Goal: Task Accomplishment & Management: Manage account settings

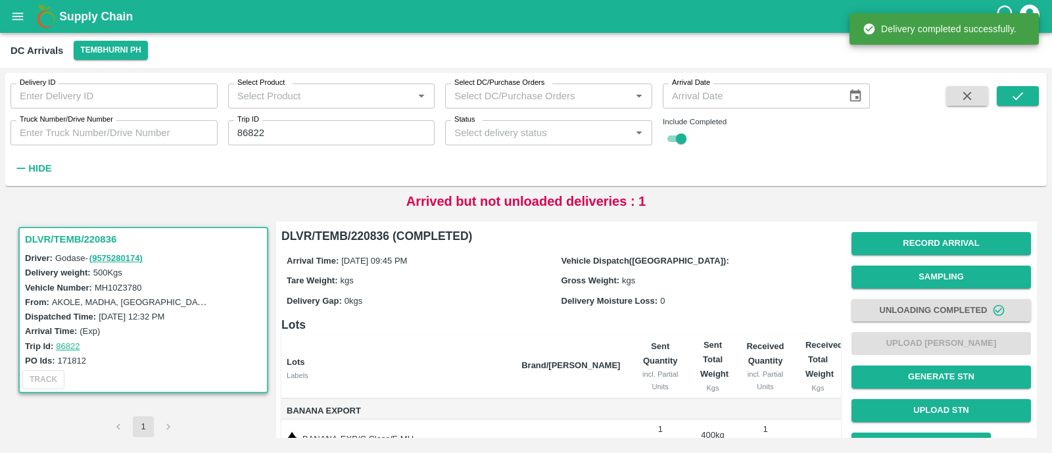
scroll to position [95, 0]
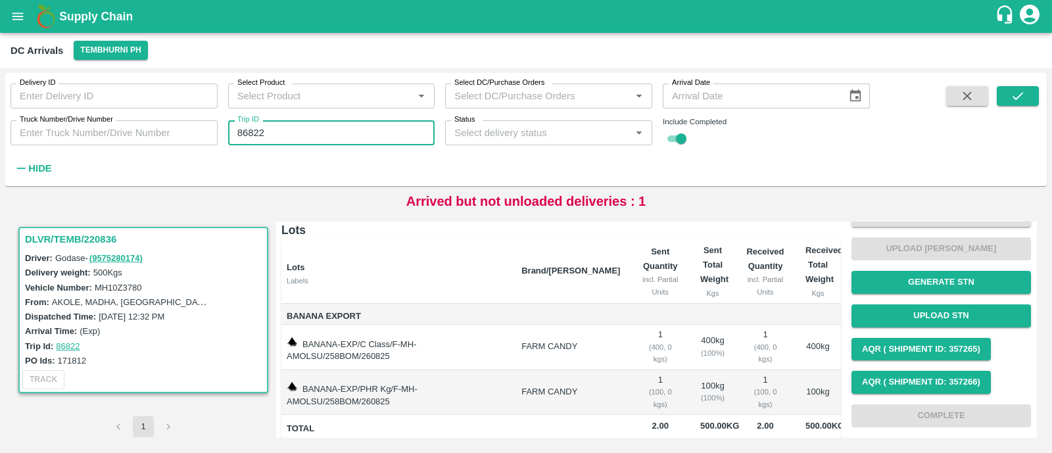
click at [274, 128] on input "86822" at bounding box center [331, 132] width 207 height 25
paste input "text"
type input "86853"
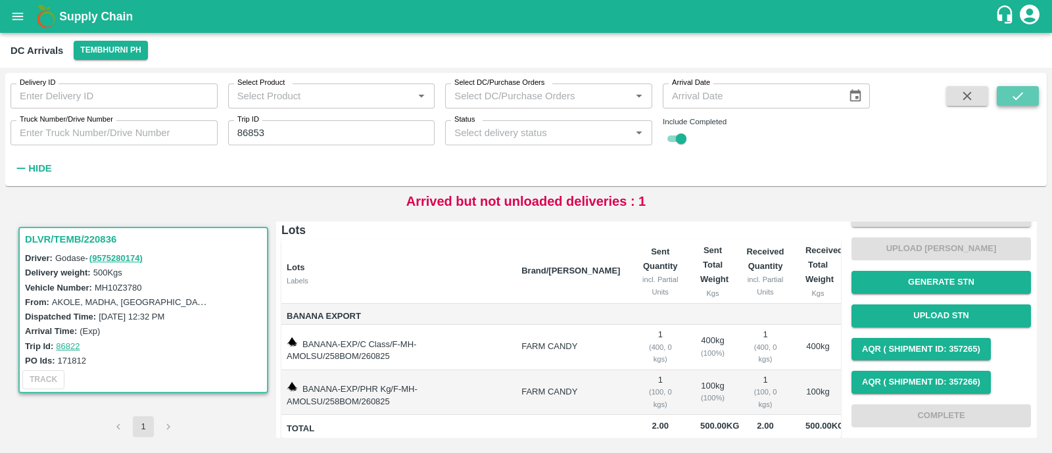
click at [1004, 94] on button "submit" at bounding box center [1018, 96] width 42 height 20
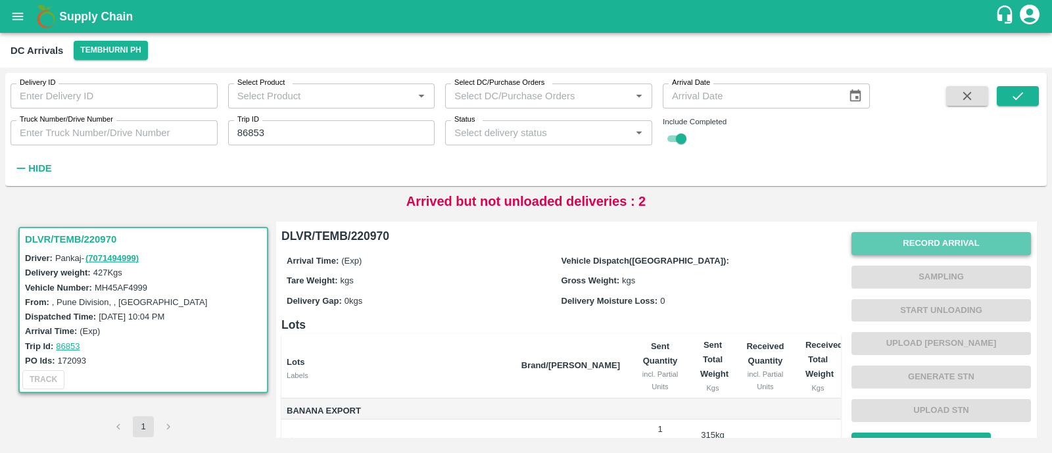
click at [921, 238] on button "Record Arrival" at bounding box center [942, 243] width 180 height 23
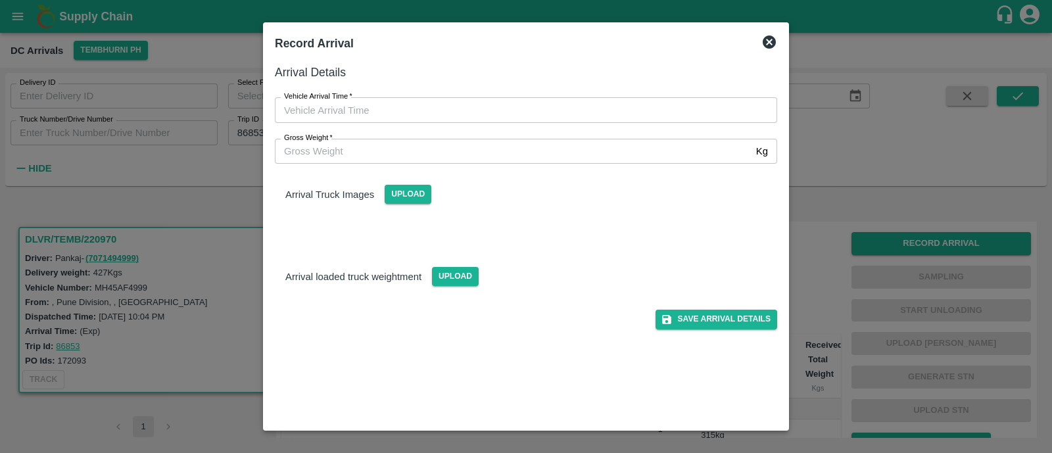
type input "DD/MM/YYYY hh:mm aa"
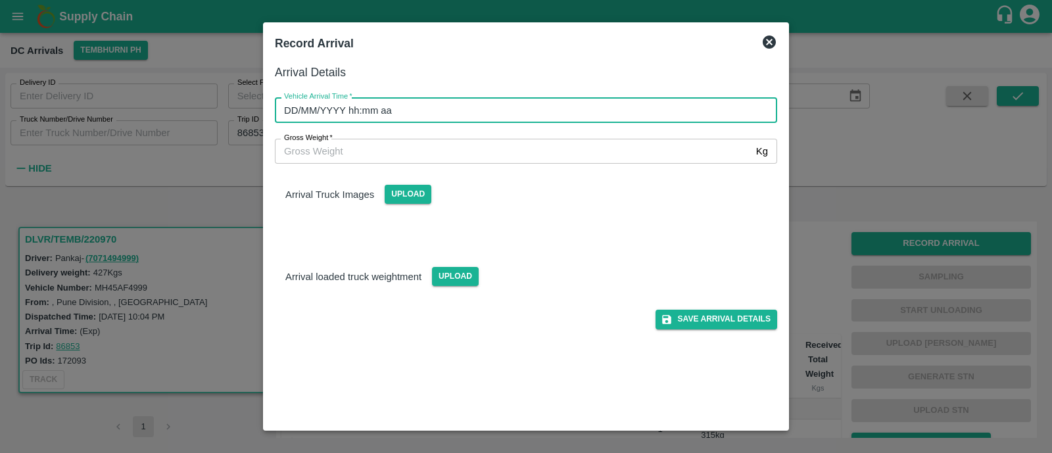
click at [344, 116] on input "DD/MM/YYYY hh:mm aa" at bounding box center [521, 109] width 493 height 25
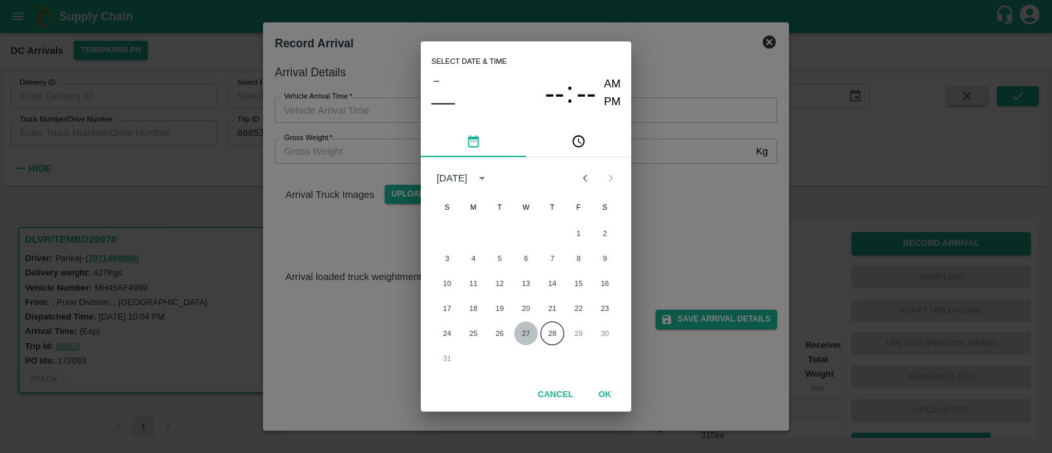
click at [523, 338] on button "27" at bounding box center [526, 334] width 24 height 24
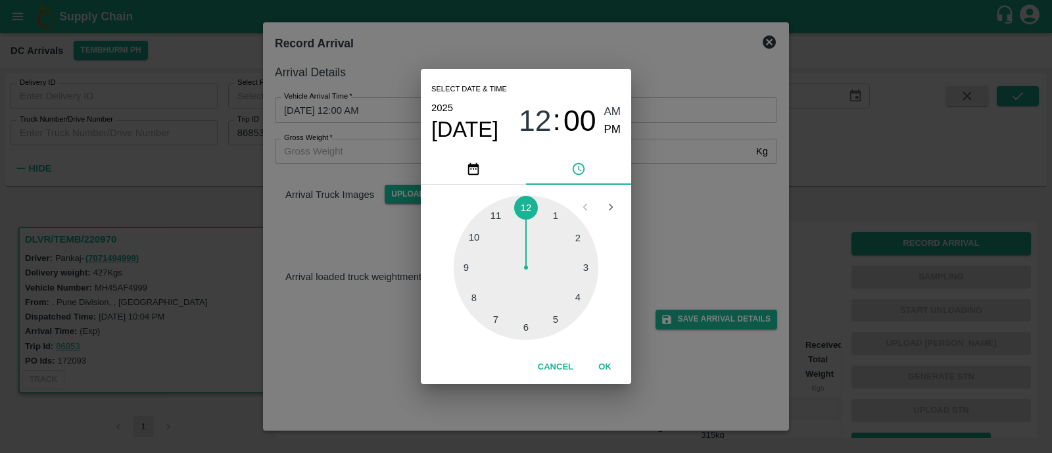
click at [506, 324] on div at bounding box center [526, 267] width 145 height 145
click at [614, 130] on span "PM" at bounding box center [612, 130] width 17 height 18
type input "27/08/2025 07:33 PM"
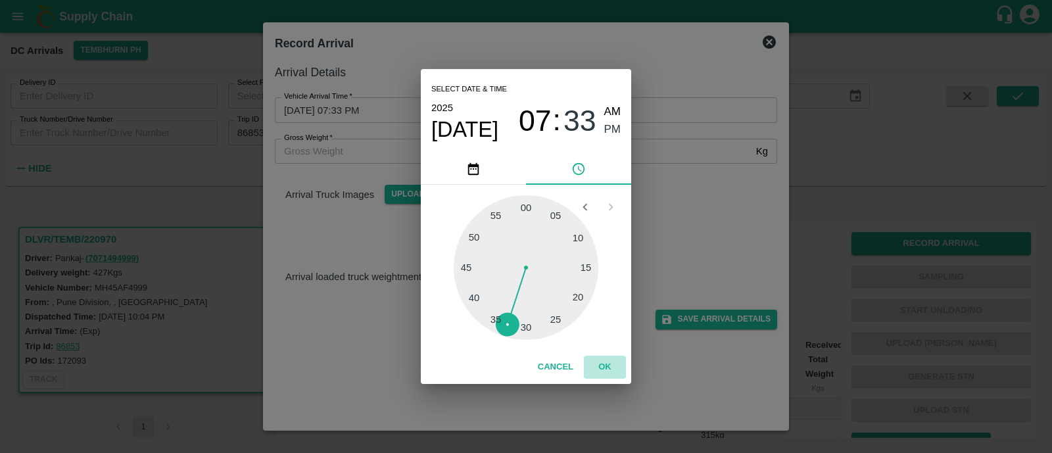
click at [602, 371] on button "OK" at bounding box center [605, 367] width 42 height 23
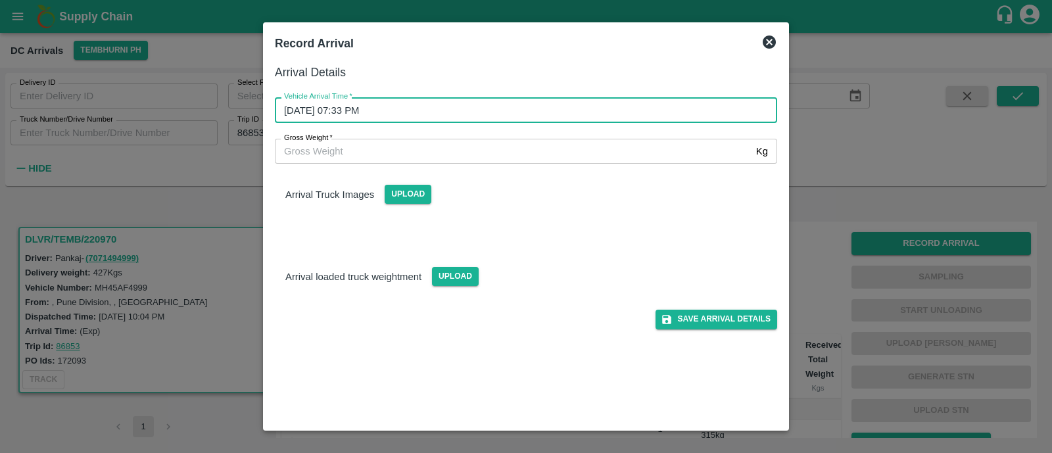
click at [729, 307] on div "Save Arrival Details" at bounding box center [520, 314] width 513 height 30
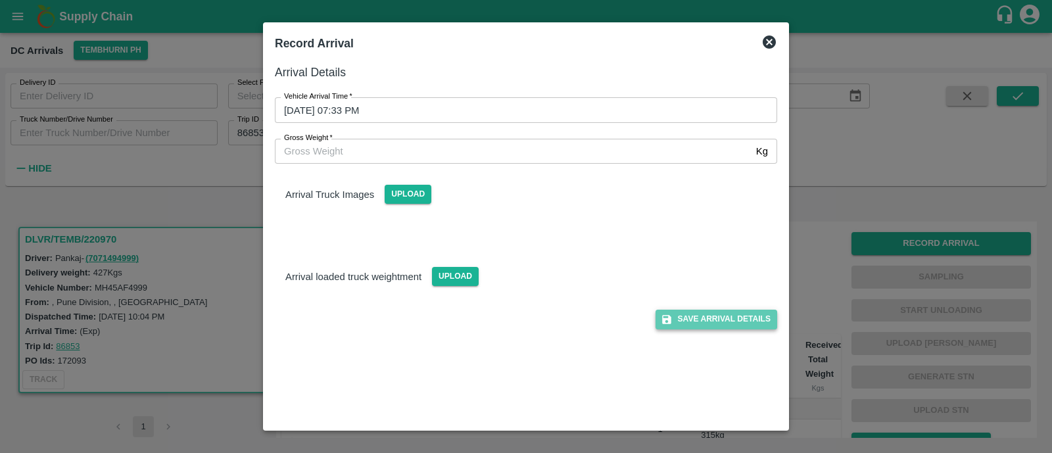
click at [730, 312] on button "Save Arrival Details" at bounding box center [717, 319] width 122 height 19
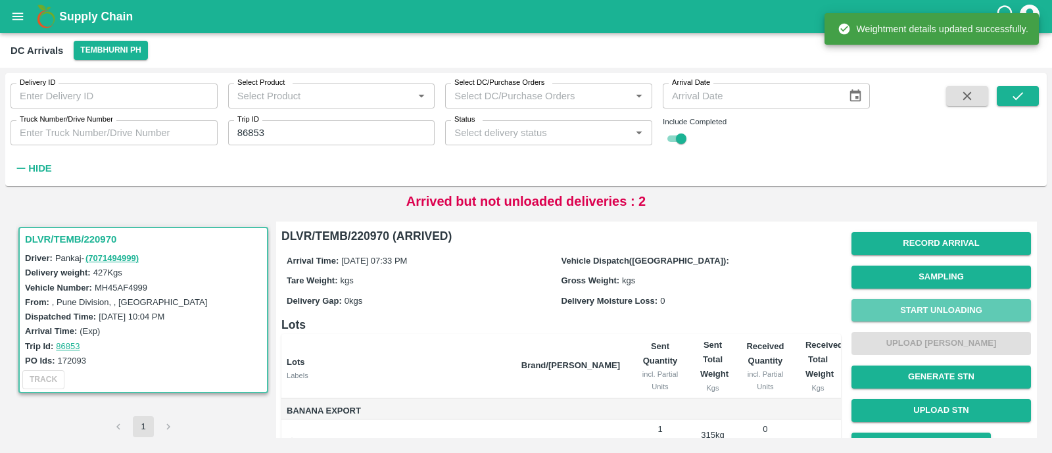
click at [945, 308] on button "Start Unloading" at bounding box center [942, 310] width 180 height 23
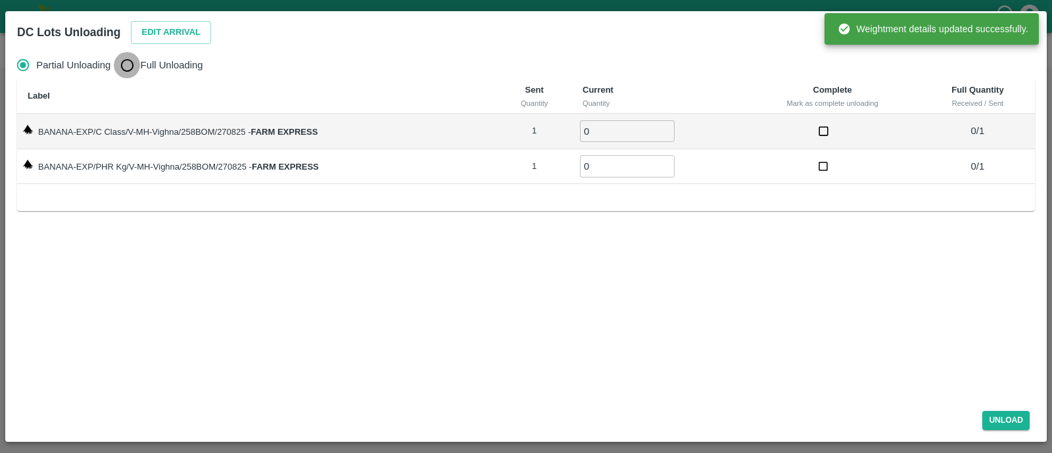
click at [135, 59] on input "Full Unloading" at bounding box center [127, 65] width 26 height 26
radio input "true"
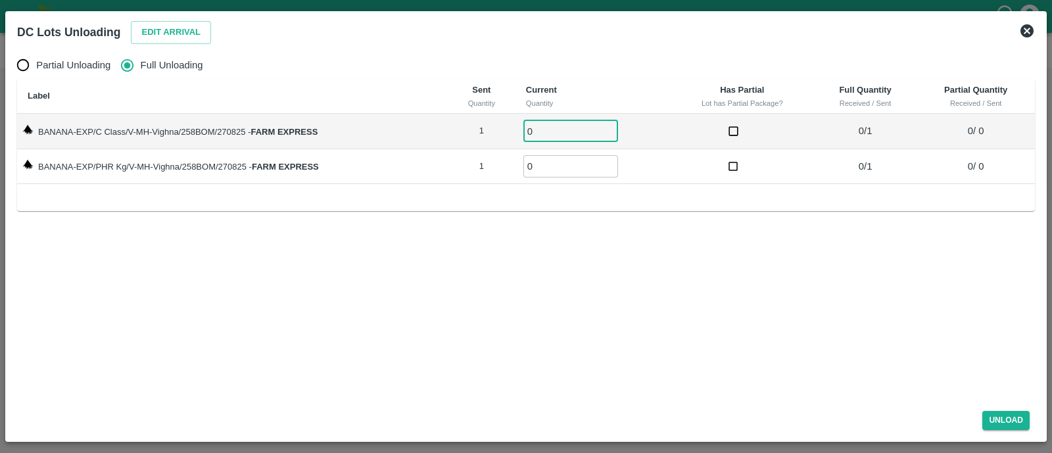
click at [539, 130] on input "0" at bounding box center [571, 131] width 95 height 22
type input "01"
click at [543, 166] on input "01" at bounding box center [571, 166] width 95 height 22
type input "01"
click at [1002, 413] on button "Unload" at bounding box center [1006, 420] width 47 height 19
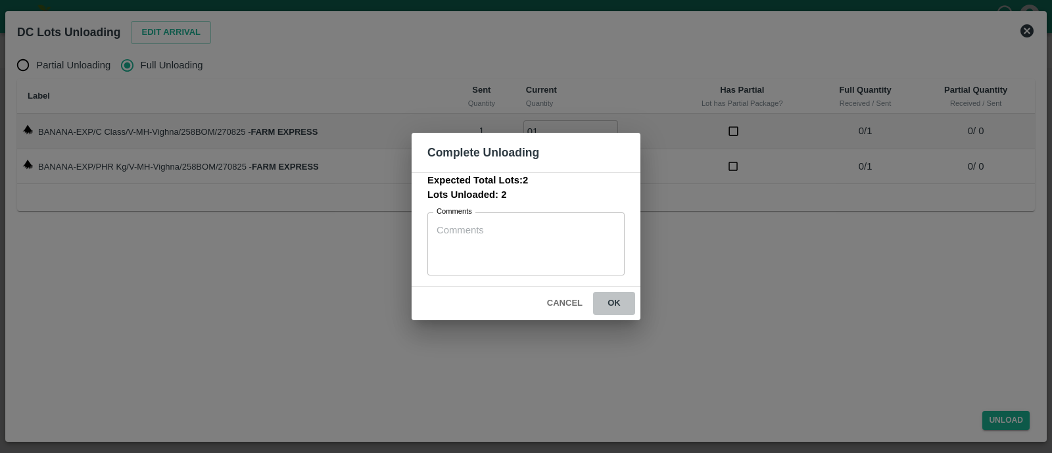
click at [611, 302] on button "ok" at bounding box center [614, 303] width 42 height 23
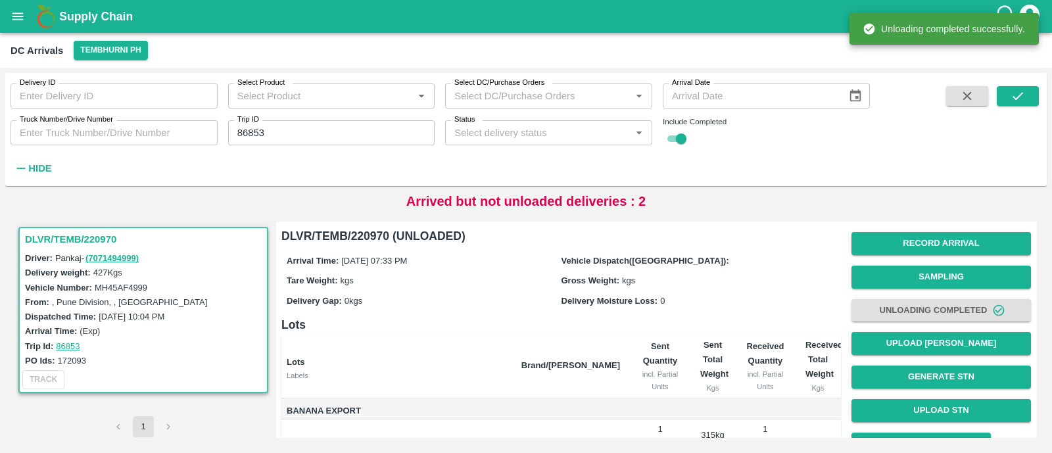
scroll to position [95, 0]
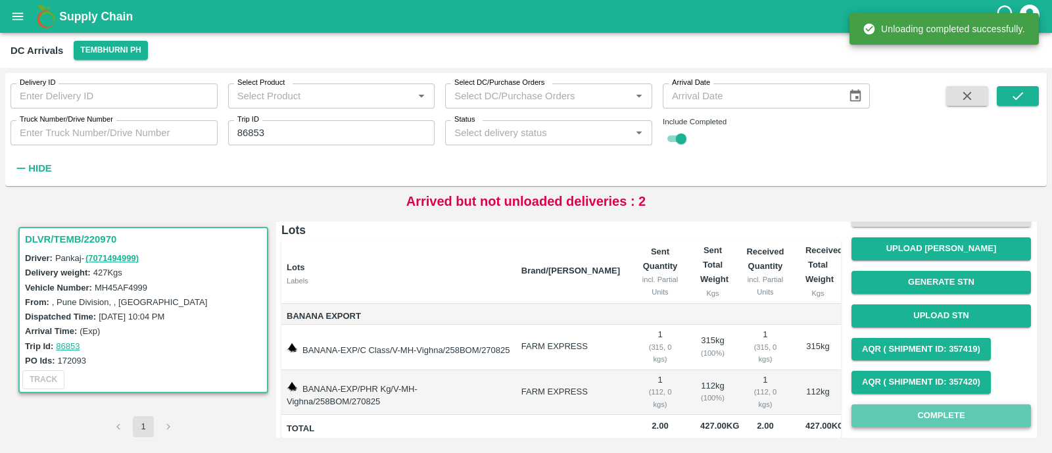
click at [967, 426] on button "Complete" at bounding box center [942, 416] width 180 height 23
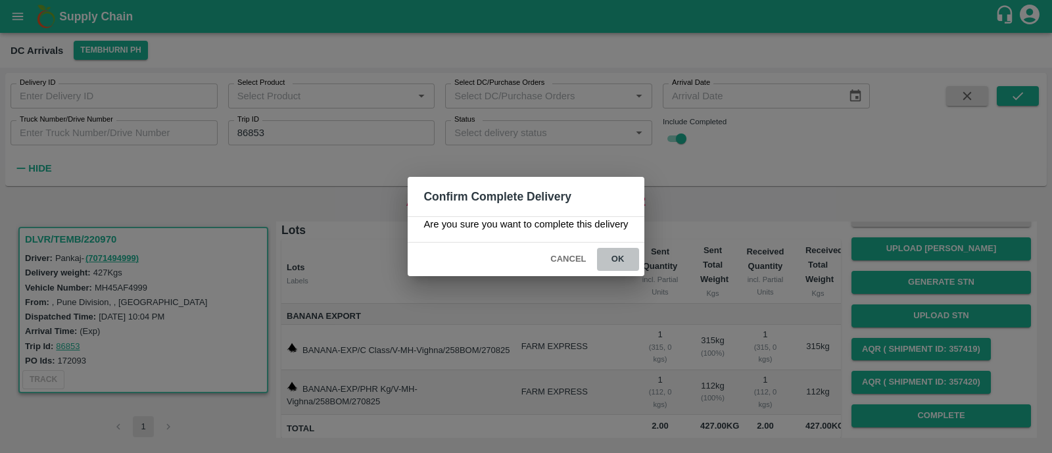
click at [623, 264] on button "ok" at bounding box center [618, 259] width 42 height 23
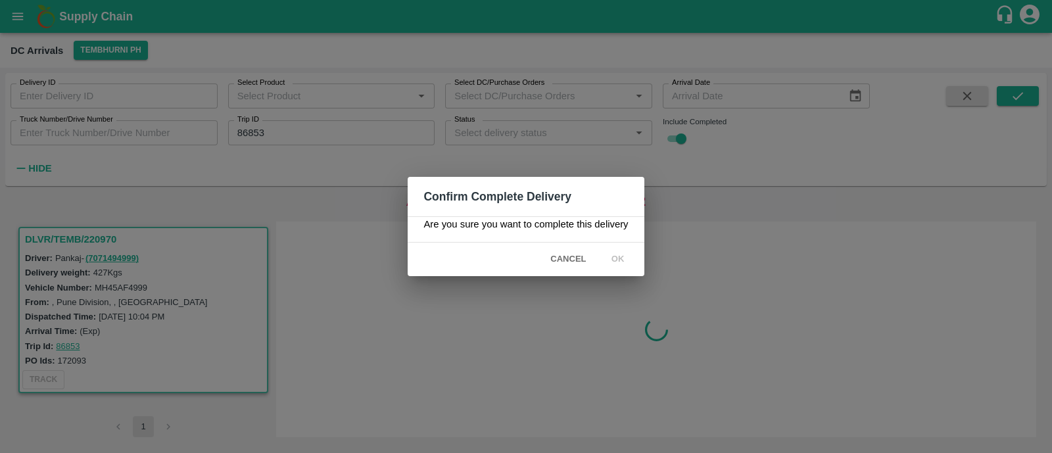
scroll to position [0, 0]
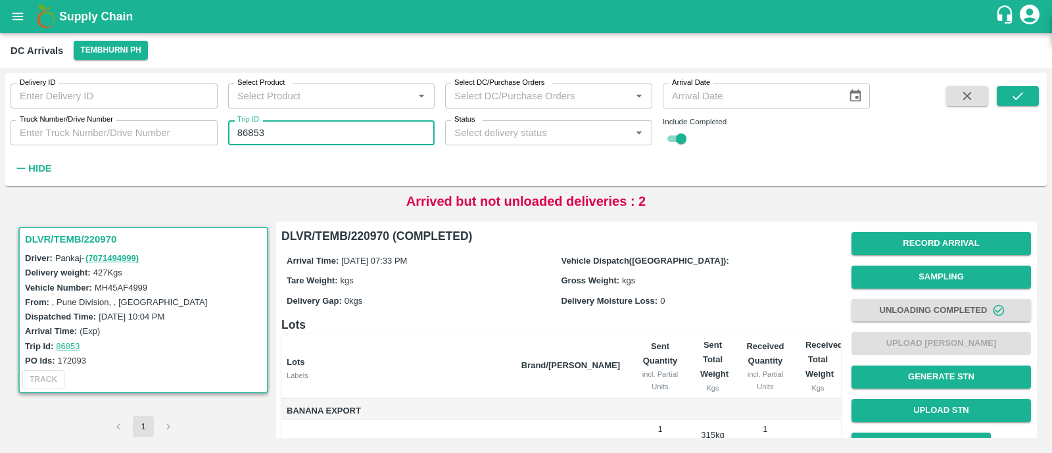
click at [278, 135] on input "86853" at bounding box center [331, 132] width 207 height 25
paste input "text"
click at [278, 135] on input "86853" at bounding box center [331, 132] width 207 height 25
type input "86829"
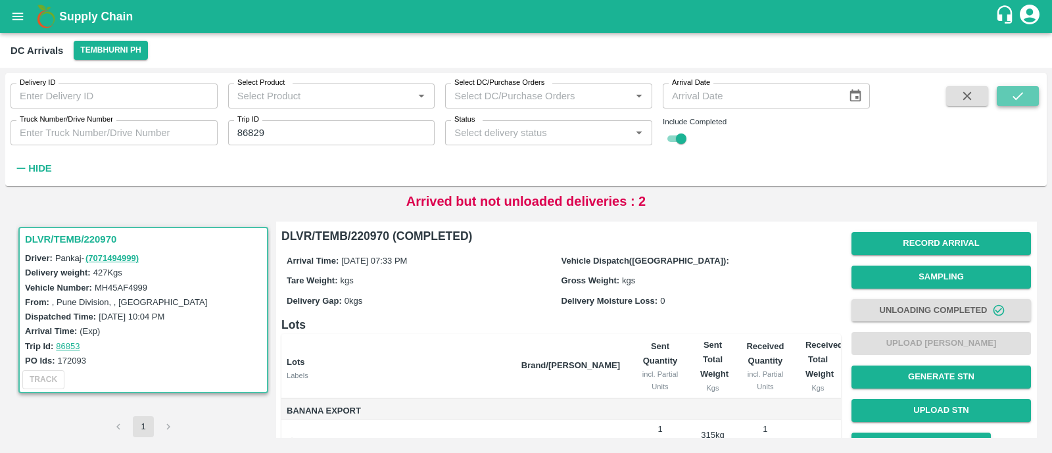
click at [1020, 95] on icon "submit" at bounding box center [1018, 96] width 11 height 8
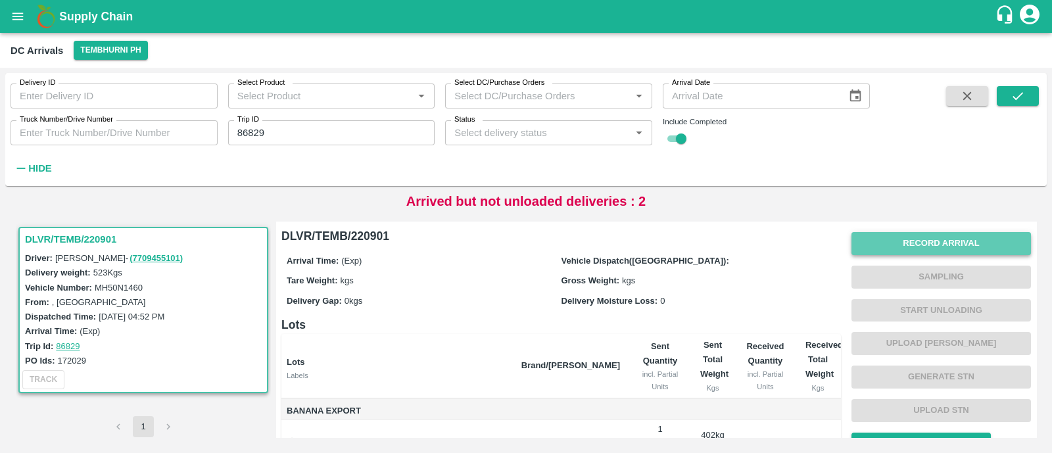
click at [978, 241] on button "Record Arrival" at bounding box center [942, 243] width 180 height 23
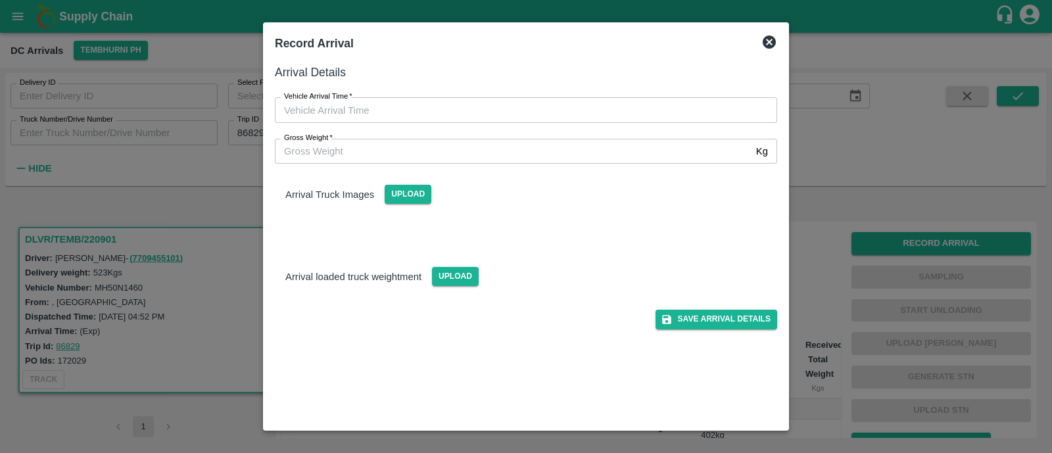
type input "DD/MM/YYYY hh:mm aa"
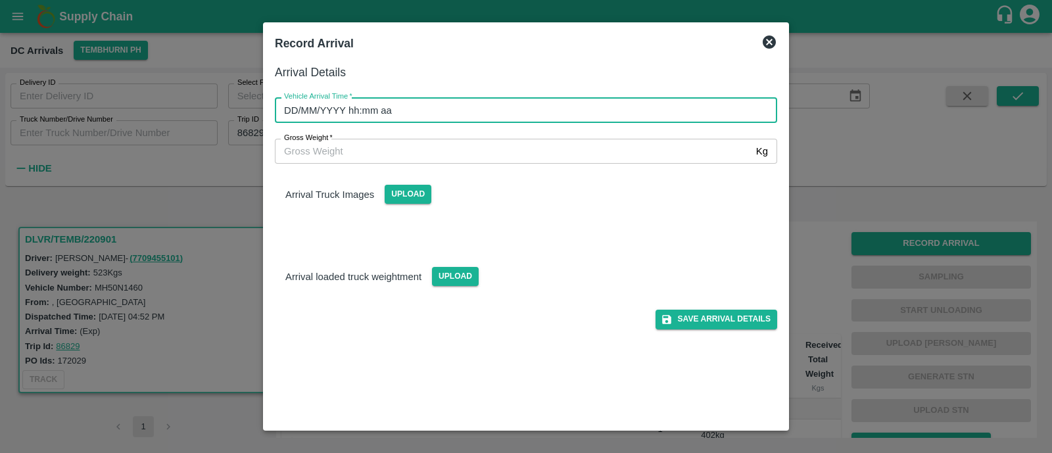
click at [410, 112] on input "DD/MM/YYYY hh:mm aa" at bounding box center [521, 109] width 493 height 25
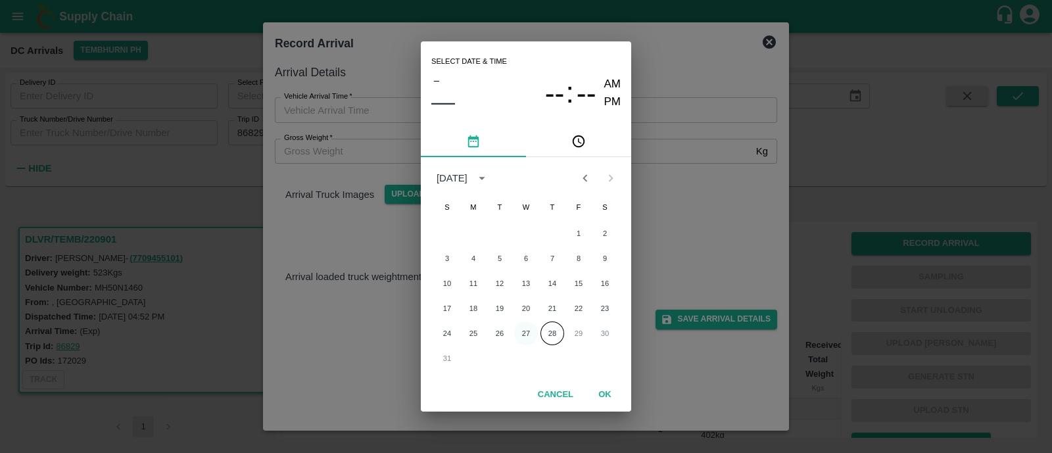
click at [524, 339] on button "27" at bounding box center [526, 334] width 24 height 24
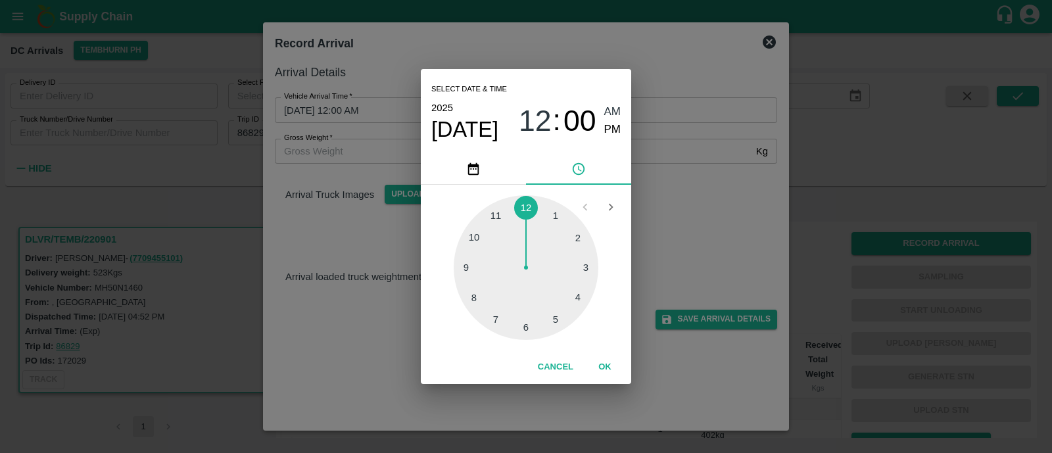
click at [491, 316] on div at bounding box center [526, 267] width 145 height 145
click at [478, 308] on div at bounding box center [526, 267] width 145 height 145
click at [608, 129] on span "PM" at bounding box center [612, 130] width 17 height 18
type input "27/08/2025 07:38 PM"
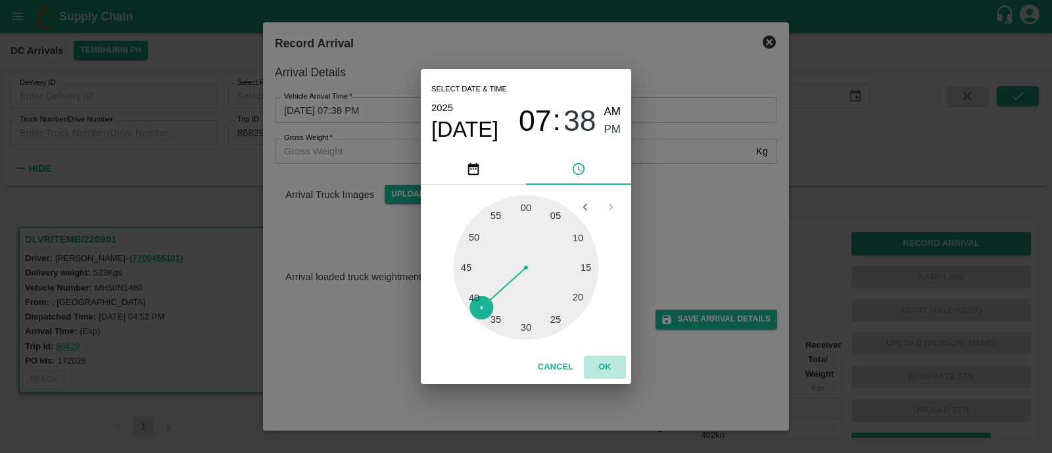
click at [602, 368] on button "OK" at bounding box center [605, 367] width 42 height 23
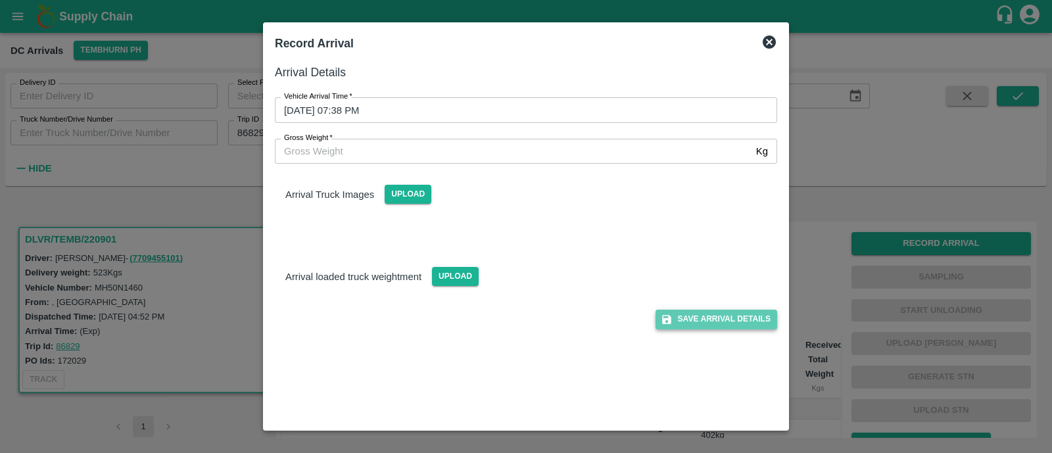
click at [700, 310] on button "Save Arrival Details" at bounding box center [717, 319] width 122 height 19
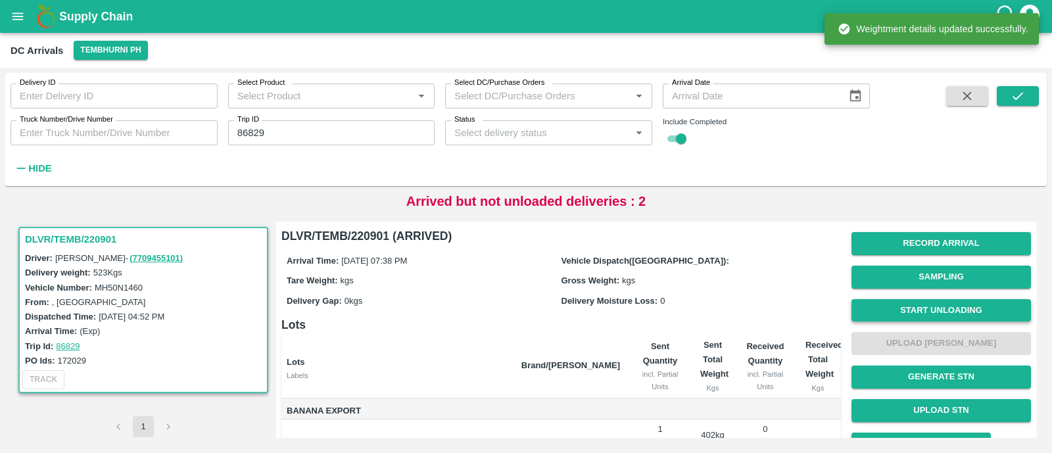
click at [958, 315] on button "Start Unloading" at bounding box center [942, 310] width 180 height 23
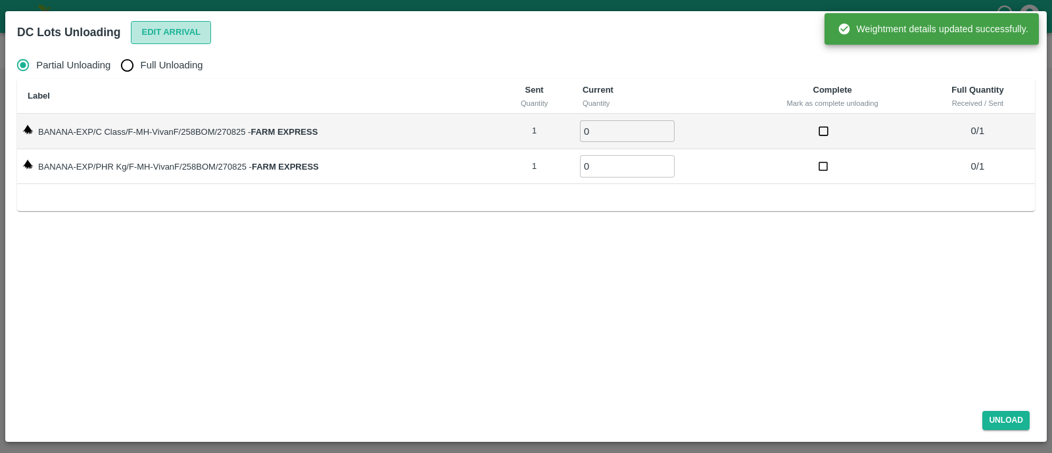
click at [174, 36] on button "Edit Arrival" at bounding box center [171, 32] width 80 height 23
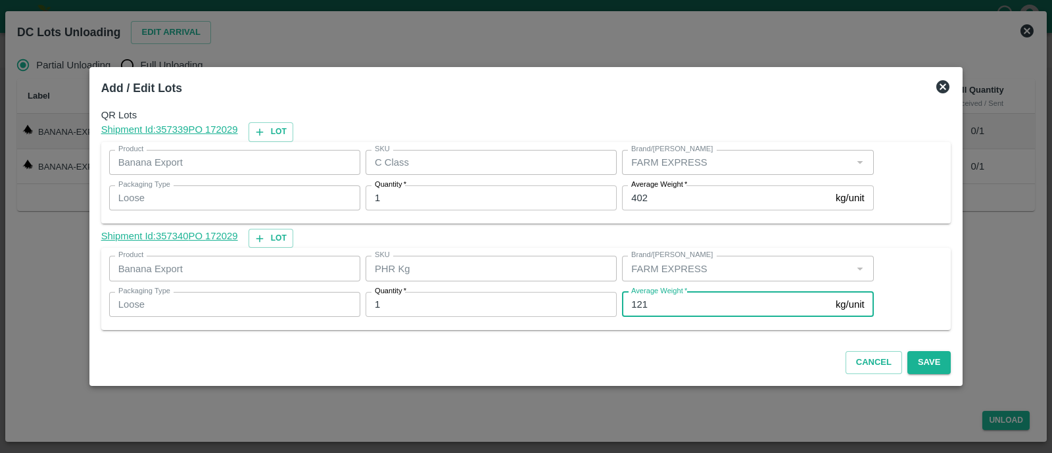
click at [654, 301] on input "121" at bounding box center [726, 304] width 209 height 25
type input "120"
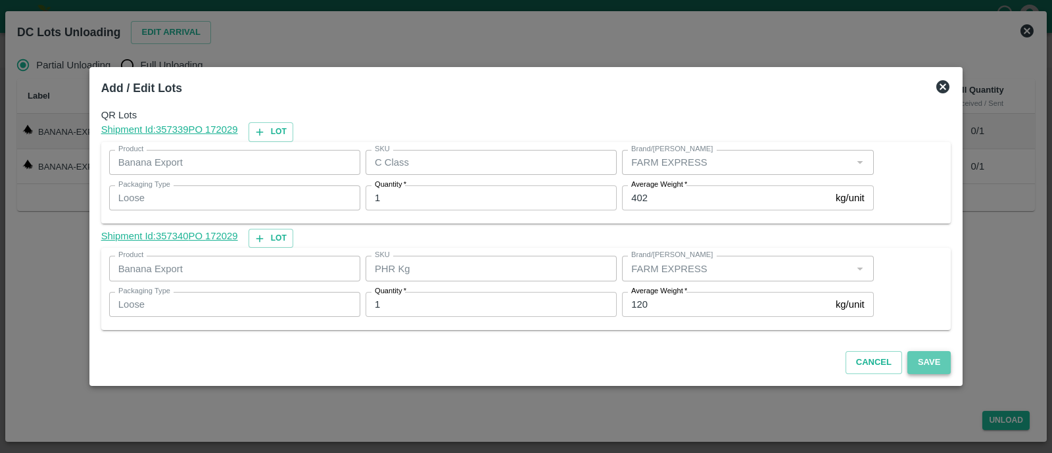
click at [919, 353] on button "Save" at bounding box center [929, 362] width 43 height 23
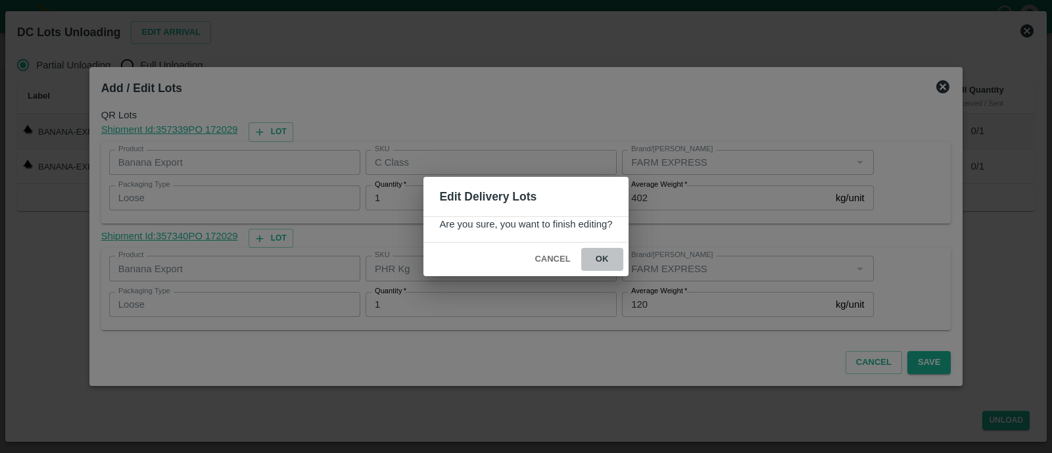
click at [602, 257] on button "ok" at bounding box center [602, 259] width 42 height 23
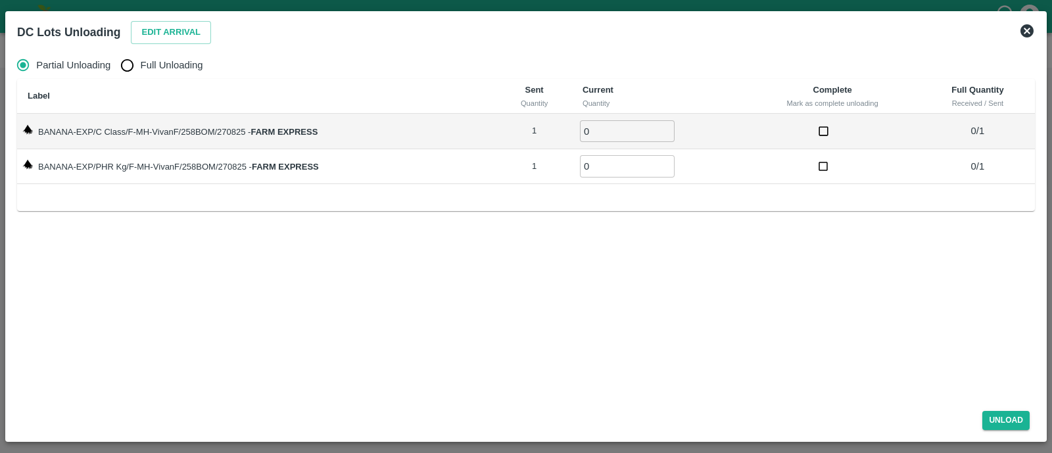
click at [126, 63] on input "Full Unloading" at bounding box center [127, 65] width 26 height 26
radio input "true"
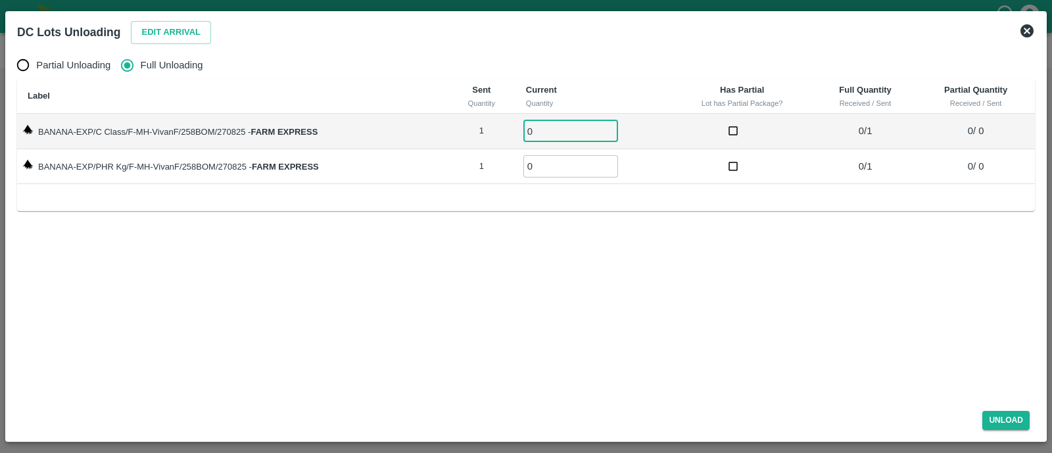
click at [556, 123] on input "0" at bounding box center [571, 131] width 95 height 22
type input "01"
click at [557, 158] on input "01" at bounding box center [571, 166] width 95 height 22
type input "01"
click at [1016, 415] on button "Unload" at bounding box center [1006, 420] width 47 height 19
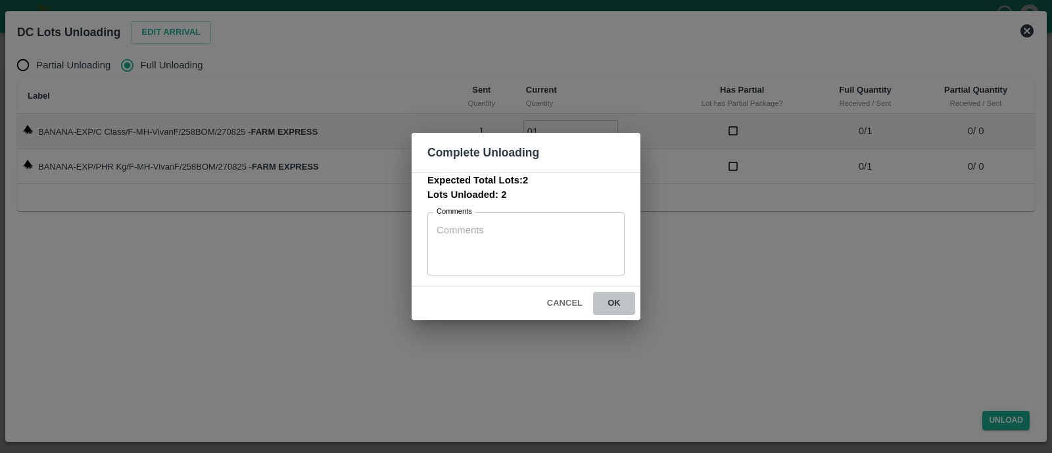
click at [624, 301] on button "ok" at bounding box center [614, 303] width 42 height 23
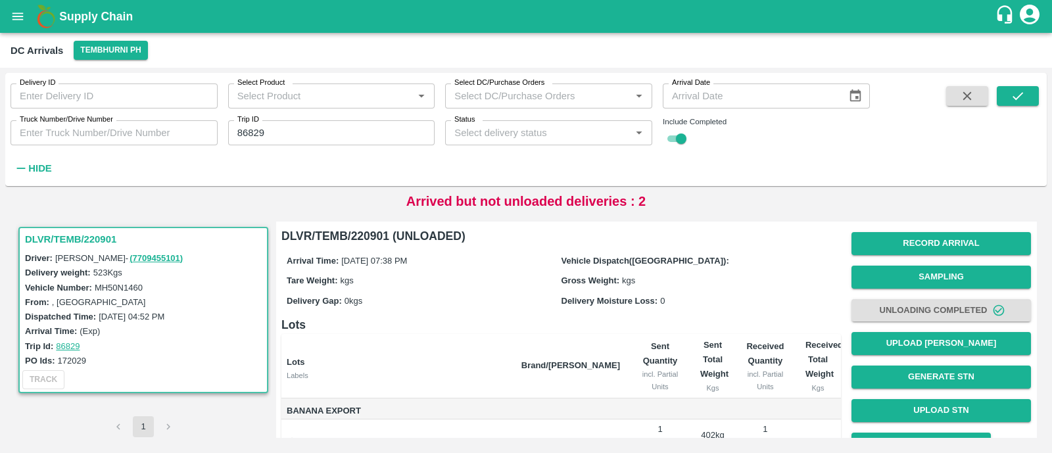
scroll to position [95, 0]
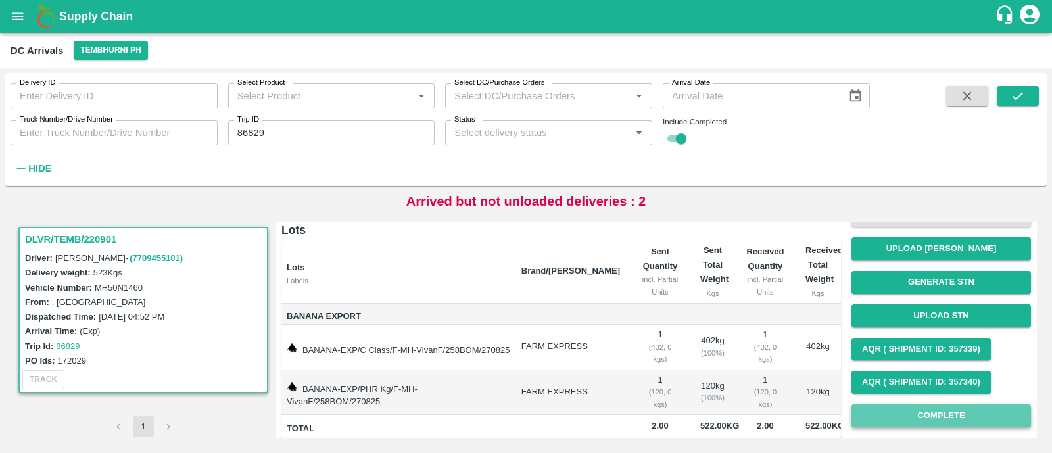
click at [928, 426] on button "Complete" at bounding box center [942, 416] width 180 height 23
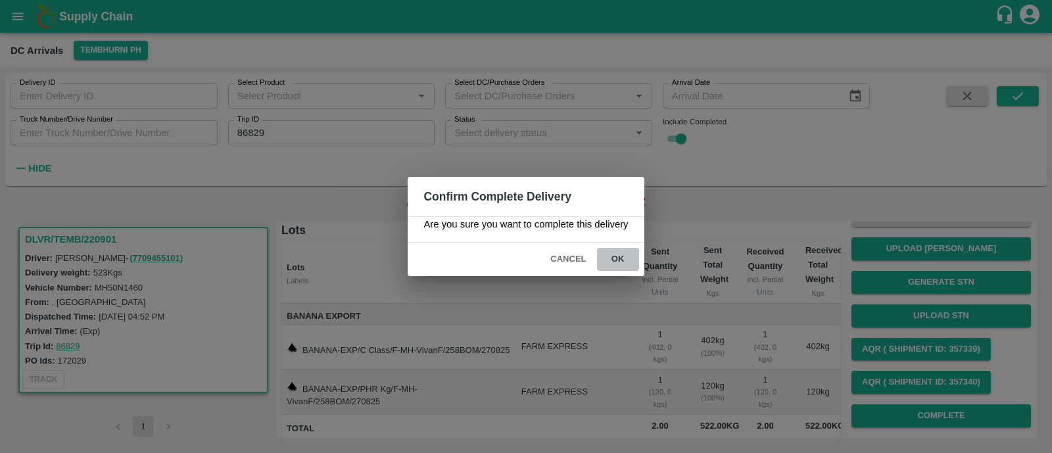
click at [618, 260] on button "ok" at bounding box center [618, 259] width 42 height 23
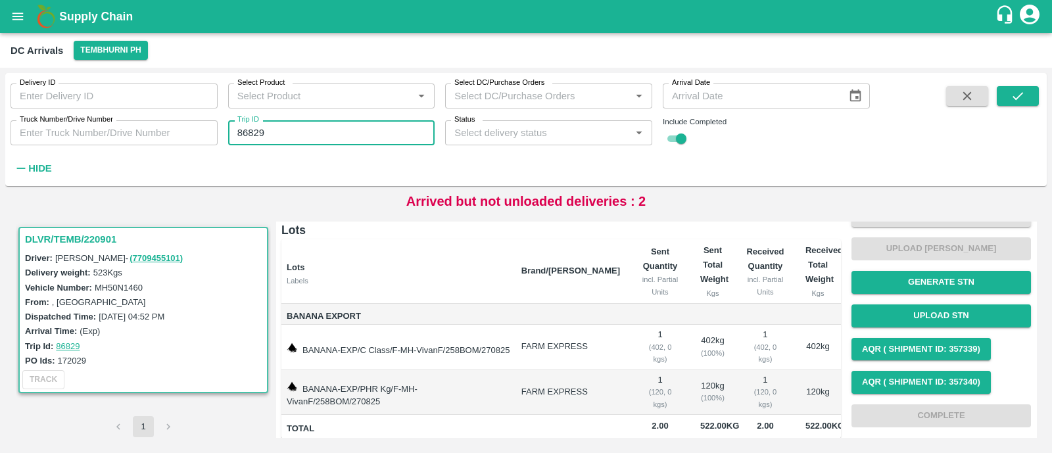
click at [319, 129] on input "86829" at bounding box center [331, 132] width 207 height 25
paste input "text"
click at [319, 129] on input "86837" at bounding box center [331, 132] width 207 height 25
type input "86837"
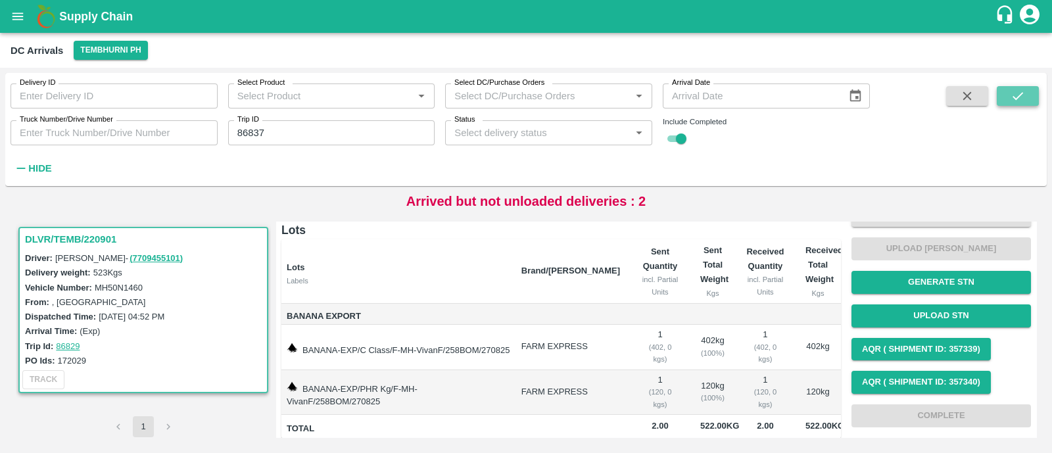
click at [1005, 103] on button "submit" at bounding box center [1018, 96] width 42 height 20
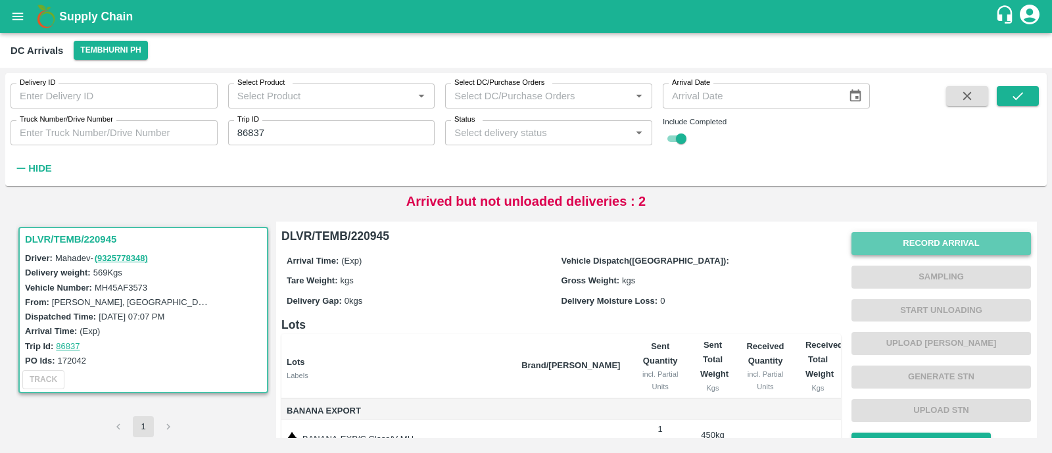
click at [941, 252] on button "Record Arrival" at bounding box center [942, 243] width 180 height 23
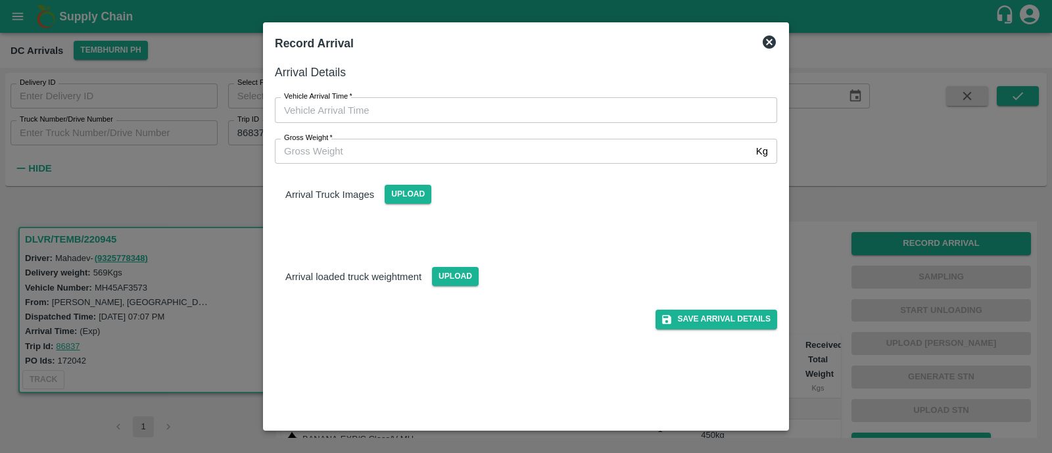
type input "DD/MM/YYYY hh:mm aa"
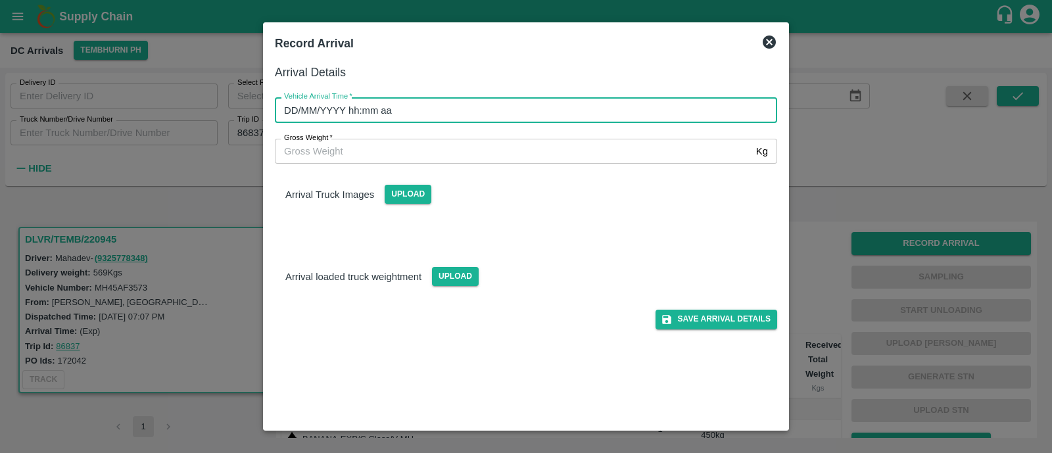
click at [428, 116] on input "DD/MM/YYYY hh:mm aa" at bounding box center [521, 109] width 493 height 25
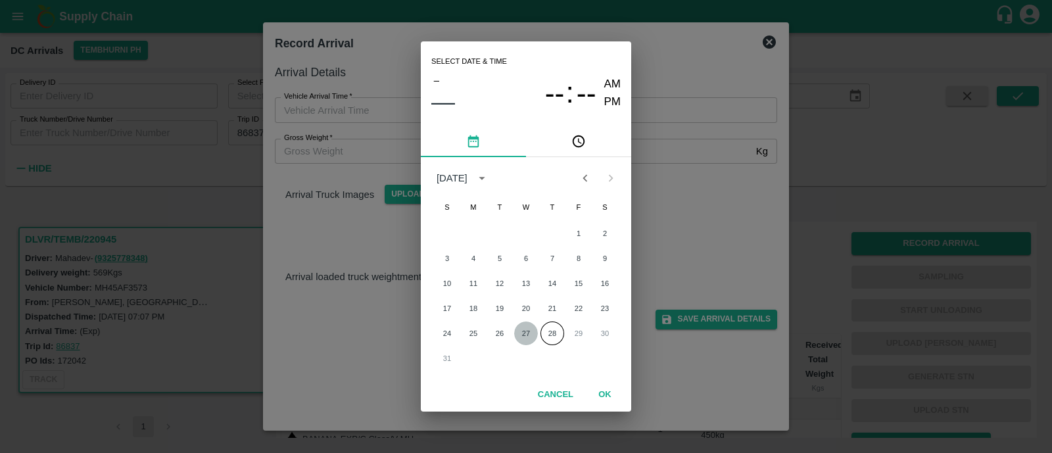
click at [528, 328] on button "27" at bounding box center [526, 334] width 24 height 24
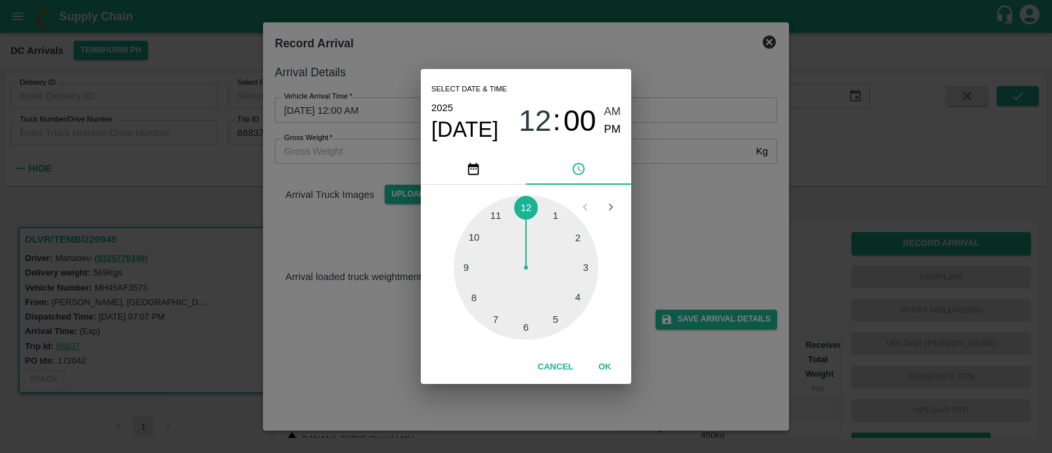
click at [490, 317] on div at bounding box center [526, 267] width 145 height 145
click at [474, 241] on div at bounding box center [526, 267] width 145 height 145
click at [611, 132] on span "PM" at bounding box center [612, 130] width 17 height 18
type input "27/08/2025 07:49 PM"
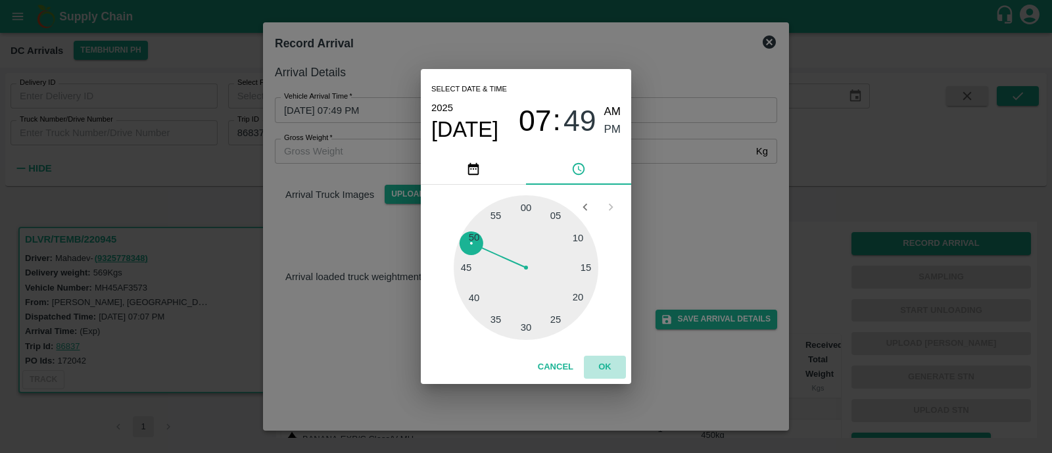
click at [602, 372] on button "OK" at bounding box center [605, 367] width 42 height 23
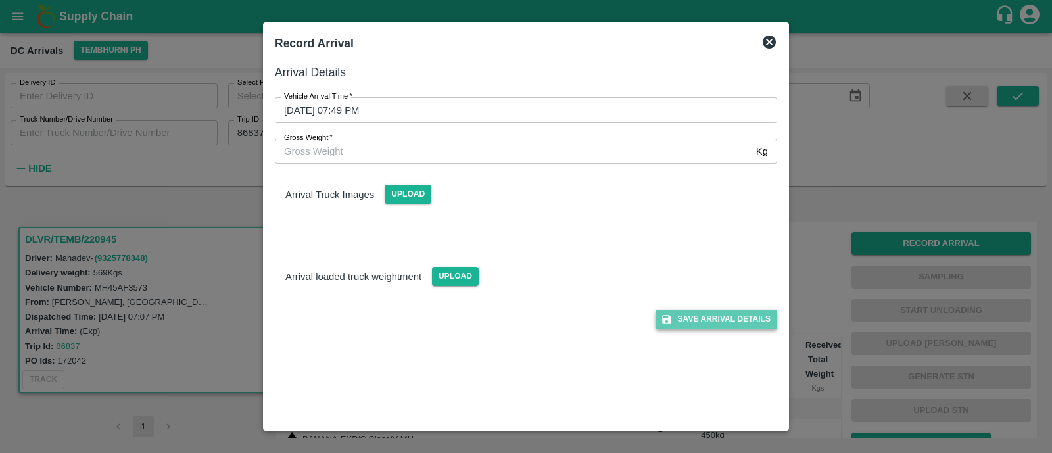
click at [708, 320] on button "Save Arrival Details" at bounding box center [717, 319] width 122 height 19
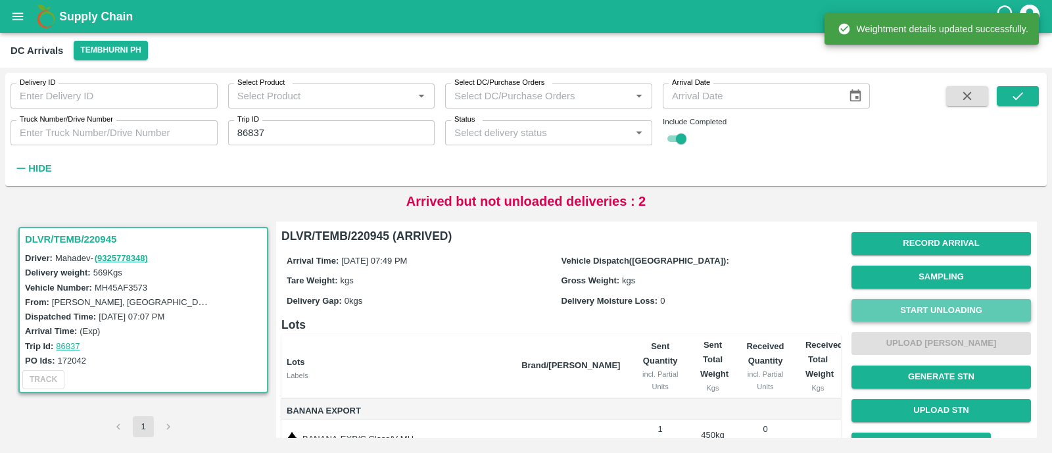
click at [946, 314] on button "Start Unloading" at bounding box center [942, 310] width 180 height 23
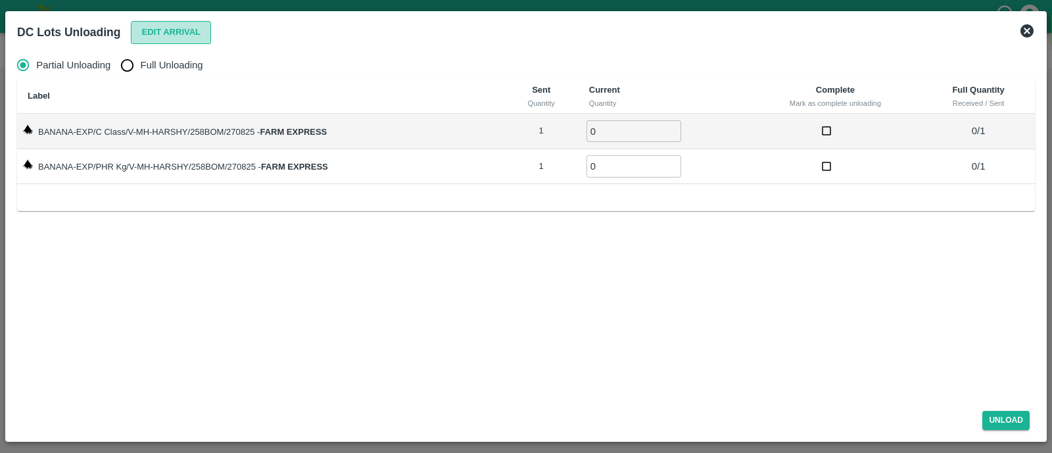
click at [178, 40] on button "Edit Arrival" at bounding box center [171, 32] width 80 height 23
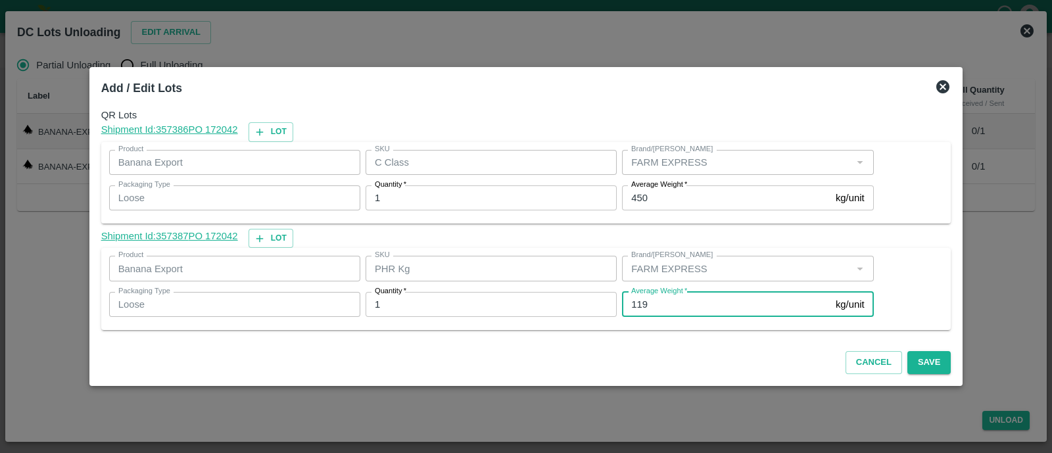
click at [651, 310] on input "119" at bounding box center [726, 304] width 209 height 25
type input "106"
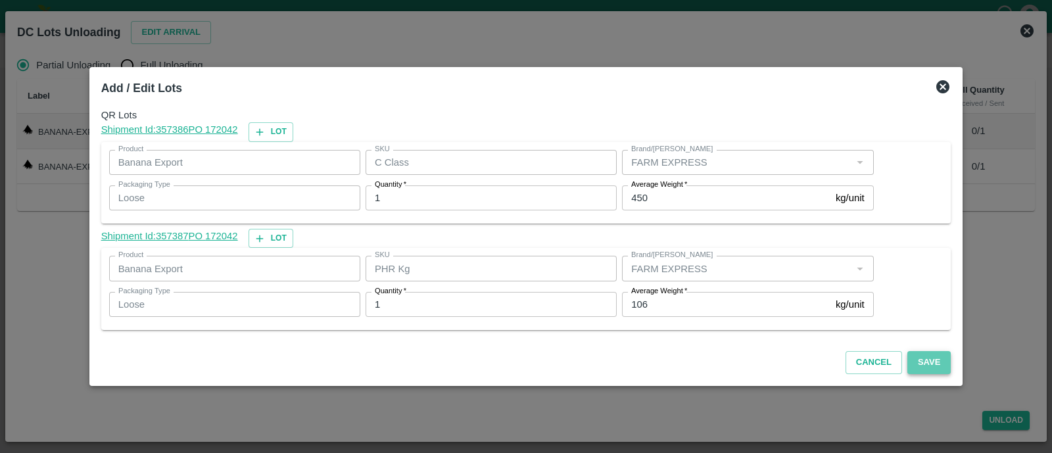
click at [915, 356] on button "Save" at bounding box center [929, 362] width 43 height 23
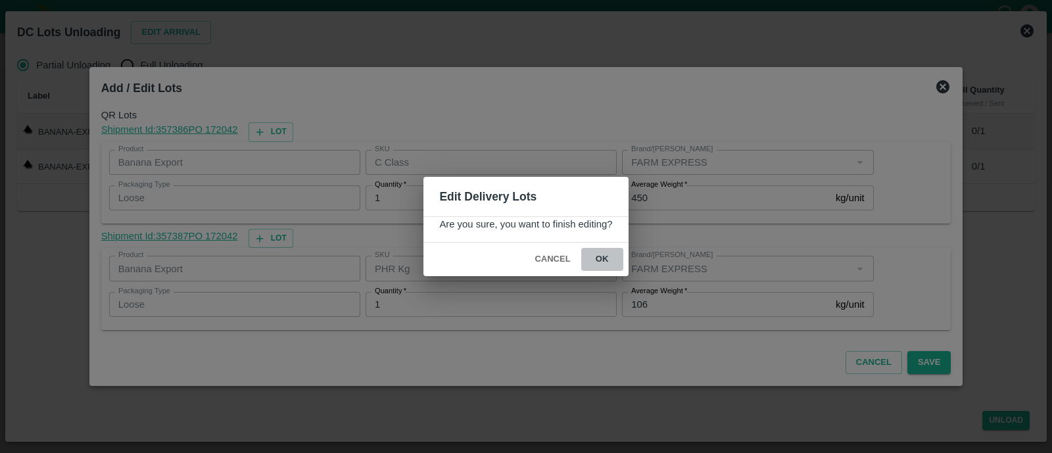
click at [612, 258] on button "ok" at bounding box center [602, 259] width 42 height 23
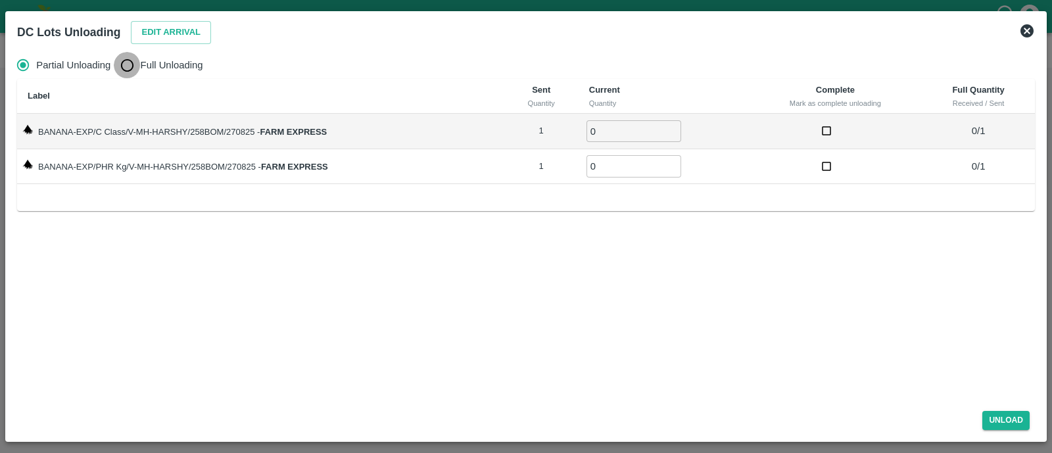
click at [126, 59] on input "Full Unloading" at bounding box center [127, 65] width 26 height 26
radio input "true"
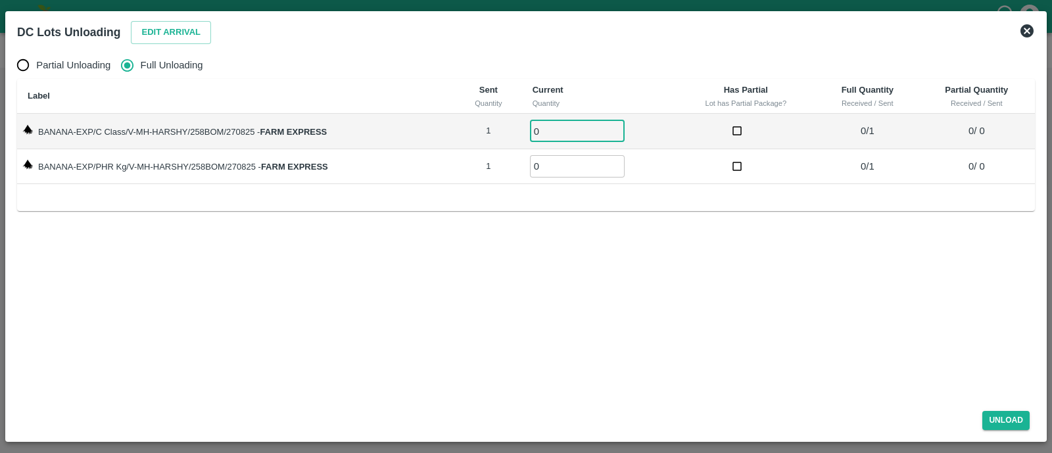
click at [561, 128] on input "0" at bounding box center [577, 131] width 95 height 22
type input "01"
click at [556, 164] on input "0" at bounding box center [577, 166] width 95 height 22
type input "01"
click at [1020, 429] on button "Unload" at bounding box center [1006, 420] width 47 height 19
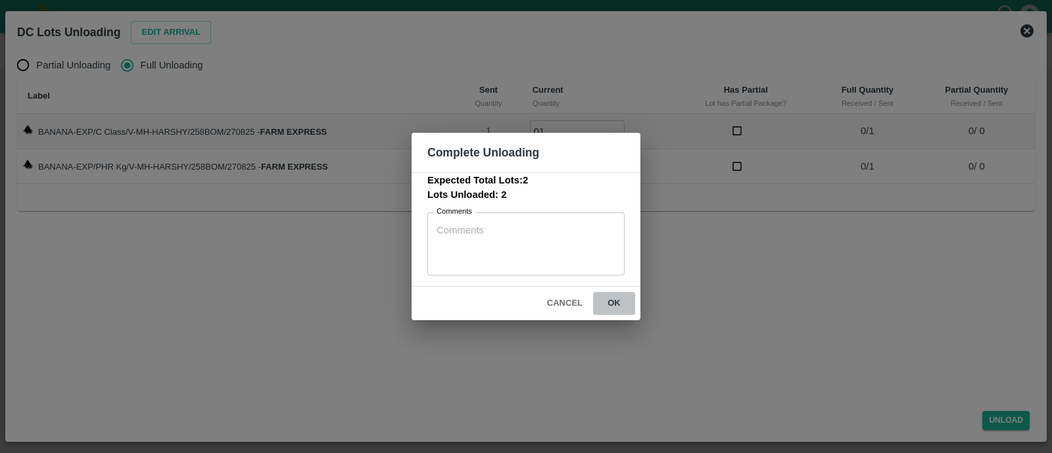
click at [620, 307] on button "ok" at bounding box center [614, 303] width 42 height 23
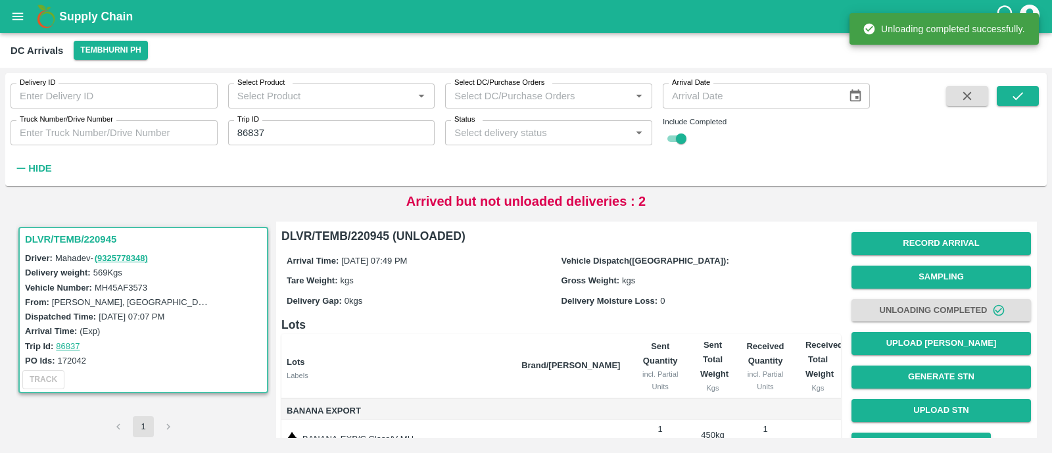
scroll to position [95, 0]
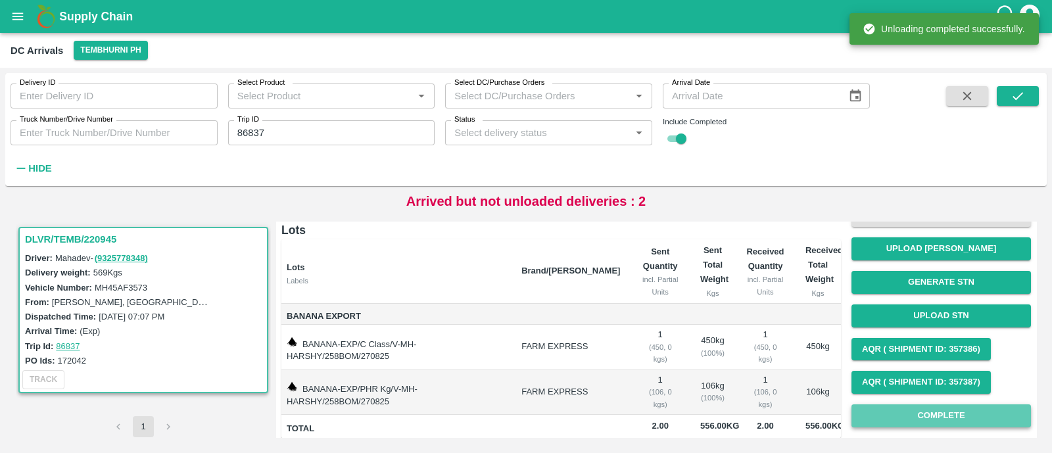
click at [946, 417] on button "Complete" at bounding box center [942, 416] width 180 height 23
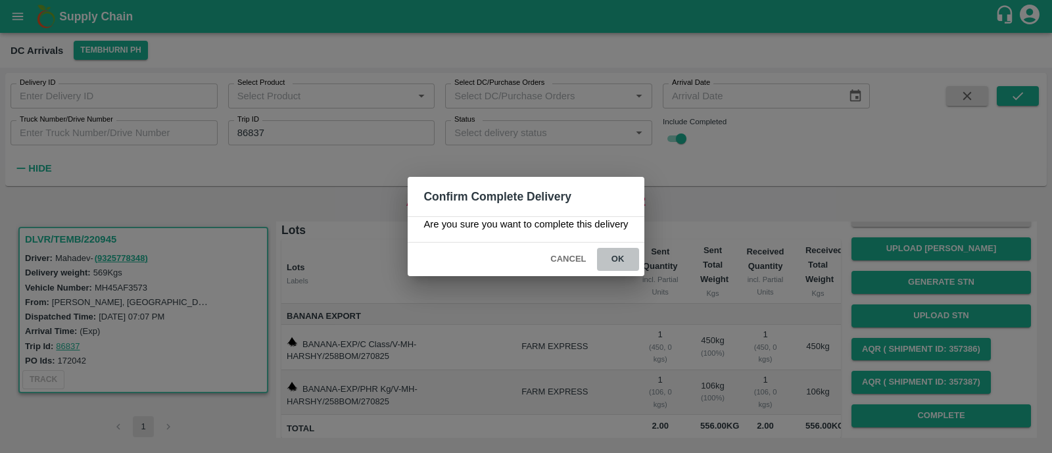
click at [621, 260] on button "ok" at bounding box center [618, 259] width 42 height 23
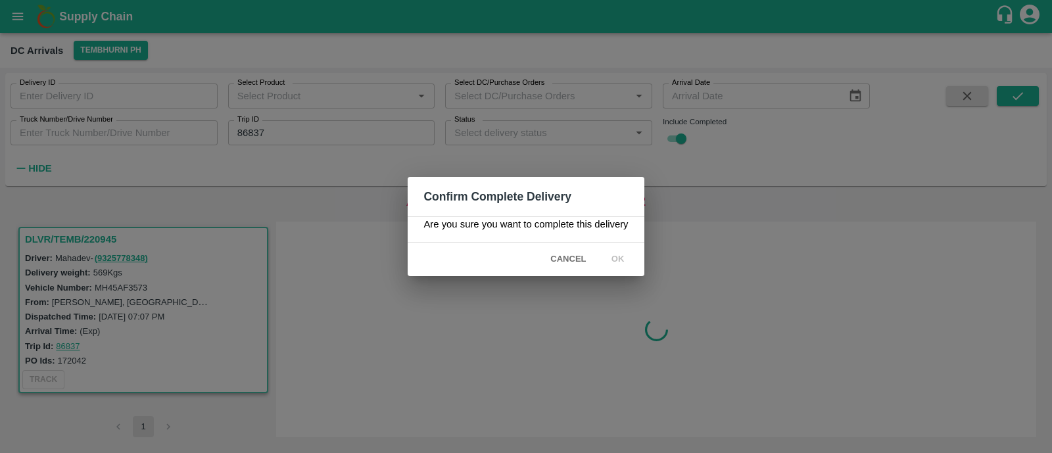
scroll to position [0, 0]
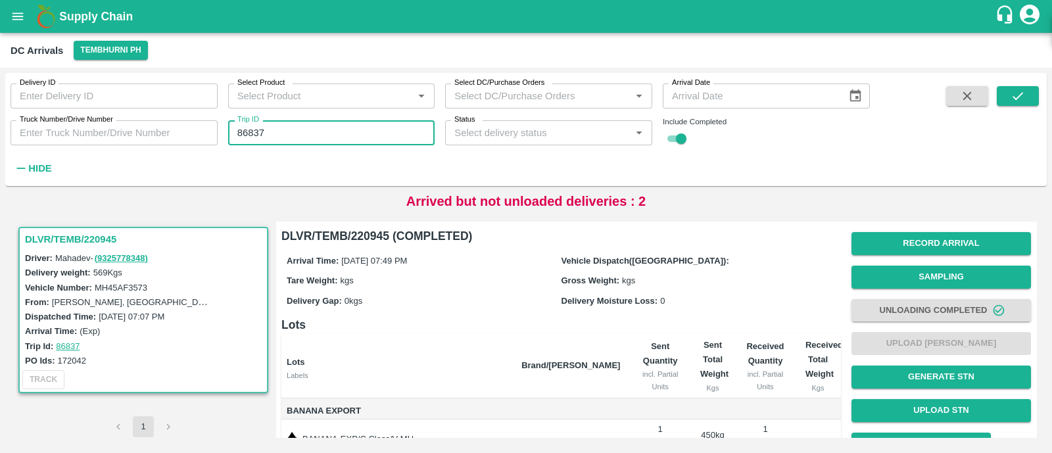
click at [330, 135] on input "86837" at bounding box center [331, 132] width 207 height 25
paste input "text"
click at [330, 135] on input "86834" at bounding box center [331, 132] width 207 height 25
type input "86834"
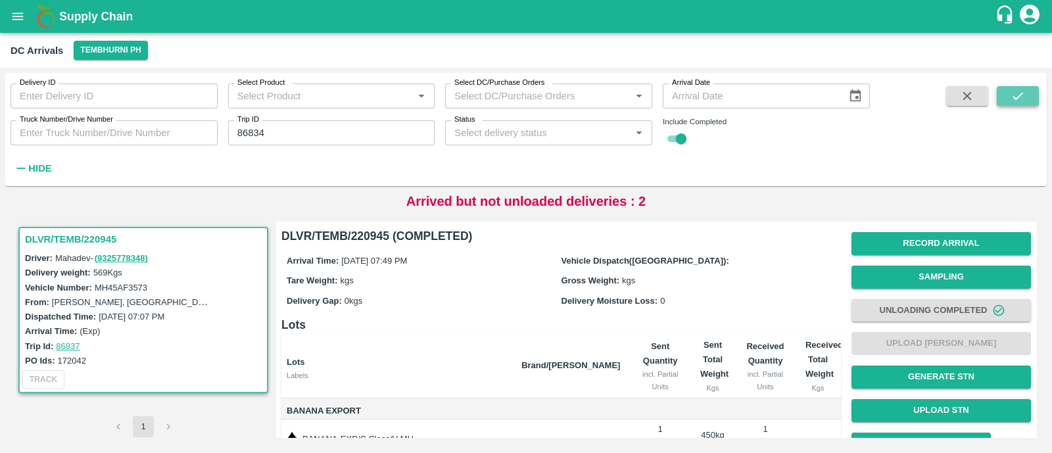
click at [1022, 94] on icon "submit" at bounding box center [1018, 96] width 11 height 8
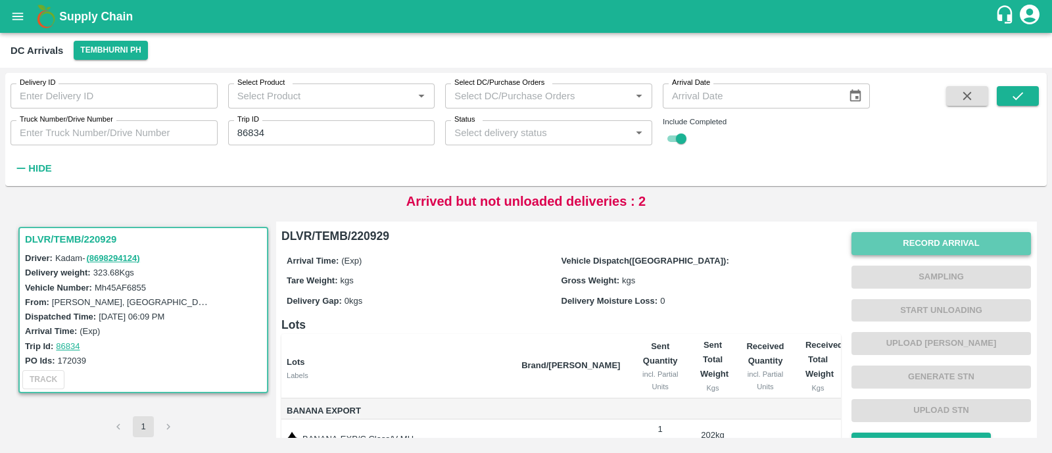
click at [898, 239] on button "Record Arrival" at bounding box center [942, 243] width 180 height 23
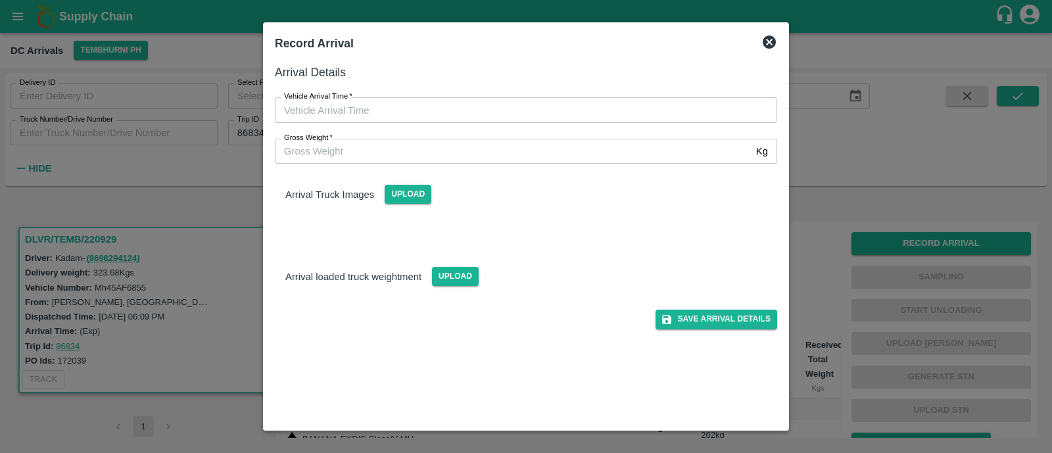
type input "DD/MM/YYYY hh:mm aa"
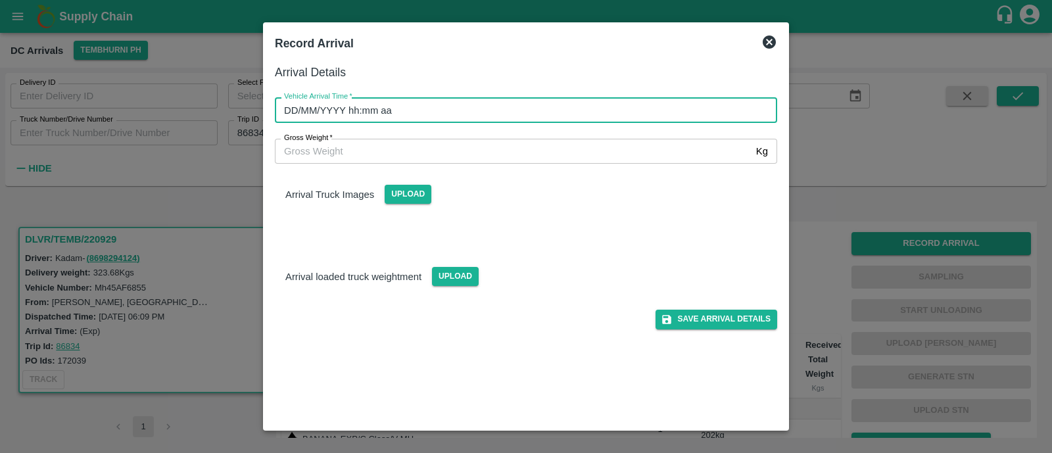
click at [395, 105] on input "DD/MM/YYYY hh:mm aa" at bounding box center [521, 109] width 493 height 25
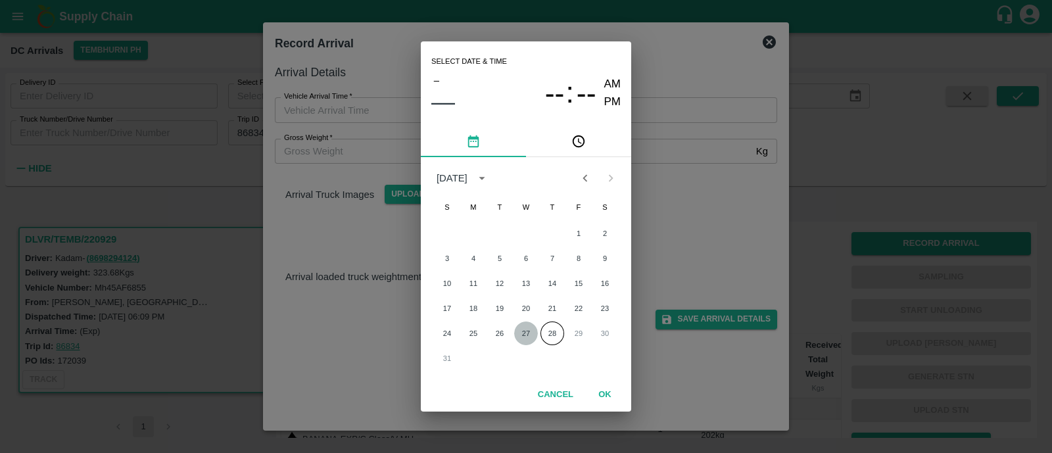
click at [520, 337] on button "27" at bounding box center [526, 334] width 24 height 24
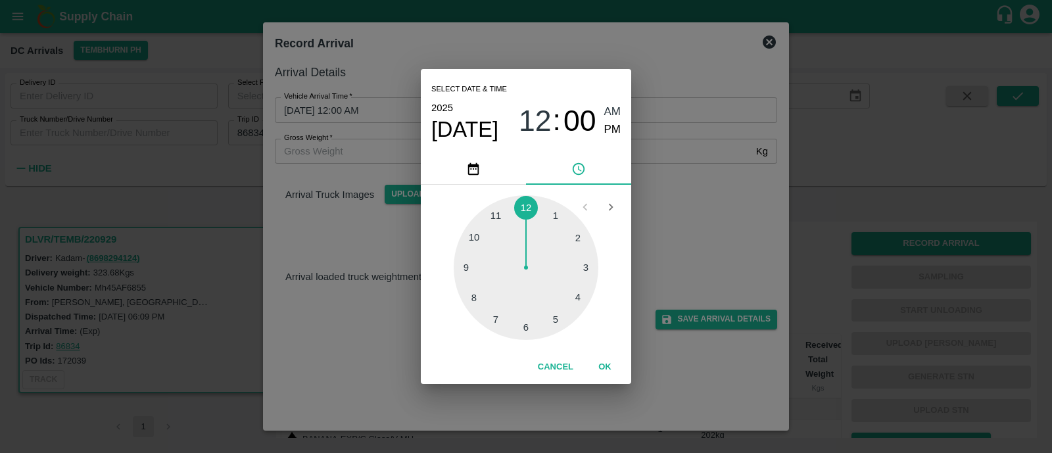
click at [493, 310] on div at bounding box center [526, 267] width 145 height 145
click at [529, 116] on span "07" at bounding box center [535, 121] width 33 height 34
click at [475, 301] on div at bounding box center [526, 267] width 145 height 145
click at [612, 128] on span "PM" at bounding box center [612, 130] width 17 height 18
type input "27/08/2025 08:00 PM"
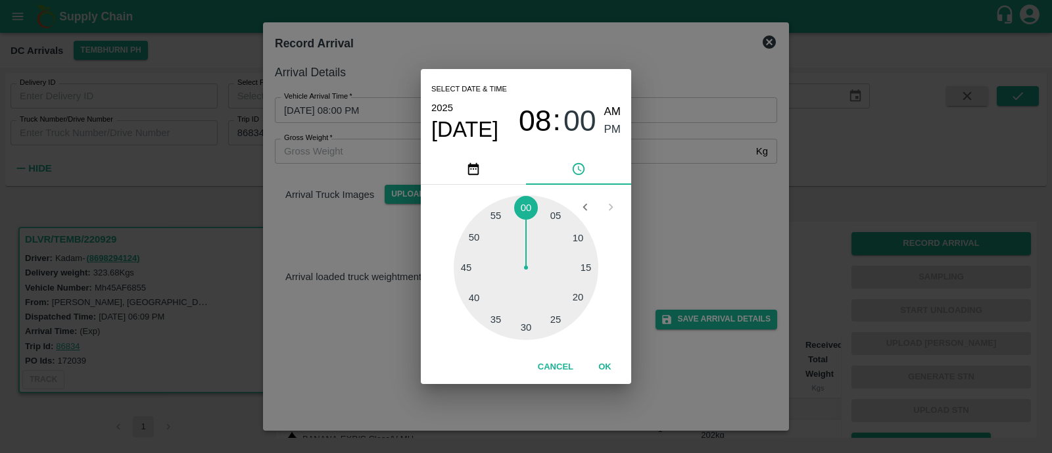
click at [595, 373] on button "OK" at bounding box center [605, 367] width 42 height 23
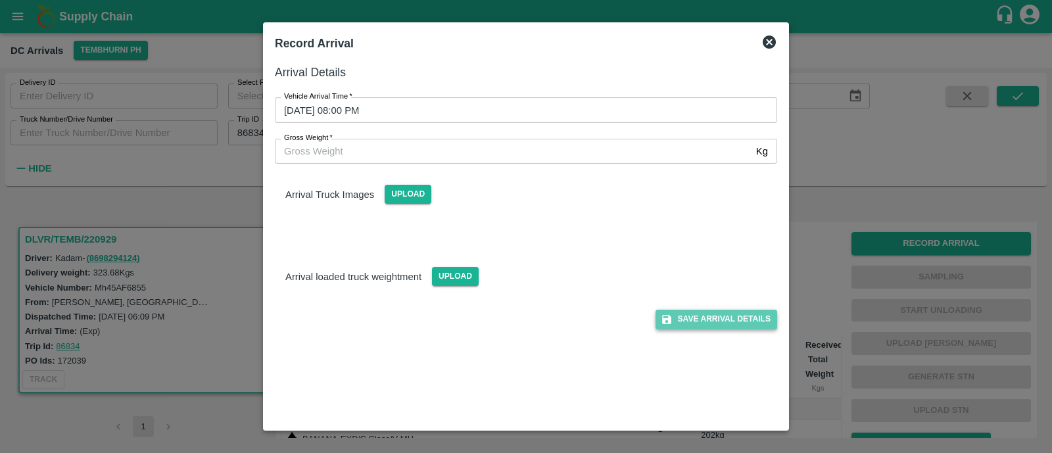
click at [720, 312] on button "Save Arrival Details" at bounding box center [717, 319] width 122 height 19
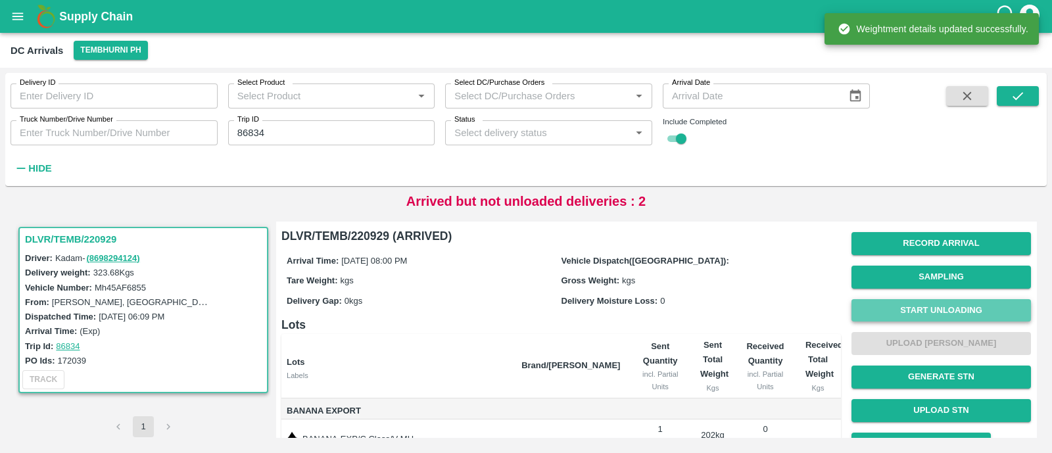
click at [933, 312] on button "Start Unloading" at bounding box center [942, 310] width 180 height 23
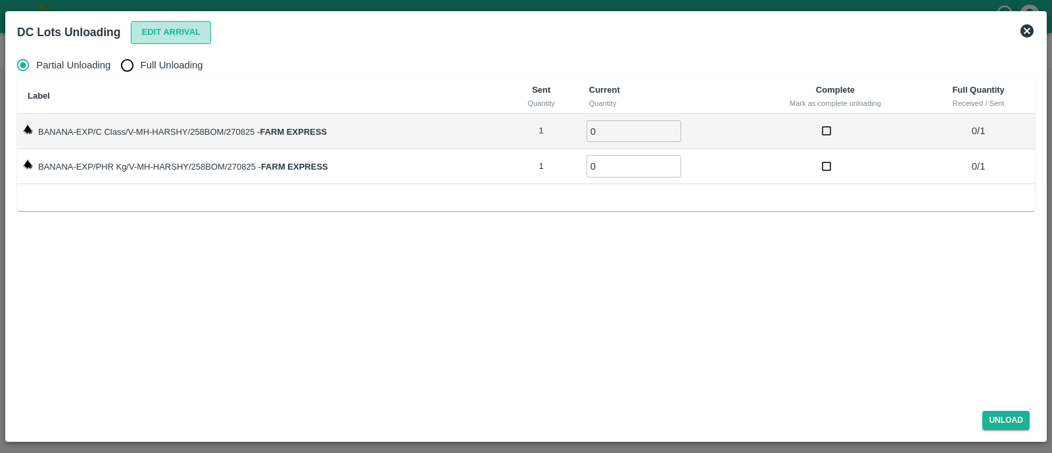
click at [160, 25] on button "Edit Arrival" at bounding box center [171, 32] width 80 height 23
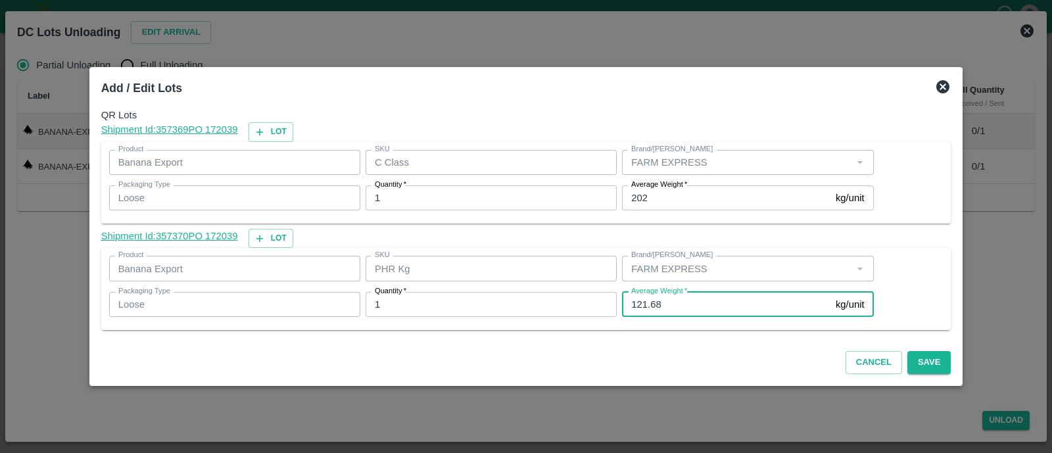
drag, startPoint x: 664, startPoint y: 300, endPoint x: 645, endPoint y: 303, distance: 20.0
click at [645, 303] on input "121.68" at bounding box center [726, 304] width 209 height 25
type input "121"
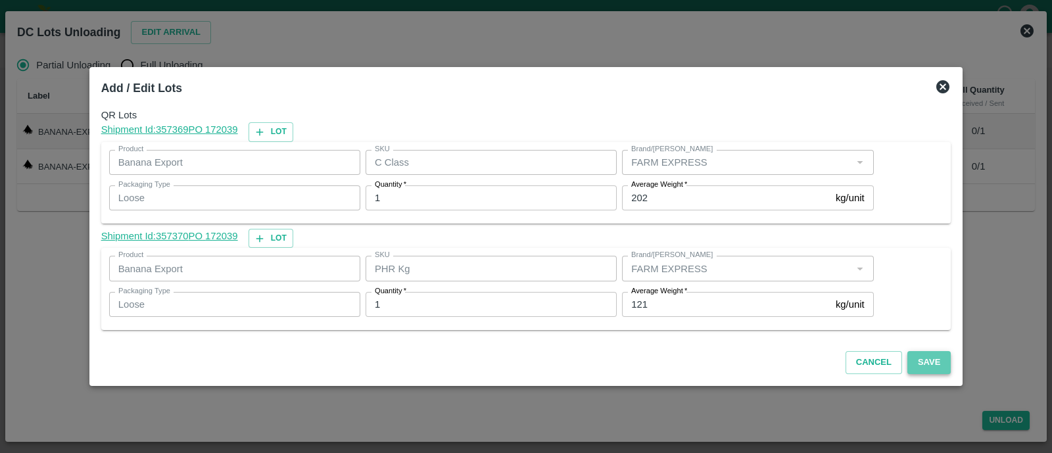
click at [921, 355] on button "Save" at bounding box center [929, 362] width 43 height 23
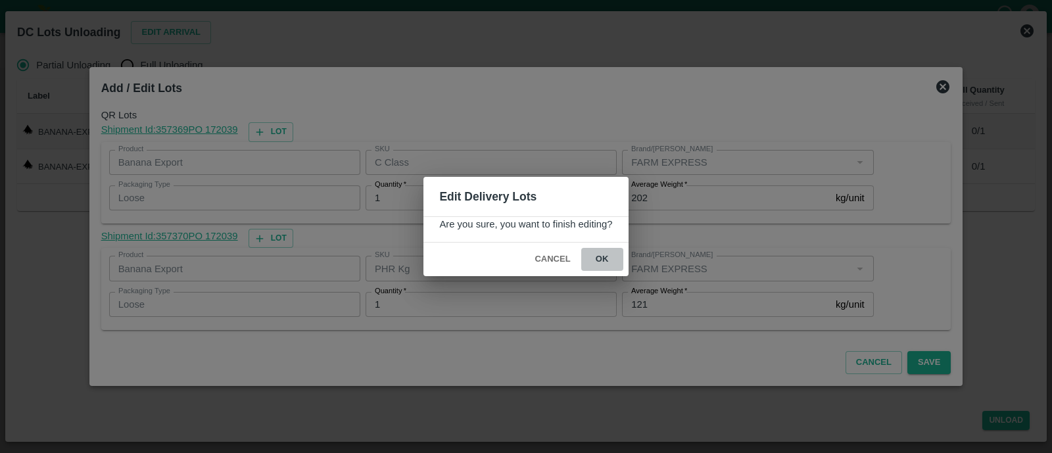
click at [605, 251] on button "ok" at bounding box center [602, 259] width 42 height 23
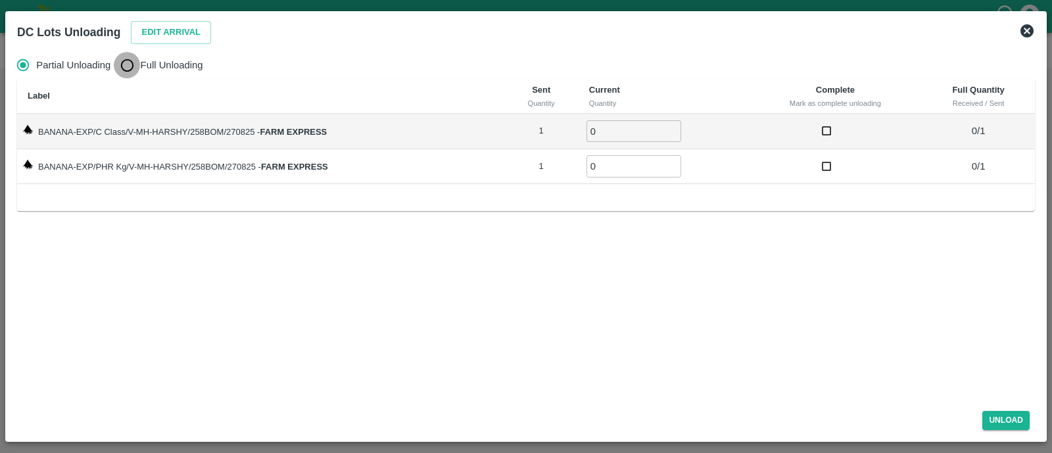
click at [129, 68] on input "Full Unloading" at bounding box center [127, 65] width 26 height 26
radio input "true"
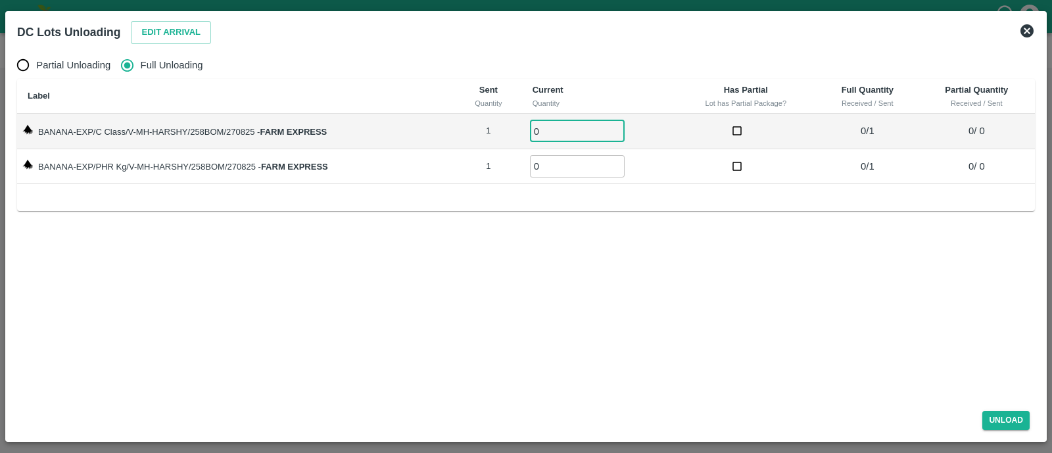
click at [559, 135] on input "0" at bounding box center [577, 131] width 95 height 22
type input "01"
click at [560, 163] on input "0" at bounding box center [577, 166] width 95 height 22
type input "01"
click at [1002, 424] on button "Unload" at bounding box center [1006, 420] width 47 height 19
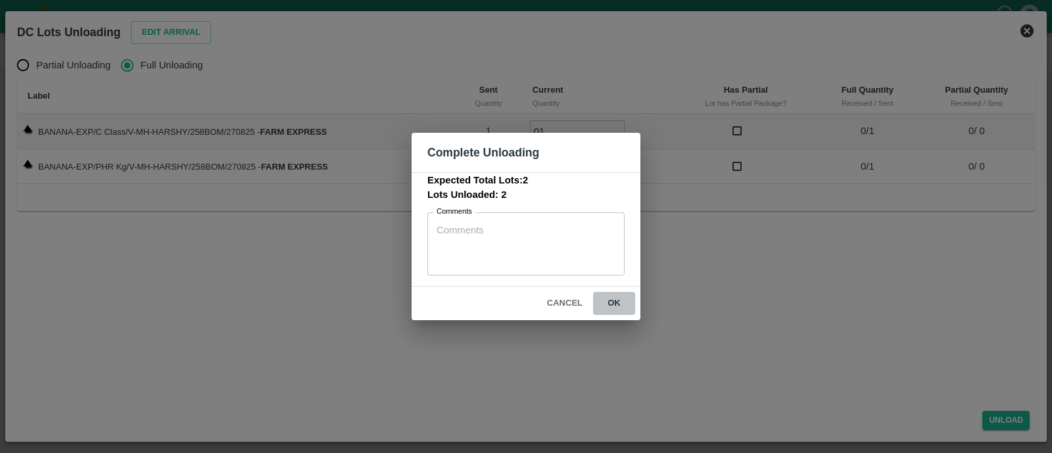
click at [620, 301] on button "ok" at bounding box center [614, 303] width 42 height 23
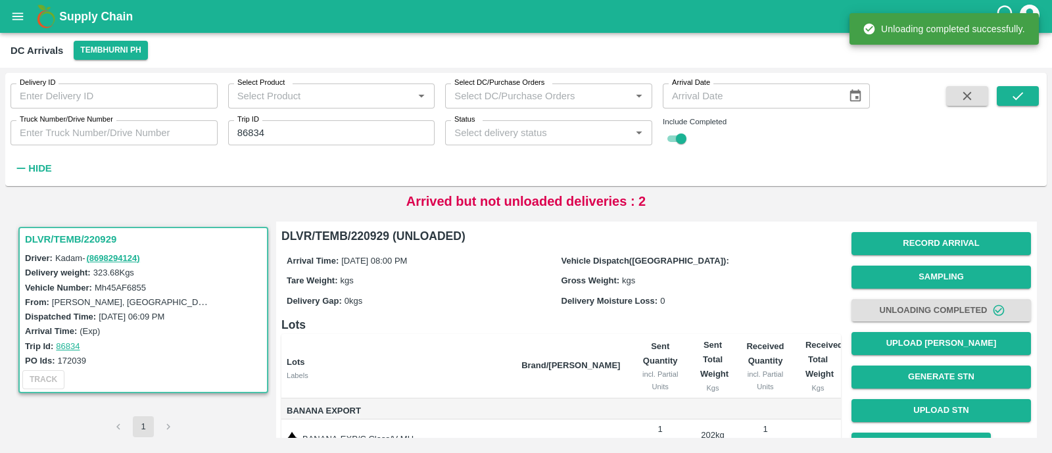
scroll to position [95, 0]
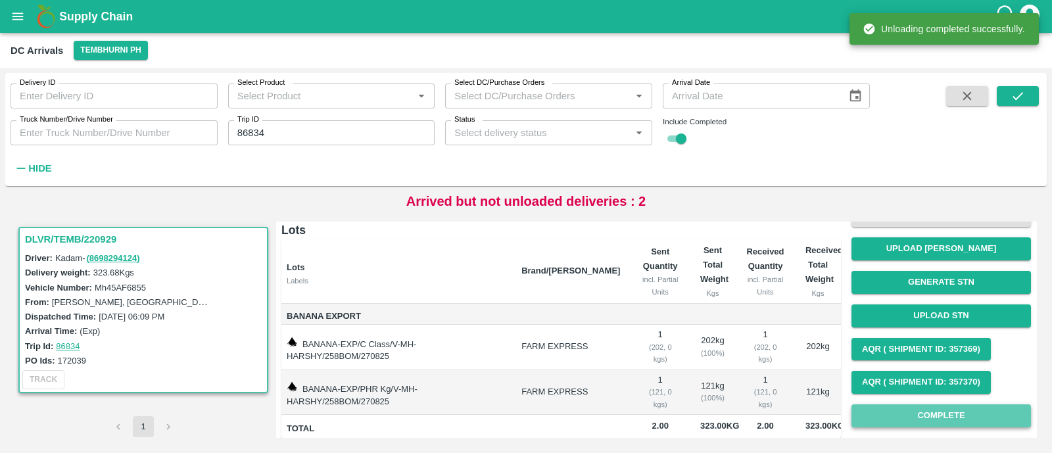
click at [901, 416] on button "Complete" at bounding box center [942, 416] width 180 height 23
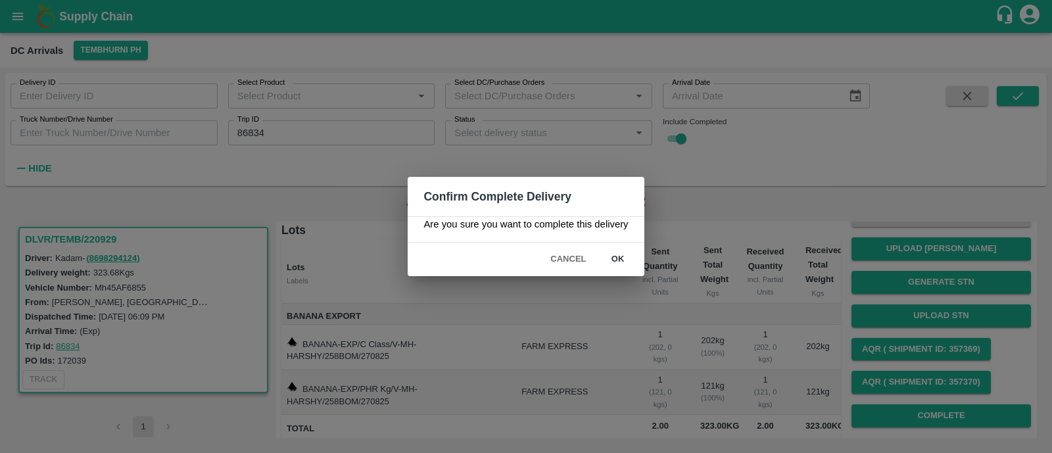
click at [628, 274] on div "Cancel ok" at bounding box center [526, 260] width 236 height 34
click at [620, 266] on button "ok" at bounding box center [618, 259] width 42 height 23
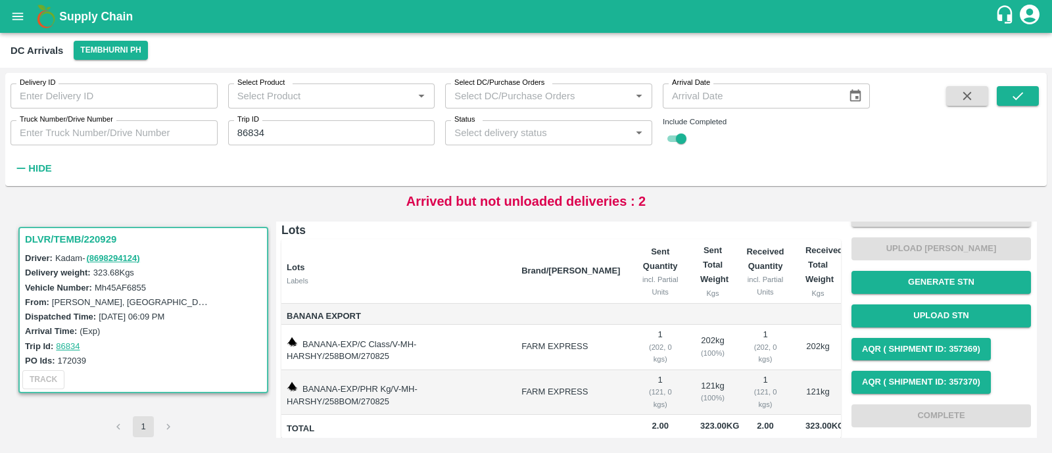
click at [343, 132] on input "86834" at bounding box center [331, 132] width 207 height 25
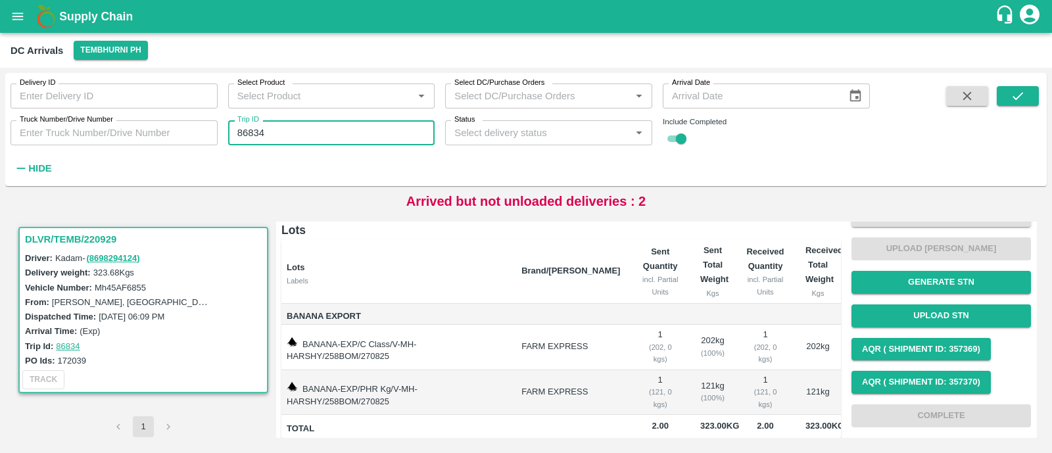
paste input "text"
click at [343, 132] on input "172080" at bounding box center [331, 132] width 207 height 25
paste input "text"
click at [308, 133] on input "17208086863" at bounding box center [331, 132] width 207 height 25
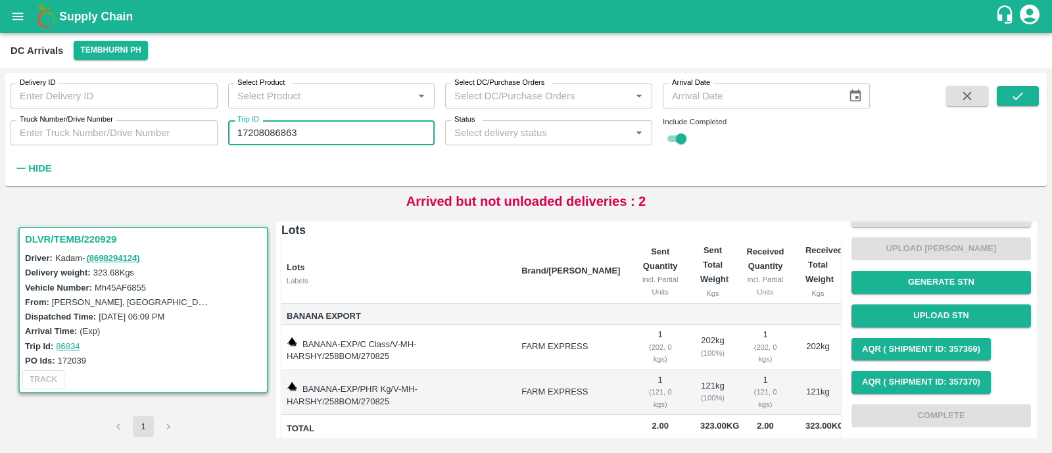
paste input "text"
type input "86863"
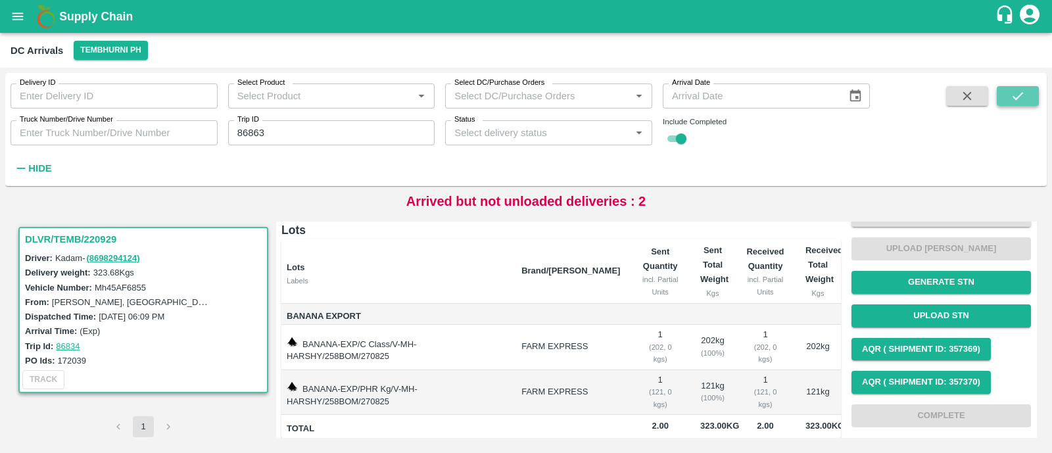
click at [1030, 97] on button "submit" at bounding box center [1018, 96] width 42 height 20
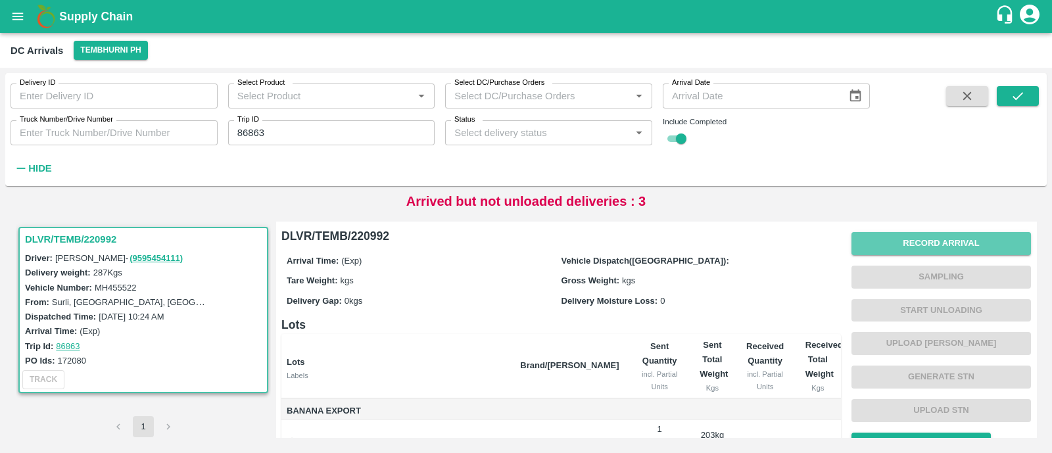
click at [946, 241] on button "Record Arrival" at bounding box center [942, 243] width 180 height 23
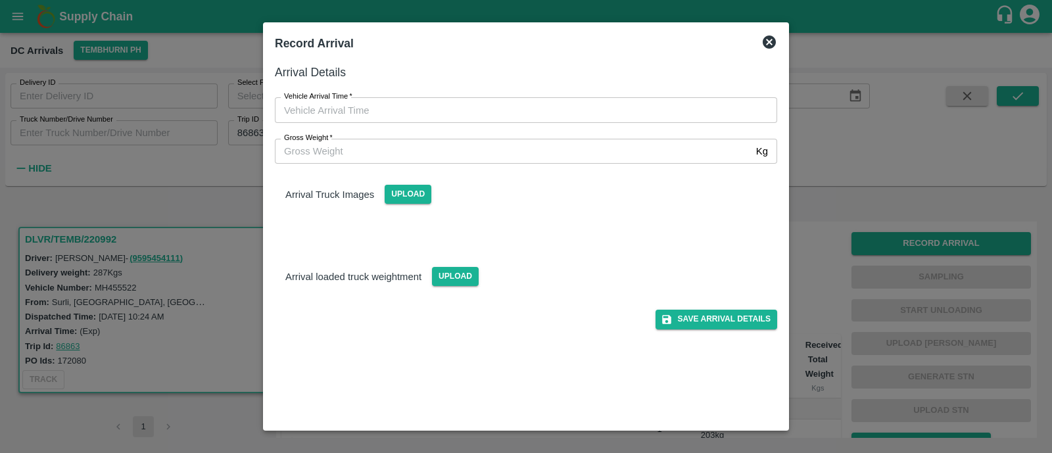
type input "DD/MM/YYYY hh:mm aa"
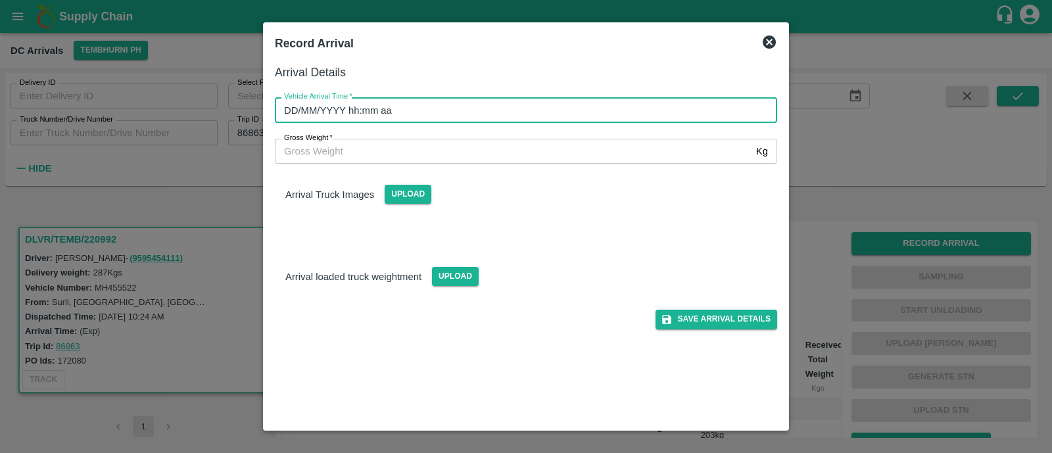
click at [406, 104] on input "DD/MM/YYYY hh:mm aa" at bounding box center [521, 109] width 493 height 25
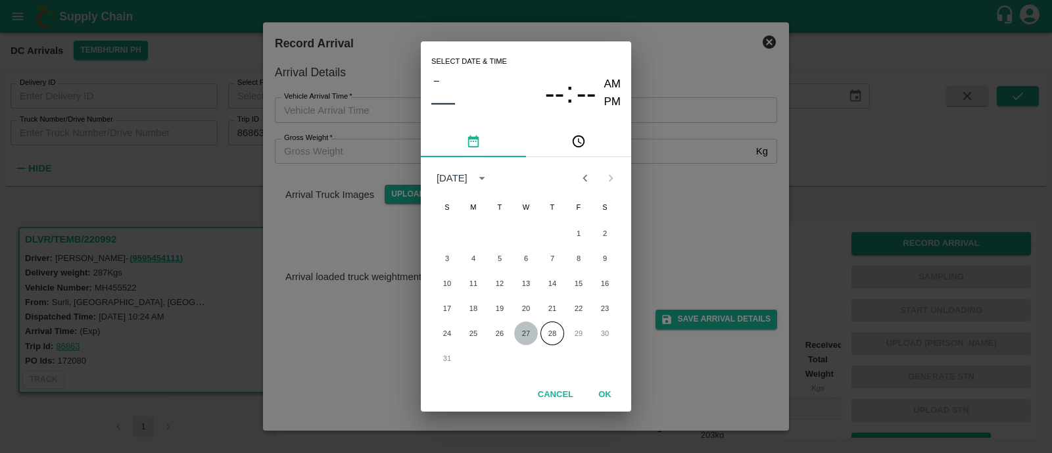
click at [526, 329] on button "27" at bounding box center [526, 334] width 24 height 24
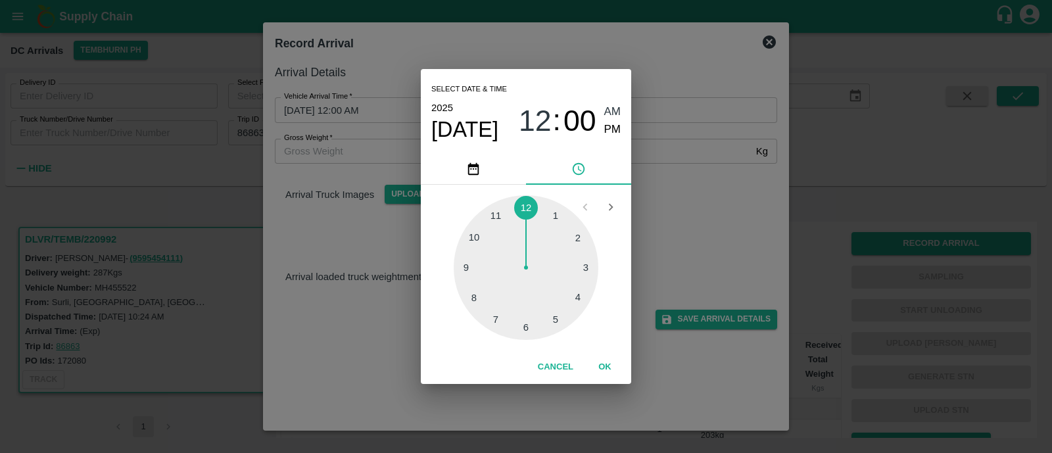
click at [473, 297] on div at bounding box center [526, 267] width 145 height 145
click at [579, 251] on div at bounding box center [526, 267] width 145 height 145
click at [620, 136] on span "PM" at bounding box center [612, 130] width 17 height 18
type input "27/08/2025 08:12 PM"
drag, startPoint x: 612, startPoint y: 385, endPoint x: 611, endPoint y: 372, distance: 13.2
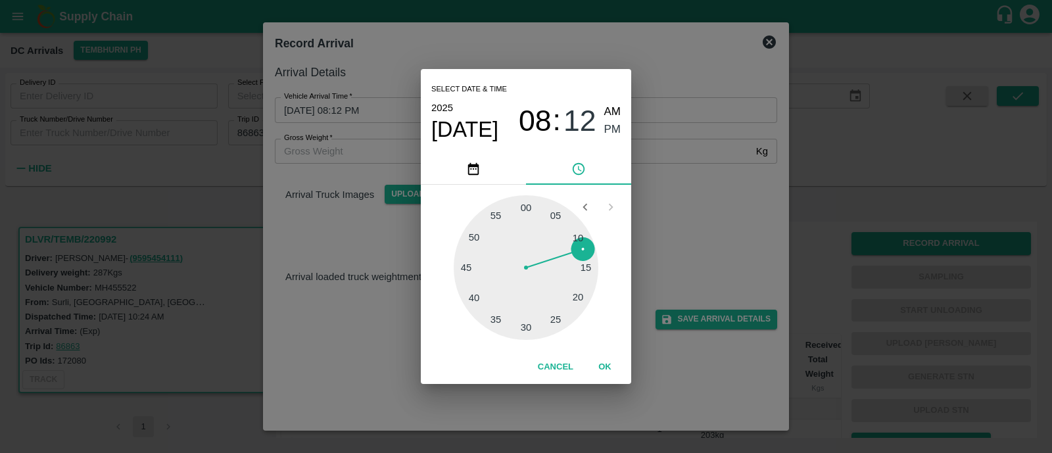
click at [611, 372] on div "Select date & time 2025 Aug 27 08 : 12 AM PM 05 10 15 20 25 30 35 40 45 50 55 0…" at bounding box center [526, 226] width 1052 height 453
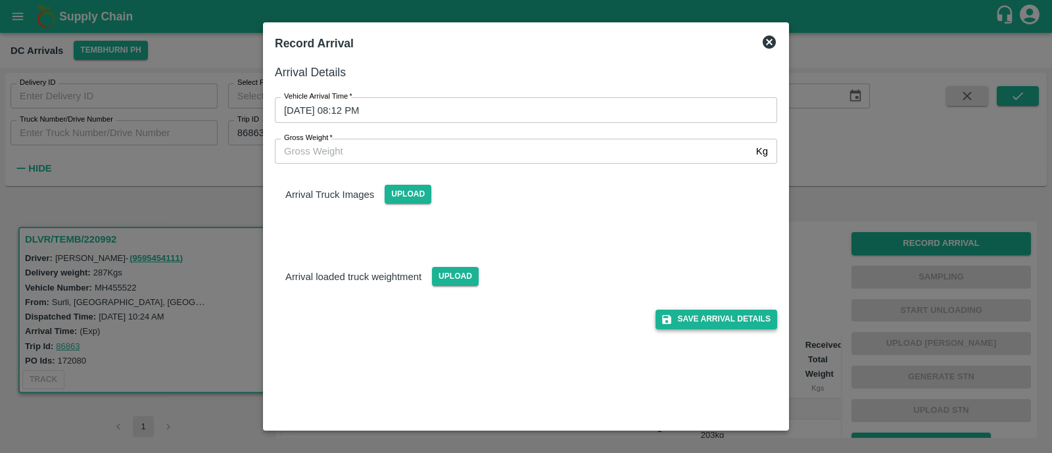
click at [698, 319] on button "Save Arrival Details" at bounding box center [717, 319] width 122 height 19
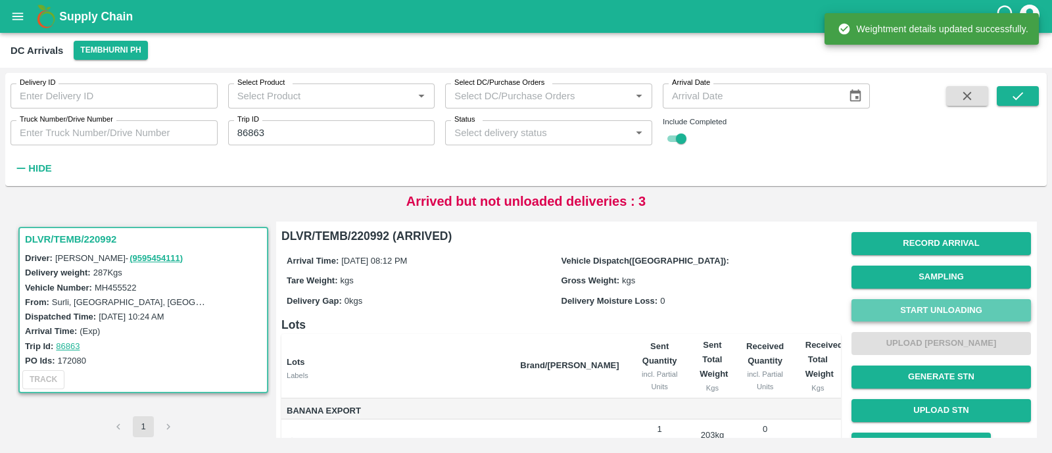
click at [968, 310] on button "Start Unloading" at bounding box center [942, 310] width 180 height 23
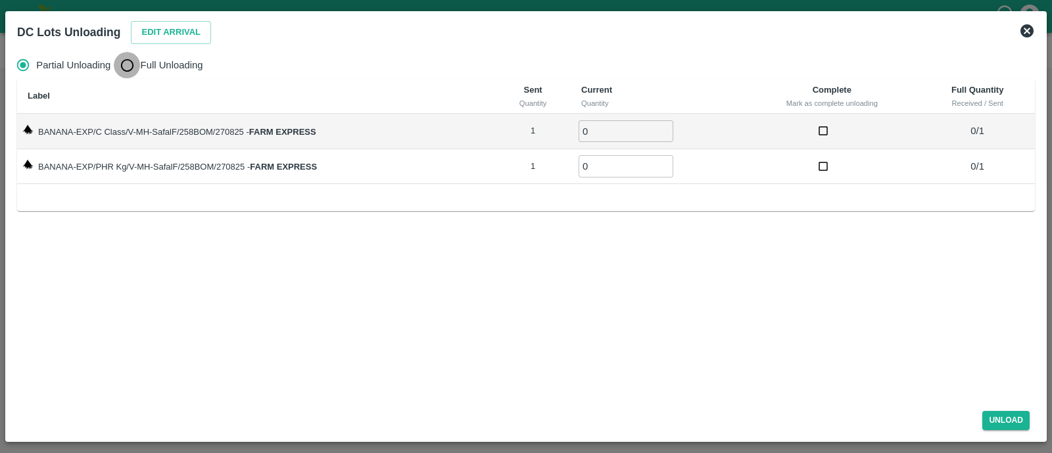
click at [131, 70] on input "Full Unloading" at bounding box center [127, 65] width 26 height 26
radio input "true"
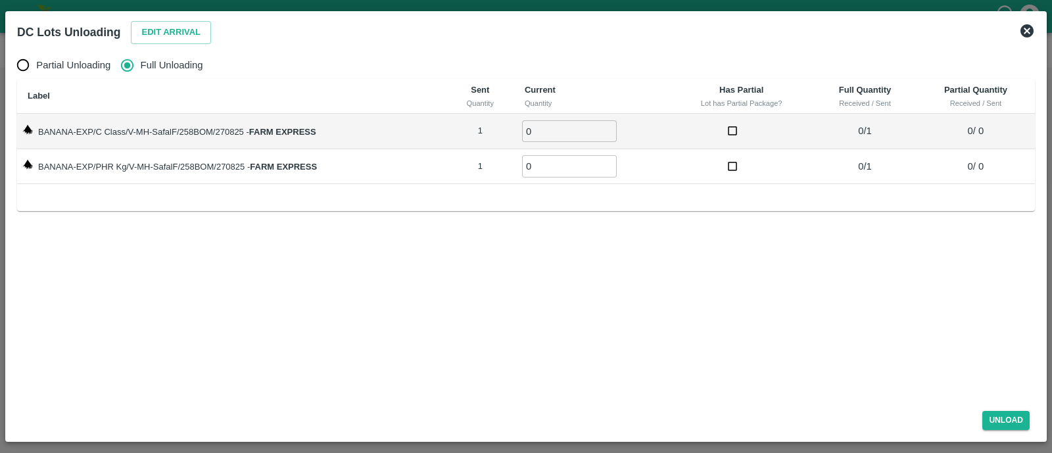
click at [543, 126] on input "0" at bounding box center [569, 131] width 95 height 22
type input "01"
click at [545, 160] on input "01" at bounding box center [569, 166] width 95 height 22
type input "01"
click at [1022, 414] on button "Unload" at bounding box center [1006, 420] width 47 height 19
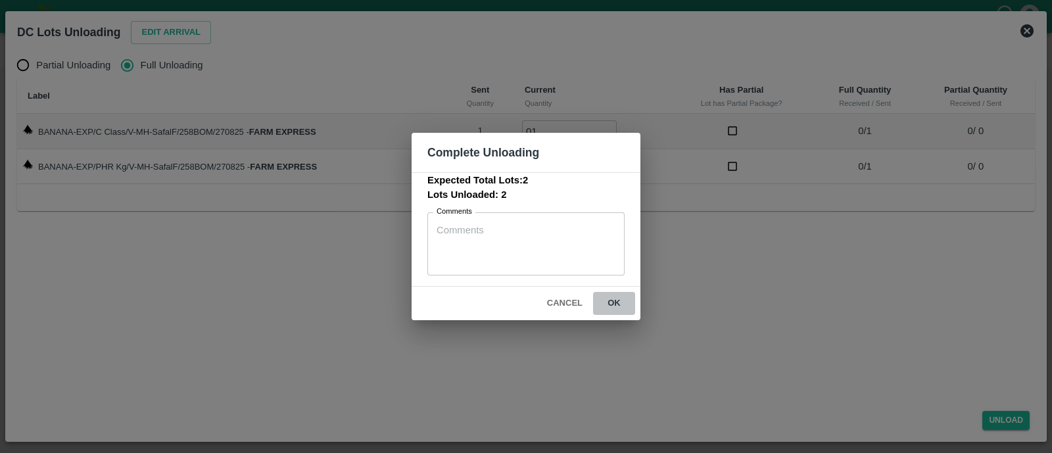
click at [610, 301] on button "ok" at bounding box center [614, 303] width 42 height 23
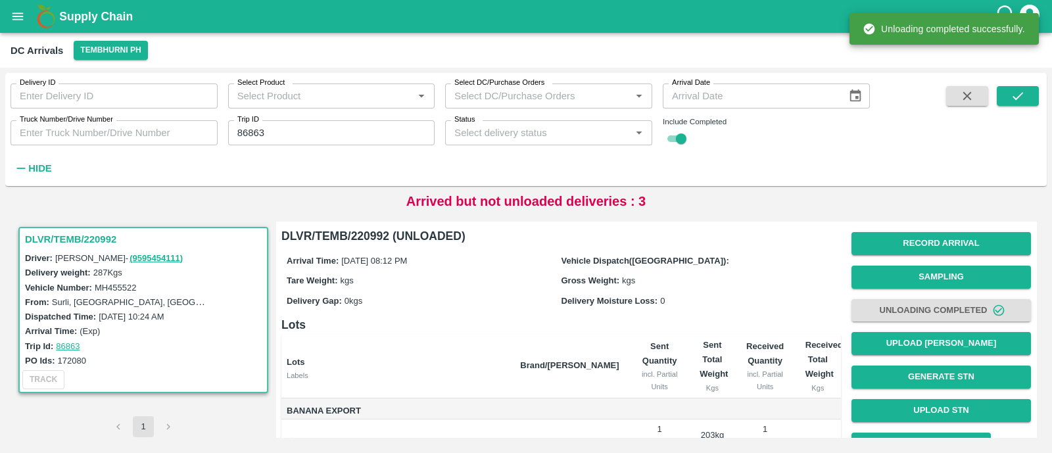
click at [610, 301] on label "Delivery Moisture Loss:" at bounding box center [610, 301] width 97 height 10
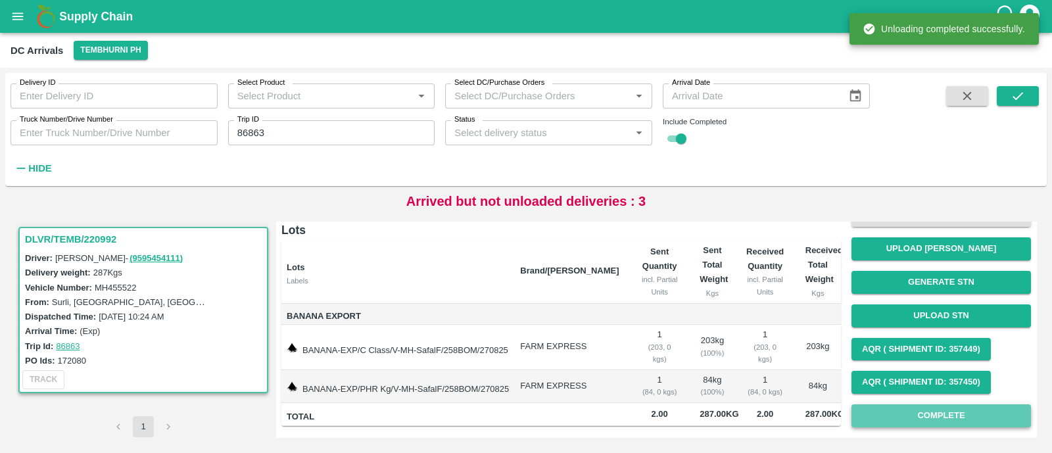
click at [927, 416] on button "Complete" at bounding box center [942, 416] width 180 height 23
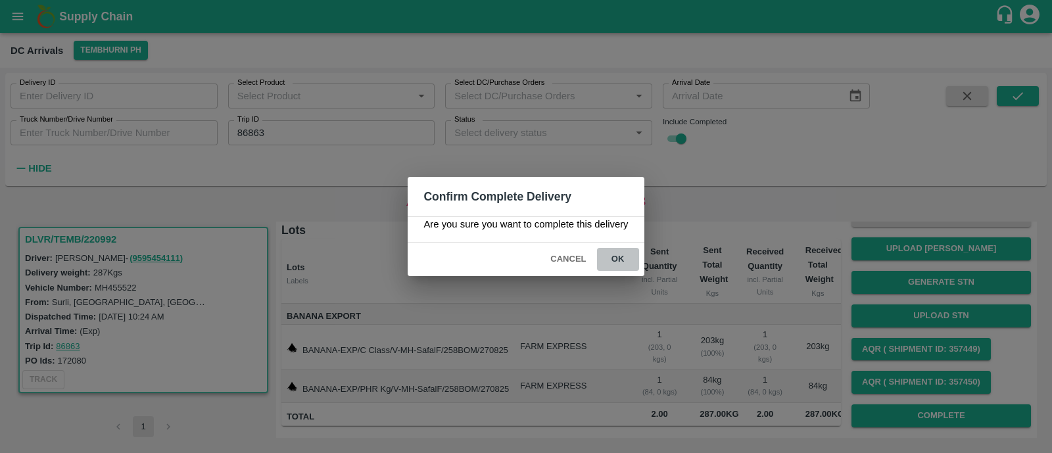
click at [622, 267] on button "ok" at bounding box center [618, 259] width 42 height 23
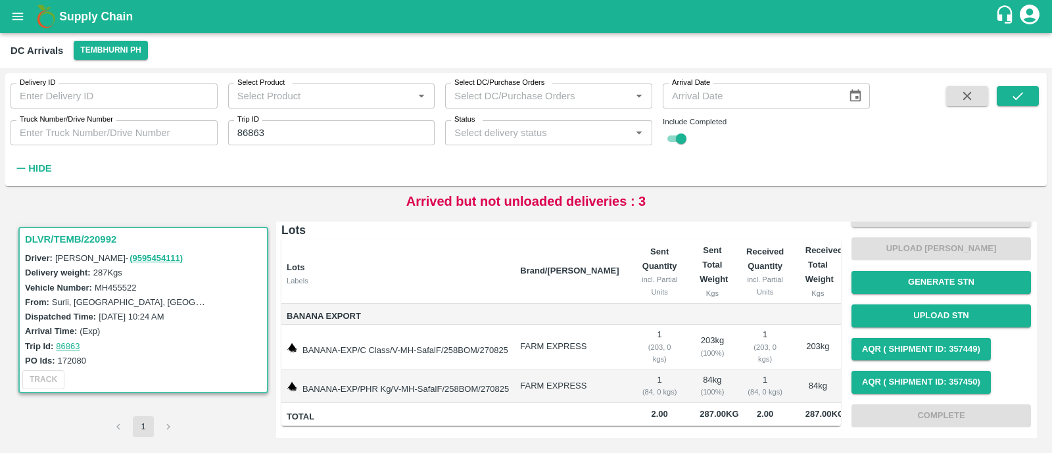
click at [373, 136] on input "86863" at bounding box center [331, 132] width 207 height 25
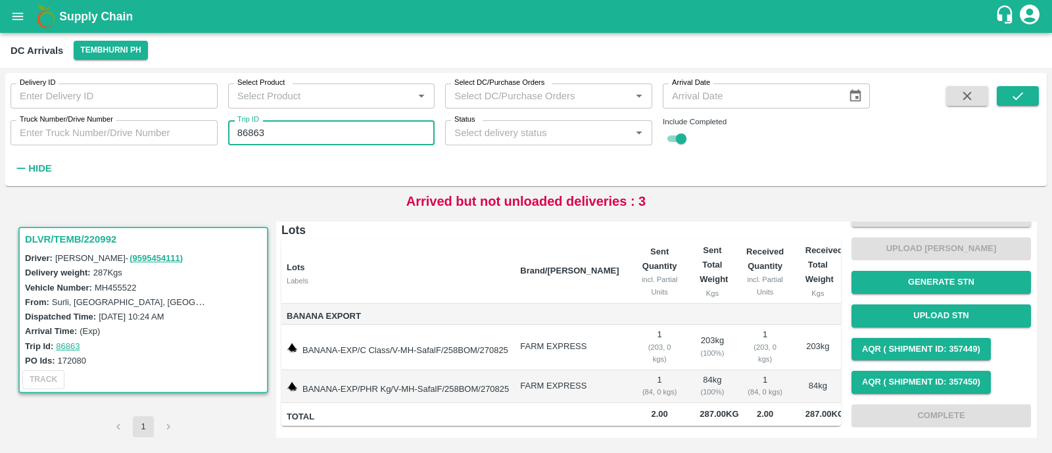
paste input "text"
click at [373, 136] on input "86863" at bounding box center [331, 132] width 207 height 25
type input "86860"
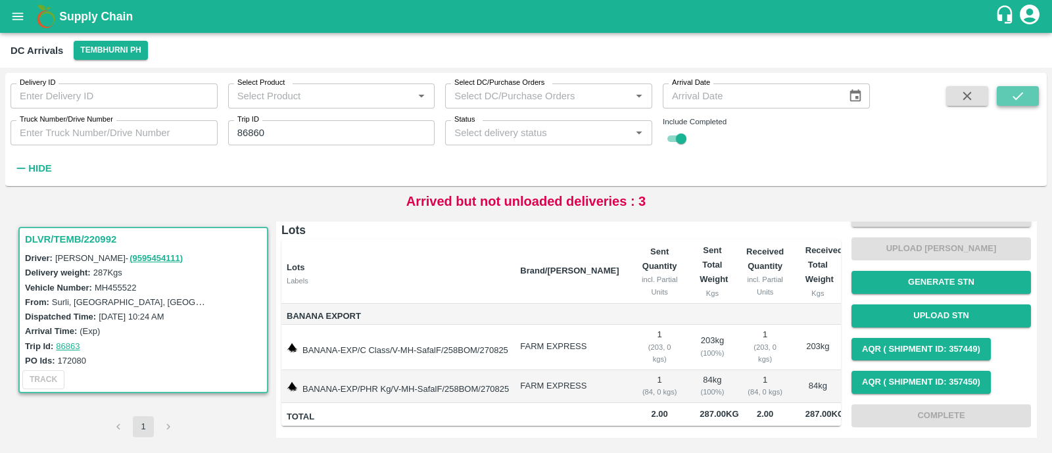
click at [1015, 103] on button "submit" at bounding box center [1018, 96] width 42 height 20
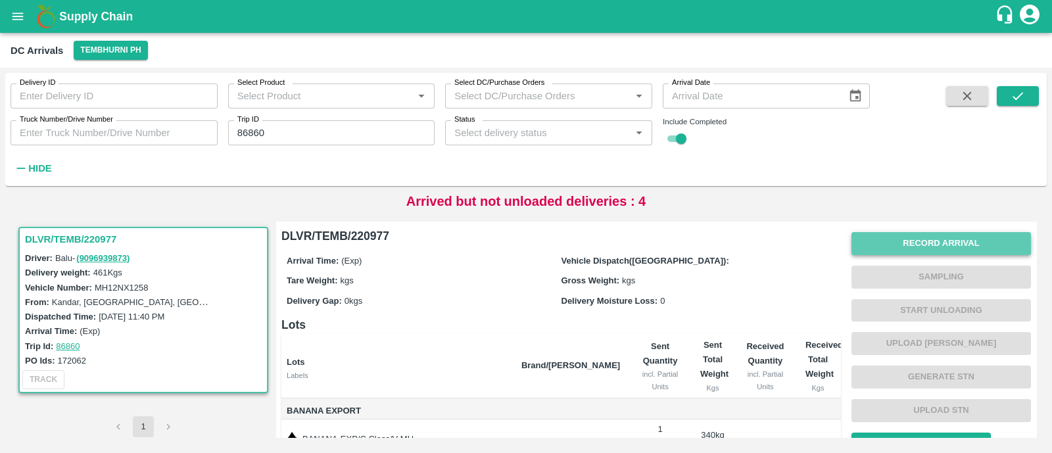
click at [938, 247] on button "Record Arrival" at bounding box center [942, 243] width 180 height 23
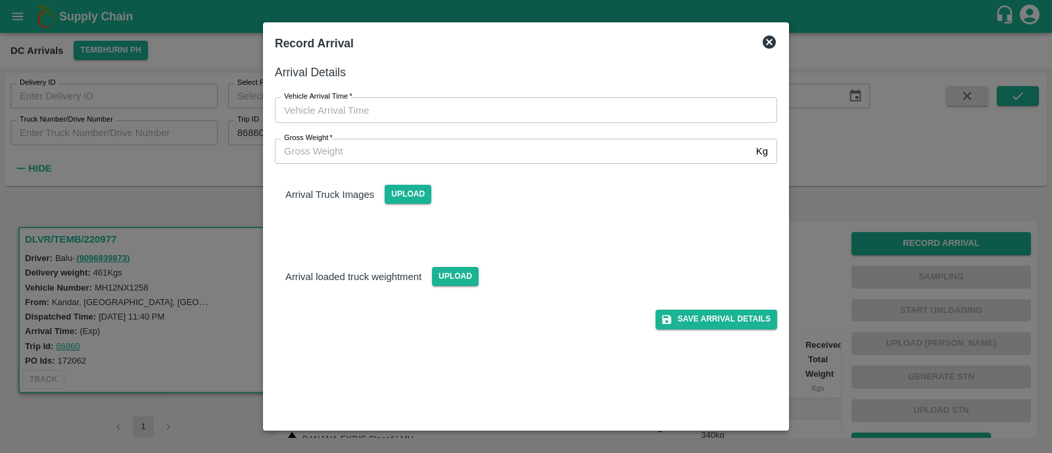
type input "DD/MM/YYYY hh:mm aa"
click at [461, 110] on input "DD/MM/YYYY hh:mm aa" at bounding box center [521, 109] width 493 height 25
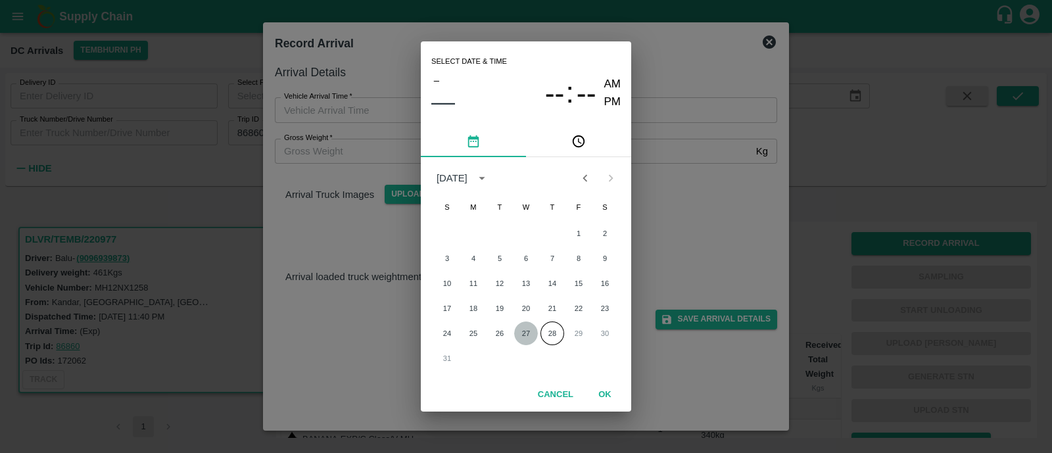
click at [528, 333] on button "27" at bounding box center [526, 334] width 24 height 24
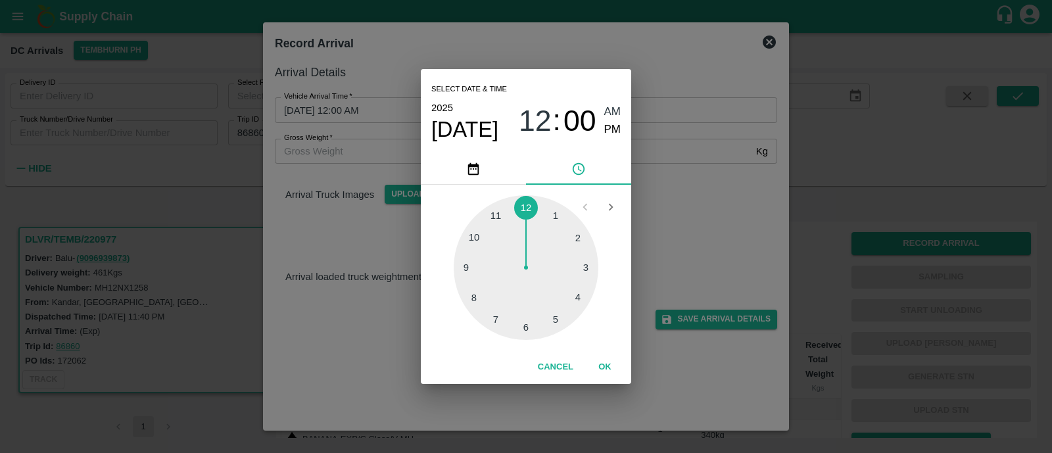
click at [474, 297] on div at bounding box center [526, 267] width 145 height 145
click at [582, 297] on div at bounding box center [526, 267] width 145 height 145
click at [602, 137] on div "08 : 20 AM PM" at bounding box center [570, 120] width 102 height 35
click at [604, 137] on span "PM" at bounding box center [612, 130] width 17 height 18
type input "27/08/2025 08:20 PM"
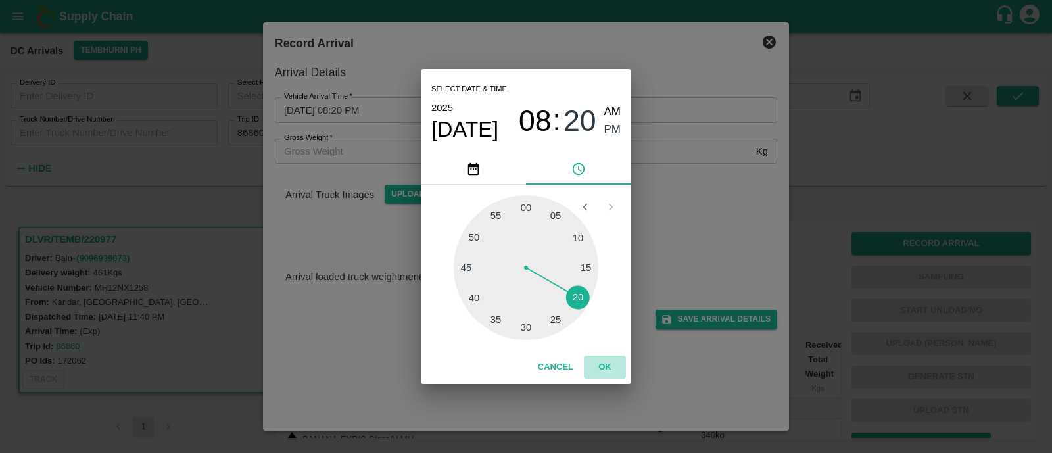
click at [605, 360] on button "OK" at bounding box center [605, 367] width 42 height 23
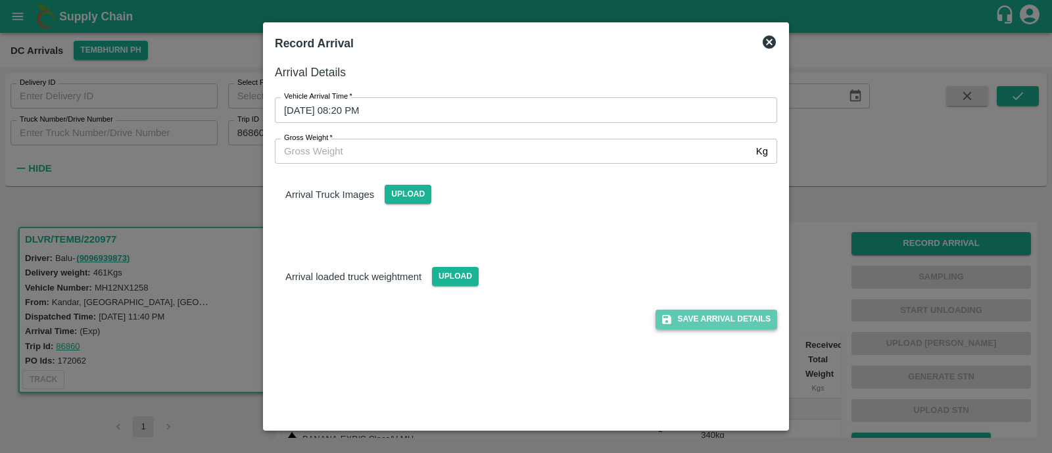
click at [725, 314] on button "Save Arrival Details" at bounding box center [717, 319] width 122 height 19
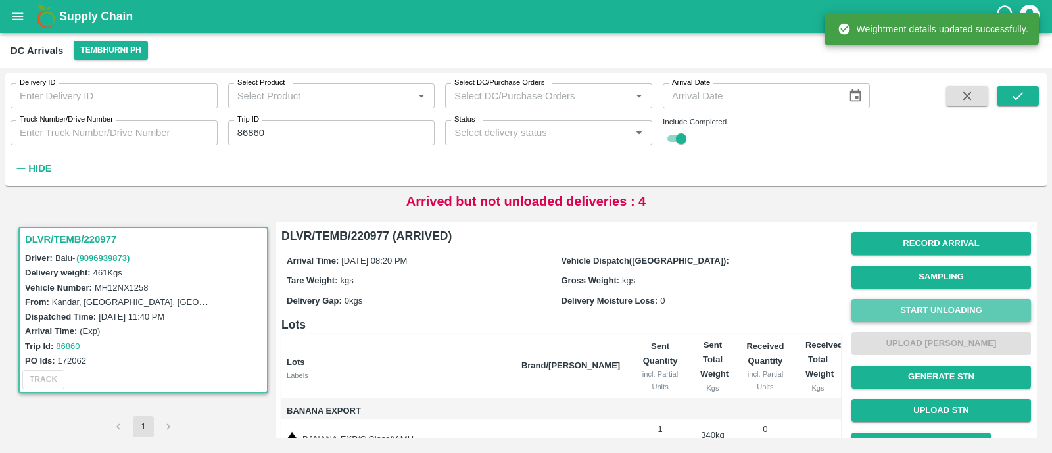
click at [966, 307] on button "Start Unloading" at bounding box center [942, 310] width 180 height 23
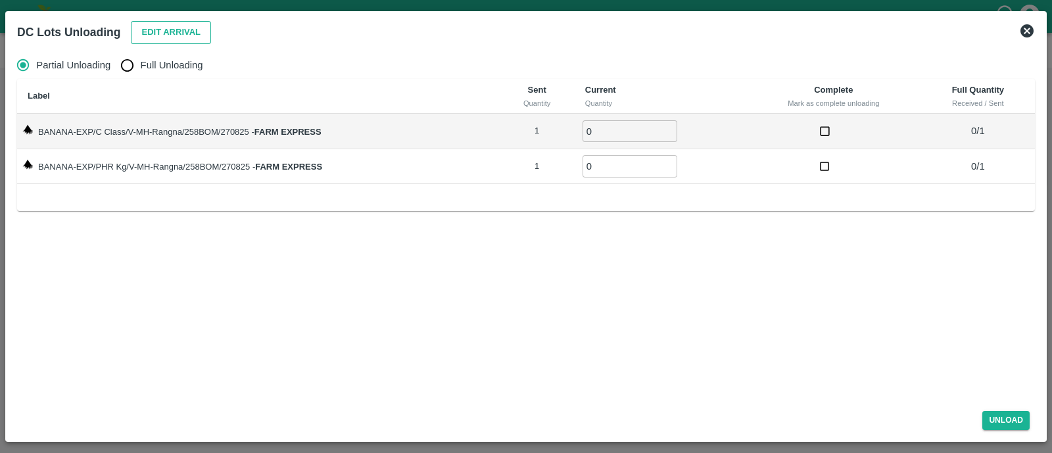
drag, startPoint x: 184, startPoint y: 44, endPoint x: 180, endPoint y: 34, distance: 10.4
click at [180, 34] on div "DC Lots Unloading Edit Arrival" at bounding box center [511, 29] width 1008 height 34
click at [180, 34] on button "Edit Arrival" at bounding box center [171, 32] width 80 height 23
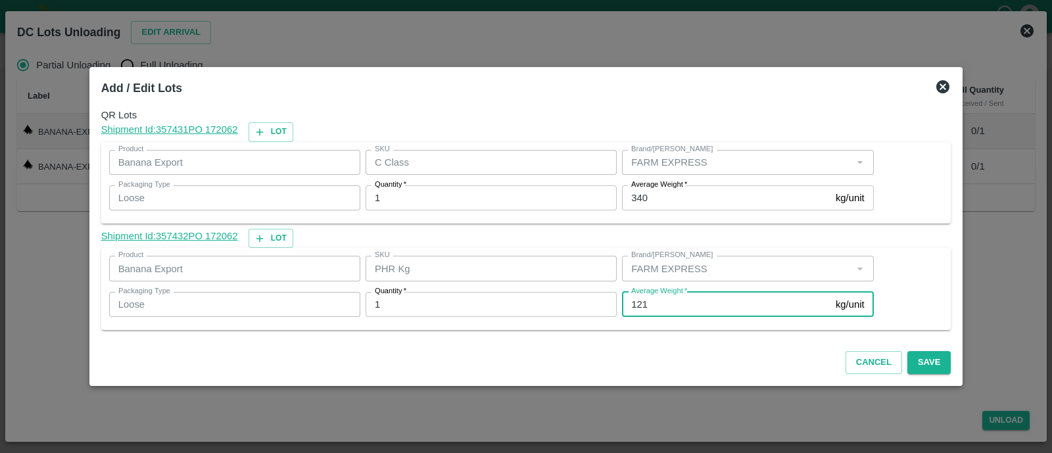
drag, startPoint x: 653, startPoint y: 301, endPoint x: 639, endPoint y: 302, distance: 13.8
click at [639, 302] on input "121" at bounding box center [726, 304] width 209 height 25
type input "120"
drag, startPoint x: 908, startPoint y: 347, endPoint x: 912, endPoint y: 356, distance: 10.6
click at [912, 356] on div "Cancel Save" at bounding box center [526, 360] width 861 height 39
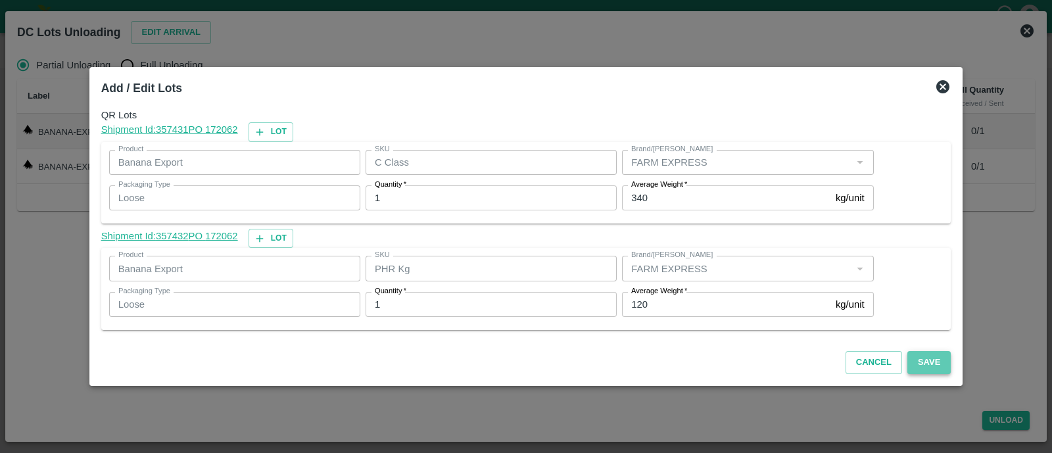
click at [912, 356] on button "Save" at bounding box center [929, 362] width 43 height 23
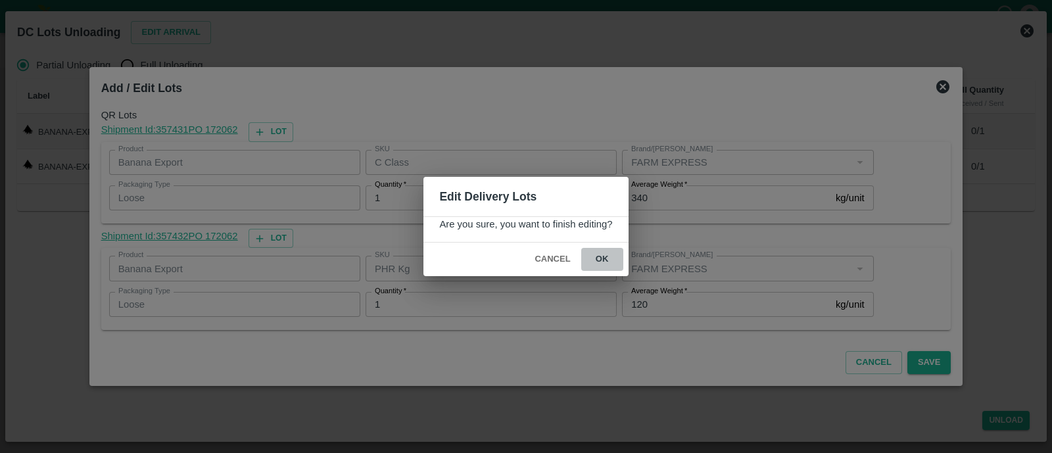
click at [605, 260] on button "ok" at bounding box center [602, 259] width 42 height 23
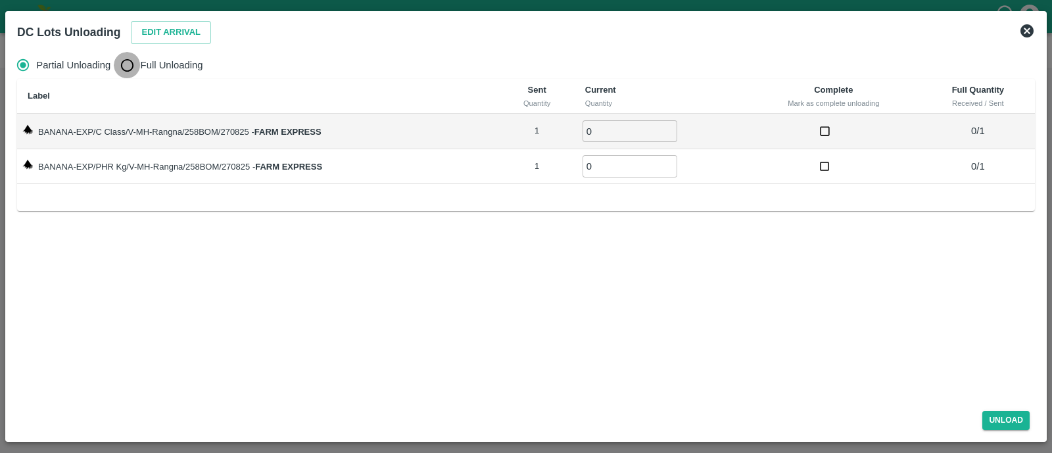
click at [132, 66] on input "Full Unloading" at bounding box center [127, 65] width 26 height 26
radio input "true"
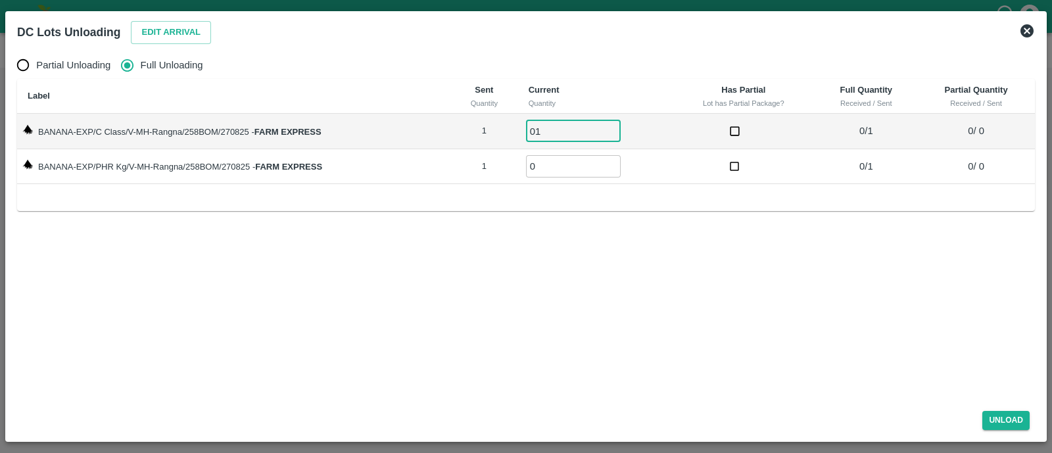
click at [558, 129] on input "01" at bounding box center [573, 131] width 95 height 22
type input "01"
click at [558, 160] on input "01" at bounding box center [573, 166] width 95 height 22
type input "01"
click at [1003, 416] on button "Unload" at bounding box center [1006, 420] width 47 height 19
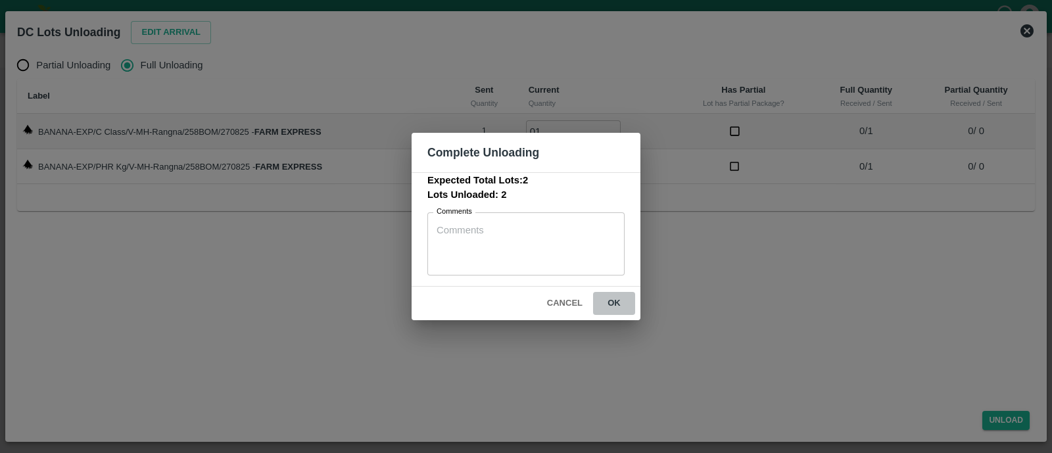
click at [616, 303] on button "ok" at bounding box center [614, 303] width 42 height 23
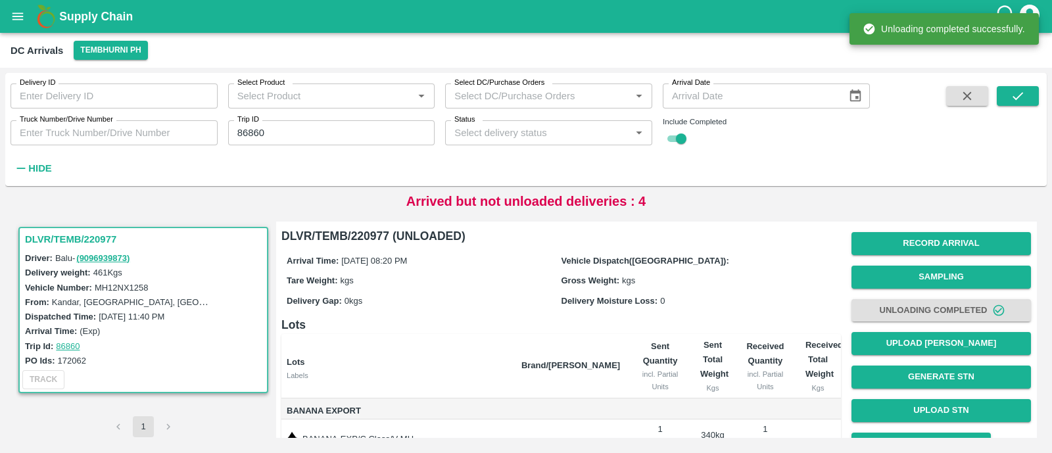
scroll to position [95, 0]
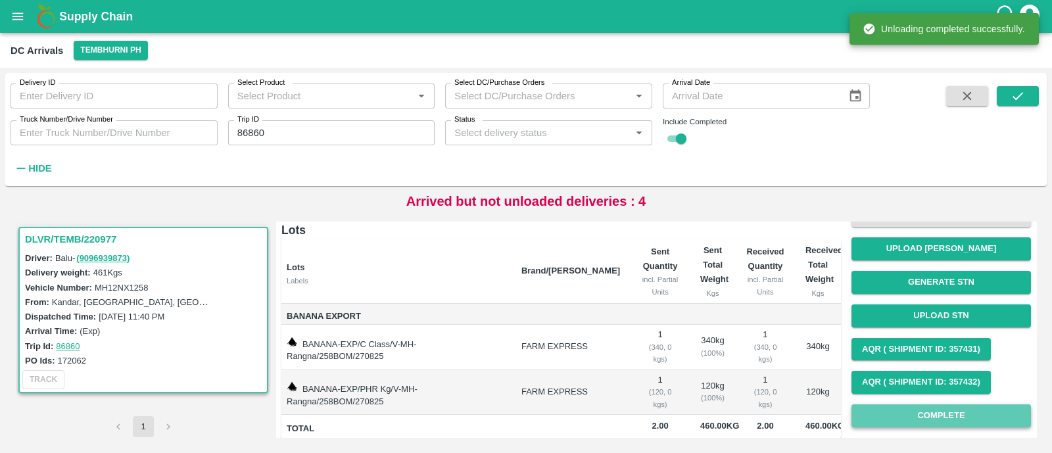
click at [897, 414] on button "Complete" at bounding box center [942, 416] width 180 height 23
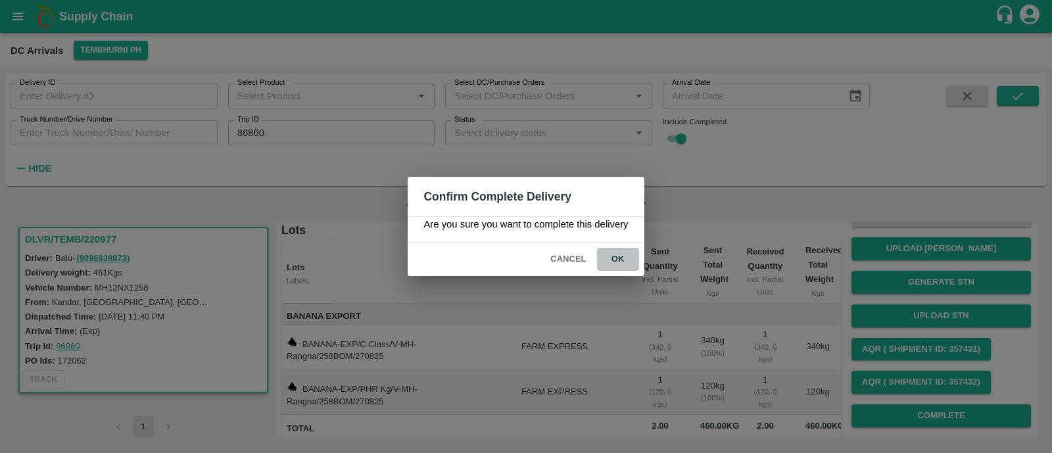
click at [625, 262] on button "ok" at bounding box center [618, 259] width 42 height 23
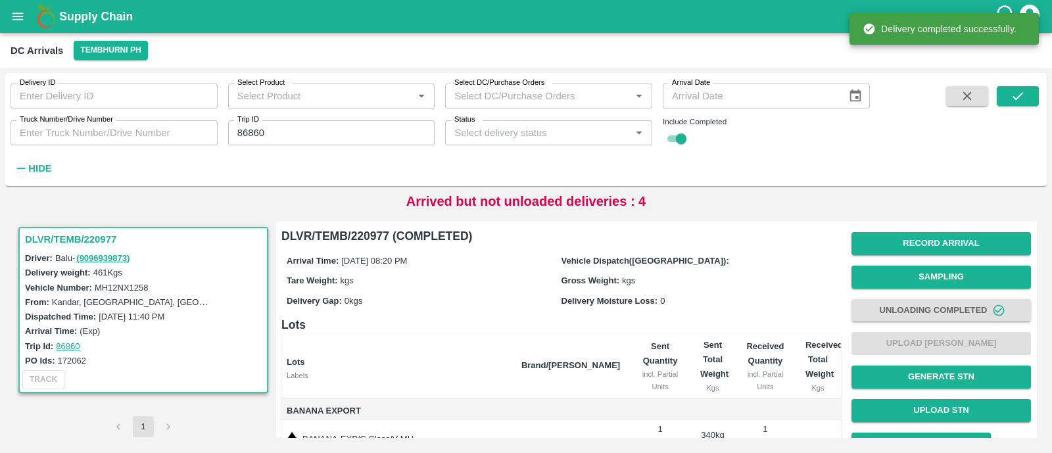
click at [328, 135] on input "86860" at bounding box center [331, 132] width 207 height 25
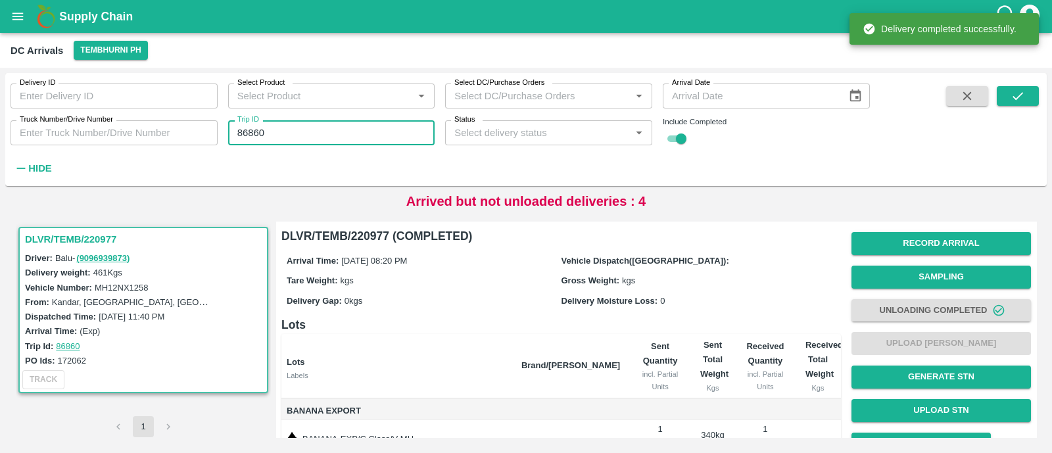
paste input "text"
click at [328, 135] on input "86839" at bounding box center [331, 132] width 207 height 25
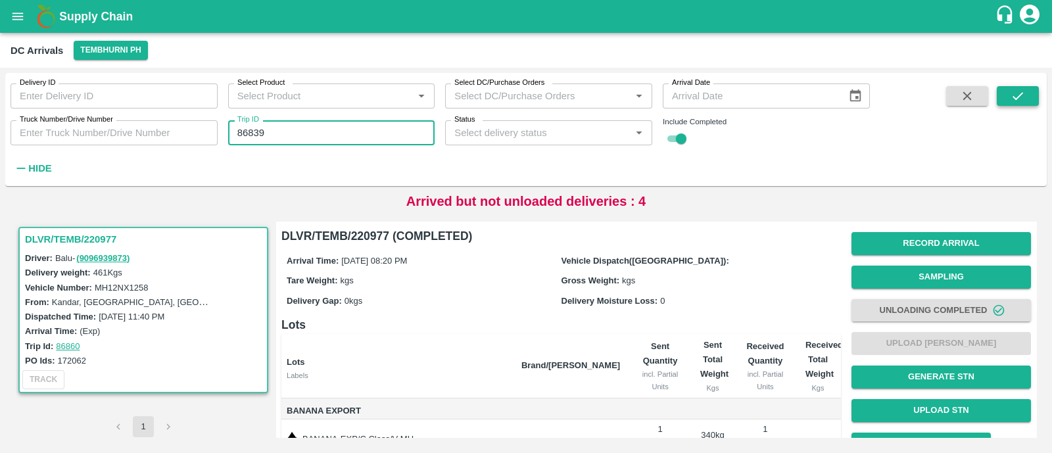
type input "86839"
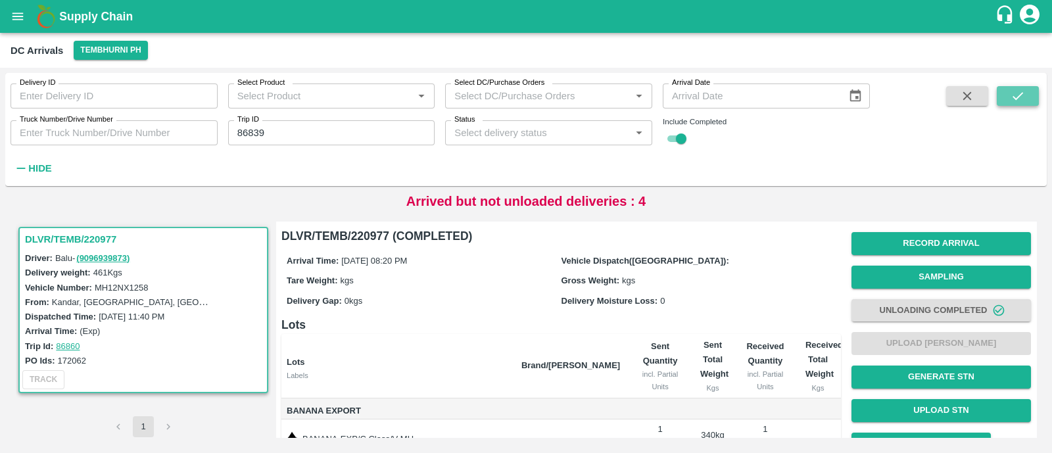
click at [1012, 100] on icon "submit" at bounding box center [1018, 96] width 14 height 14
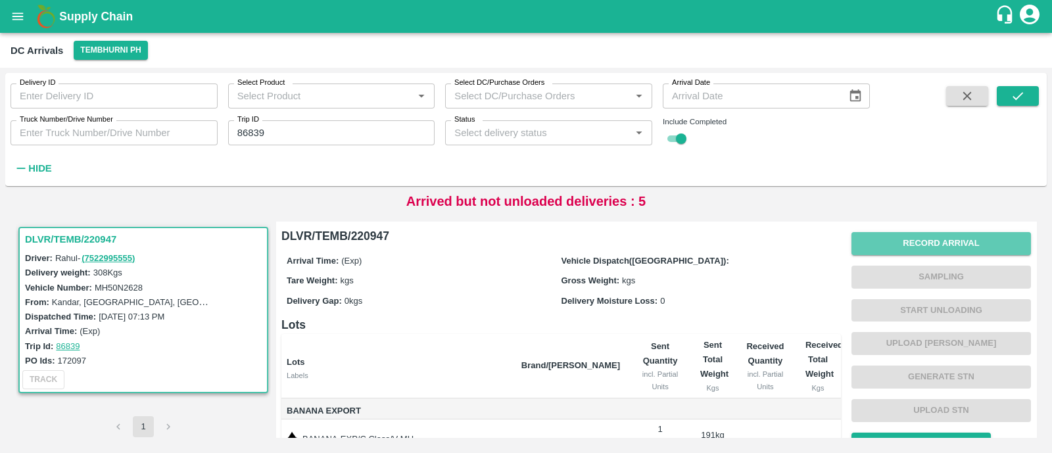
click at [968, 233] on button "Record Arrival" at bounding box center [942, 243] width 180 height 23
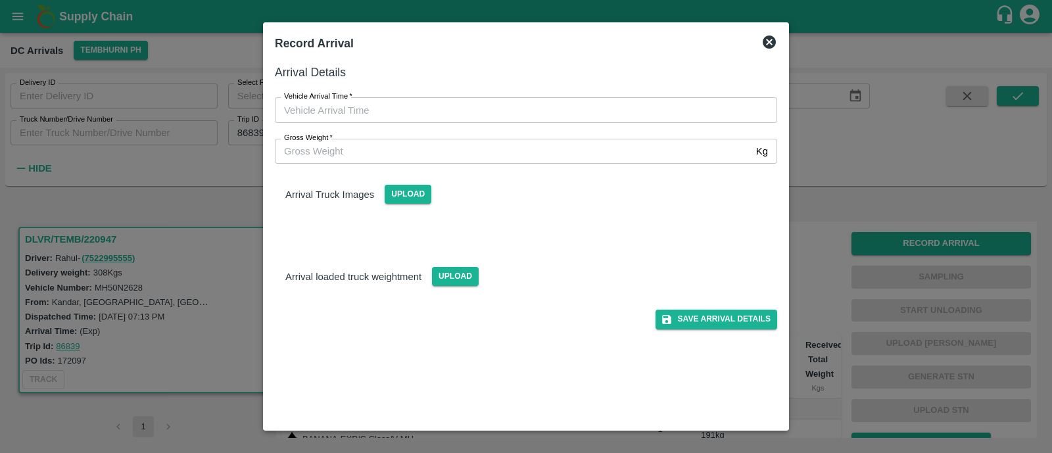
type input "DD/MM/YYYY hh:mm aa"
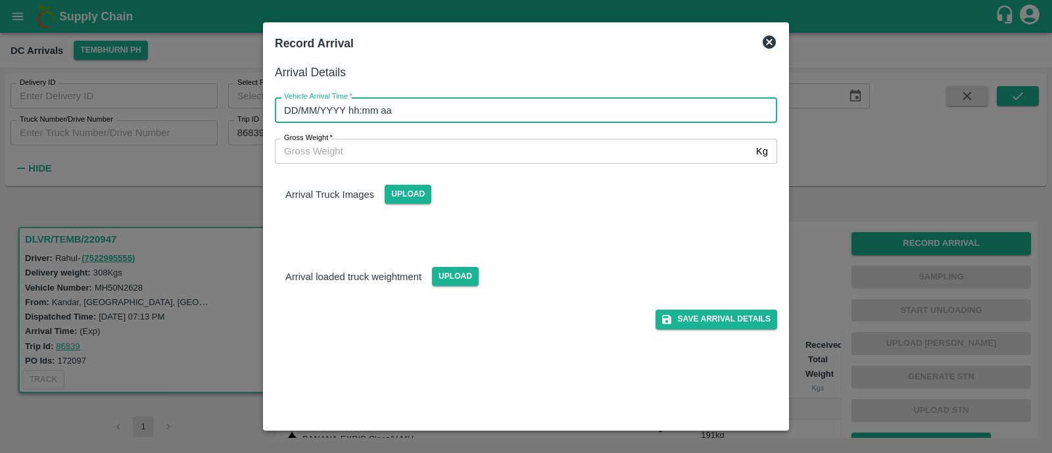
click at [434, 100] on input "DD/MM/YYYY hh:mm aa" at bounding box center [521, 109] width 493 height 25
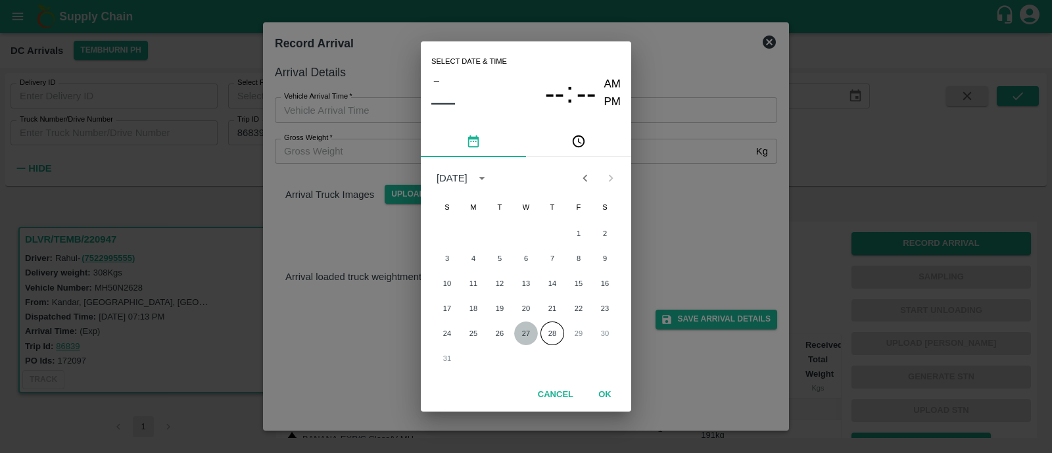
click at [521, 331] on button "27" at bounding box center [526, 334] width 24 height 24
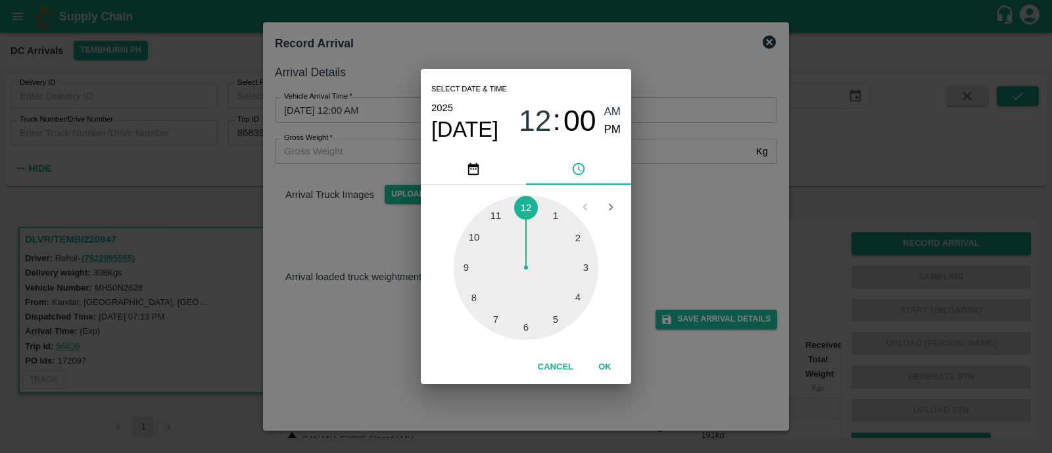
click at [474, 294] on div at bounding box center [526, 267] width 145 height 145
click at [613, 135] on span "PM" at bounding box center [612, 130] width 17 height 18
type input "27/08/2025 08:40 PM"
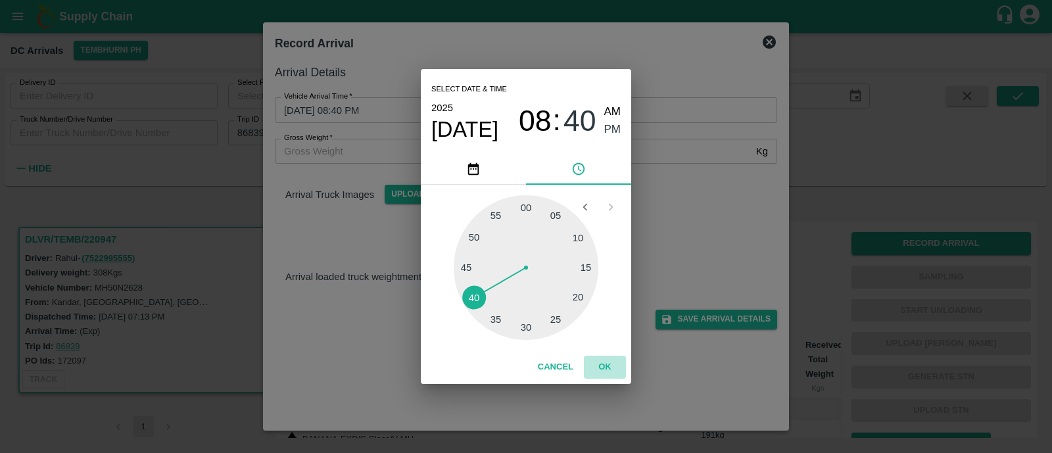
click at [606, 370] on button "OK" at bounding box center [605, 367] width 42 height 23
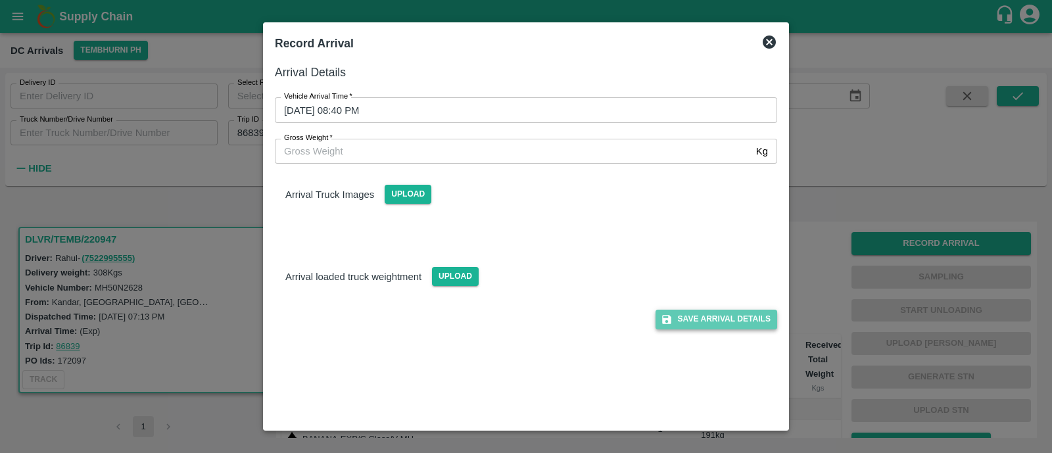
click at [738, 316] on button "Save Arrival Details" at bounding box center [717, 319] width 122 height 19
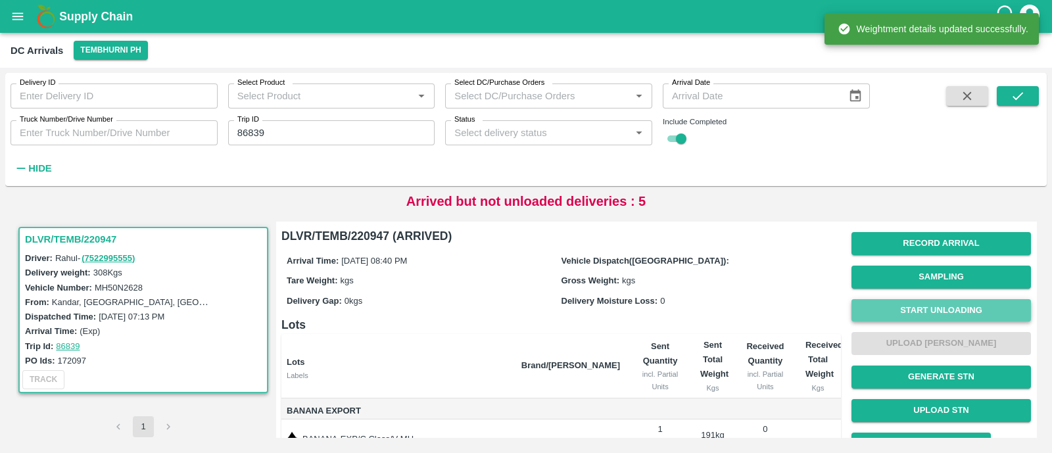
click at [968, 314] on button "Start Unloading" at bounding box center [942, 310] width 180 height 23
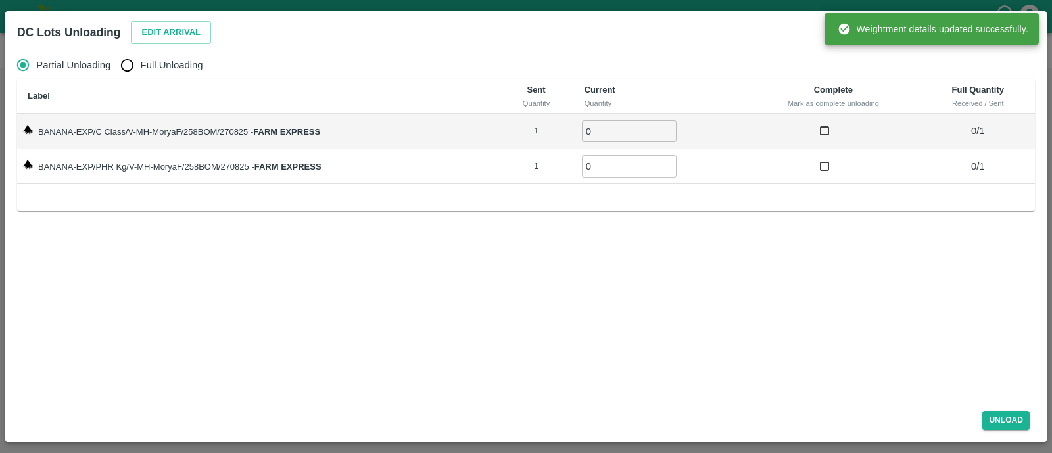
click at [190, 70] on span "Full Unloading" at bounding box center [172, 65] width 62 height 14
click at [140, 70] on input "Full Unloading" at bounding box center [127, 65] width 26 height 26
radio input "true"
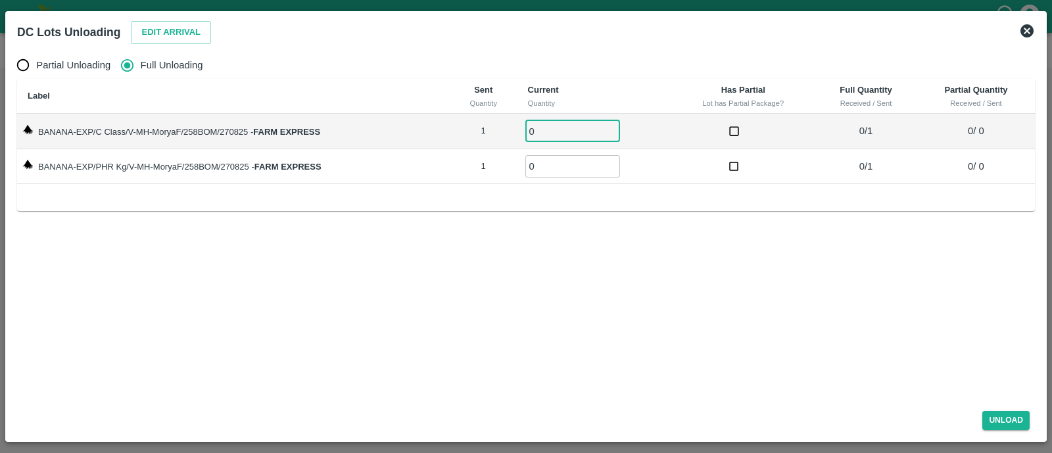
click at [543, 124] on input "0" at bounding box center [573, 131] width 95 height 22
type input "01"
click at [553, 162] on input "01" at bounding box center [573, 166] width 95 height 22
type input "01"
click at [993, 418] on button "Unload" at bounding box center [1006, 420] width 47 height 19
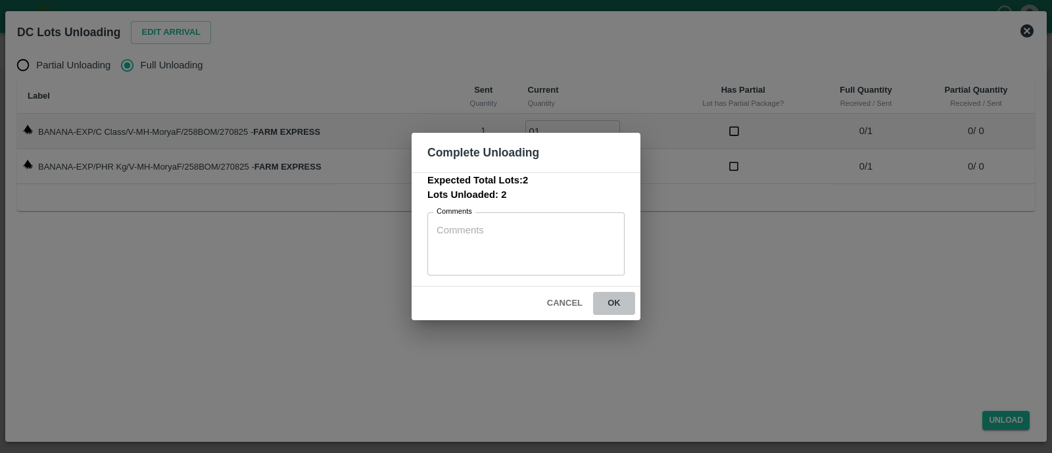
click at [629, 308] on button "ok" at bounding box center [614, 303] width 42 height 23
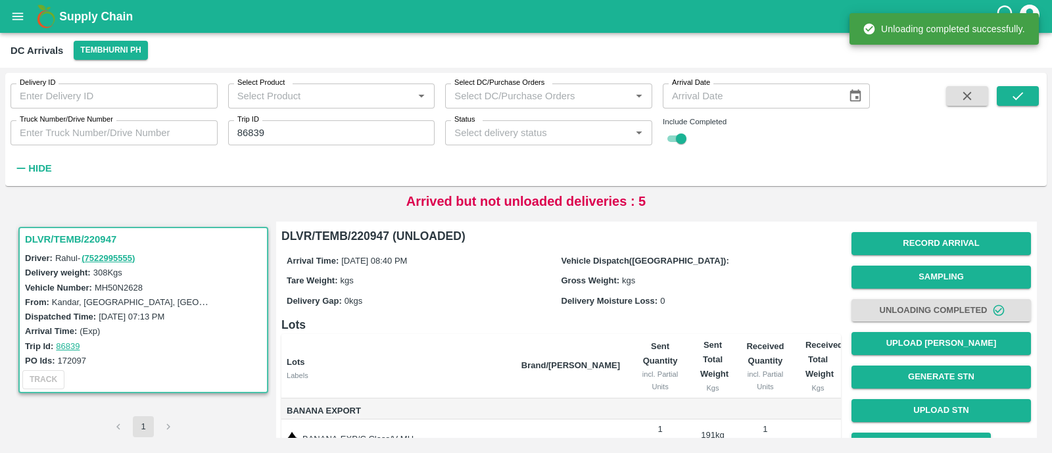
scroll to position [95, 0]
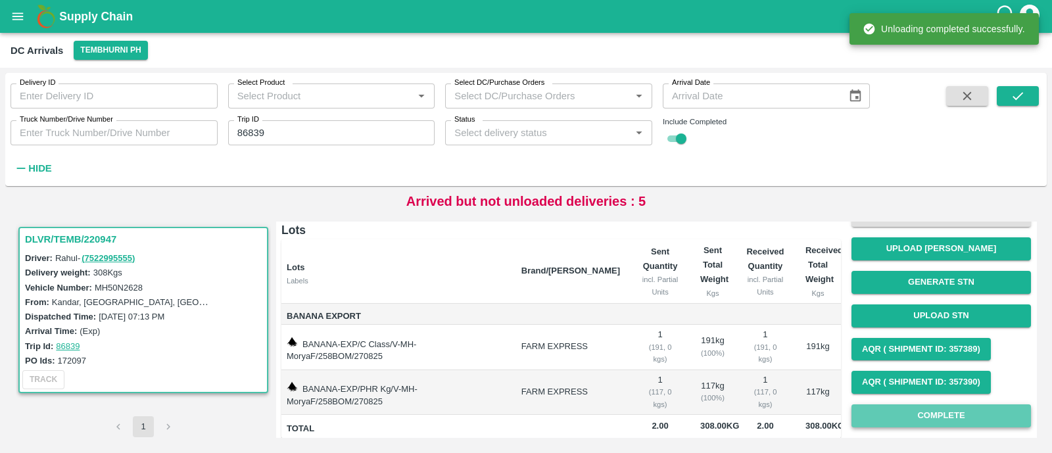
click at [927, 416] on button "Complete" at bounding box center [942, 416] width 180 height 23
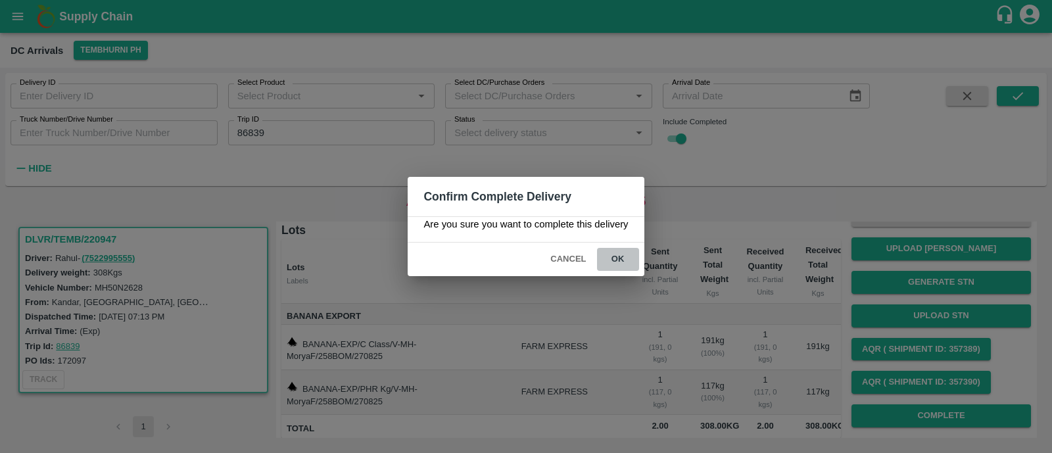
click at [628, 261] on button "ok" at bounding box center [618, 259] width 42 height 23
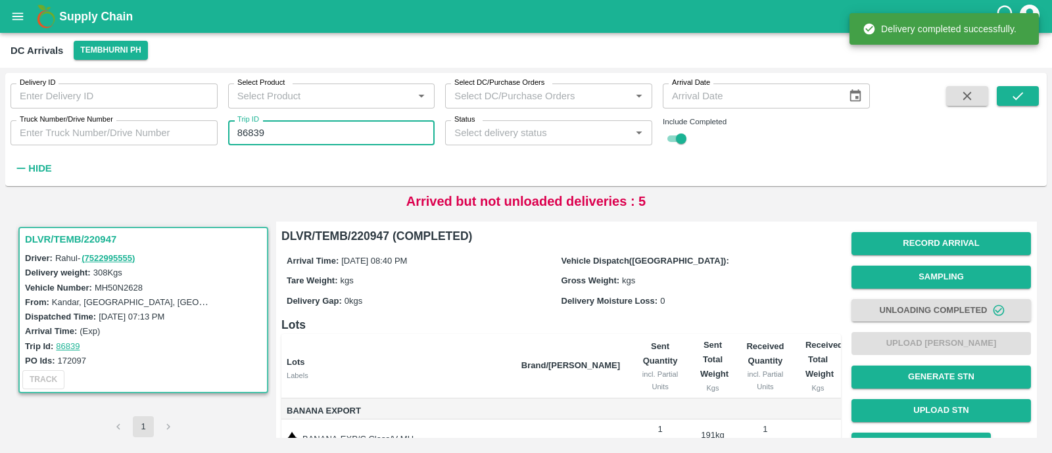
click at [355, 134] on input "86839" at bounding box center [331, 132] width 207 height 25
paste input "text"
click at [355, 134] on input "86832" at bounding box center [331, 132] width 207 height 25
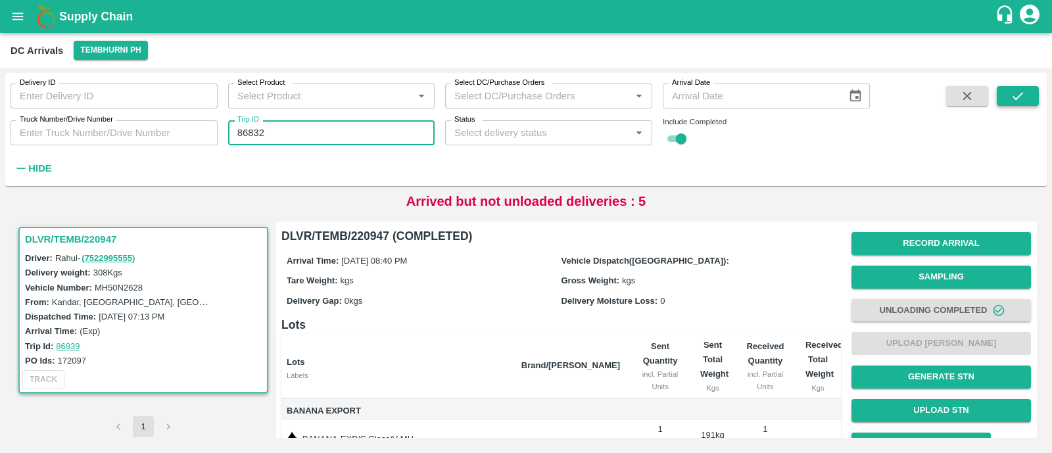
type input "86832"
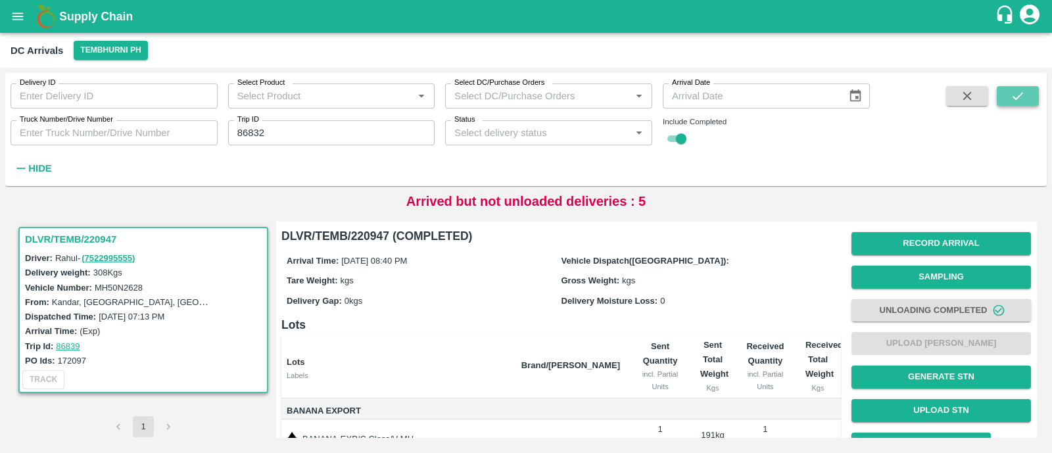
click at [1013, 93] on icon "submit" at bounding box center [1018, 96] width 14 height 14
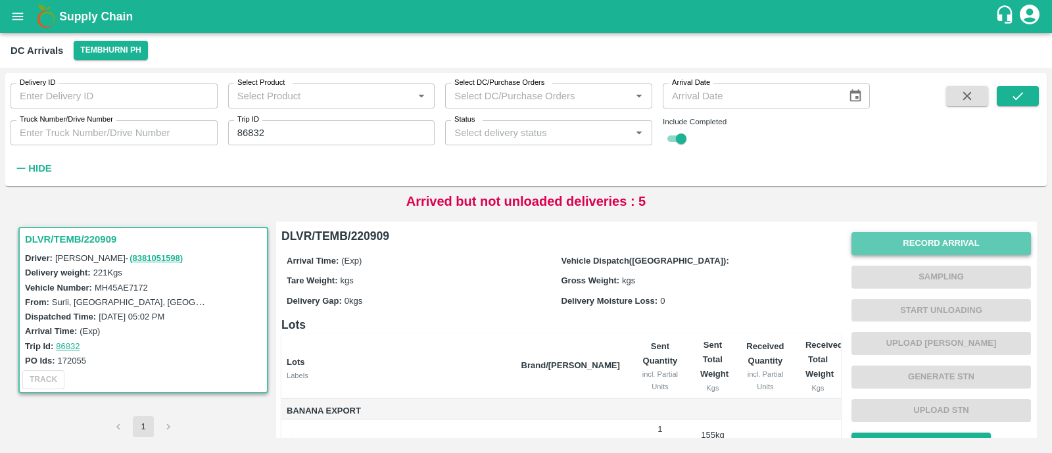
click at [966, 241] on button "Record Arrival" at bounding box center [942, 243] width 180 height 23
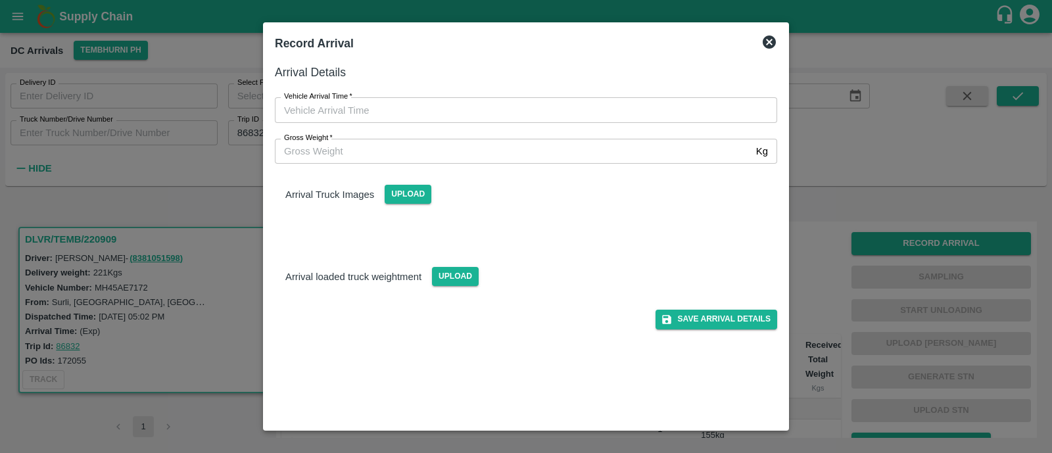
type input "DD/MM/YYYY hh:mm aa"
click at [355, 103] on input "DD/MM/YYYY hh:mm aa" at bounding box center [521, 109] width 493 height 25
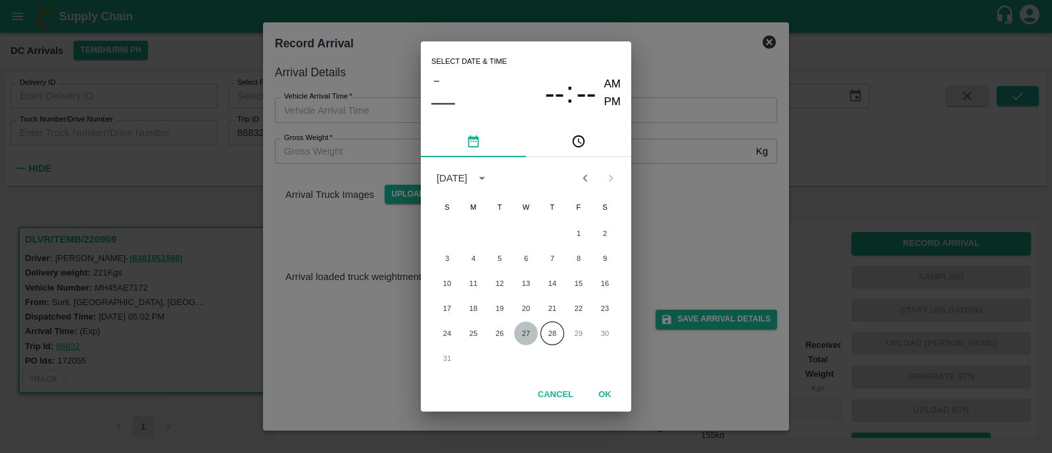
click at [524, 334] on button "27" at bounding box center [526, 334] width 24 height 24
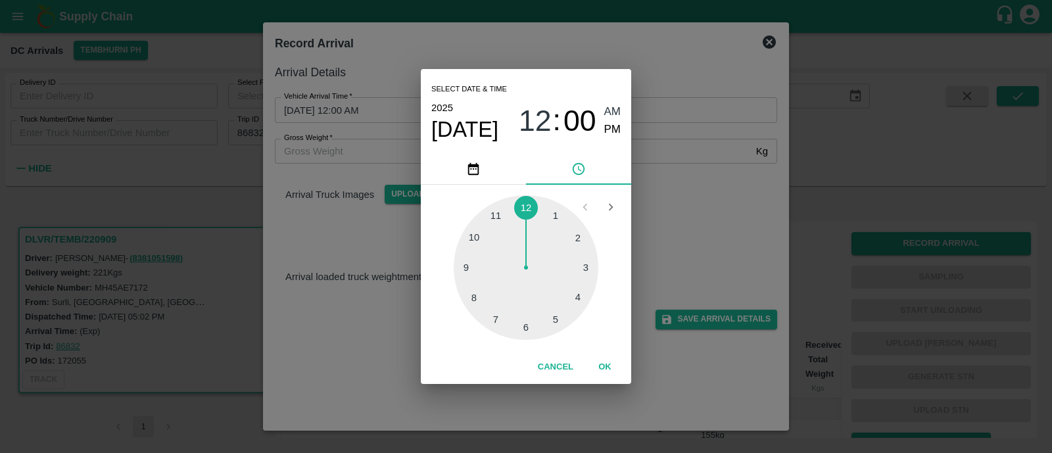
click at [466, 273] on div at bounding box center [526, 267] width 145 height 145
click at [612, 126] on span "PM" at bounding box center [612, 130] width 17 height 18
type input "27/08/2025 09:00 PM"
click at [605, 362] on button "OK" at bounding box center [605, 367] width 42 height 23
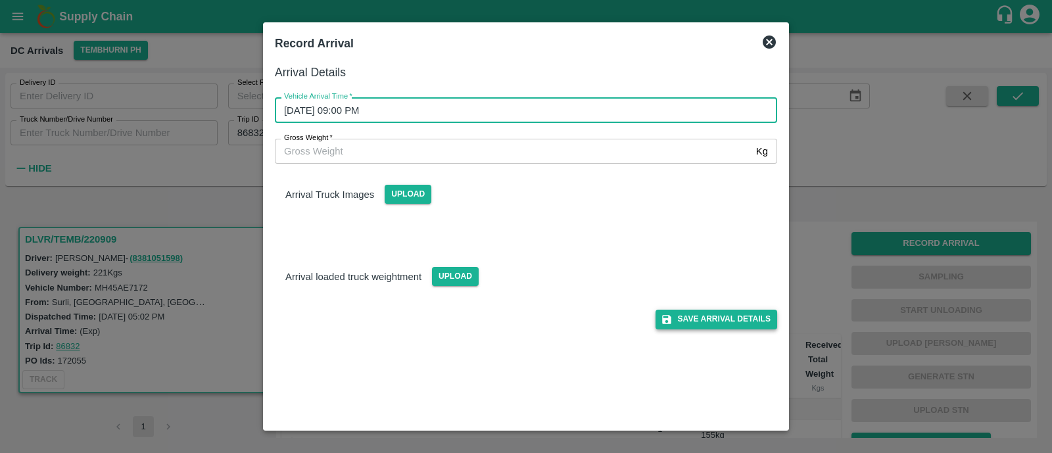
click at [729, 317] on button "Save Arrival Details" at bounding box center [717, 319] width 122 height 19
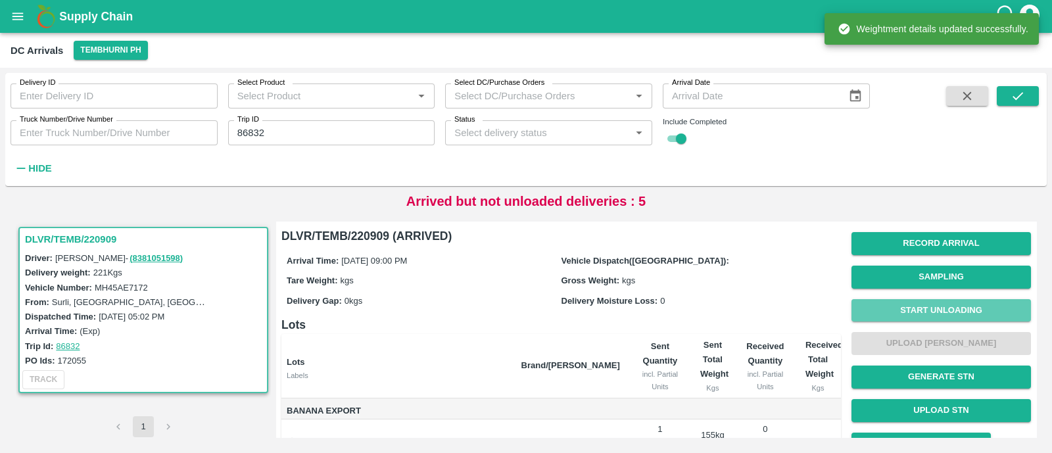
click at [977, 310] on button "Start Unloading" at bounding box center [942, 310] width 180 height 23
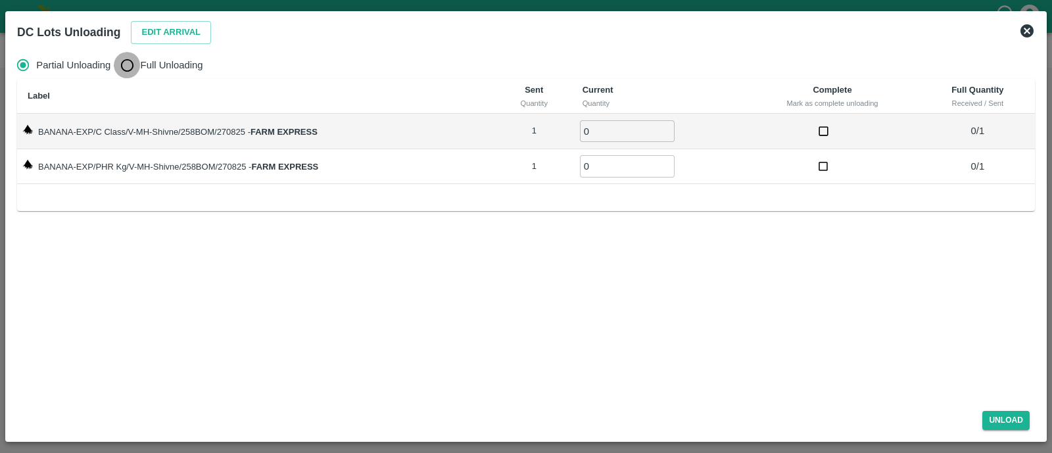
click at [130, 68] on input "Full Unloading" at bounding box center [127, 65] width 26 height 26
radio input "true"
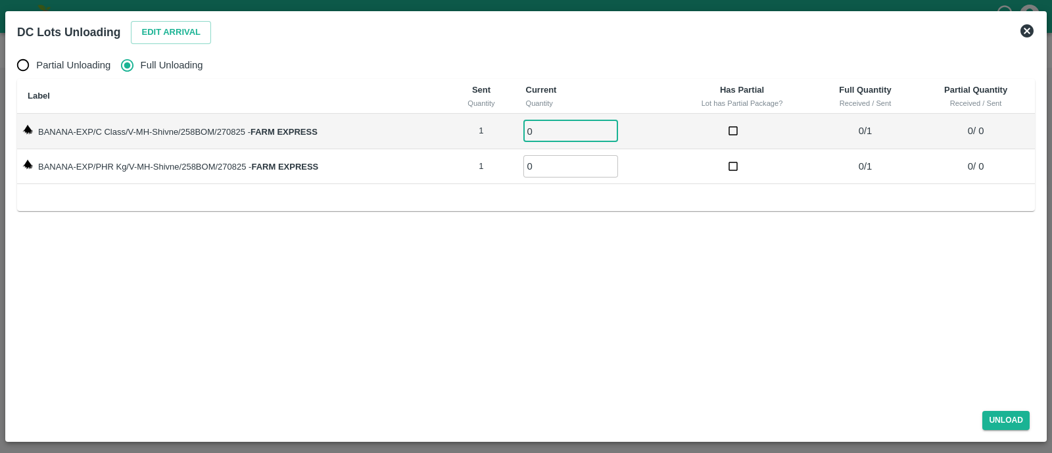
click at [536, 129] on input "0" at bounding box center [571, 131] width 95 height 22
type input "01"
click at [549, 165] on input "01" at bounding box center [571, 166] width 95 height 22
type input "01"
click at [1008, 412] on button "Unload" at bounding box center [1006, 420] width 47 height 19
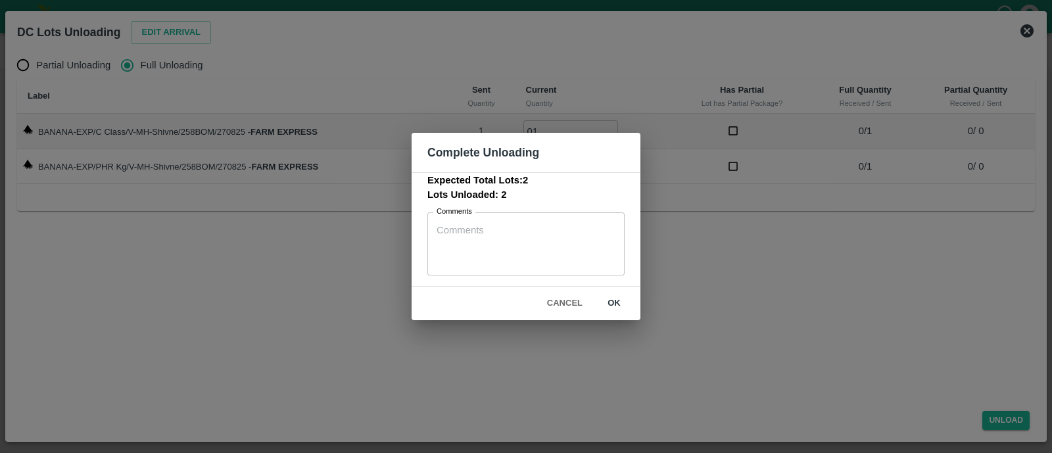
drag, startPoint x: 625, startPoint y: 290, endPoint x: 615, endPoint y: 307, distance: 19.7
click at [615, 307] on div "Cancel ok" at bounding box center [526, 304] width 229 height 34
click at [615, 307] on button "ok" at bounding box center [614, 303] width 42 height 23
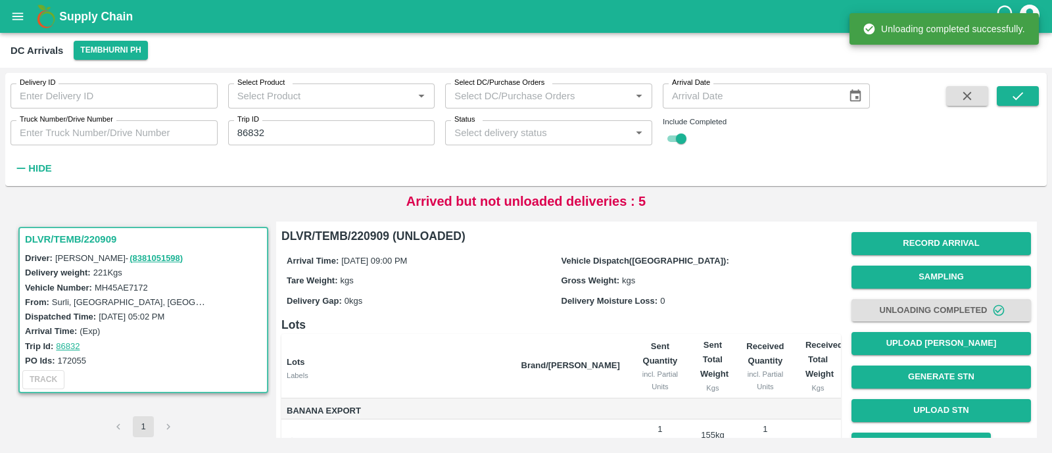
scroll to position [95, 0]
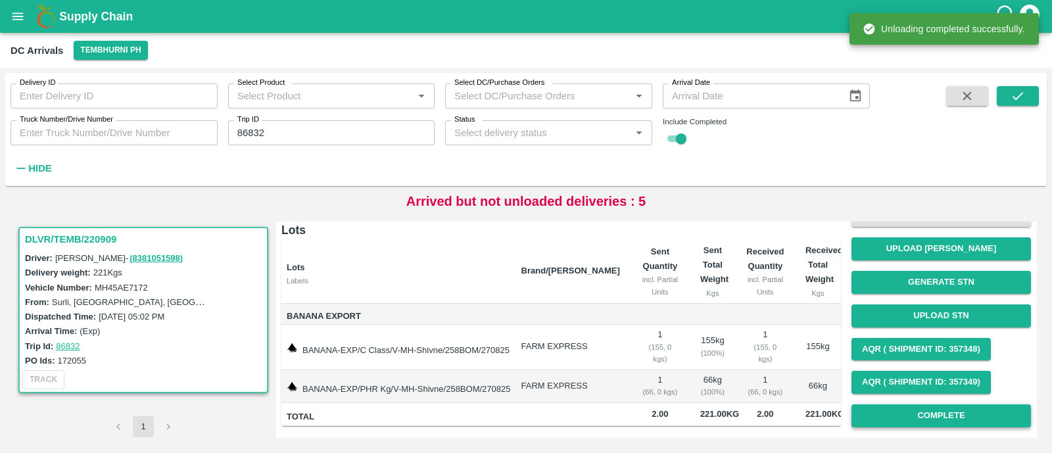
click at [939, 426] on button "Complete" at bounding box center [942, 416] width 180 height 23
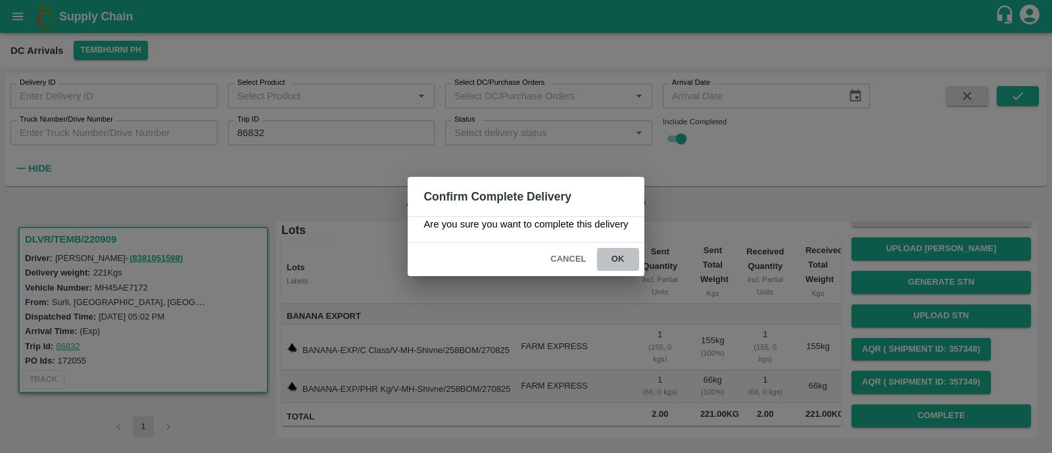
click at [627, 253] on button "ok" at bounding box center [618, 259] width 42 height 23
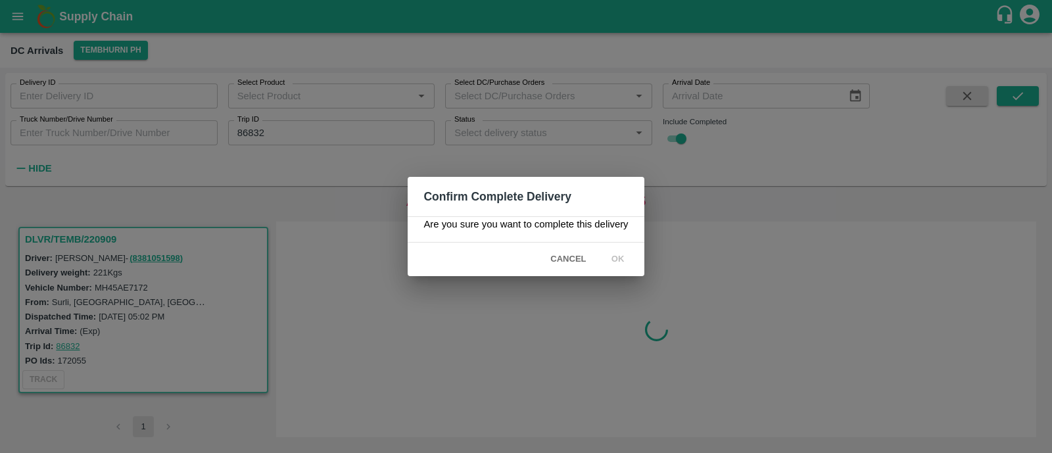
scroll to position [0, 0]
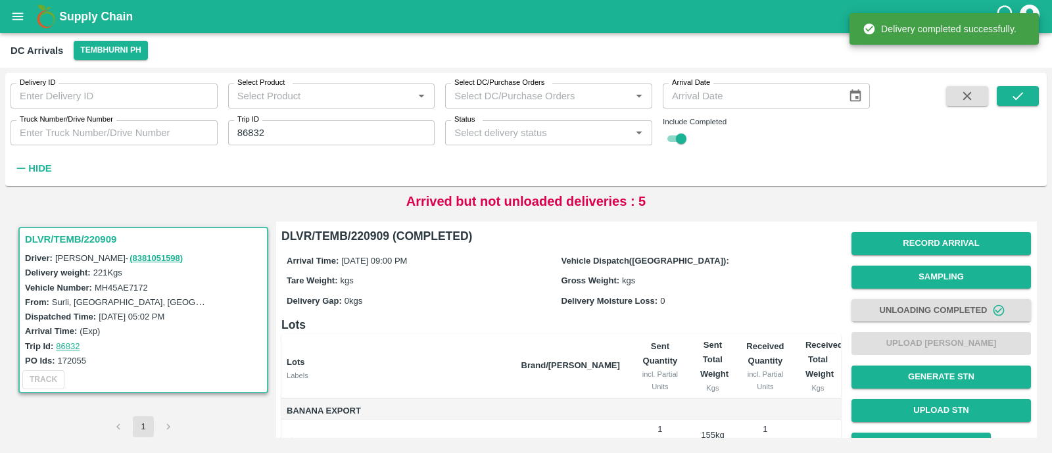
click at [368, 132] on input "86832" at bounding box center [331, 132] width 207 height 25
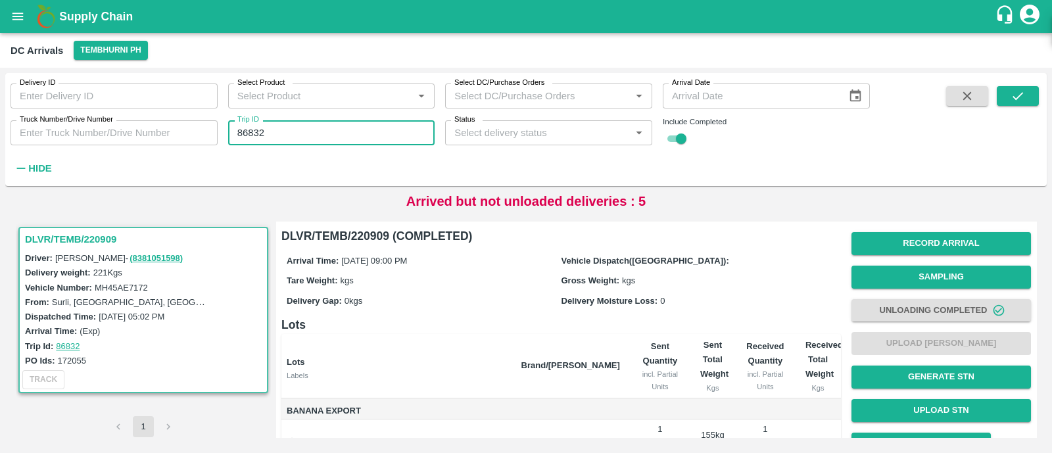
paste input "47"
click at [368, 132] on input "86847" at bounding box center [331, 132] width 207 height 25
type input "86847"
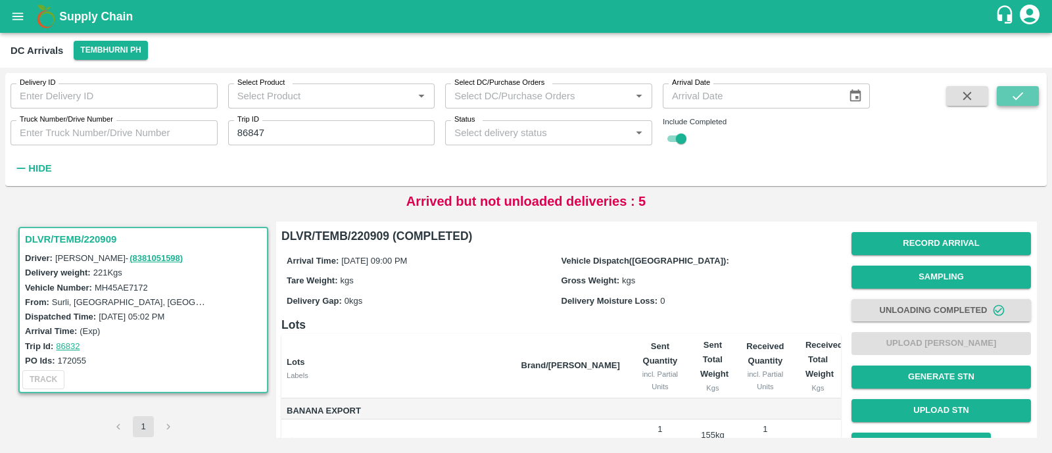
click at [1032, 91] on button "submit" at bounding box center [1018, 96] width 42 height 20
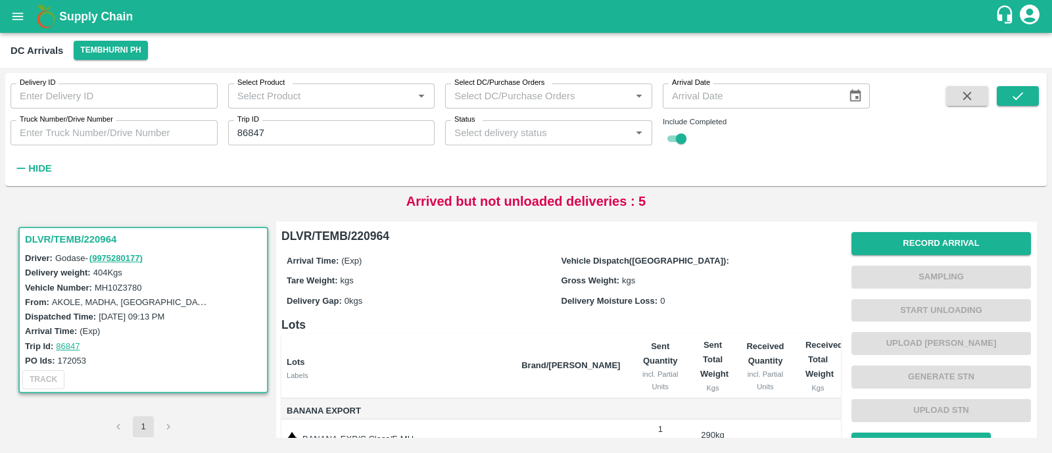
click at [911, 256] on div "Record Arrival Sampling Start Unloading Upload Tare Weight Generate STN Upload …" at bounding box center [942, 377] width 180 height 301
click at [946, 242] on button "Record Arrival" at bounding box center [942, 243] width 180 height 23
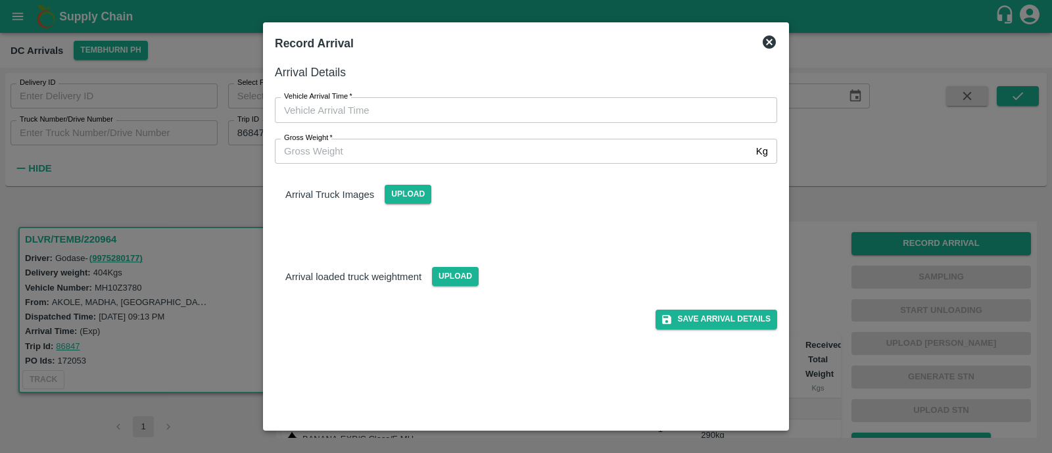
type input "DD/MM/YYYY hh:mm aa"
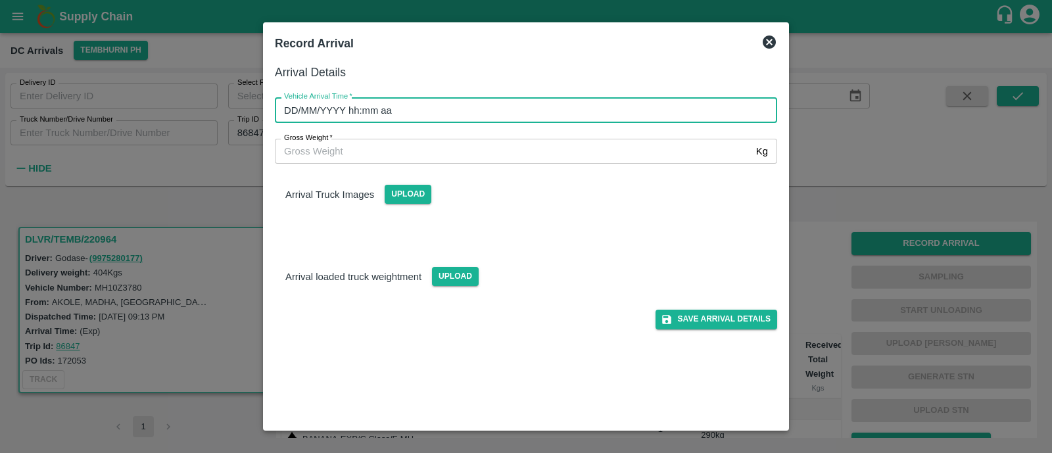
click at [405, 110] on input "DD/MM/YYYY hh:mm aa" at bounding box center [521, 109] width 493 height 25
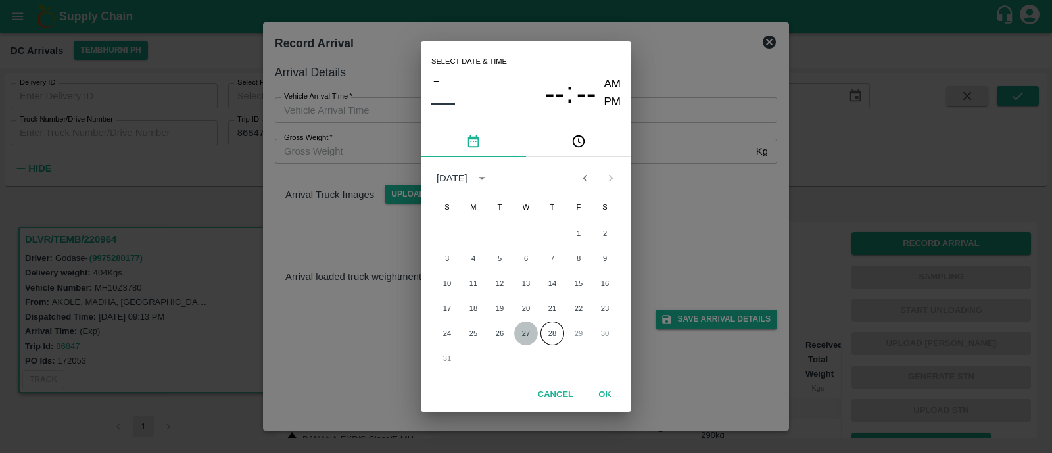
click at [526, 333] on button "27" at bounding box center [526, 334] width 24 height 24
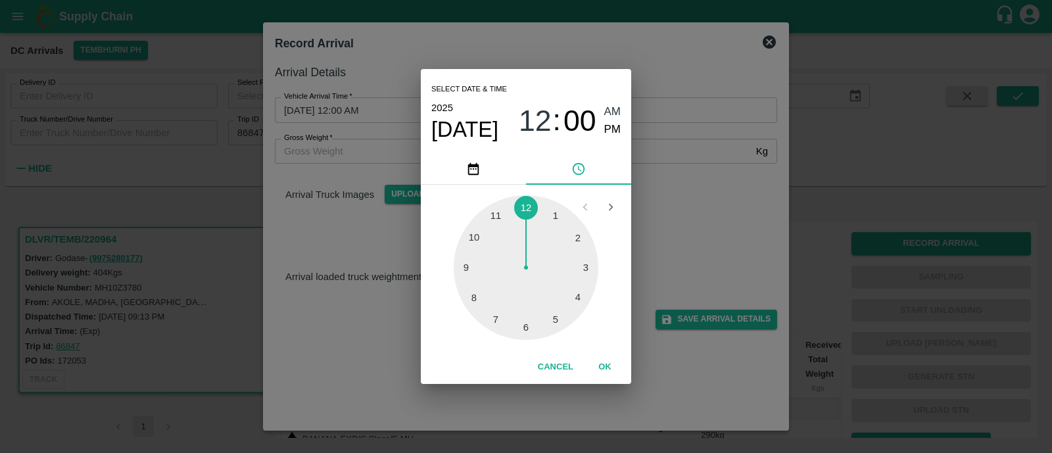
click at [474, 293] on div at bounding box center [526, 267] width 145 height 145
click at [474, 262] on div at bounding box center [526, 267] width 145 height 145
click at [616, 139] on div "2025 Aug 27 08 : 46 AM PM" at bounding box center [525, 120] width 189 height 43
click at [615, 133] on span "PM" at bounding box center [612, 130] width 17 height 18
type input "27/08/2025 08:46 PM"
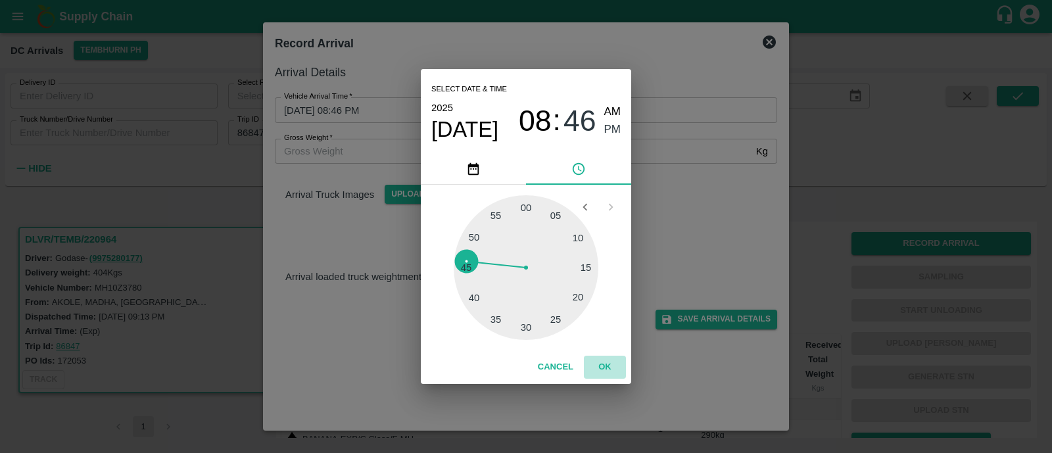
click at [603, 365] on button "OK" at bounding box center [605, 367] width 42 height 23
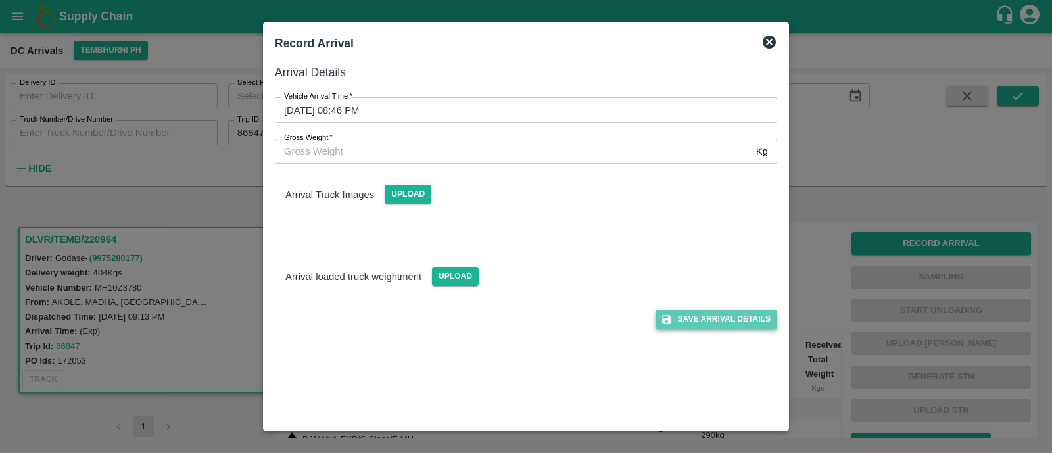
click at [749, 316] on button "Save Arrival Details" at bounding box center [717, 319] width 122 height 19
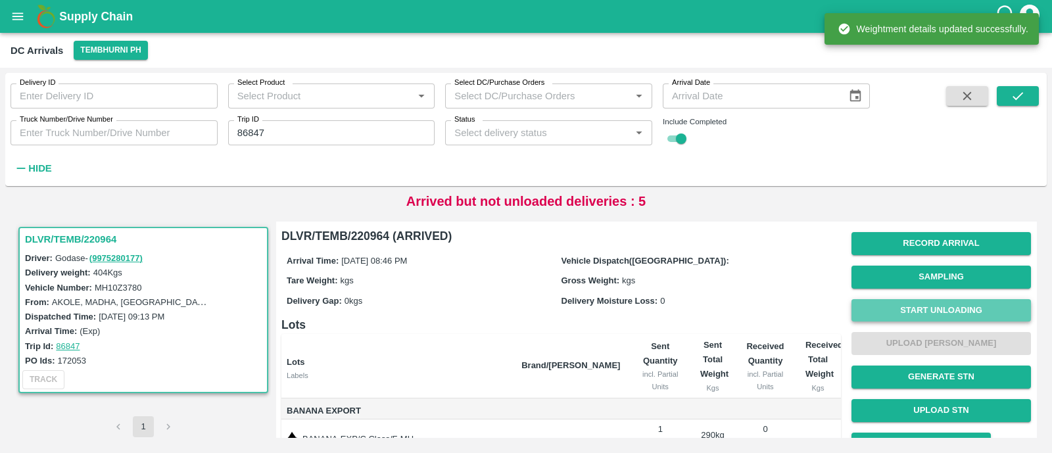
click at [920, 303] on button "Start Unloading" at bounding box center [942, 310] width 180 height 23
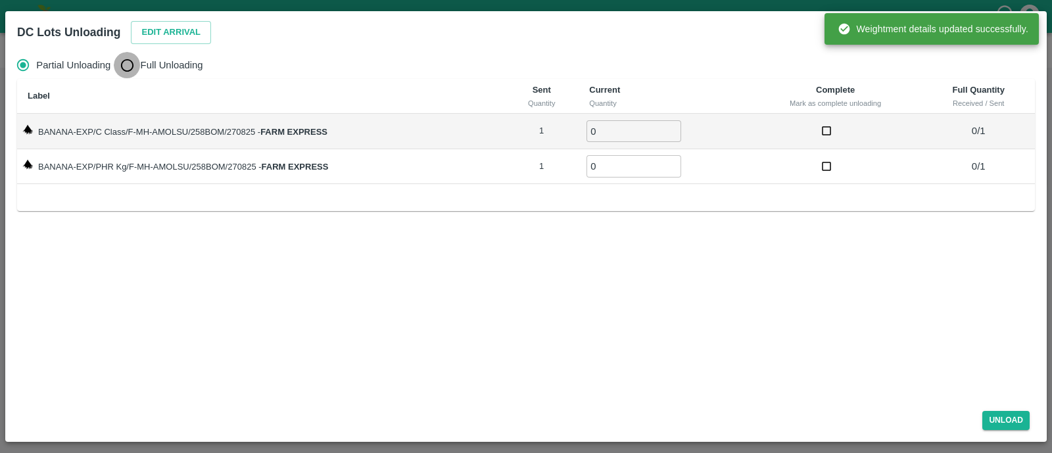
click at [128, 70] on input "Full Unloading" at bounding box center [127, 65] width 26 height 26
radio input "true"
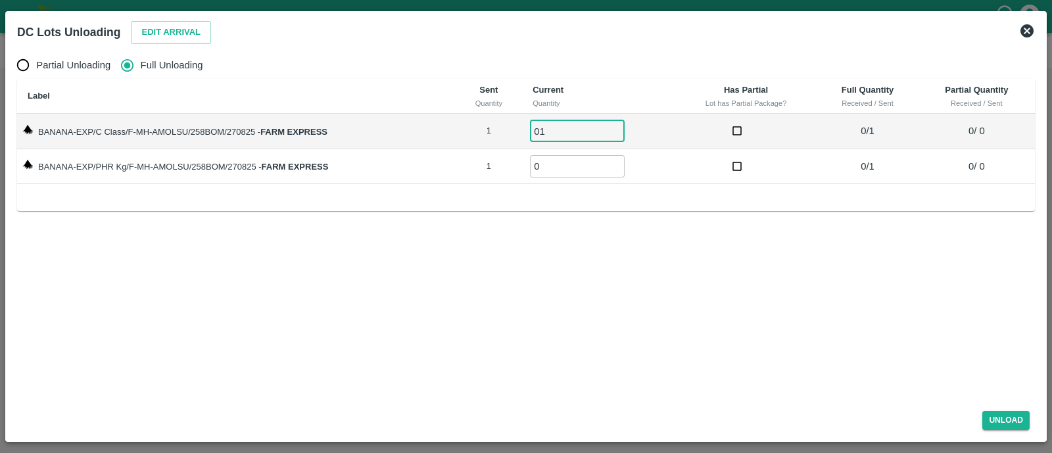
click at [551, 132] on input "01" at bounding box center [577, 131] width 95 height 22
type input "01"
click at [553, 160] on input "01" at bounding box center [577, 166] width 95 height 22
type input "01"
click at [1010, 425] on button "Unload" at bounding box center [1006, 420] width 47 height 19
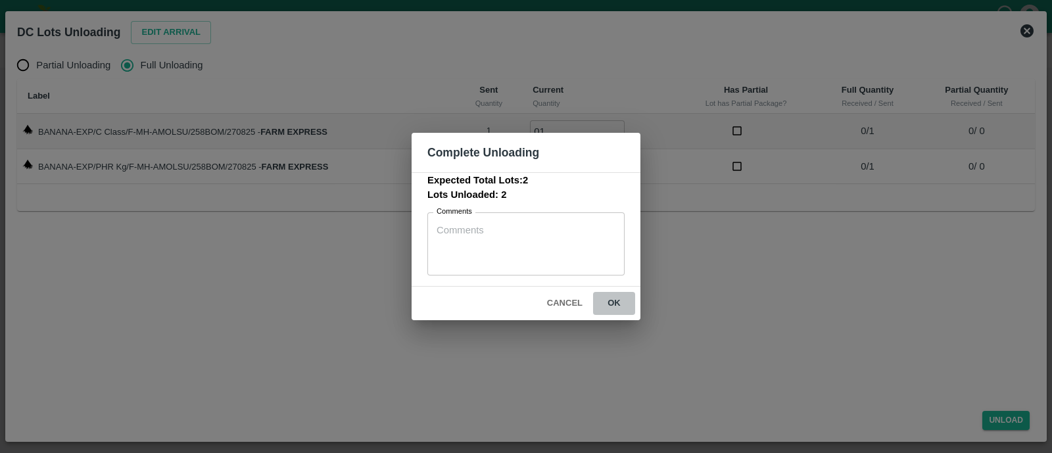
click at [623, 301] on button "ok" at bounding box center [614, 303] width 42 height 23
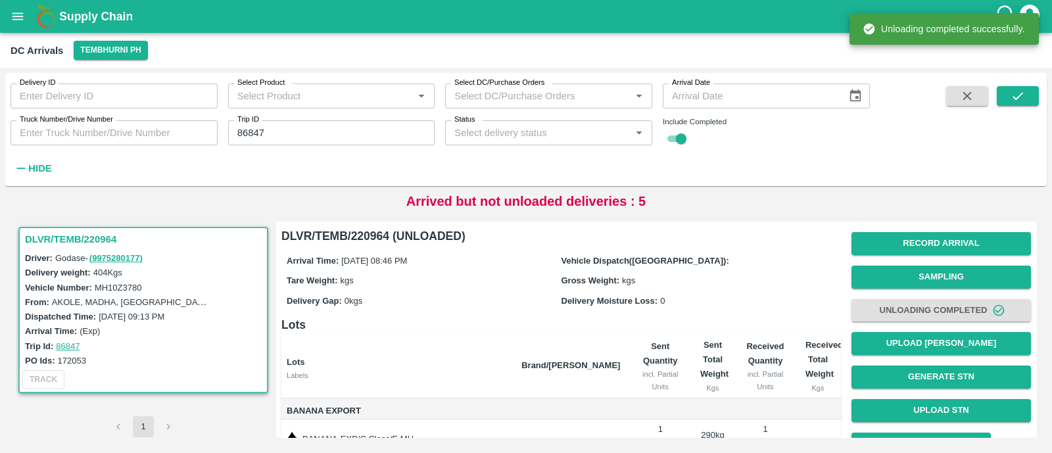
scroll to position [95, 0]
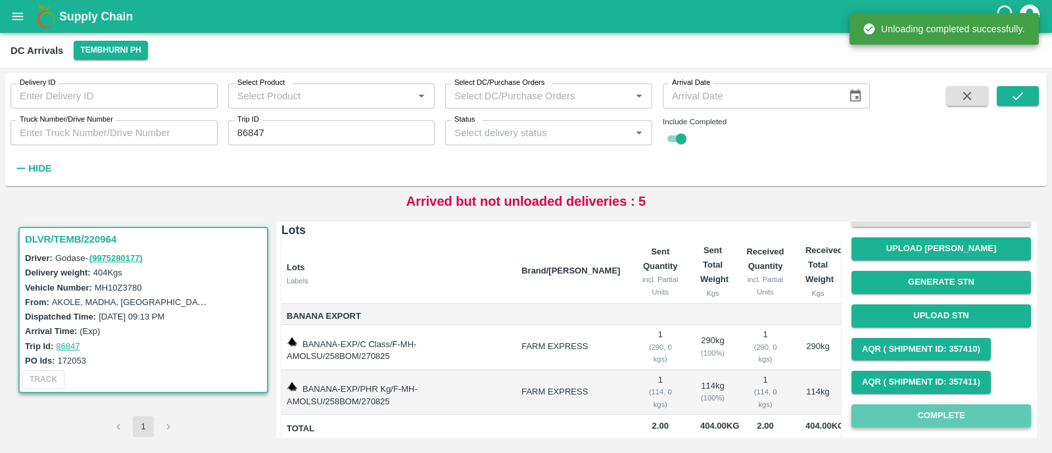
click at [888, 416] on button "Complete" at bounding box center [942, 416] width 180 height 23
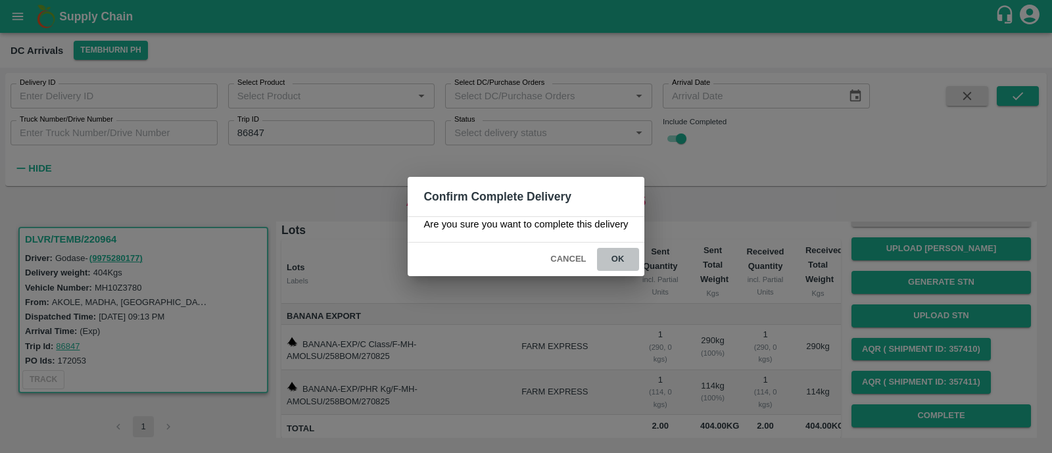
click at [627, 265] on button "ok" at bounding box center [618, 259] width 42 height 23
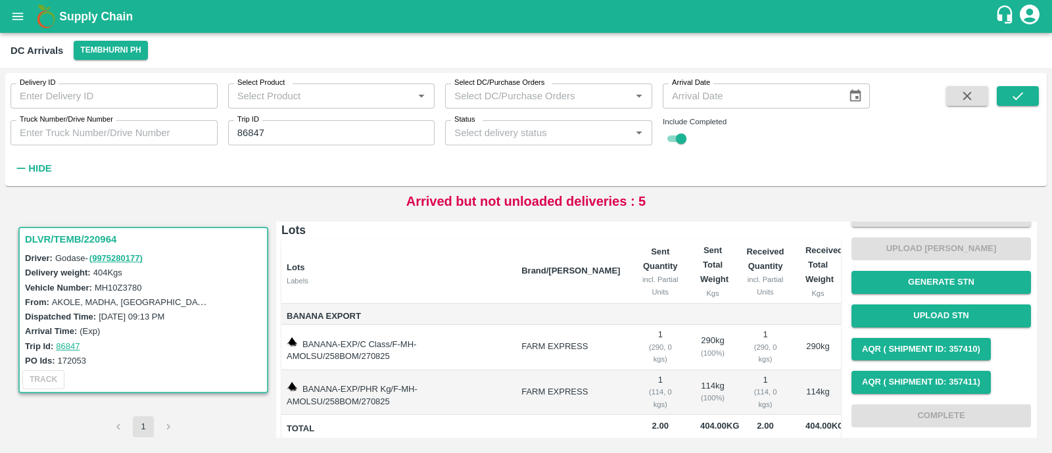
scroll to position [0, 0]
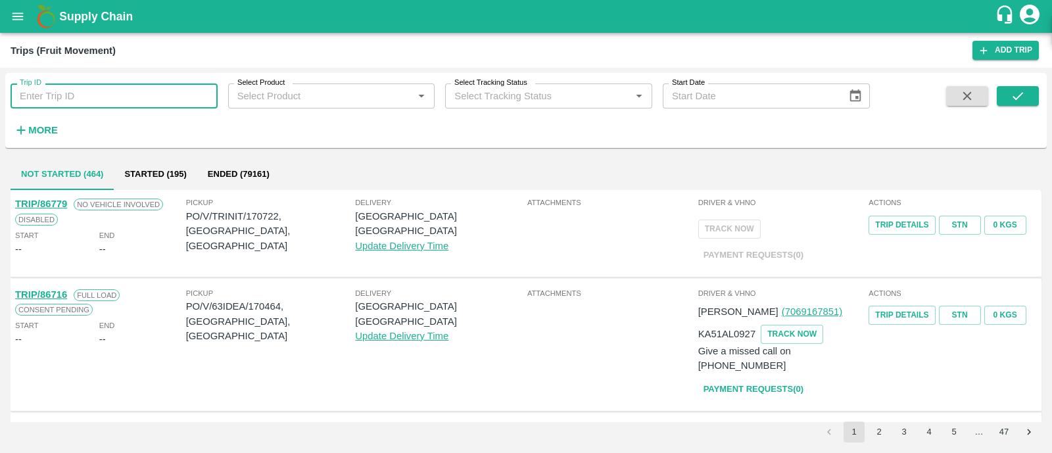
click at [83, 95] on input "Trip ID" at bounding box center [114, 96] width 207 height 25
paste input "86853"
type input "86853"
click at [1021, 92] on icon "submit" at bounding box center [1018, 96] width 14 height 14
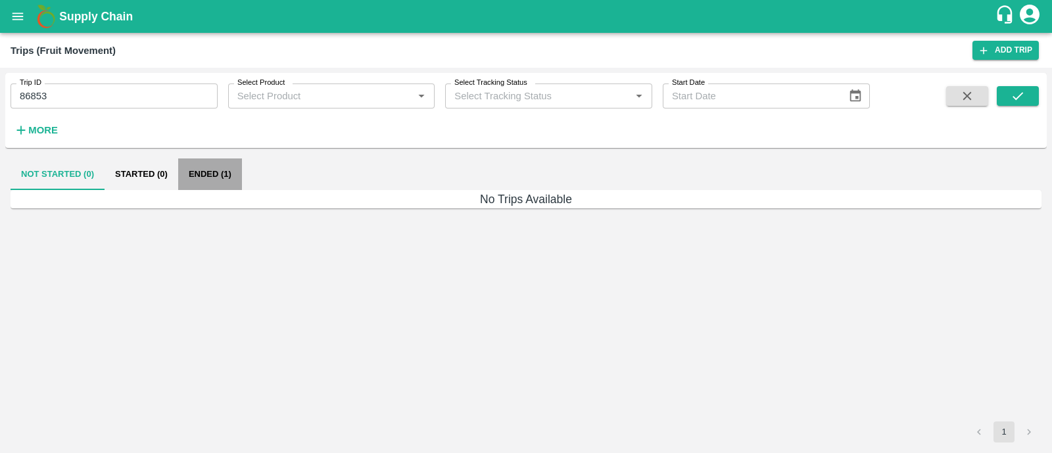
click at [190, 182] on button "Ended (1)" at bounding box center [210, 175] width 64 height 32
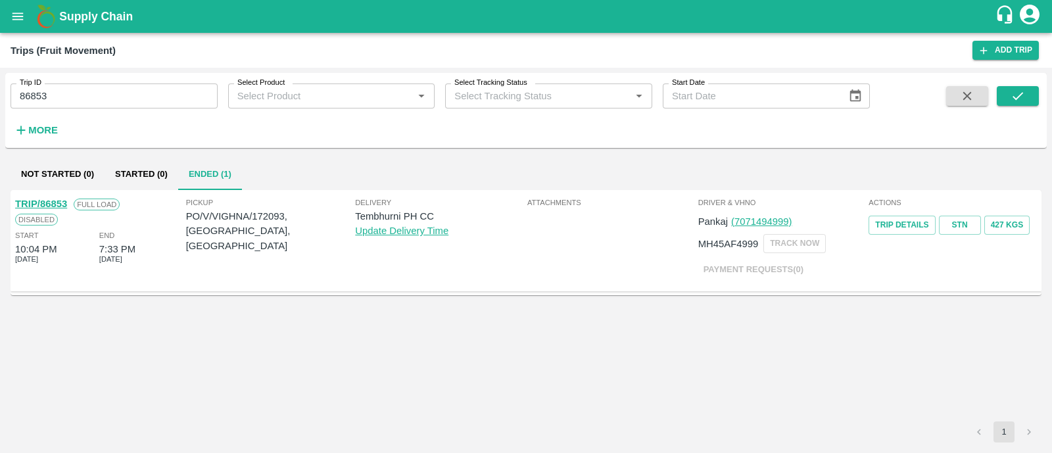
click at [61, 201] on link "TRIP/86853" at bounding box center [41, 204] width 52 height 11
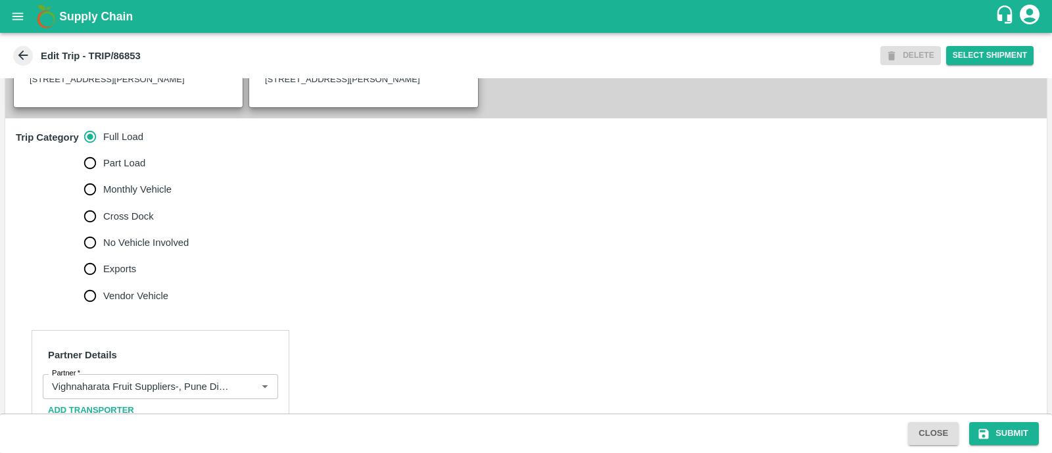
scroll to position [350, 0]
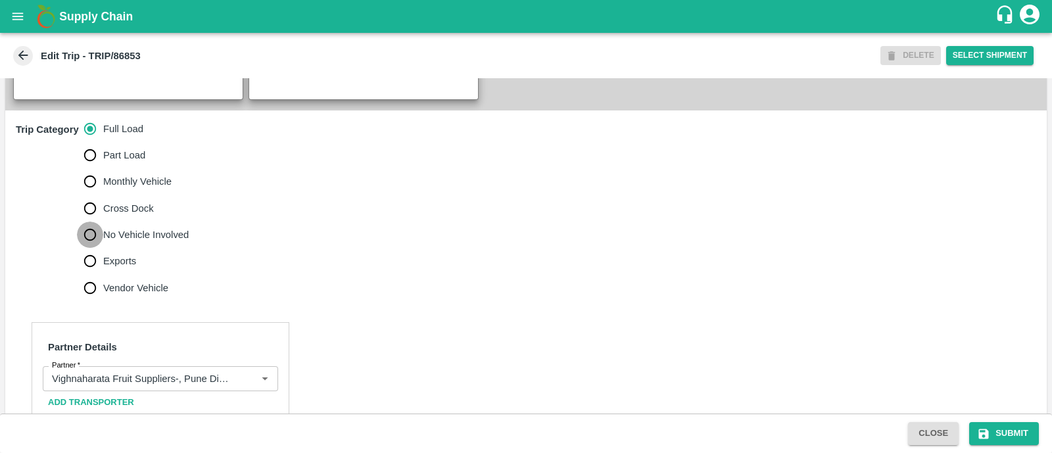
click at [92, 248] on input "No Vehicle Involved" at bounding box center [90, 235] width 26 height 26
radio input "true"
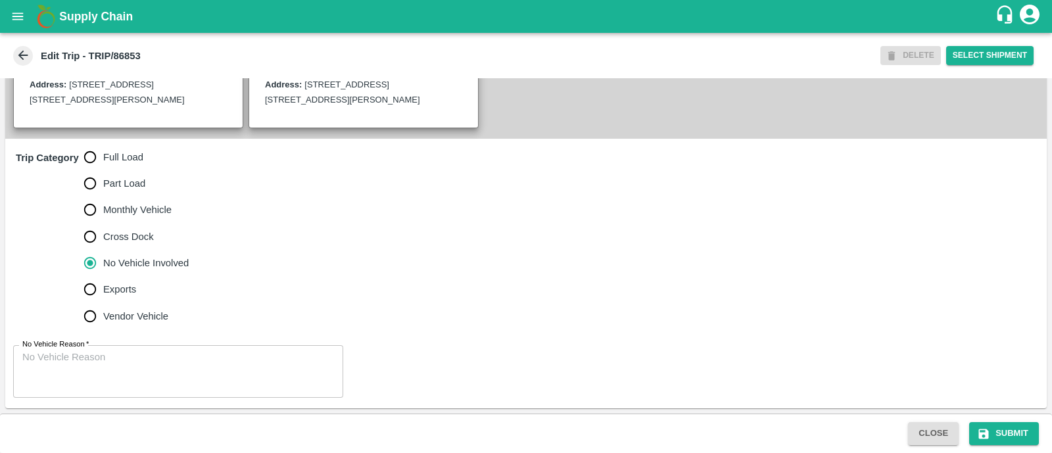
scroll to position [349, 0]
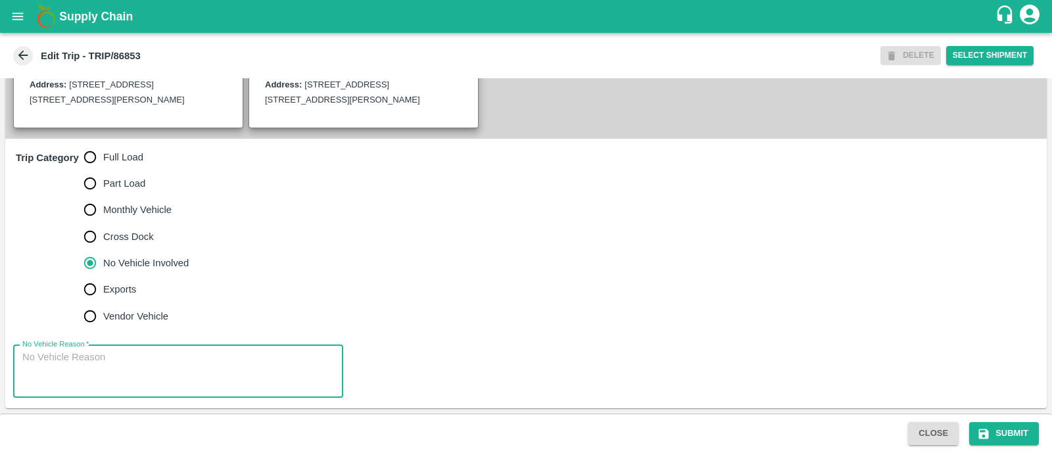
click at [94, 365] on textarea "No Vehicle Reason   *" at bounding box center [178, 371] width 312 height 41
type textarea "Field Dump"
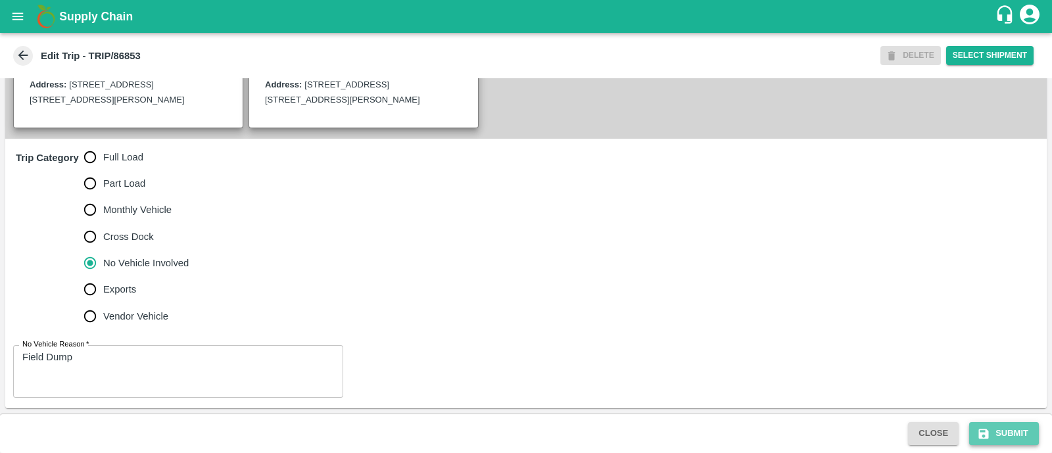
click at [1010, 429] on button "Submit" at bounding box center [1005, 433] width 70 height 23
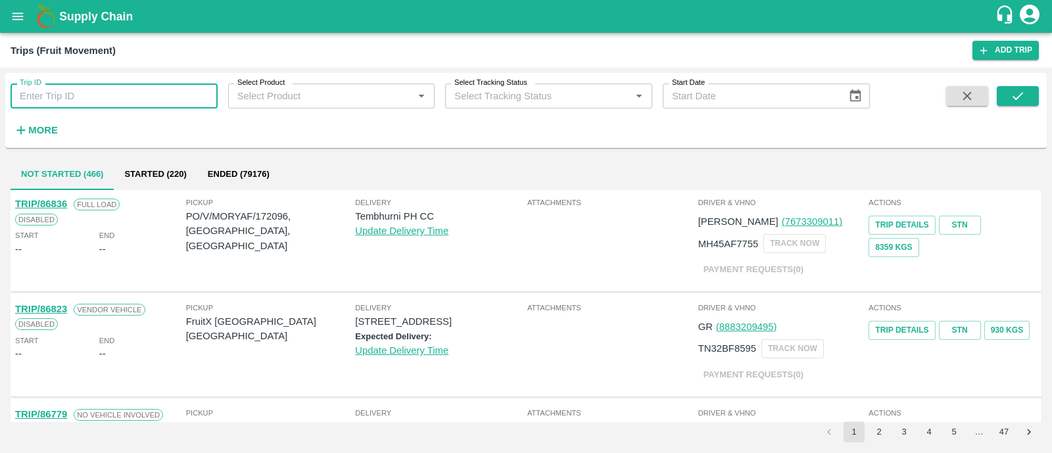
click at [171, 89] on input "Trip ID" at bounding box center [114, 96] width 207 height 25
paste input "86835"
type input "86835"
click at [1020, 99] on icon "submit" at bounding box center [1018, 96] width 14 height 14
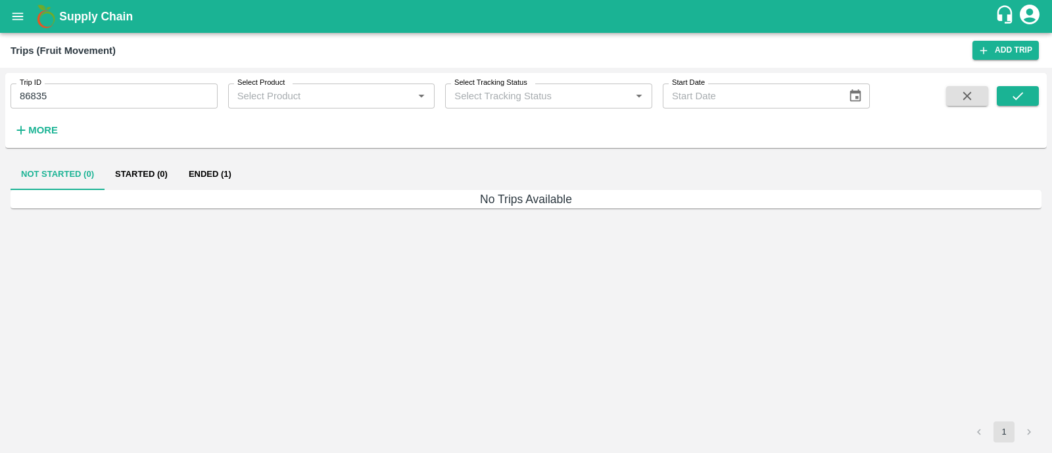
click at [203, 179] on button "Ended (1)" at bounding box center [210, 175] width 64 height 32
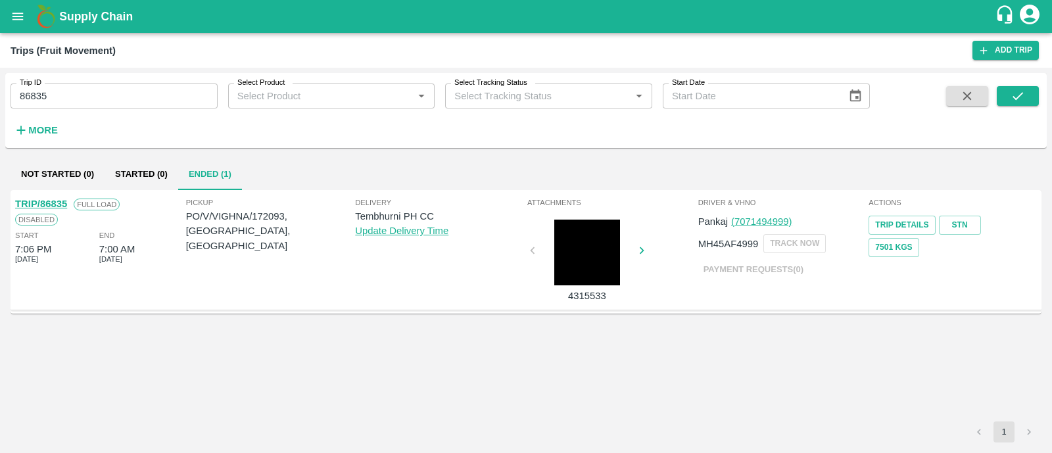
click at [58, 204] on link "TRIP/86835" at bounding box center [41, 204] width 52 height 11
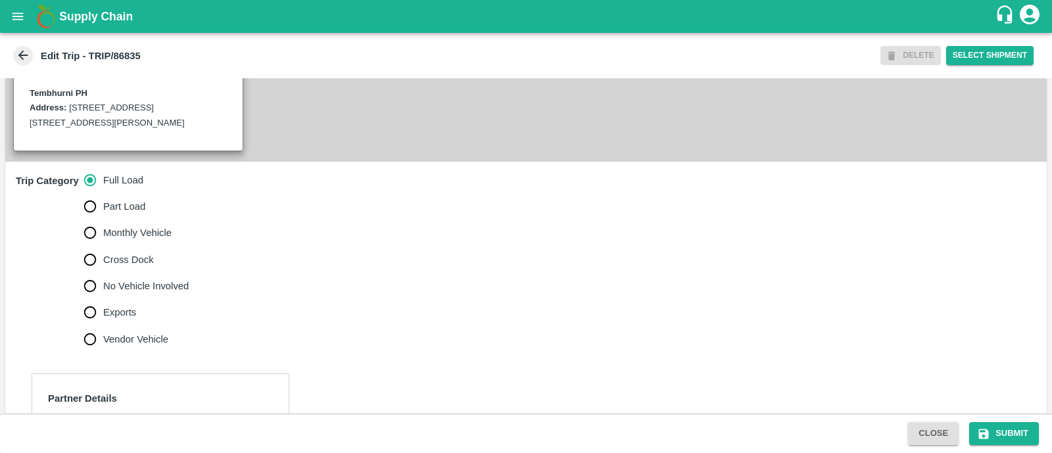
scroll to position [301, 0]
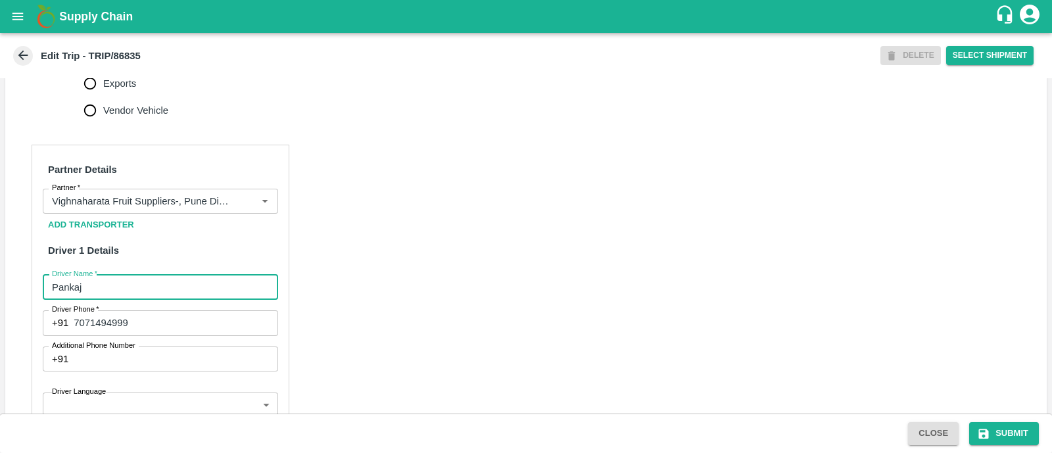
click at [104, 300] on input "Pankaj" at bounding box center [160, 287] width 235 height 25
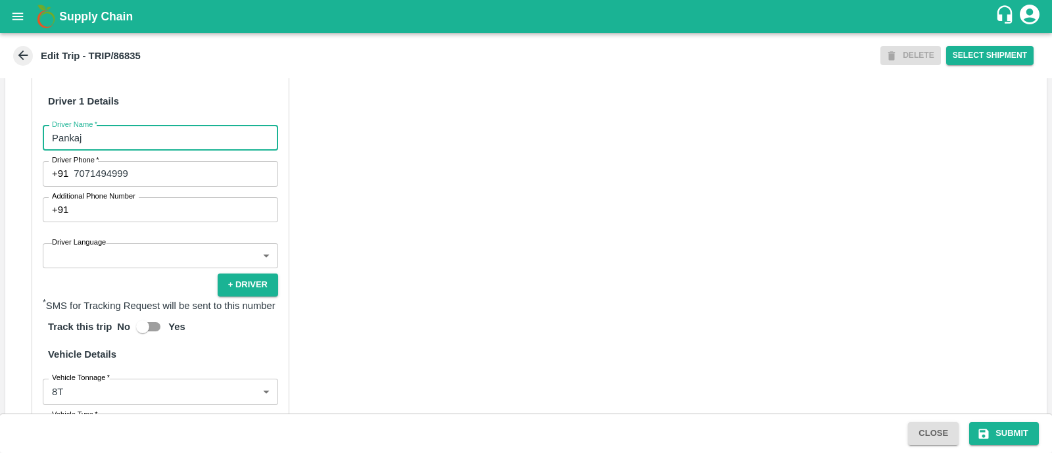
scroll to position [677, 0]
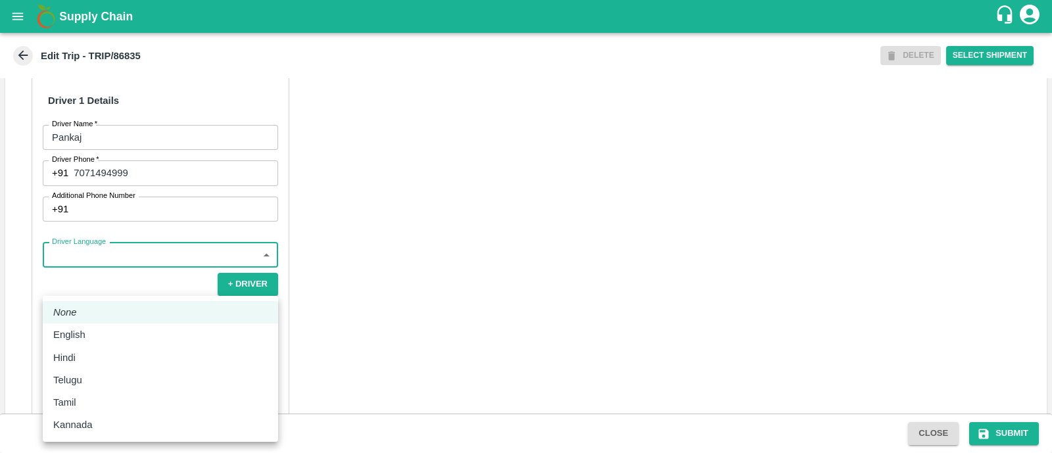
click at [90, 288] on body "Supply Chain Edit Trip - TRIP/86835 DELETE Select Shipment Trip Details Trip Ty…" at bounding box center [526, 226] width 1052 height 453
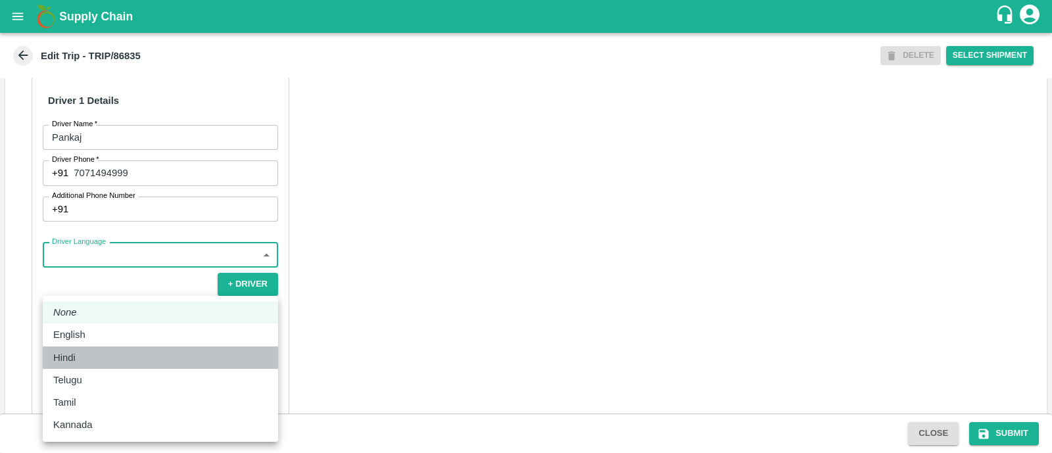
click at [89, 347] on li "Hindi" at bounding box center [160, 358] width 235 height 22
type input "hi"
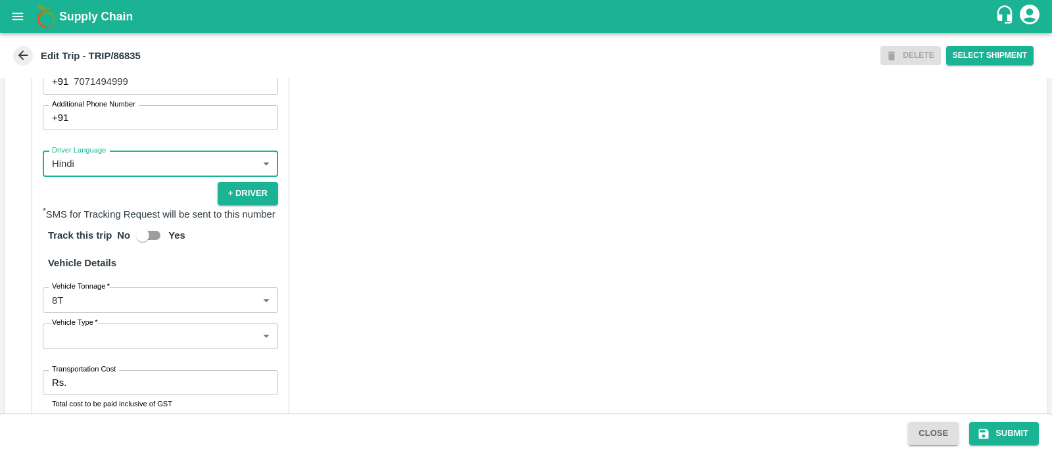
scroll to position [785, 0]
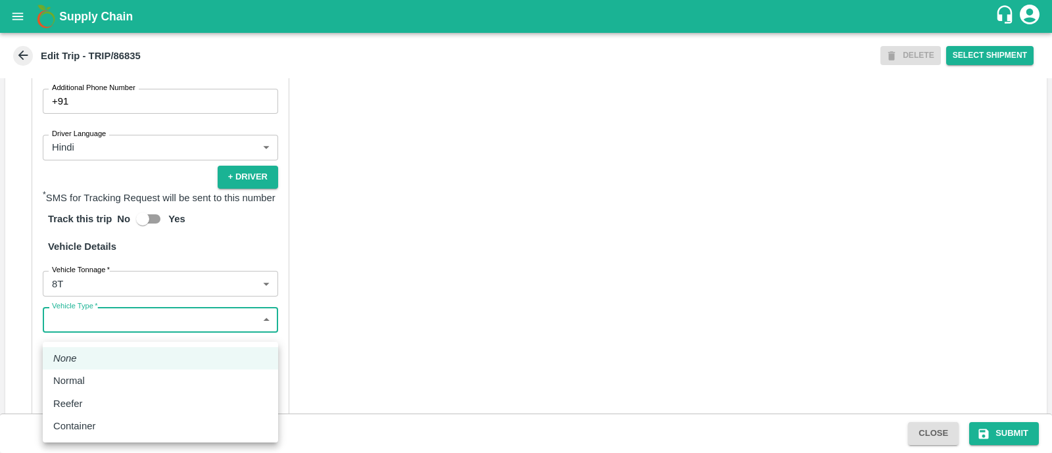
click at [107, 347] on body "Supply Chain Edit Trip - TRIP/86835 DELETE Select Shipment Trip Details Trip Ty…" at bounding box center [526, 226] width 1052 height 453
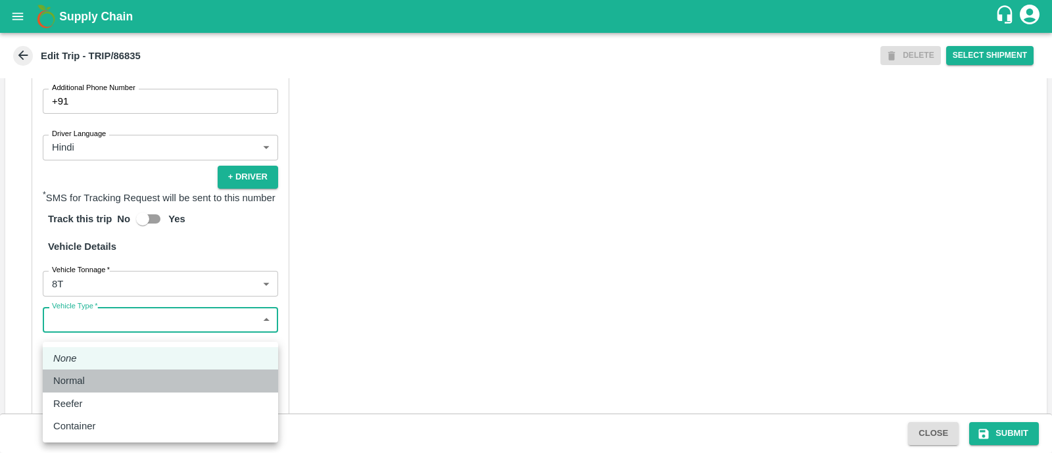
click at [98, 381] on div "Normal" at bounding box center [160, 381] width 214 height 14
type input "Normal"
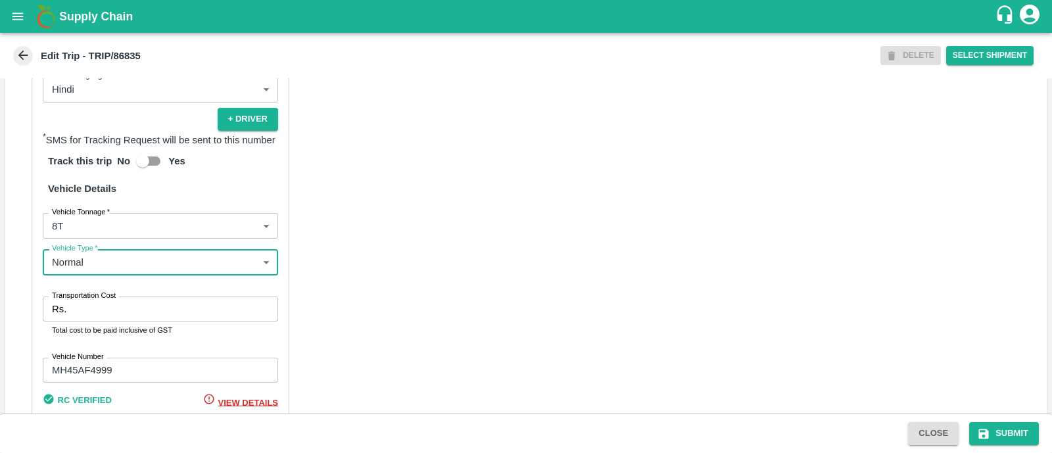
scroll to position [849, 0]
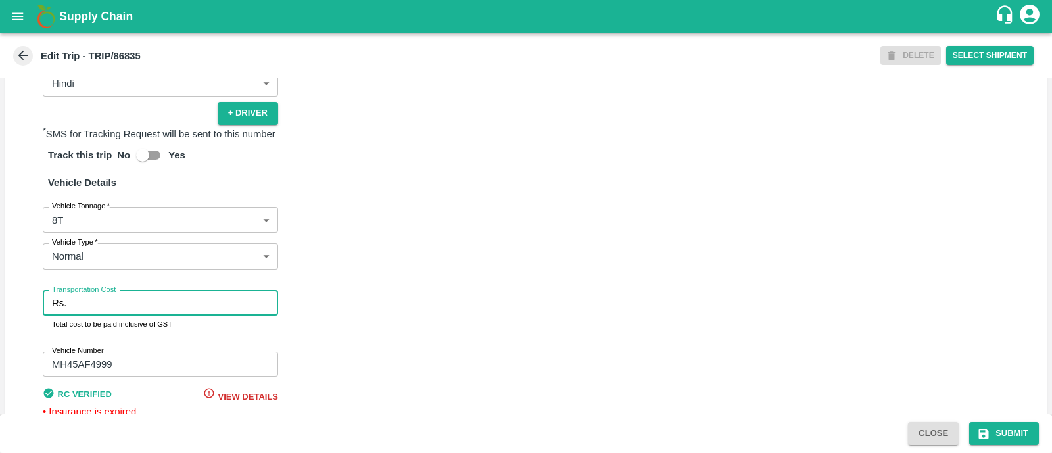
click at [101, 316] on input "Transportation Cost" at bounding box center [175, 303] width 207 height 25
type input "4500"
click at [1006, 435] on button "Submit" at bounding box center [1005, 433] width 70 height 23
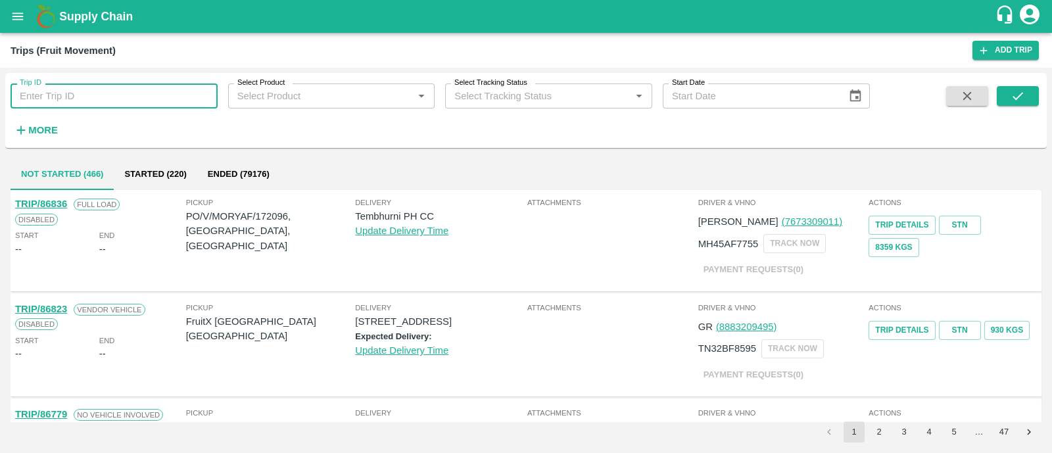
click at [117, 103] on input "Trip ID" at bounding box center [114, 96] width 207 height 25
paste input "86829"
type input "86829"
click at [1019, 93] on icon "submit" at bounding box center [1018, 96] width 14 height 14
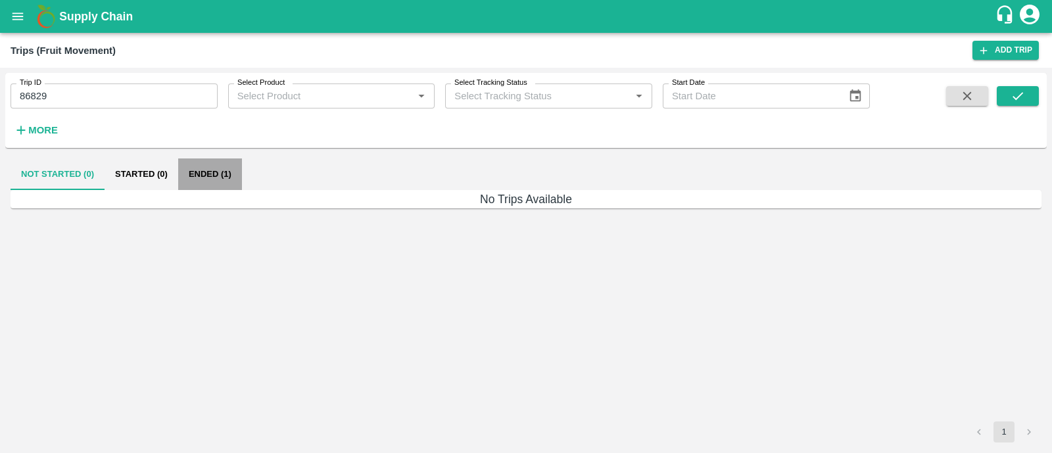
click at [204, 182] on button "Ended (1)" at bounding box center [210, 175] width 64 height 32
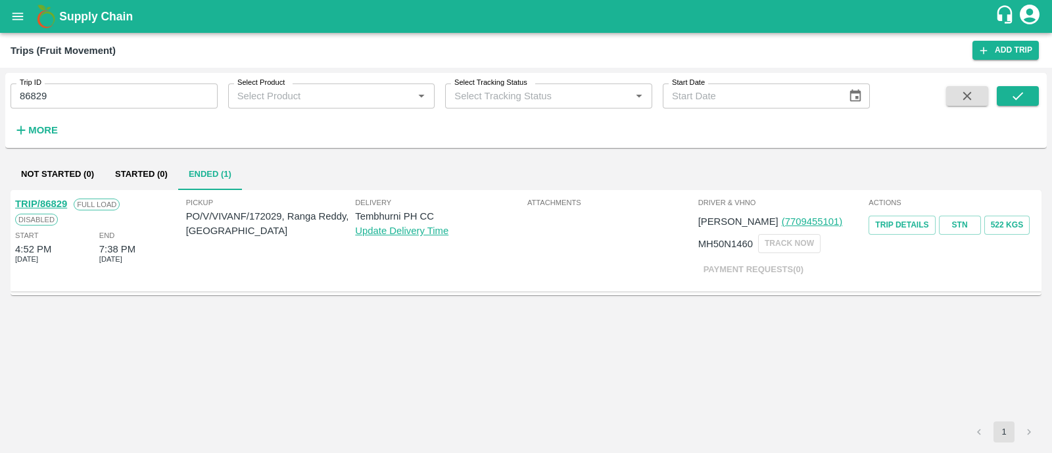
click at [59, 202] on link "TRIP/86829" at bounding box center [41, 204] width 52 height 11
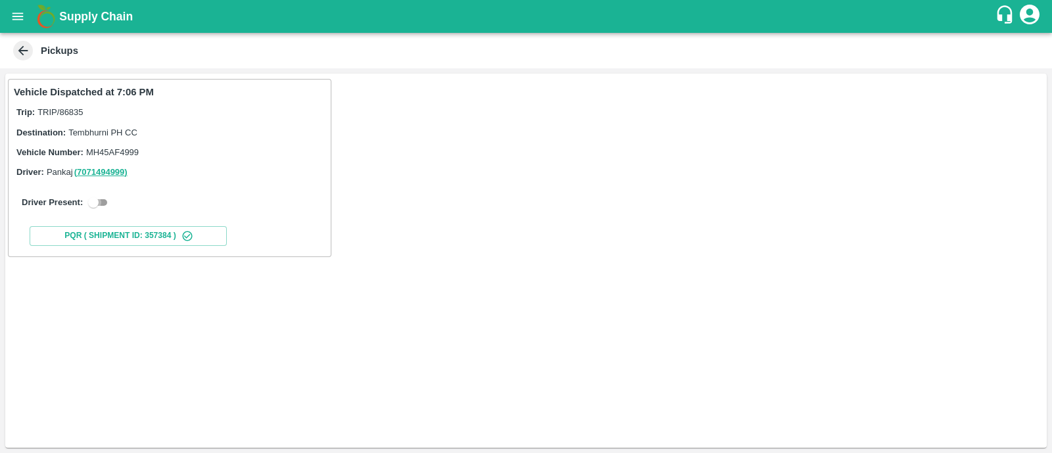
click at [104, 205] on input "checkbox" at bounding box center [93, 203] width 47 height 16
checkbox input "true"
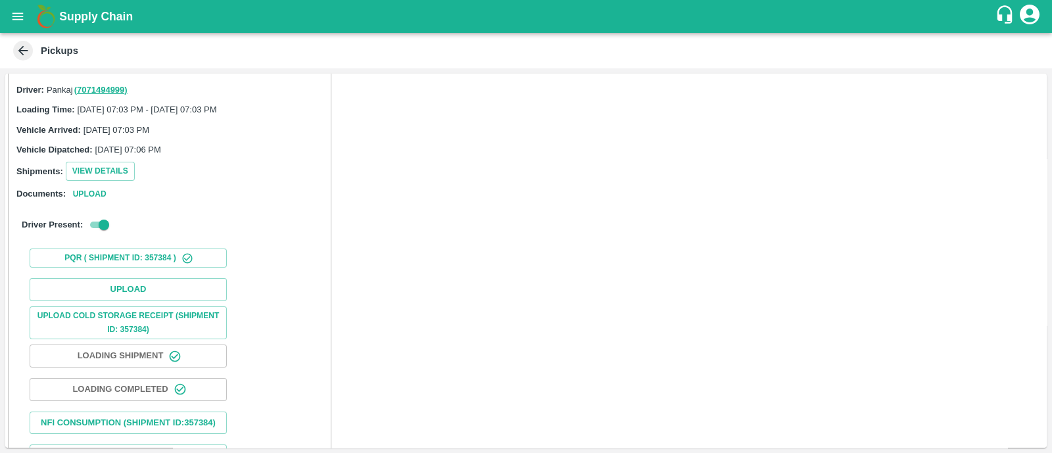
scroll to position [86, 0]
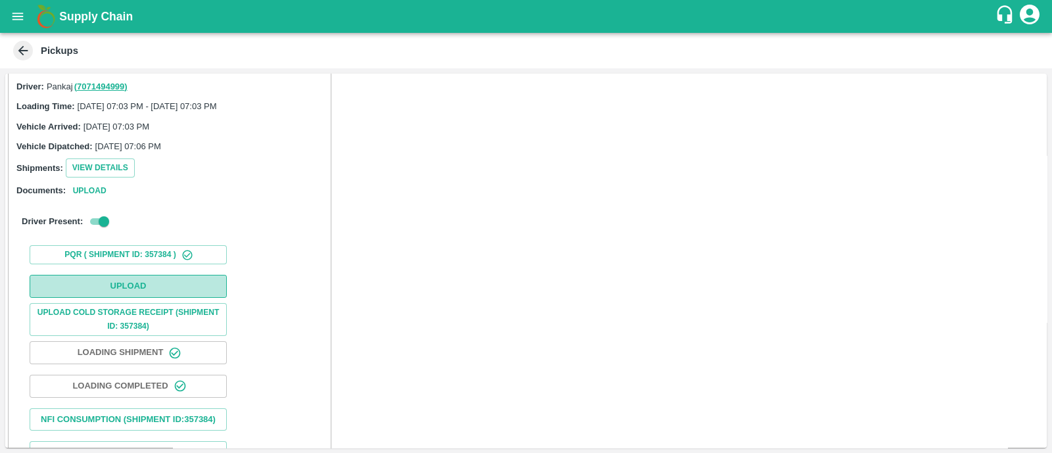
click at [121, 280] on button "Upload" at bounding box center [128, 286] width 197 height 23
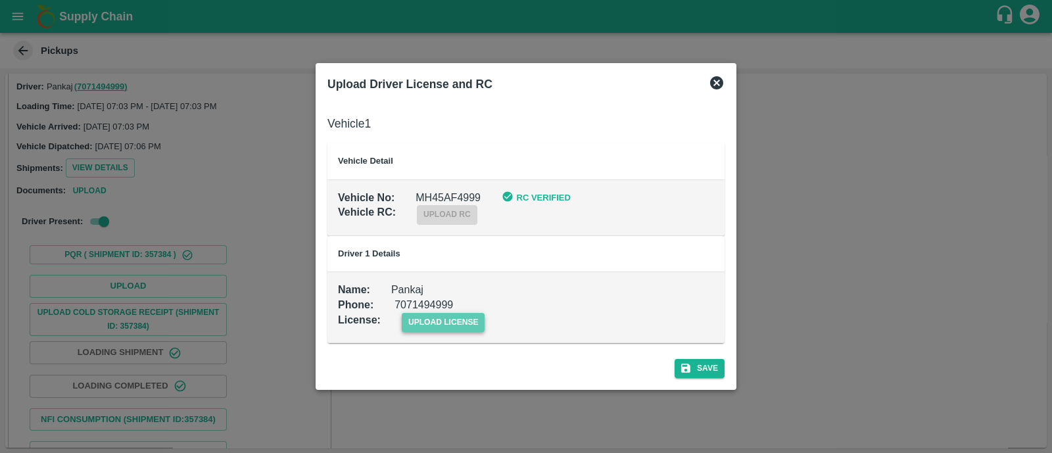
click at [451, 325] on span "upload license" at bounding box center [444, 322] width 84 height 19
click at [0, 0] on input "upload license" at bounding box center [0, 0] width 0 height 0
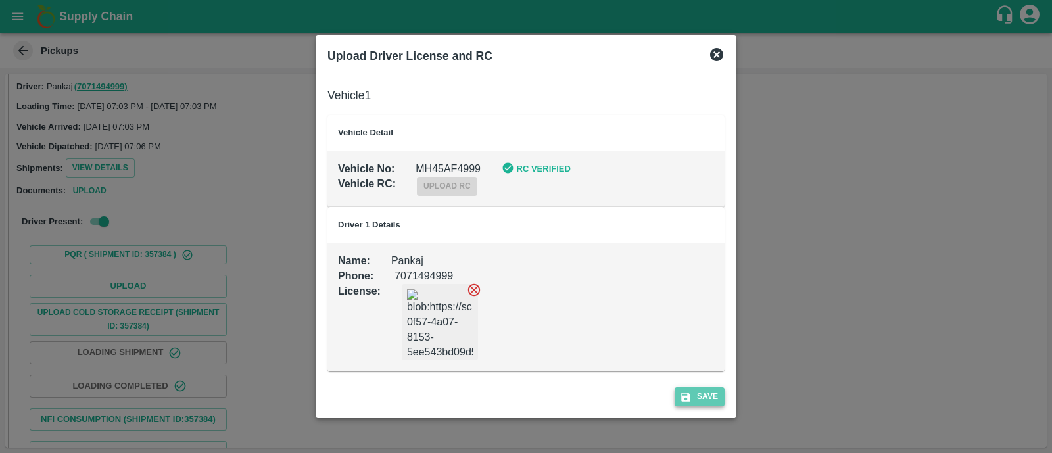
click at [701, 389] on button "Save" at bounding box center [700, 396] width 50 height 19
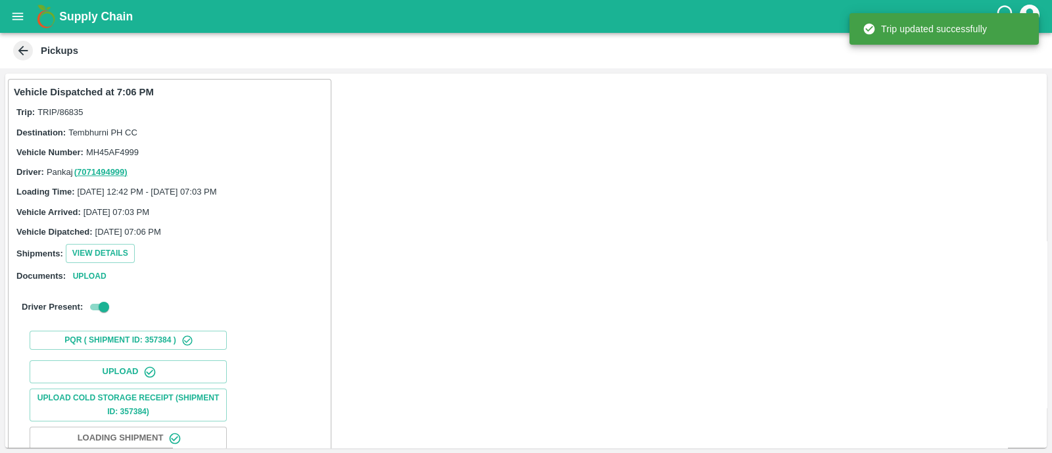
scroll to position [164, 0]
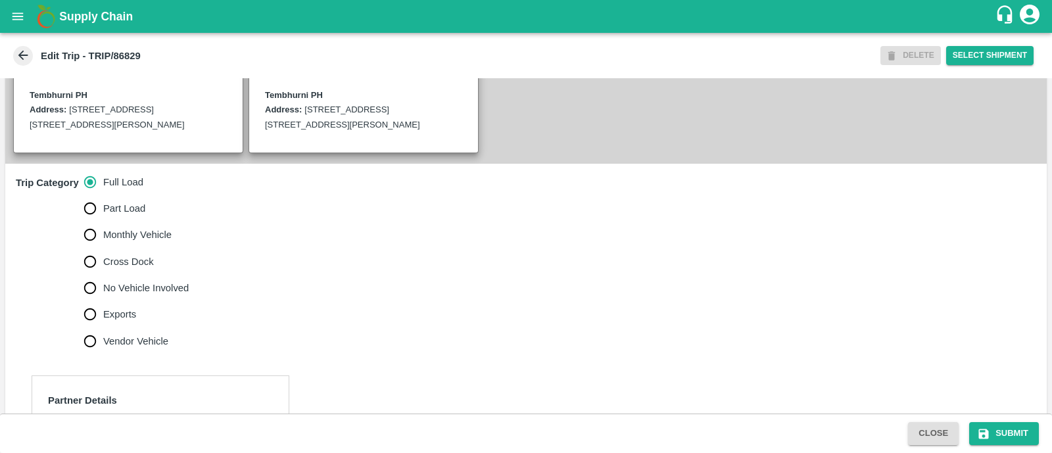
scroll to position [305, 0]
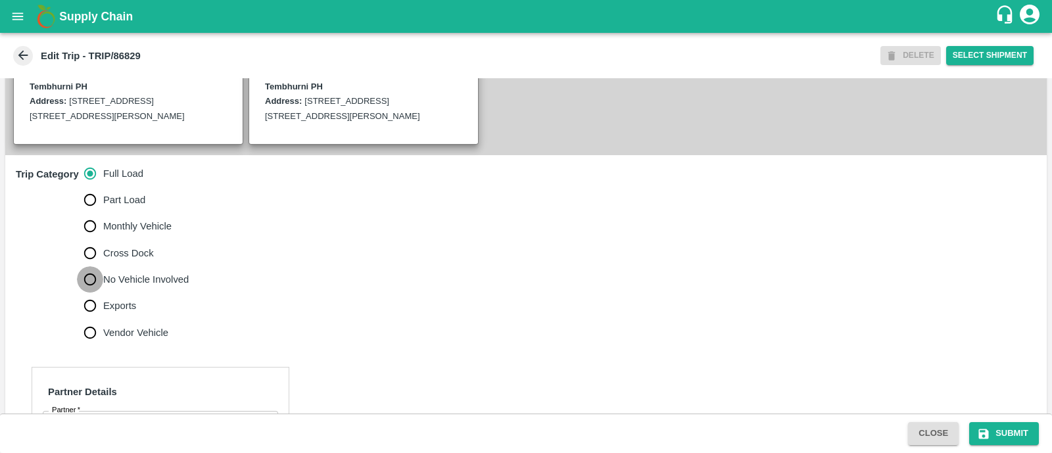
click at [92, 293] on input "No Vehicle Involved" at bounding box center [90, 279] width 26 height 26
radio input "true"
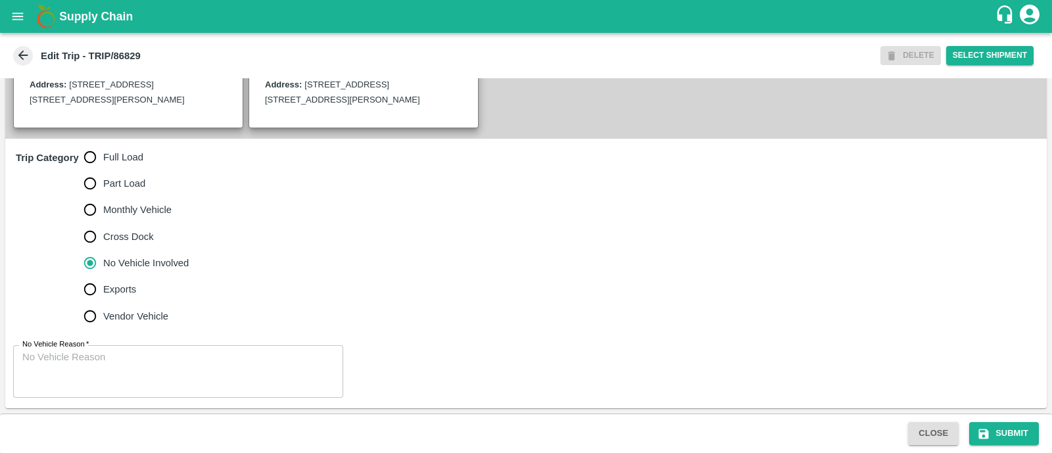
click at [88, 348] on span "*" at bounding box center [87, 344] width 5 height 8
click at [88, 351] on textarea "No Vehicle Reason   *" at bounding box center [178, 371] width 312 height 41
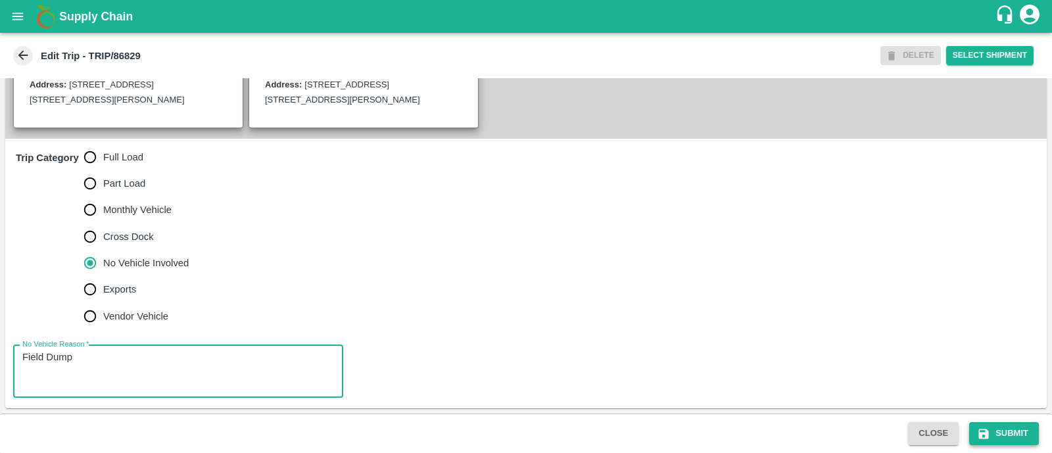
type textarea "Field Dump"
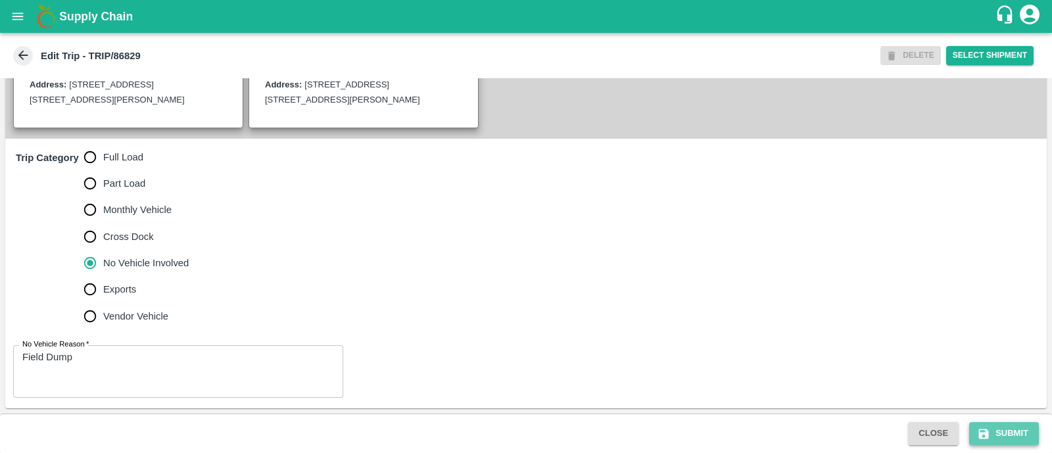
click at [998, 431] on button "Submit" at bounding box center [1005, 433] width 70 height 23
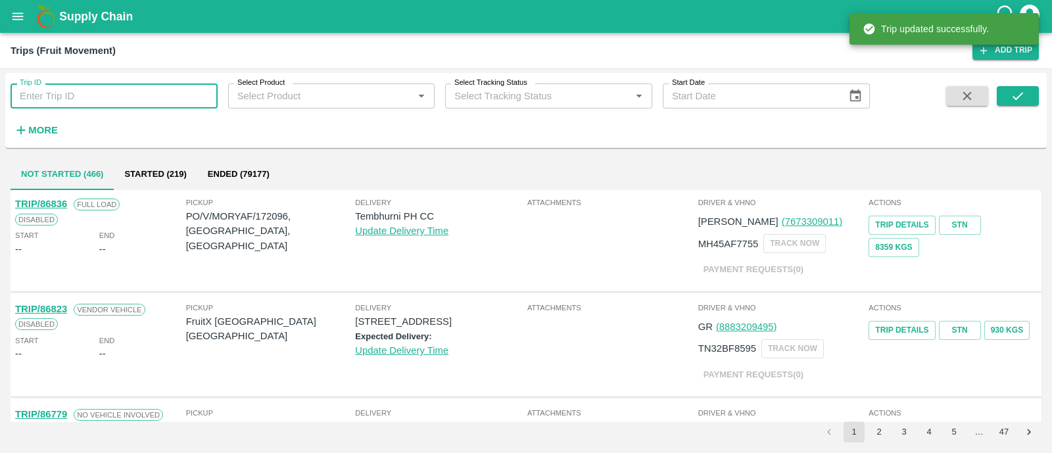
click at [55, 87] on input "Trip ID" at bounding box center [114, 96] width 207 height 25
paste input "86826"
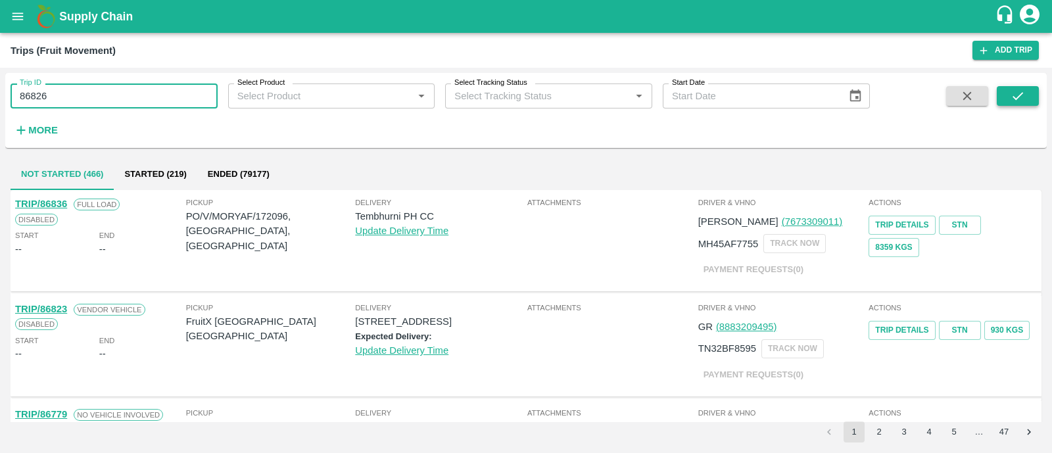
type input "86826"
click at [1016, 97] on icon "submit" at bounding box center [1018, 96] width 14 height 14
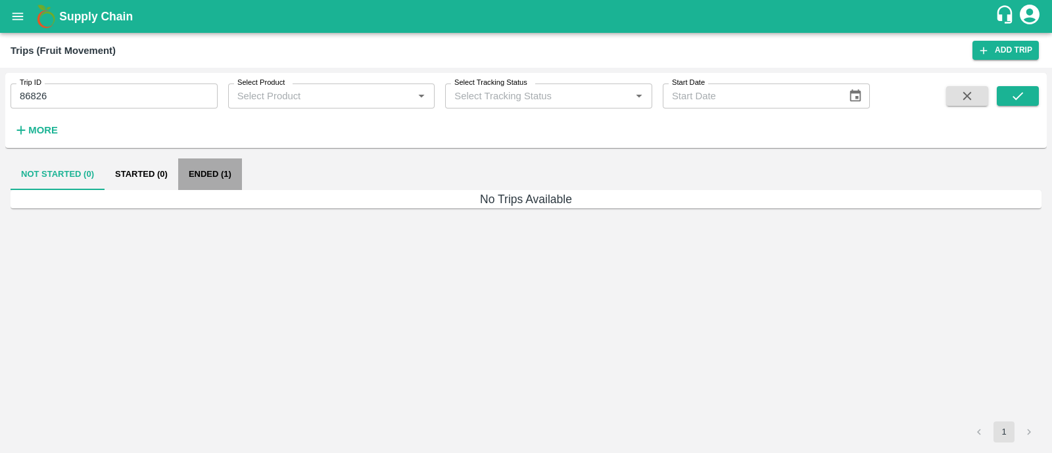
click at [201, 178] on button "Ended (1)" at bounding box center [210, 175] width 64 height 32
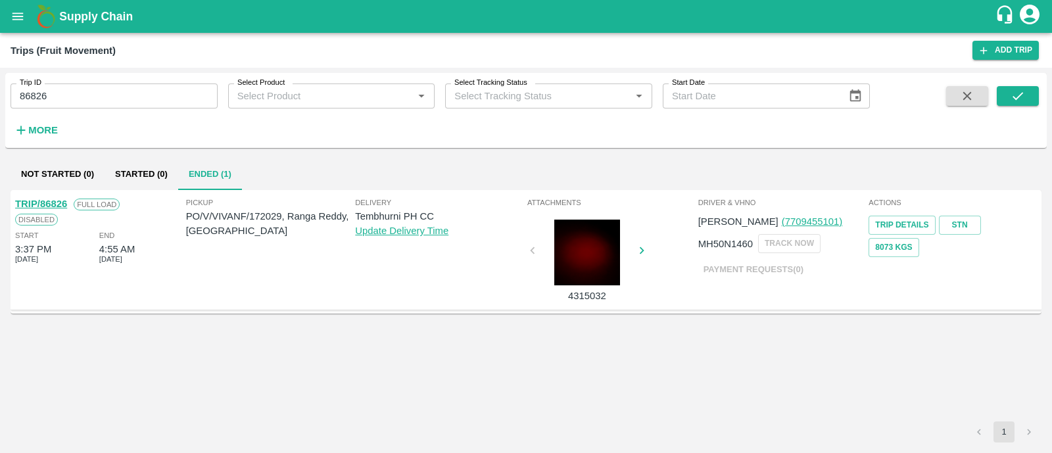
click at [62, 203] on link "TRIP/86826" at bounding box center [41, 204] width 52 height 11
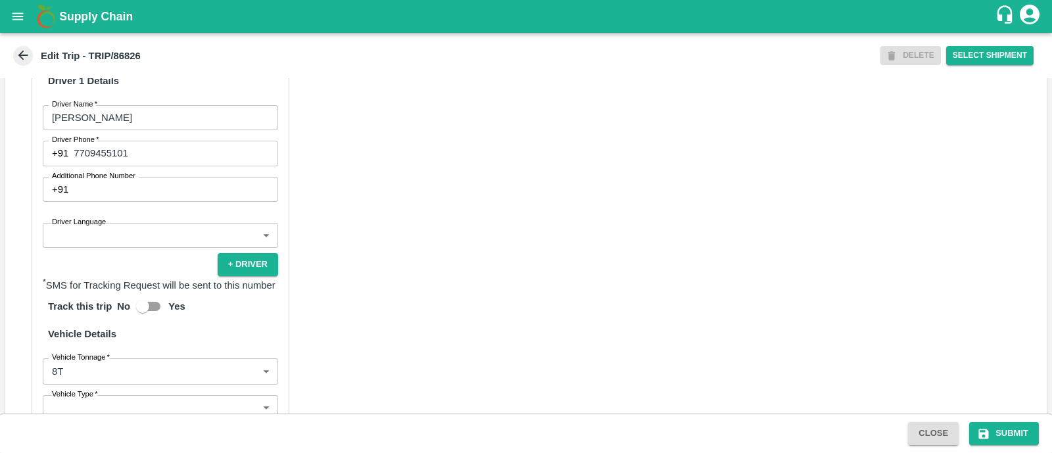
scroll to position [710, 0]
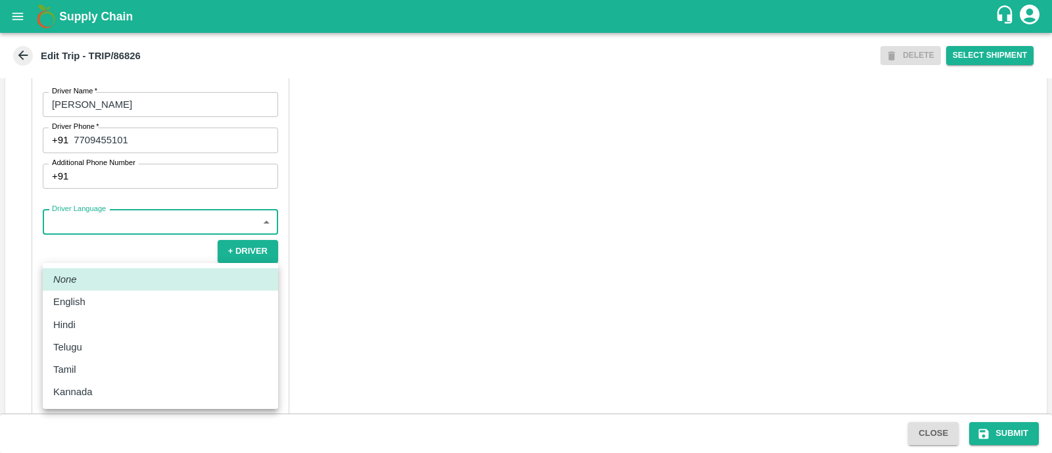
click at [145, 253] on body "Supply Chain Edit Trip - TRIP/86826 DELETE Select Shipment Trip Details Trip Ty…" at bounding box center [526, 226] width 1052 height 453
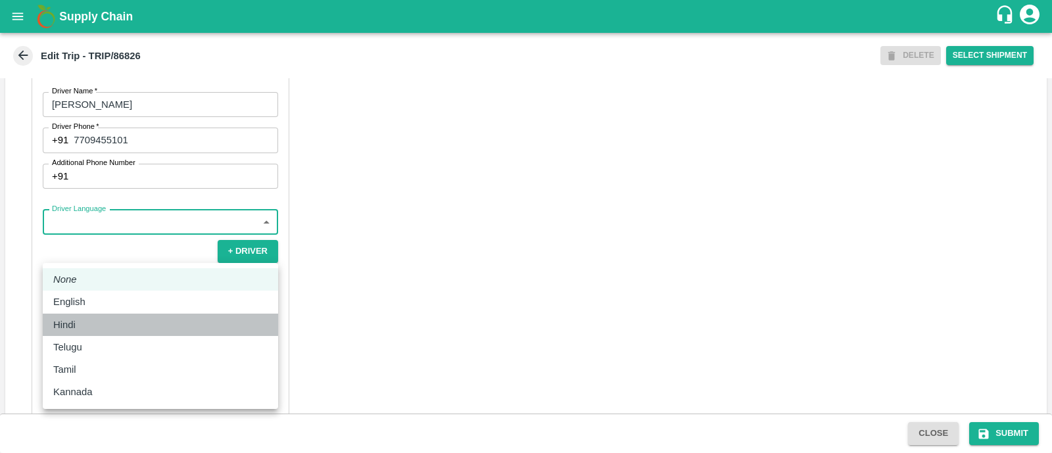
click at [86, 318] on div "Hindi" at bounding box center [160, 325] width 214 height 14
type input "hi"
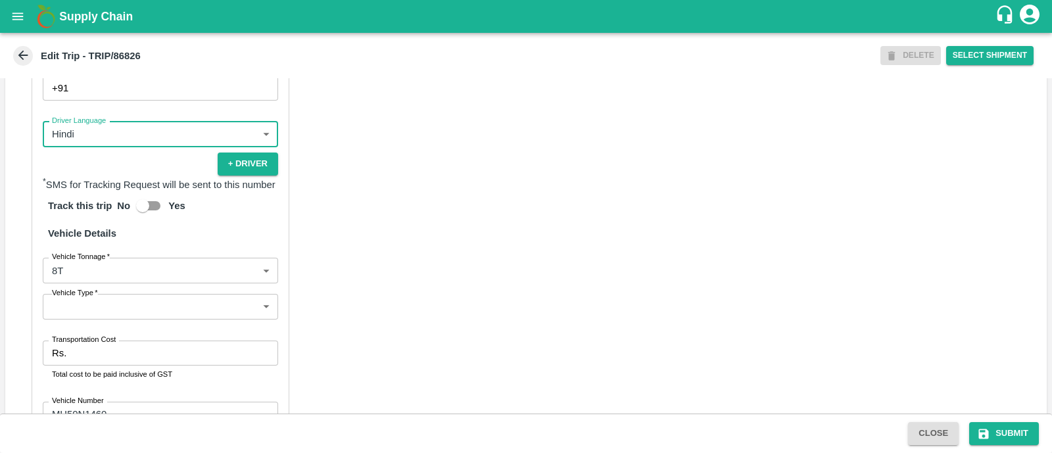
scroll to position [806, 0]
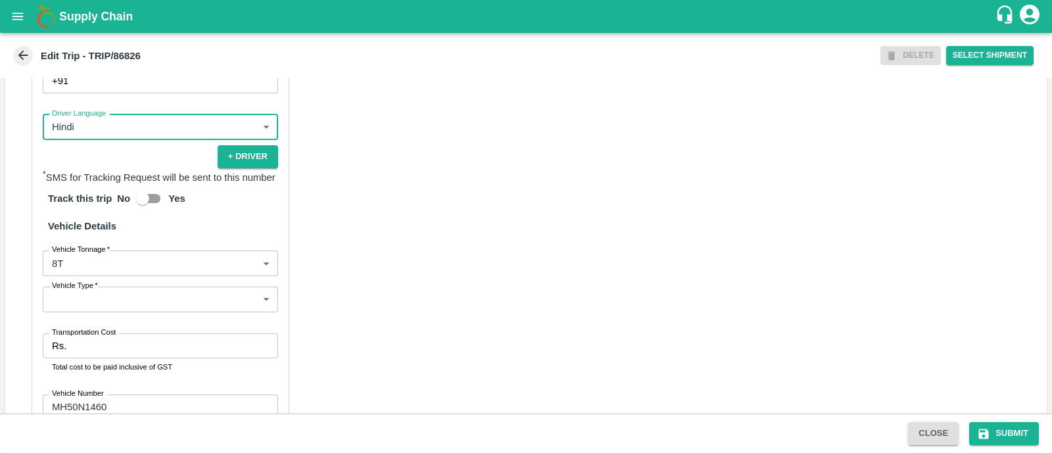
click at [89, 326] on body "Supply Chain Edit Trip - TRIP/86826 DELETE Select Shipment Trip Details Trip Ty…" at bounding box center [526, 226] width 1052 height 453
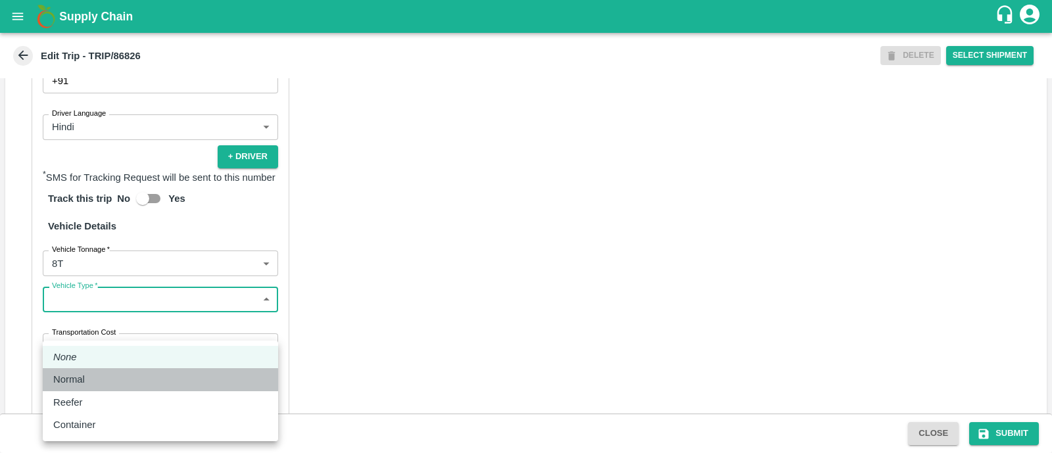
click at [77, 386] on p "Normal" at bounding box center [69, 379] width 32 height 14
type input "Normal"
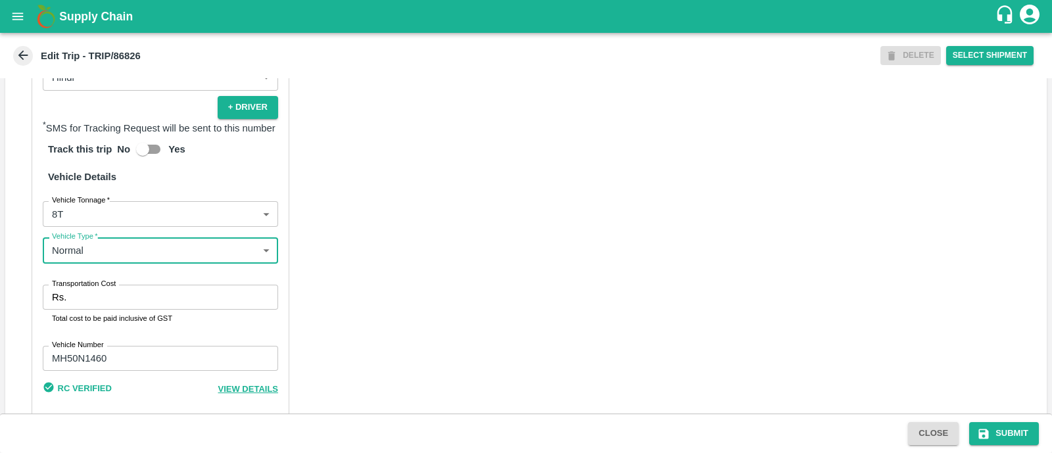
scroll to position [858, 0]
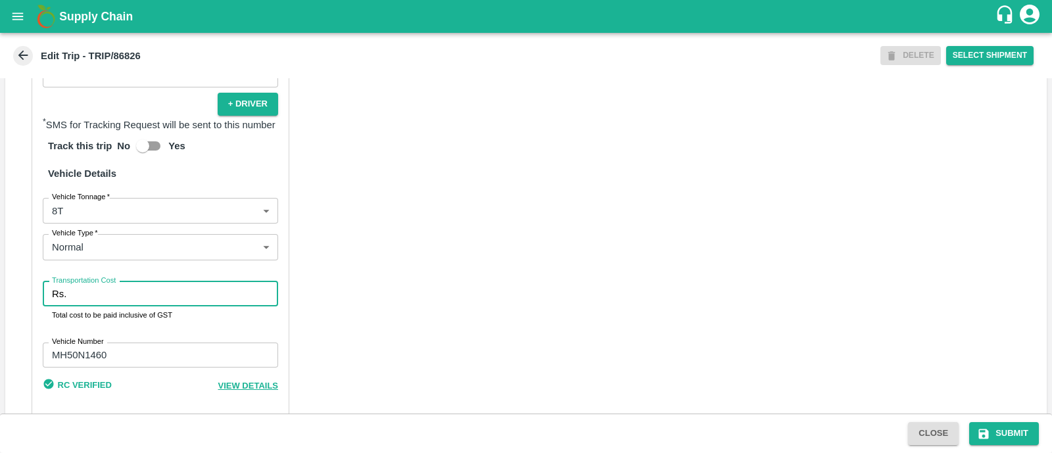
click at [89, 307] on input "Transportation Cost" at bounding box center [175, 294] width 207 height 25
type input "5000"
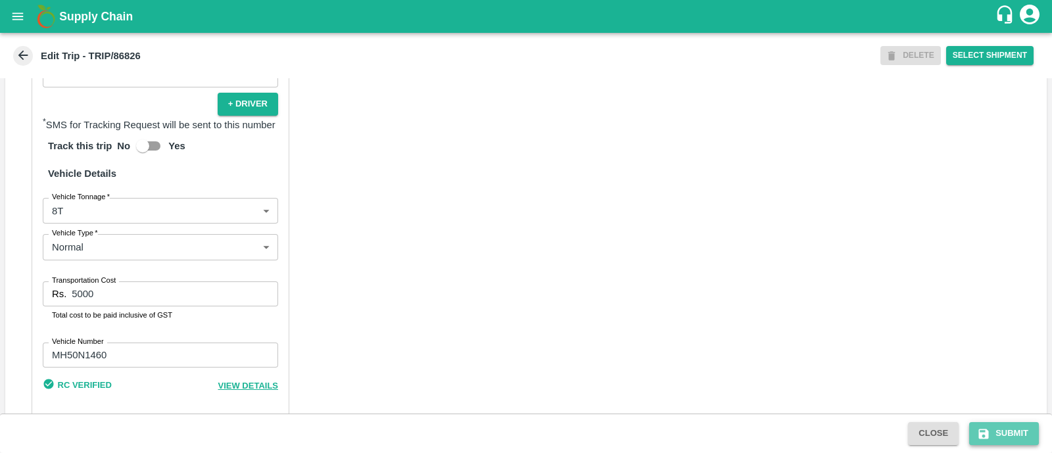
click at [1011, 435] on button "Submit" at bounding box center [1005, 433] width 70 height 23
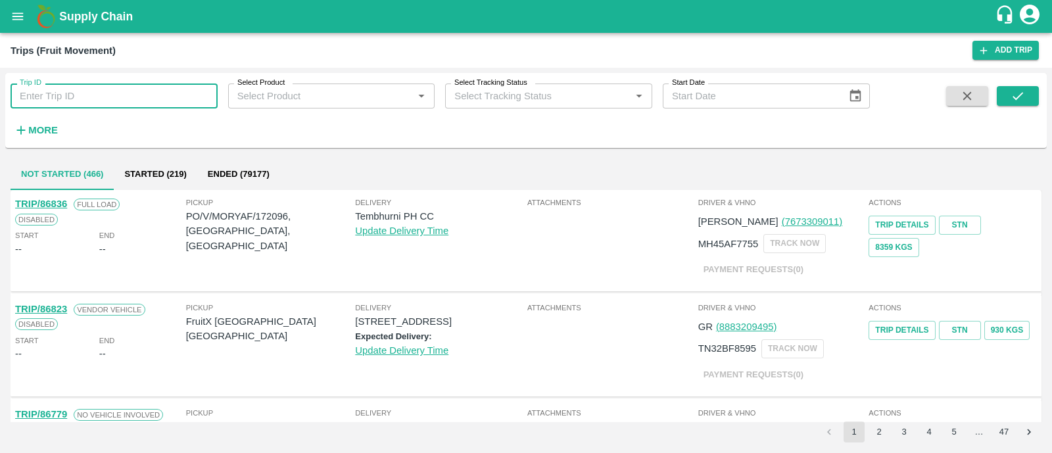
click at [120, 95] on input "Trip ID" at bounding box center [114, 96] width 207 height 25
paste input "86837"
type input "86837"
click at [1019, 91] on icon "submit" at bounding box center [1018, 96] width 14 height 14
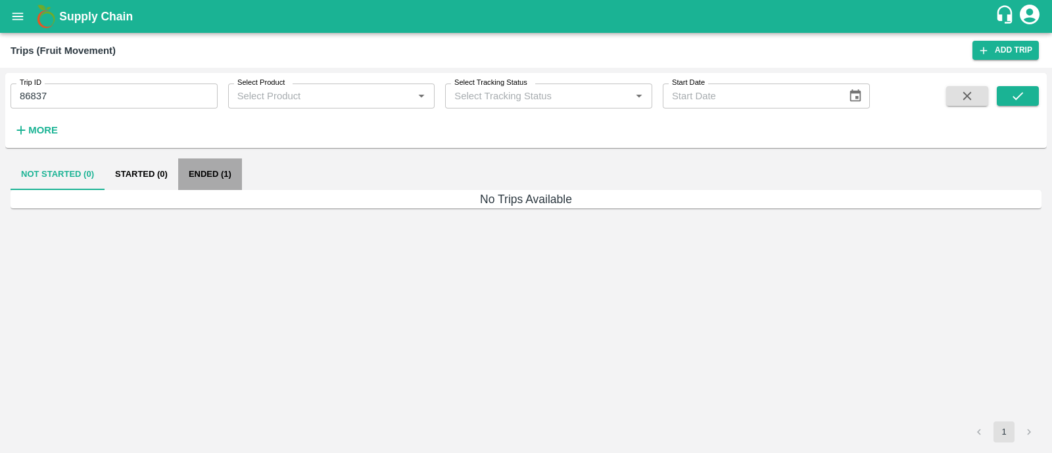
click at [204, 178] on button "Ended (1)" at bounding box center [210, 175] width 64 height 32
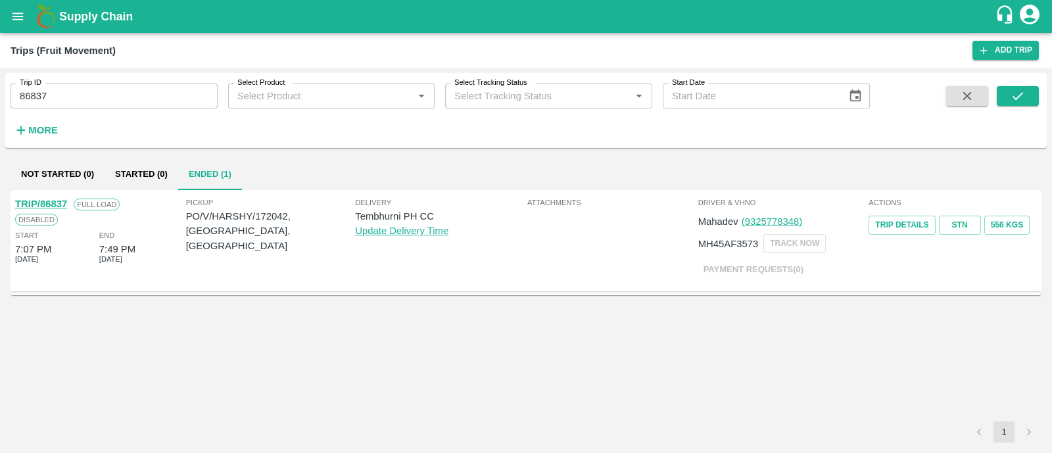
click at [50, 203] on link "TRIP/86837" at bounding box center [41, 204] width 52 height 11
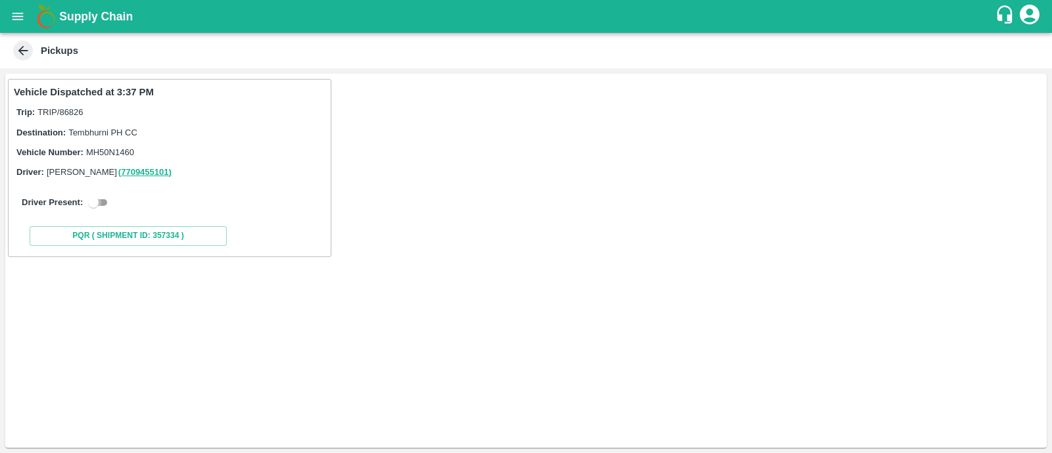
click at [99, 205] on input "checkbox" at bounding box center [93, 203] width 47 height 16
checkbox input "true"
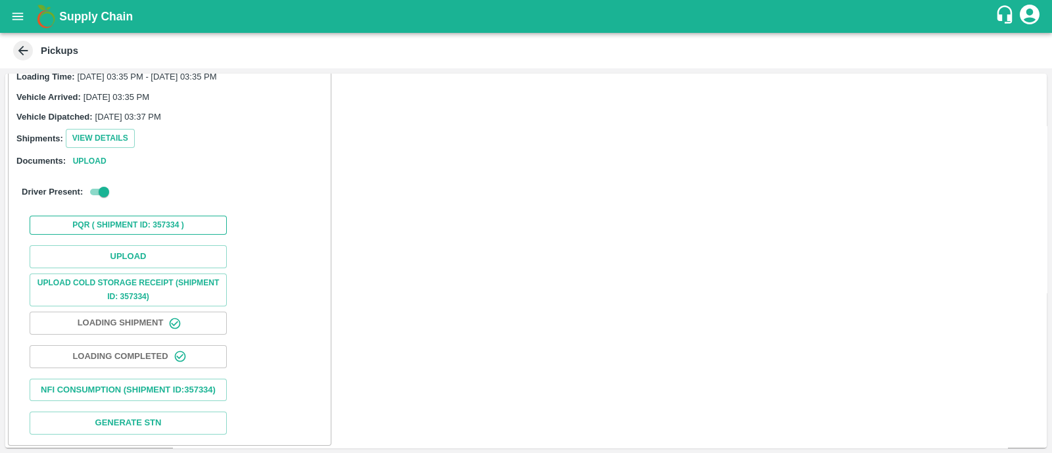
scroll to position [125, 0]
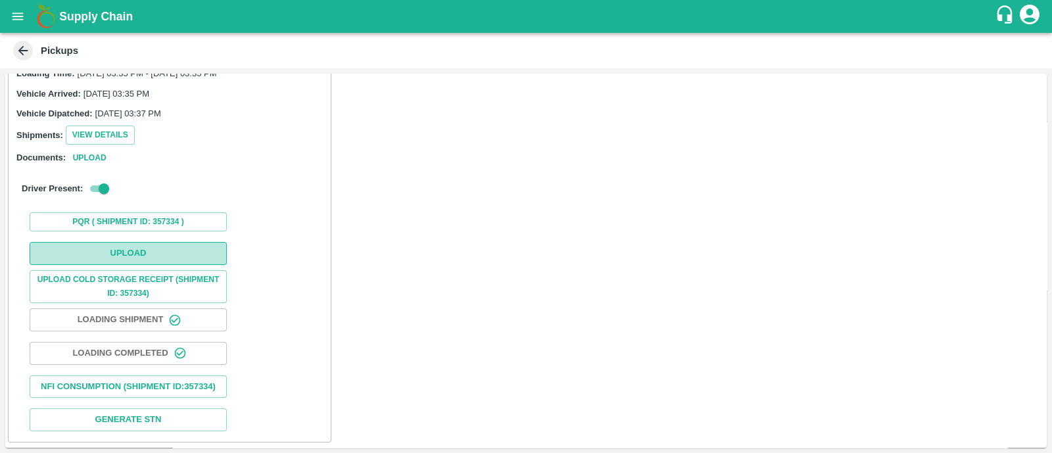
click at [113, 242] on button "Upload" at bounding box center [128, 253] width 197 height 23
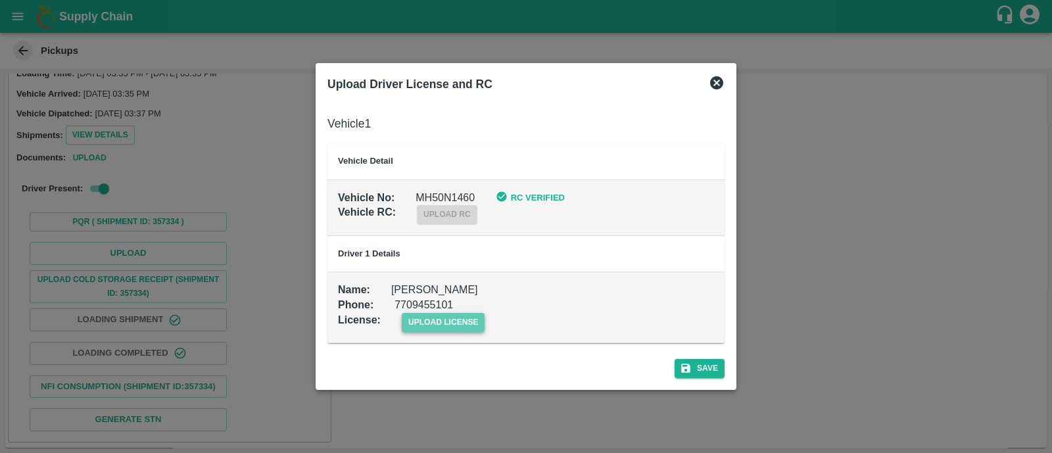
click at [435, 324] on span "upload license" at bounding box center [444, 322] width 84 height 19
click at [0, 0] on input "upload license" at bounding box center [0, 0] width 0 height 0
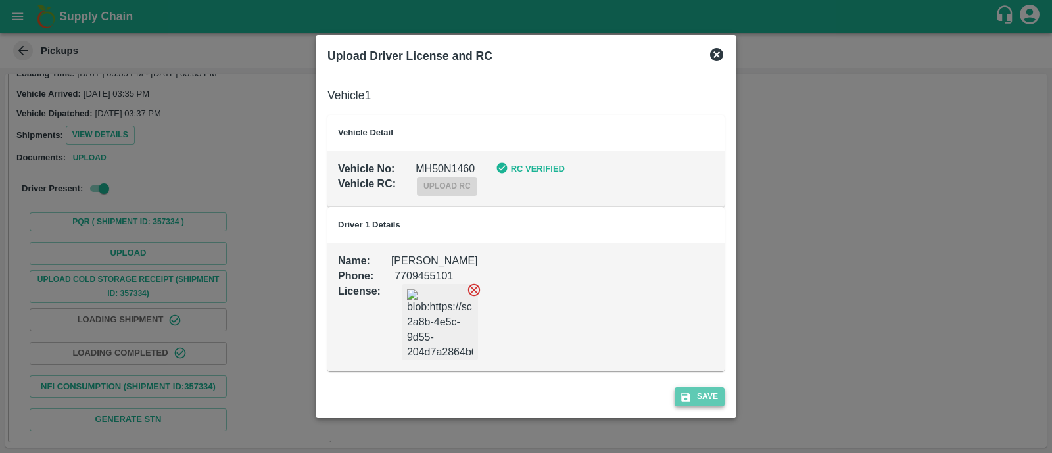
click at [704, 401] on button "Save" at bounding box center [700, 396] width 50 height 19
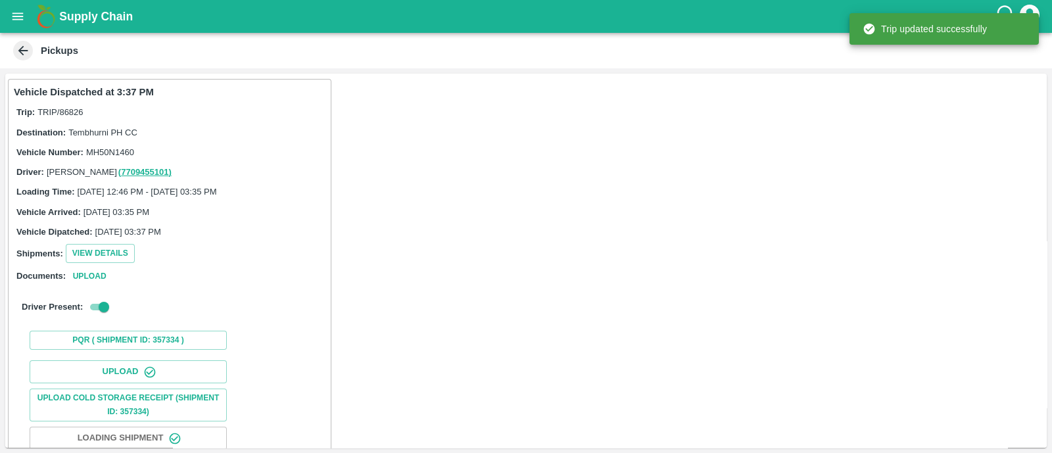
scroll to position [164, 0]
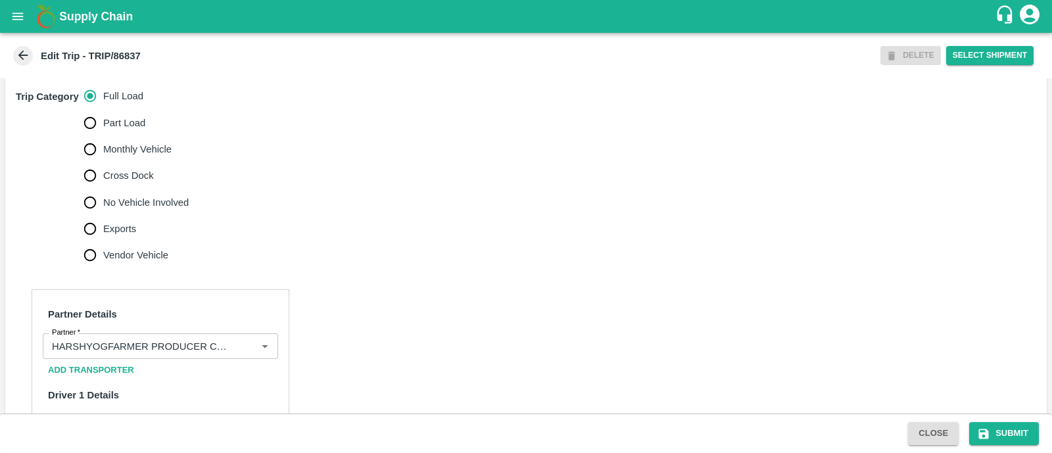
scroll to position [412, 0]
click at [95, 199] on input "No Vehicle Involved" at bounding box center [90, 202] width 26 height 26
radio input "true"
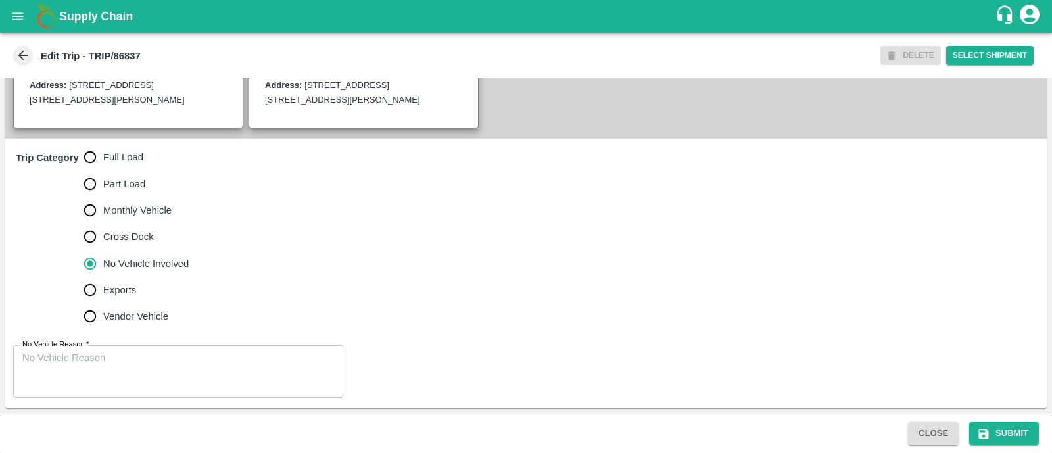
scroll to position [349, 0]
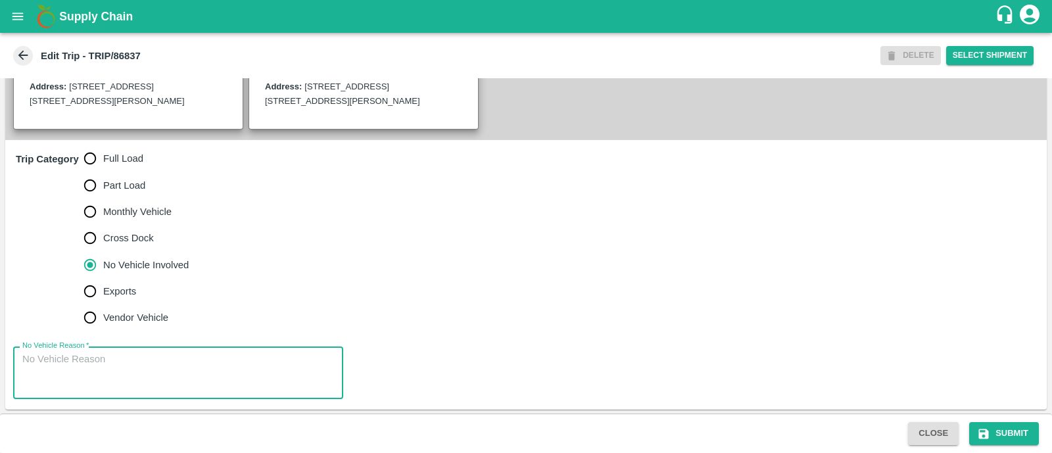
click at [112, 365] on textarea "No Vehicle Reason   *" at bounding box center [178, 373] width 312 height 41
type textarea "Field Dump"
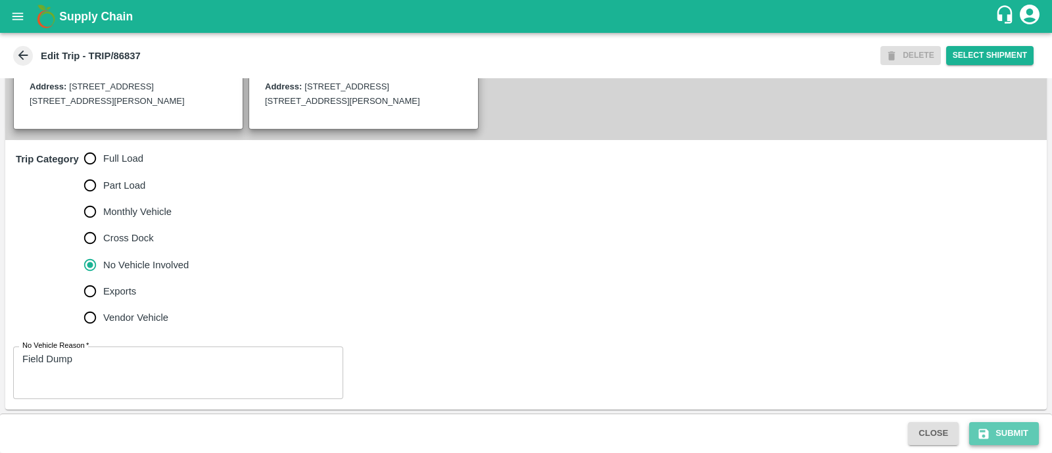
click at [1015, 438] on button "Submit" at bounding box center [1005, 433] width 70 height 23
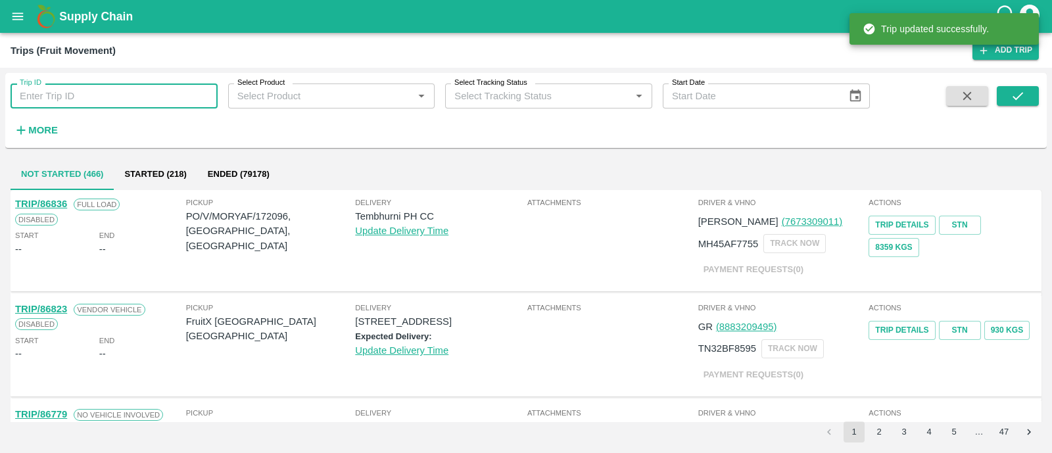
paste input "86825"
click at [130, 93] on input "Trip ID" at bounding box center [114, 96] width 207 height 25
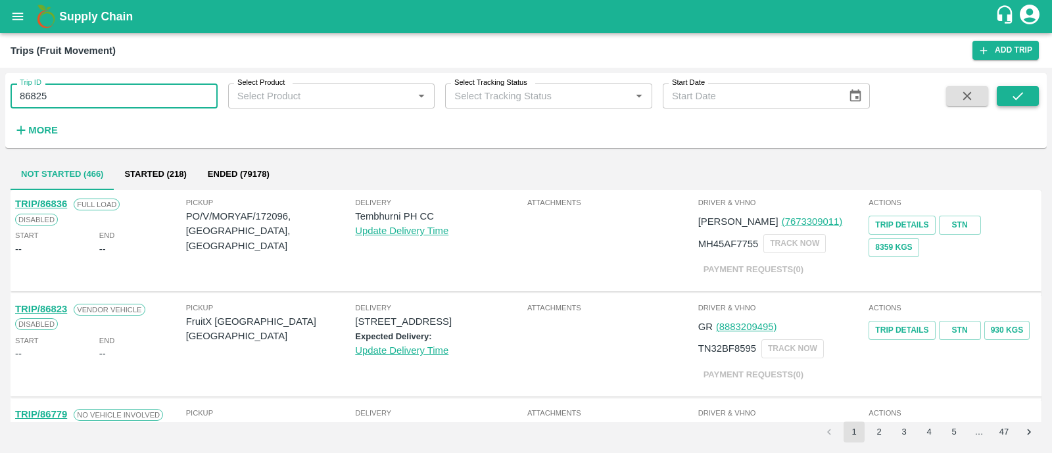
type input "86825"
click at [1020, 93] on icon "submit" at bounding box center [1018, 96] width 14 height 14
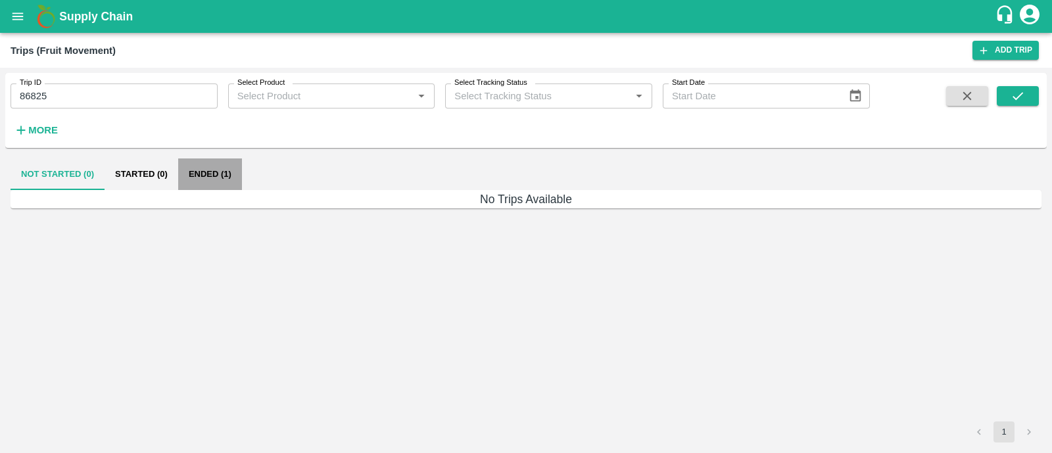
click at [220, 169] on button "Ended (1)" at bounding box center [210, 175] width 64 height 32
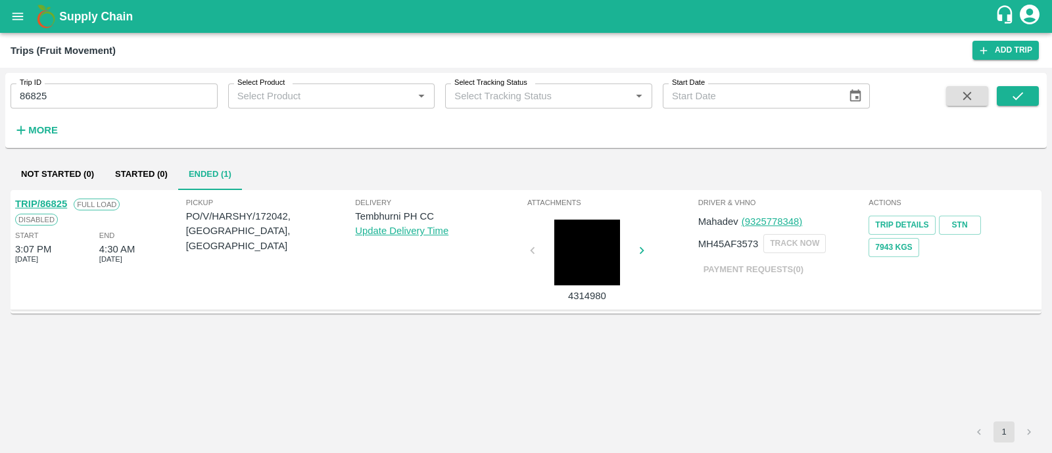
click at [59, 206] on link "TRIP/86825" at bounding box center [41, 204] width 52 height 11
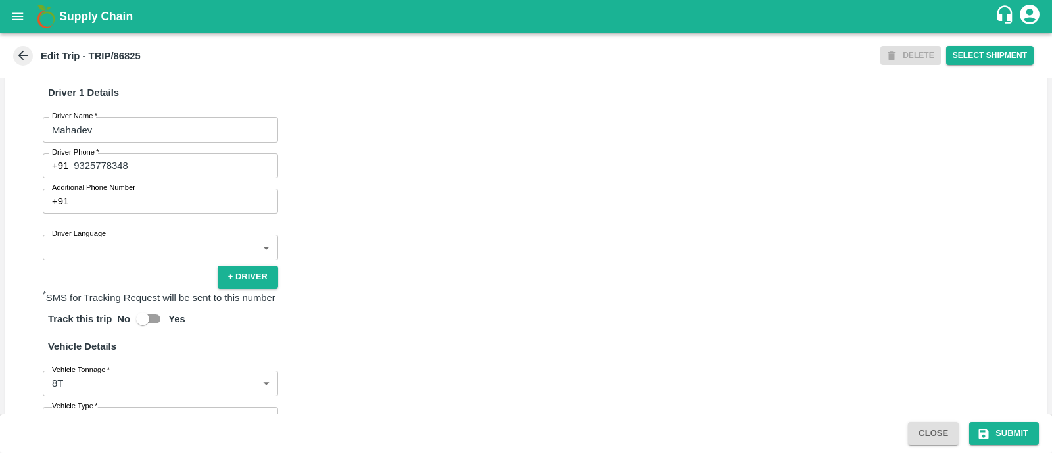
scroll to position [735, 0]
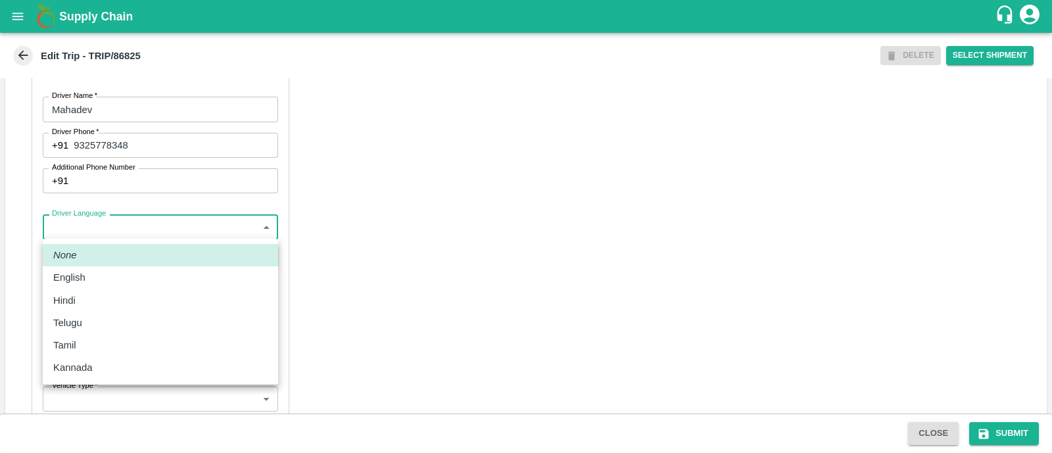
click at [164, 224] on body "Supply Chain Edit Trip - TRIP/86825 DELETE Select Shipment Trip Details Trip Ty…" at bounding box center [526, 226] width 1052 height 453
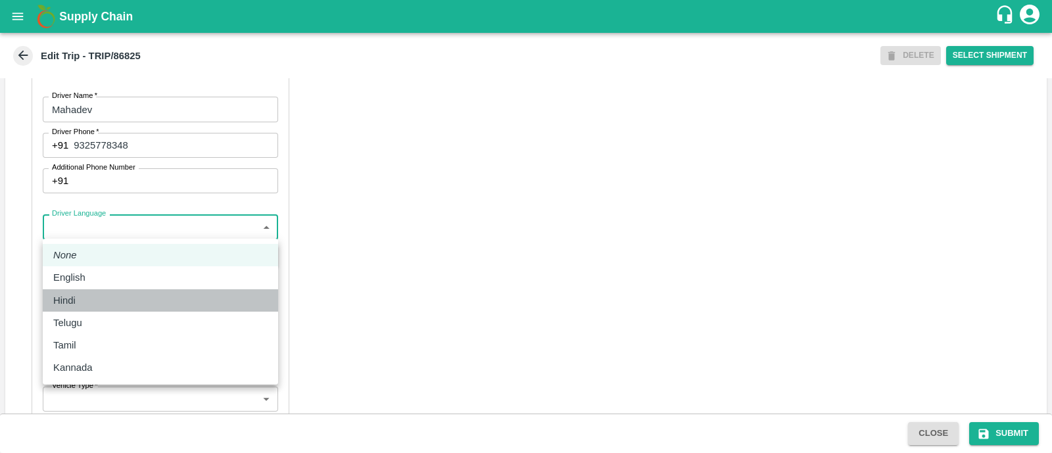
click at [66, 295] on p "Hindi" at bounding box center [64, 300] width 22 height 14
type input "hi"
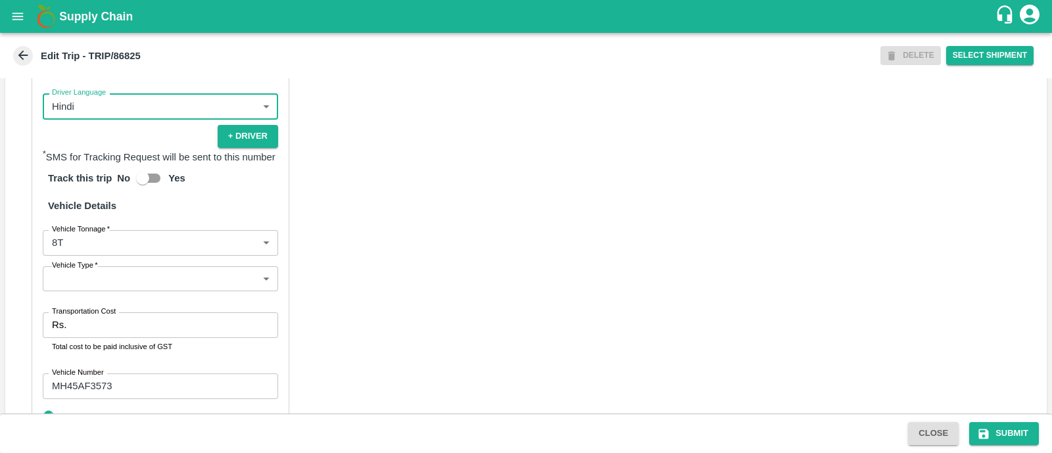
scroll to position [918, 0]
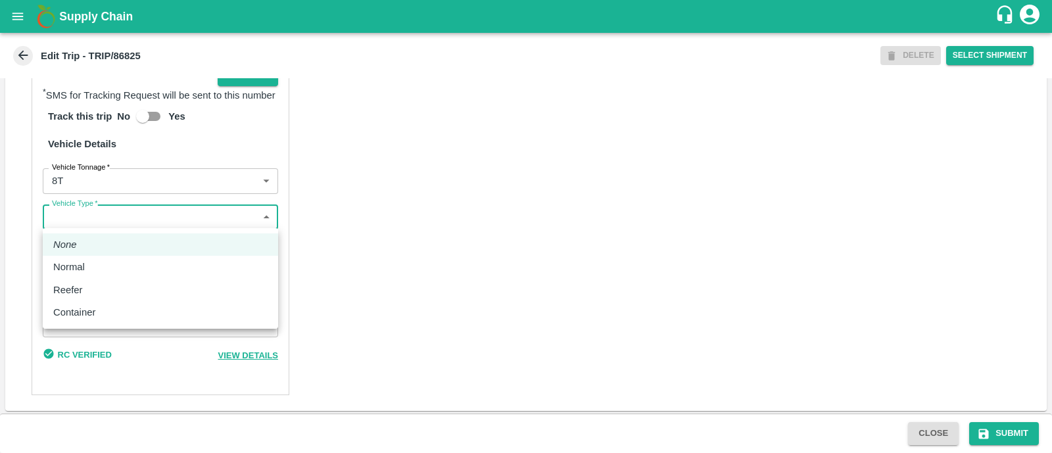
click at [96, 209] on body "Supply Chain Edit Trip - TRIP/86825 DELETE Select Shipment Trip Details Trip Ty…" at bounding box center [526, 226] width 1052 height 453
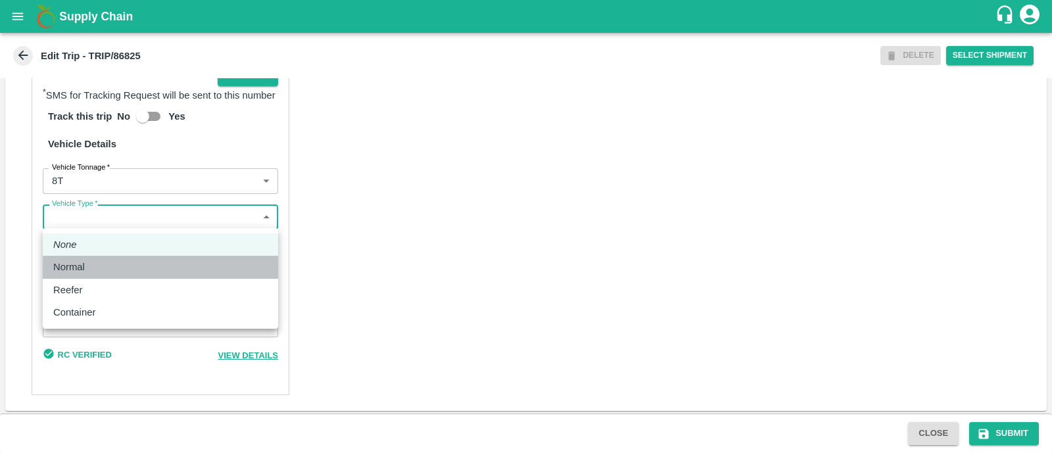
click at [87, 271] on div "Normal" at bounding box center [72, 267] width 38 height 14
type input "Normal"
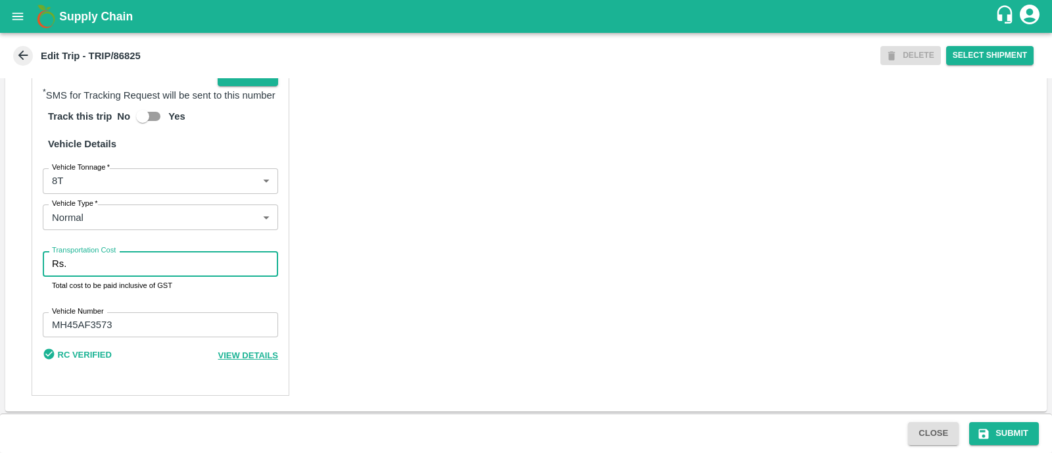
click at [87, 271] on input "Transportation Cost" at bounding box center [175, 263] width 207 height 25
type input "5000"
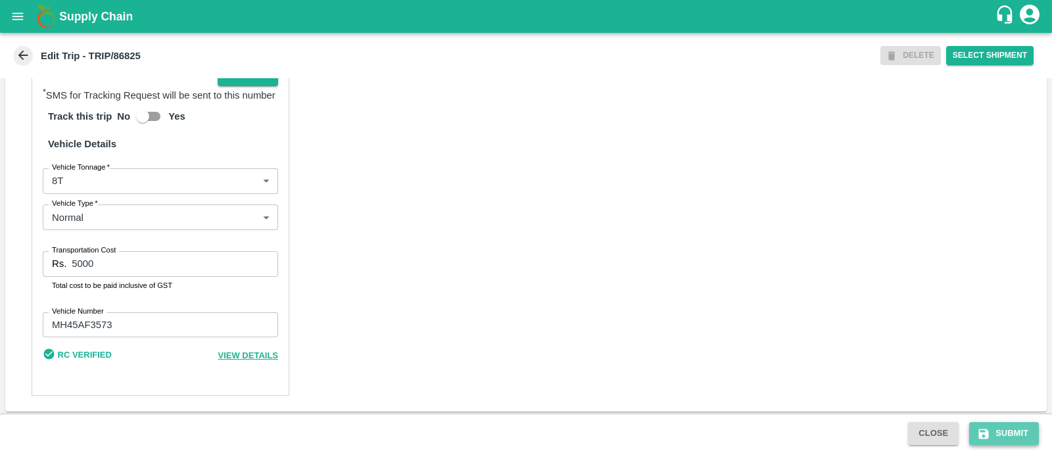
click at [1005, 430] on button "Submit" at bounding box center [1005, 433] width 70 height 23
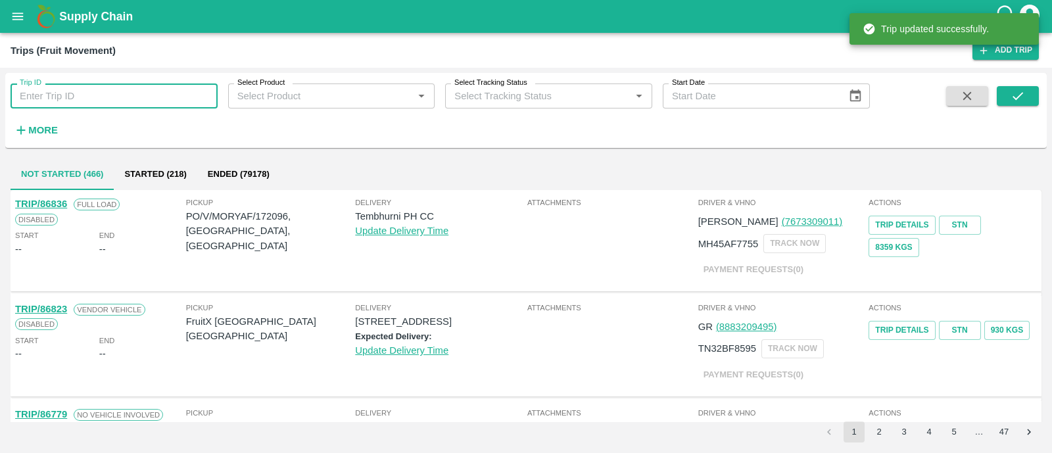
click at [101, 101] on input "Trip ID" at bounding box center [114, 96] width 207 height 25
paste input "86834"
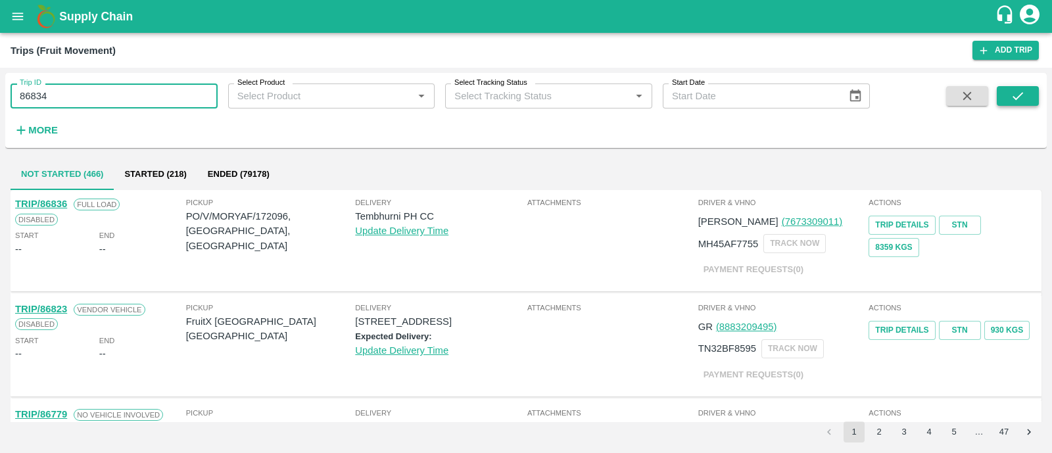
type input "86834"
click at [1026, 91] on button "submit" at bounding box center [1018, 96] width 42 height 20
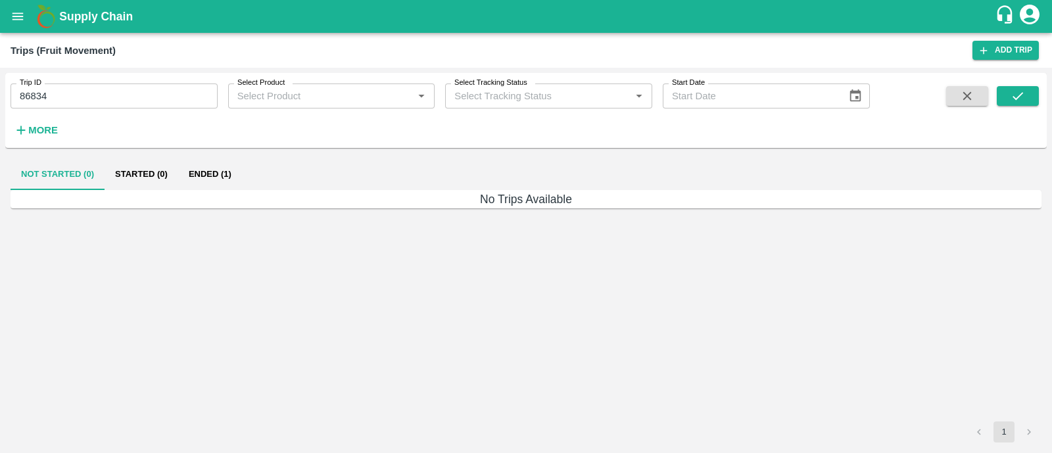
click at [219, 172] on button "Ended (1)" at bounding box center [210, 175] width 64 height 32
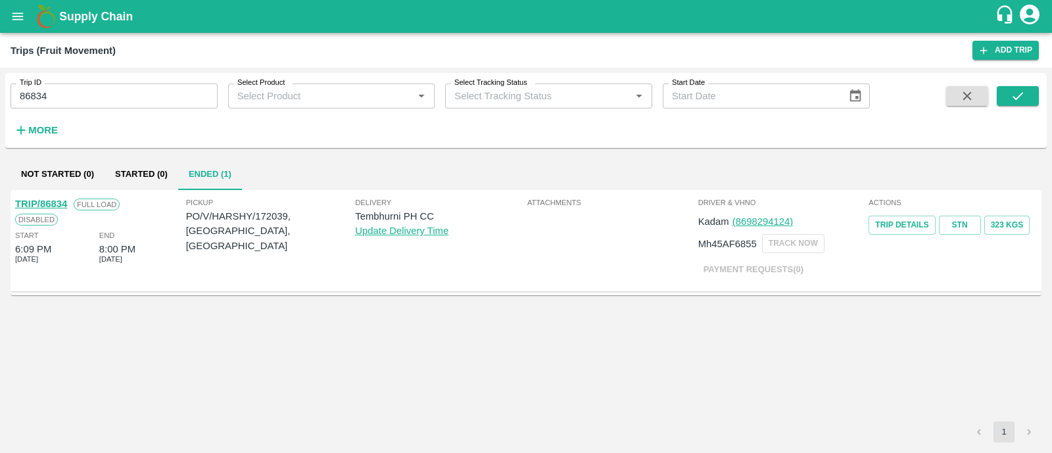
click at [56, 203] on link "TRIP/86834" at bounding box center [41, 204] width 52 height 11
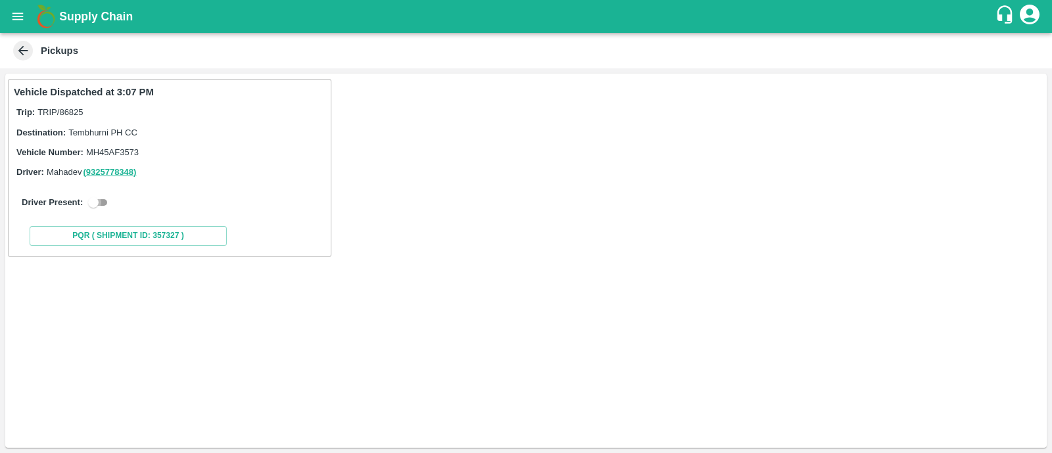
click at [103, 199] on input "checkbox" at bounding box center [93, 203] width 47 height 16
checkbox input "true"
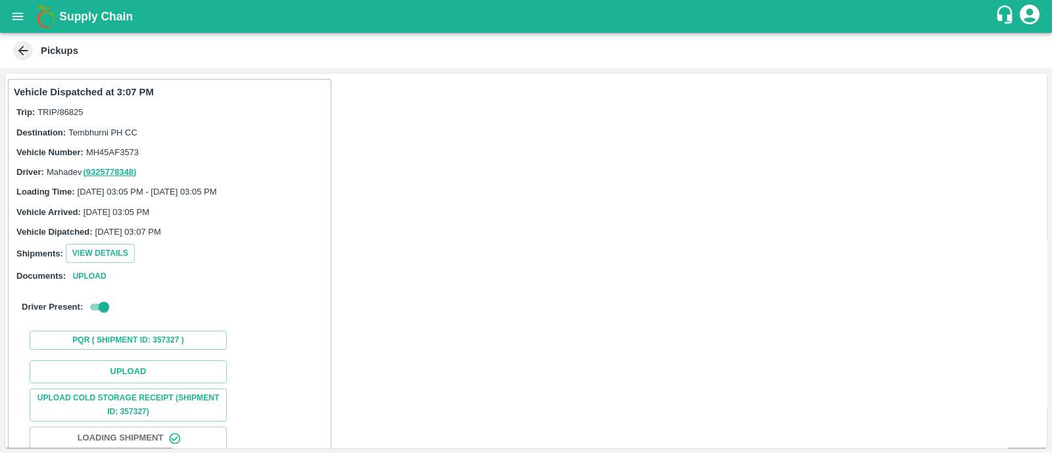
scroll to position [82, 0]
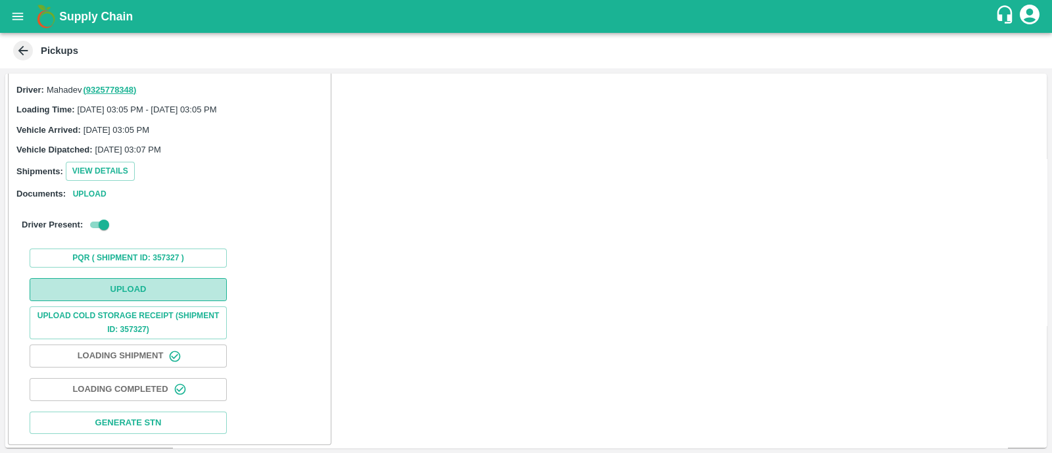
click at [101, 285] on button "Upload" at bounding box center [128, 289] width 197 height 23
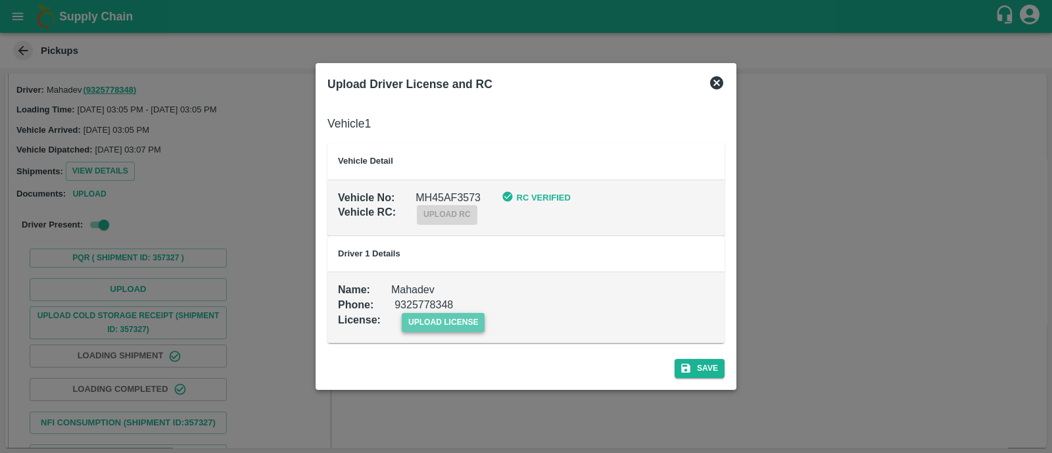
click at [424, 324] on span "upload license" at bounding box center [444, 322] width 84 height 19
click at [0, 0] on input "upload license" at bounding box center [0, 0] width 0 height 0
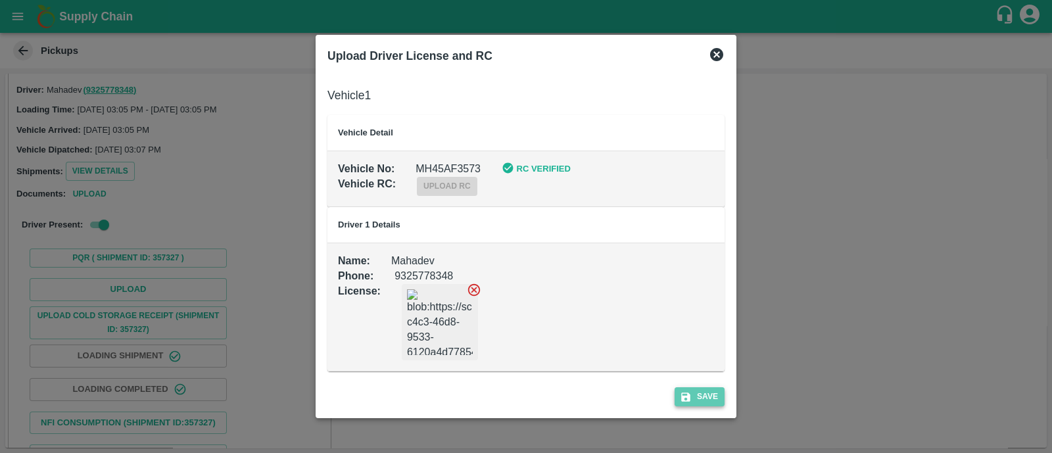
click at [694, 396] on button "Save" at bounding box center [700, 396] width 50 height 19
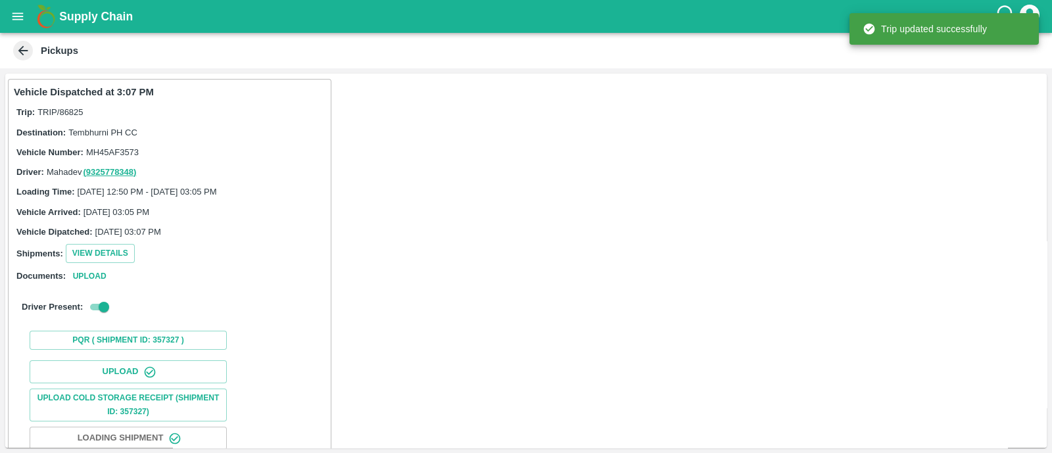
scroll to position [116, 0]
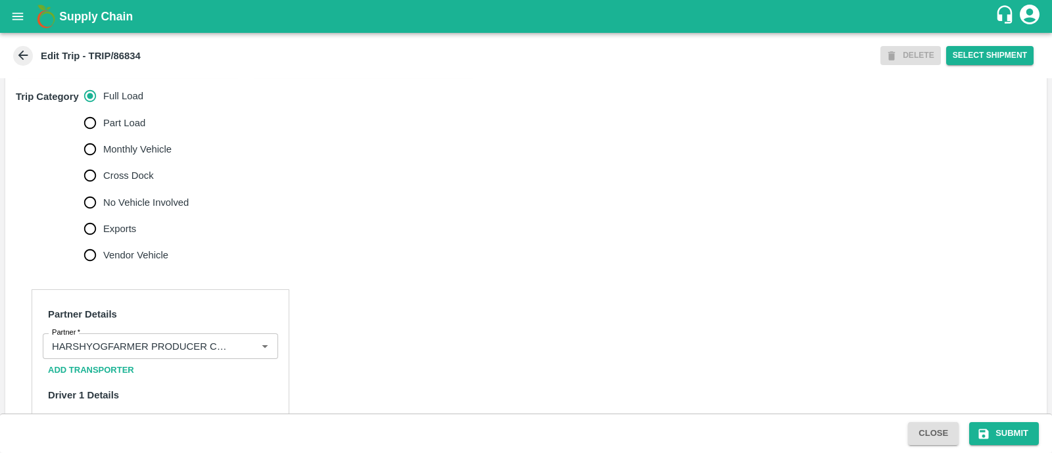
scroll to position [437, 0]
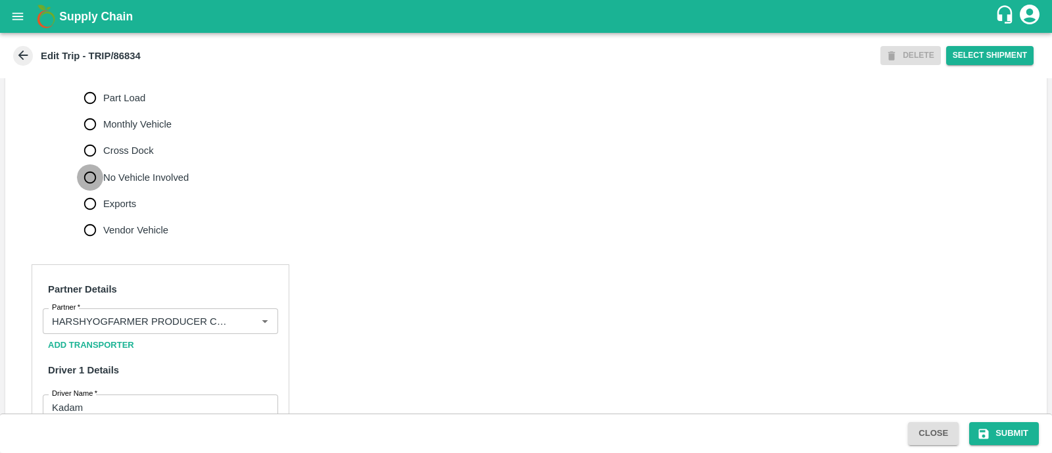
click at [78, 180] on input "No Vehicle Involved" at bounding box center [90, 177] width 26 height 26
radio input "true"
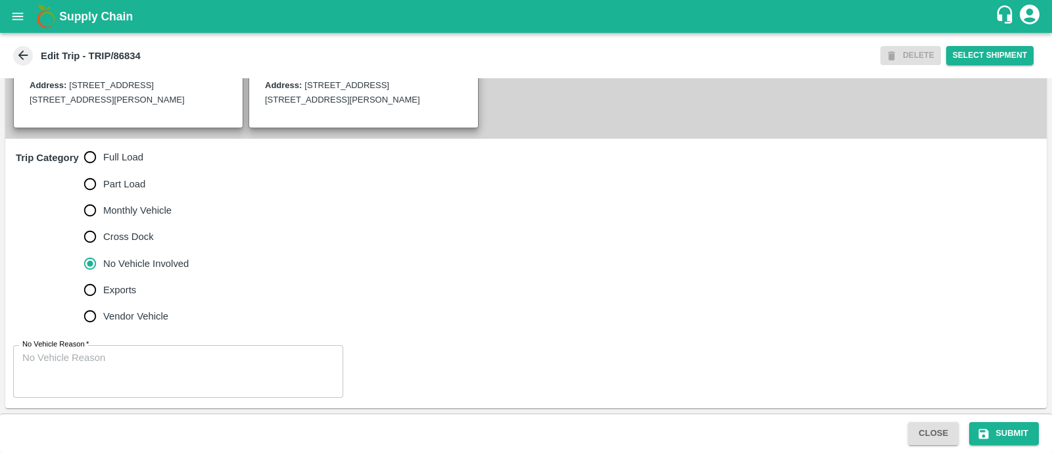
scroll to position [349, 0]
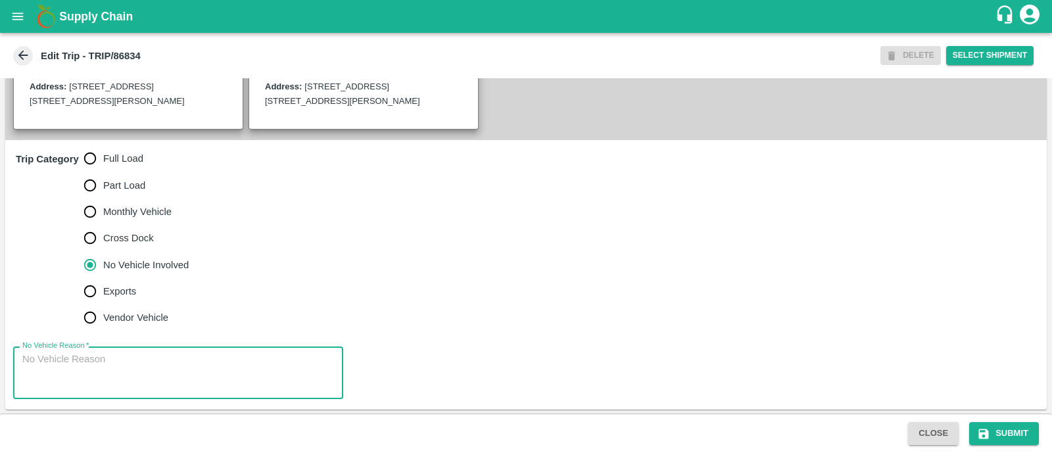
click at [102, 370] on textarea "No Vehicle Reason   *" at bounding box center [178, 373] width 312 height 41
type textarea "Field Dump"
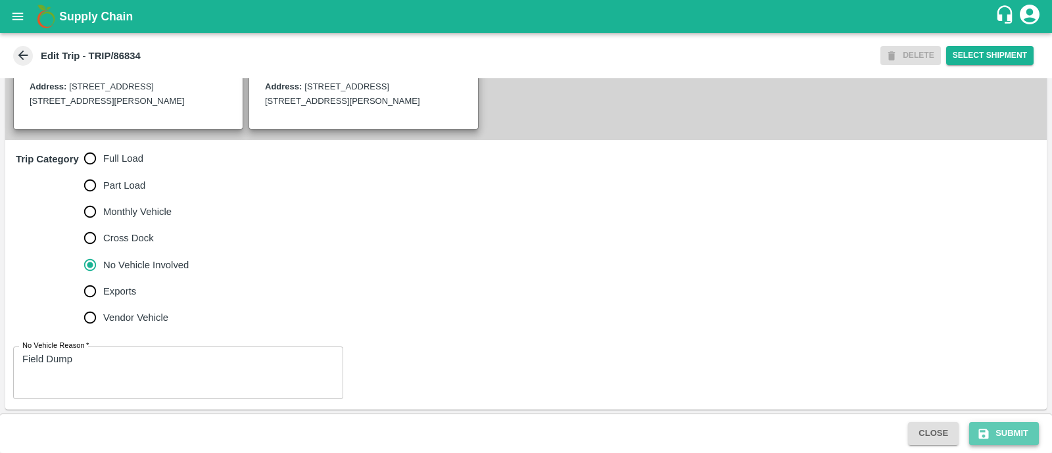
click at [985, 424] on button "Submit" at bounding box center [1005, 433] width 70 height 23
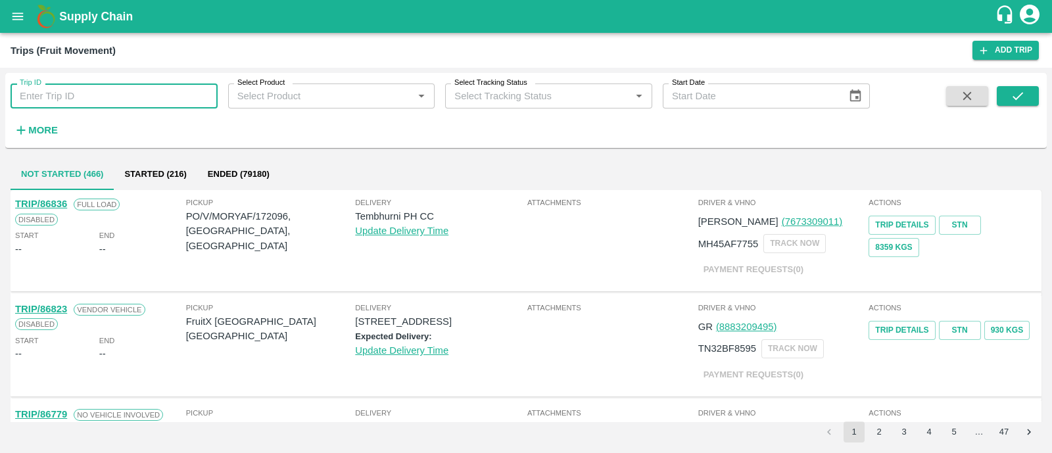
click at [103, 95] on input "Trip ID" at bounding box center [114, 96] width 207 height 25
paste input "86824"
type input "86824"
click at [1007, 93] on button "submit" at bounding box center [1018, 96] width 42 height 20
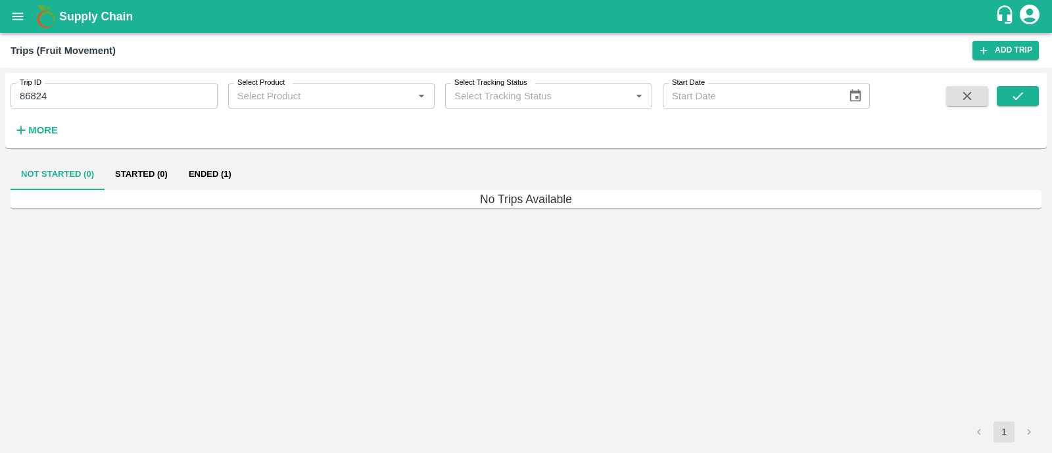
click at [190, 192] on h6 "No Trips Available" at bounding box center [526, 199] width 1031 height 18
click at [194, 185] on button "Ended (1)" at bounding box center [210, 175] width 64 height 32
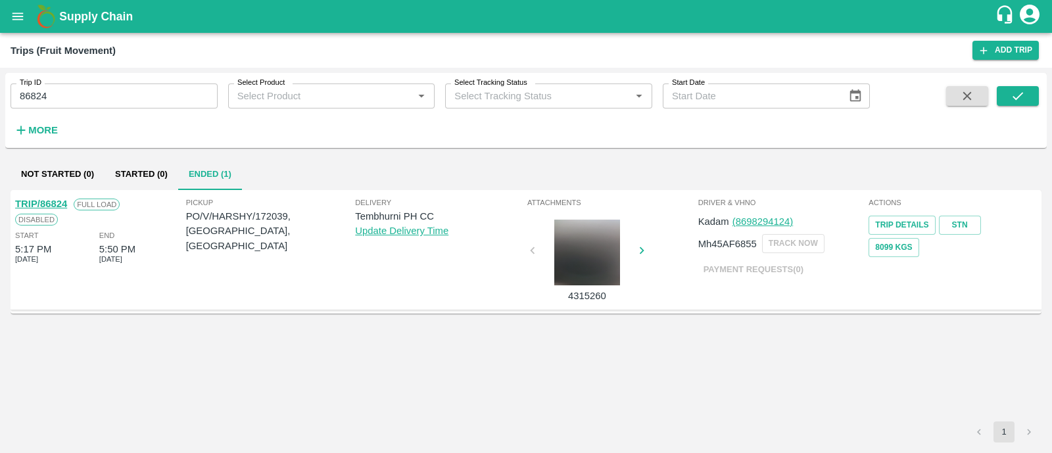
click at [57, 202] on link "TRIP/86824" at bounding box center [41, 204] width 52 height 11
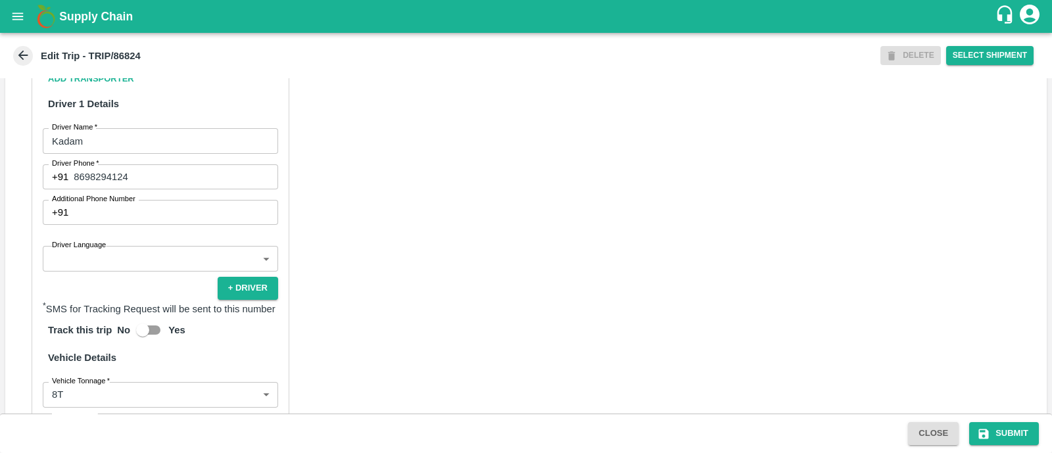
scroll to position [704, 0]
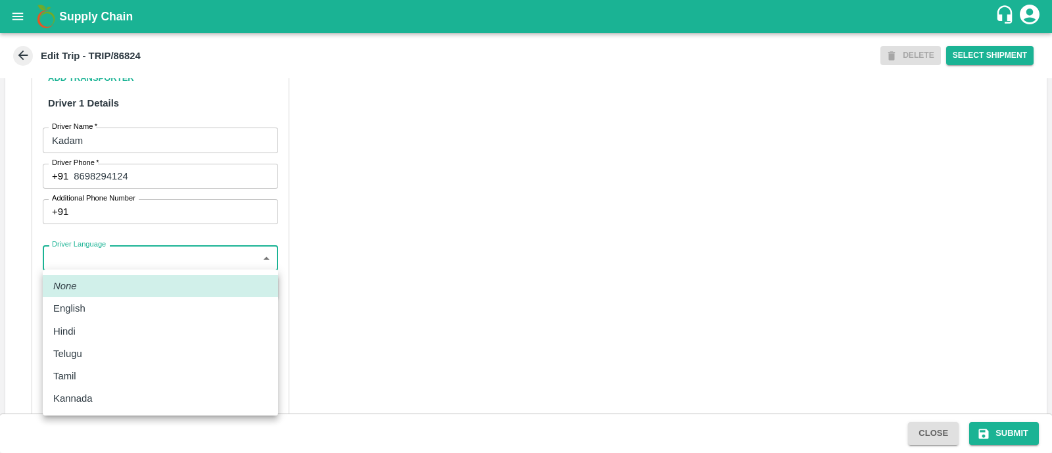
click at [132, 267] on body "Supply Chain Edit Trip - TRIP/86824 DELETE Select Shipment Trip Details Trip Ty…" at bounding box center [526, 226] width 1052 height 453
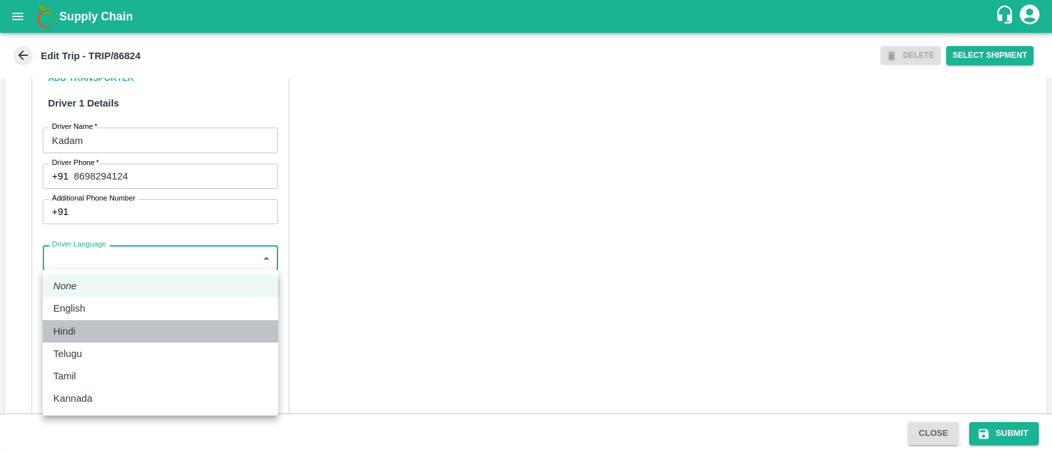
click at [115, 328] on div "Hindi" at bounding box center [160, 331] width 214 height 14
type input "hi"
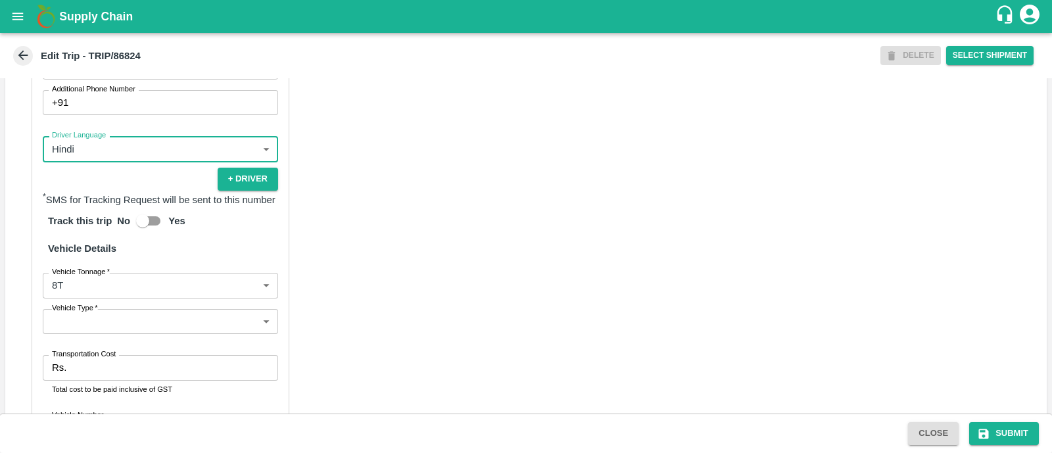
scroll to position [820, 0]
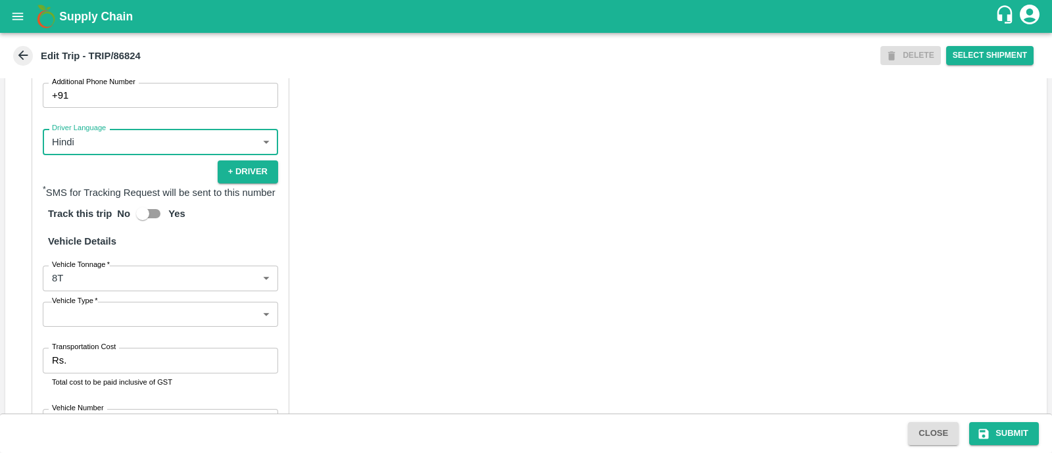
click at [112, 324] on body "Supply Chain Edit Trip - TRIP/86824 DELETE Select Shipment Trip Details Trip Ty…" at bounding box center [526, 226] width 1052 height 453
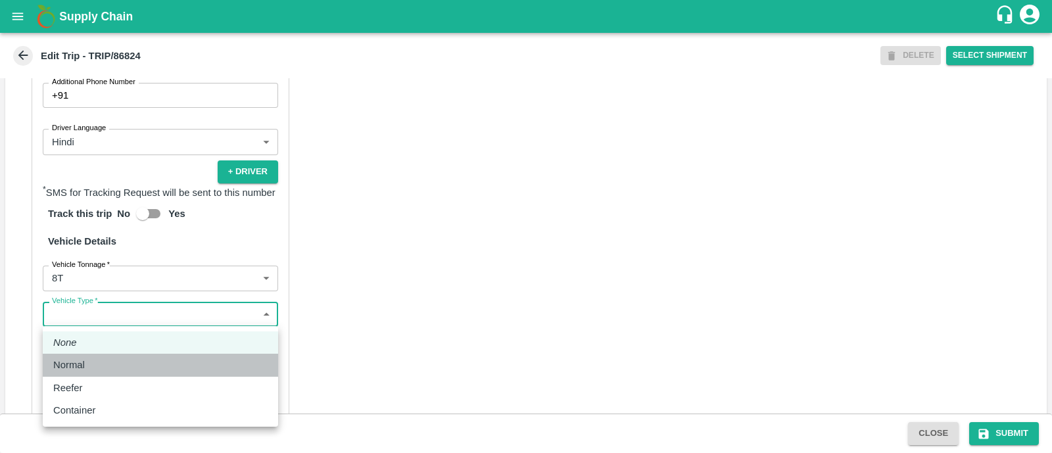
click at [105, 365] on div "Normal" at bounding box center [160, 365] width 214 height 14
type input "Normal"
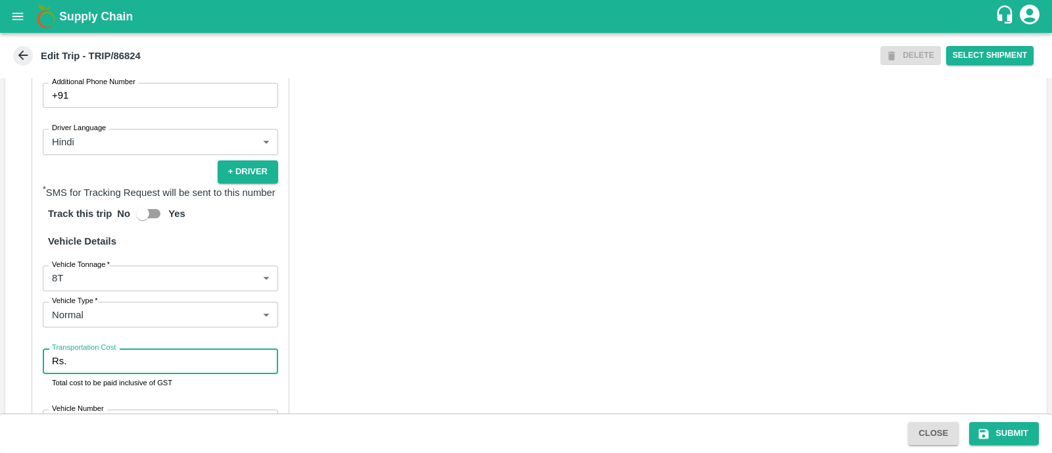
click at [105, 365] on input "Transportation Cost" at bounding box center [175, 361] width 207 height 25
type input "5000"
click at [704, 297] on div "Partner Details Partner   * Partner Add Transporter Driver 1 Details Driver Nam…" at bounding box center [526, 202] width 1042 height 675
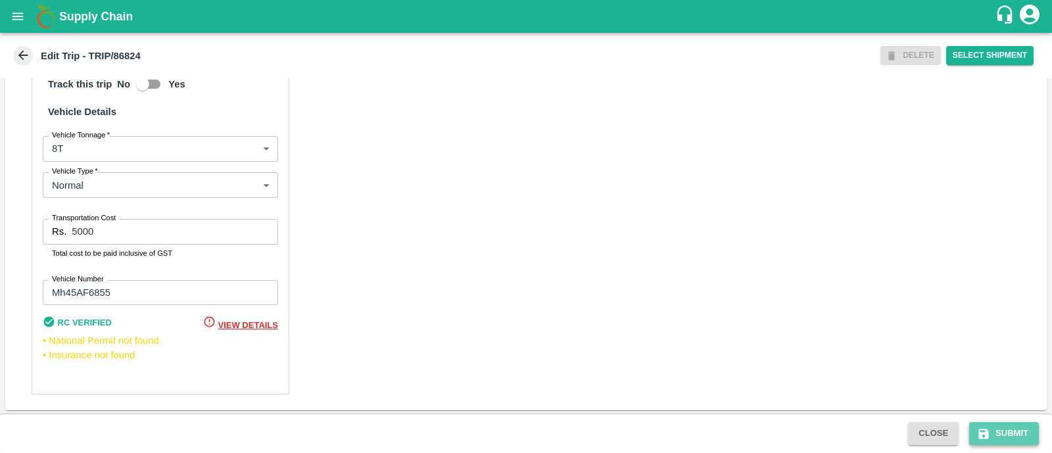
click at [988, 435] on icon "submit" at bounding box center [984, 434] width 10 height 10
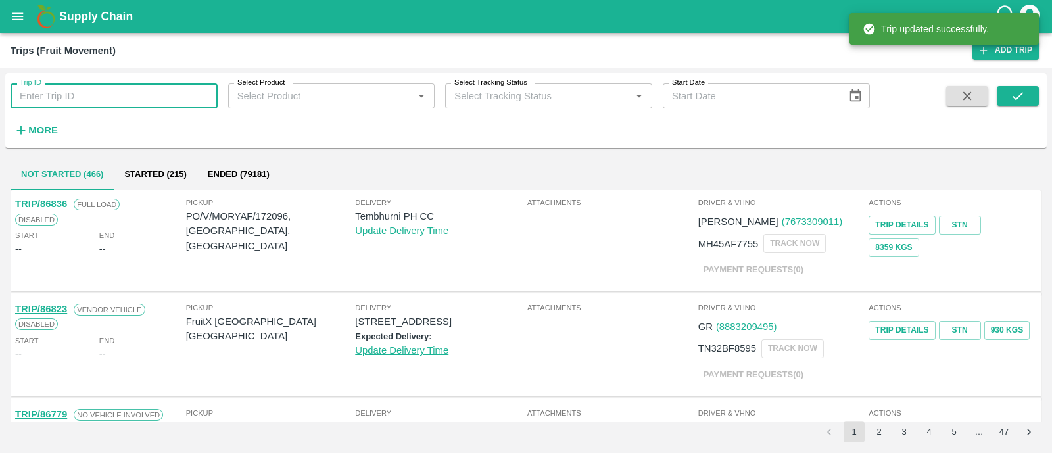
click at [49, 93] on input "Trip ID" at bounding box center [114, 96] width 207 height 25
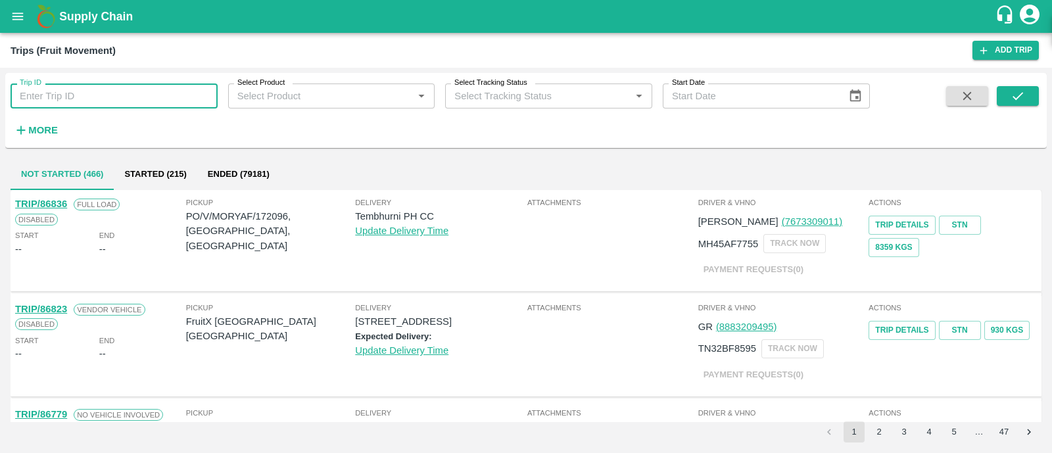
paste input "86863"
type input "86863"
click at [1020, 95] on icon "submit" at bounding box center [1018, 96] width 14 height 14
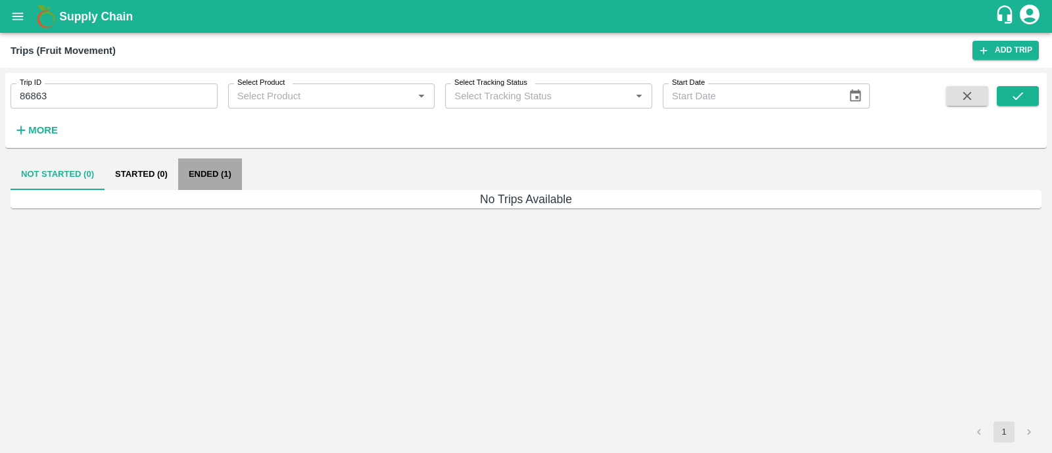
click at [218, 175] on button "Ended (1)" at bounding box center [210, 175] width 64 height 32
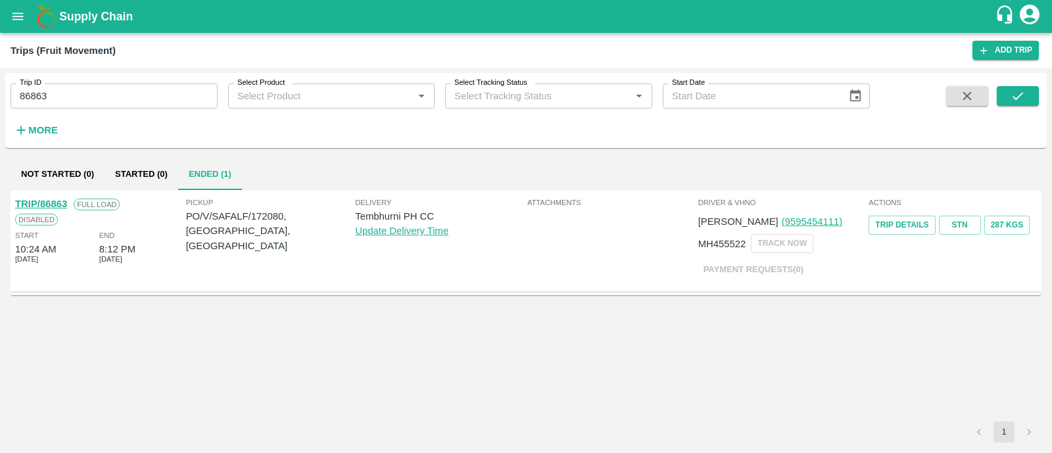
click at [57, 199] on link "TRIP/86863" at bounding box center [41, 204] width 52 height 11
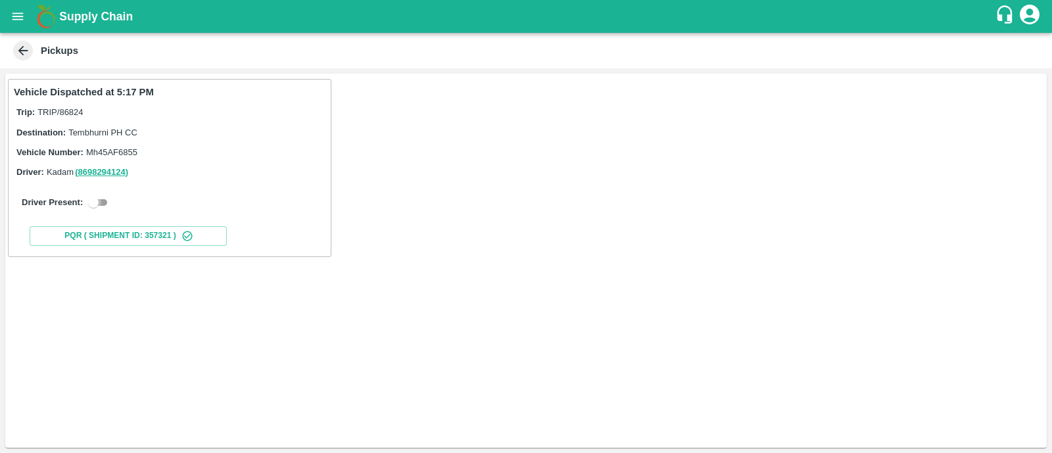
click at [102, 204] on input "checkbox" at bounding box center [93, 203] width 47 height 16
checkbox input "true"
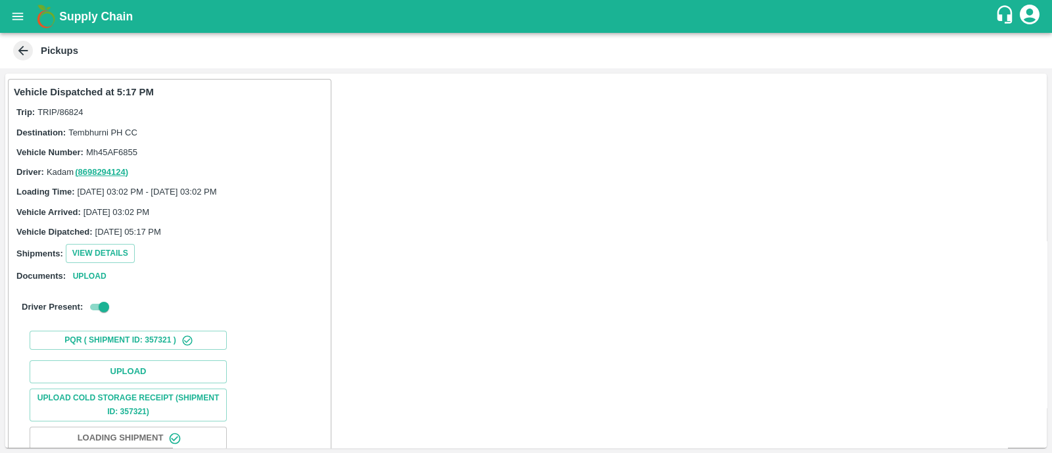
scroll to position [82, 0]
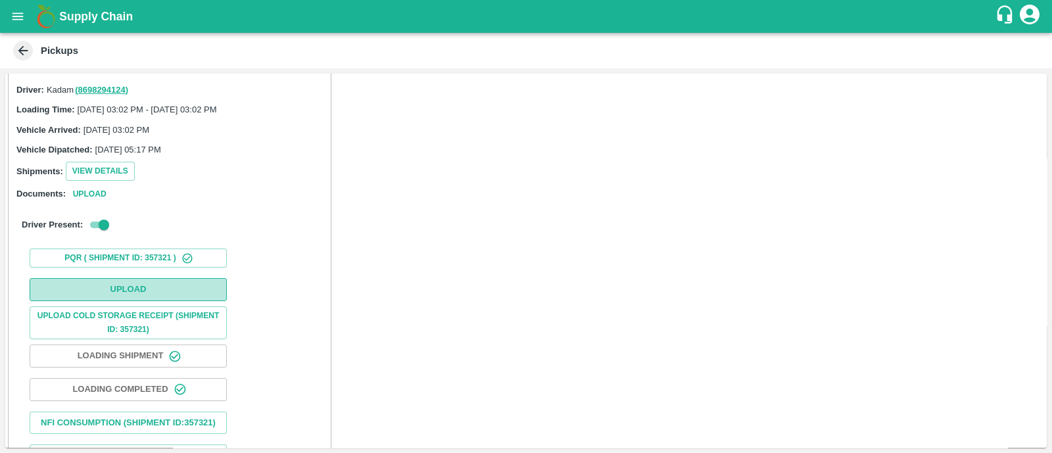
click at [118, 284] on button "Upload" at bounding box center [128, 289] width 197 height 23
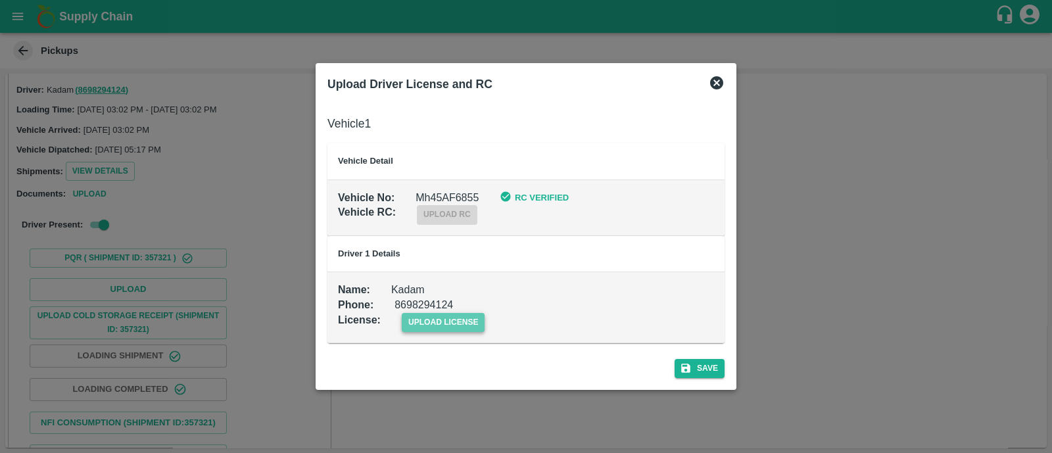
click at [426, 321] on span "upload license" at bounding box center [444, 322] width 84 height 19
click at [0, 0] on input "upload license" at bounding box center [0, 0] width 0 height 0
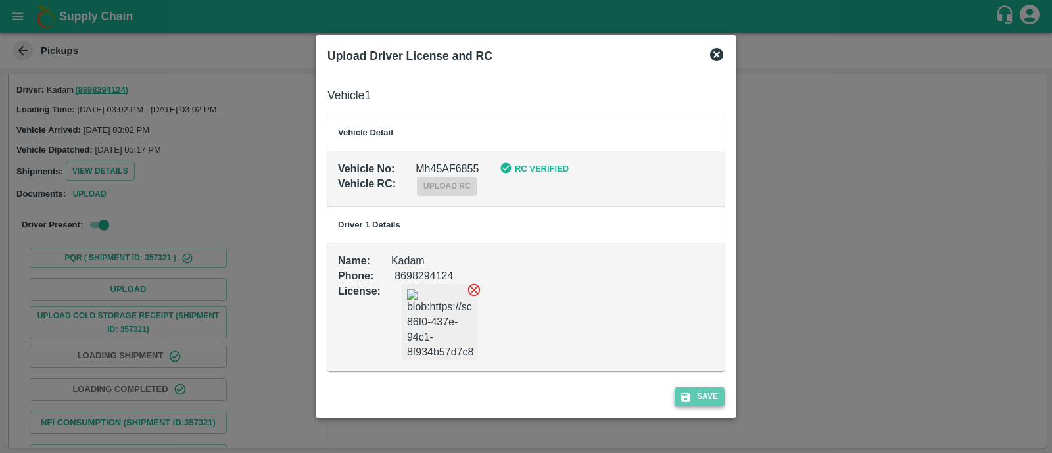
click at [702, 399] on button "Save" at bounding box center [700, 396] width 50 height 19
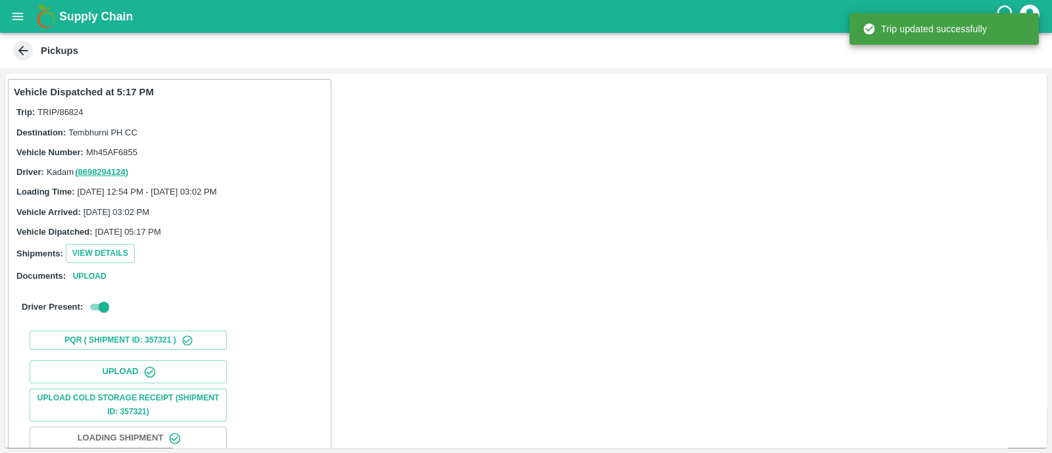
scroll to position [164, 0]
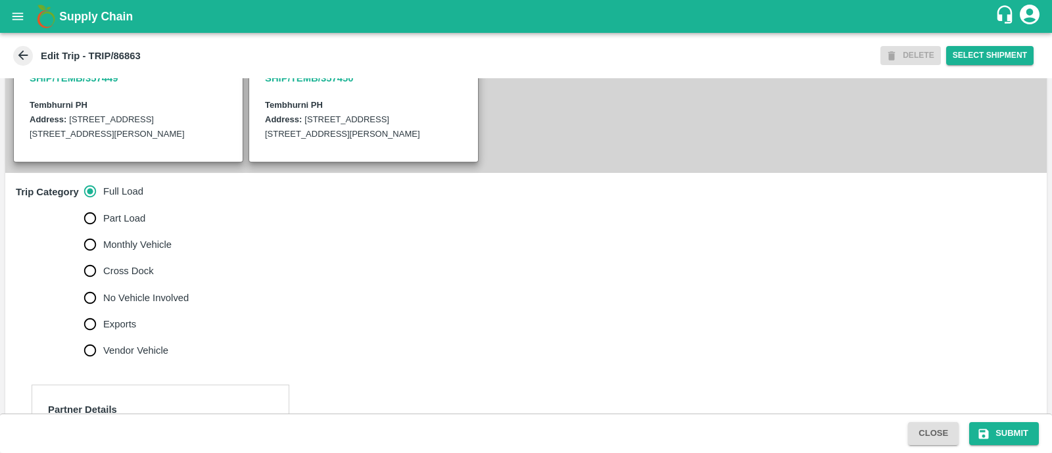
scroll to position [320, 0]
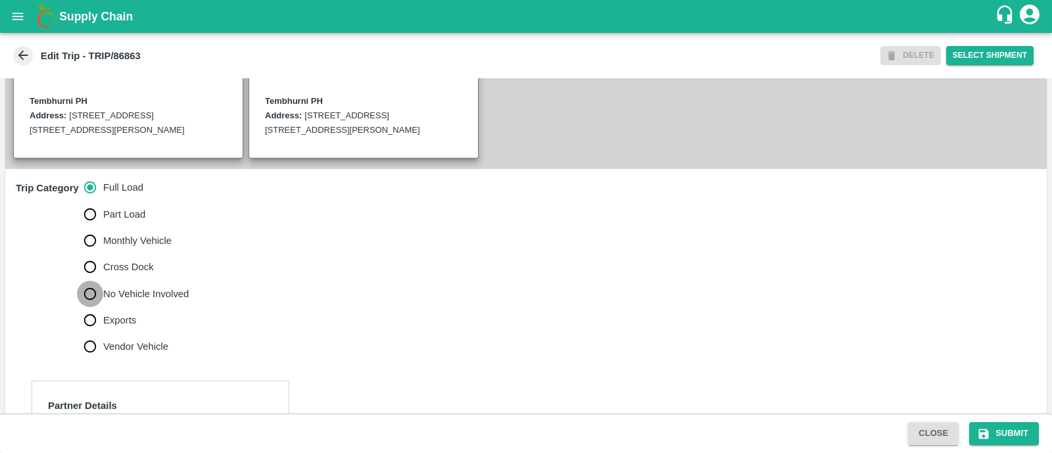
click at [99, 293] on input "No Vehicle Involved" at bounding box center [90, 294] width 26 height 26
radio input "true"
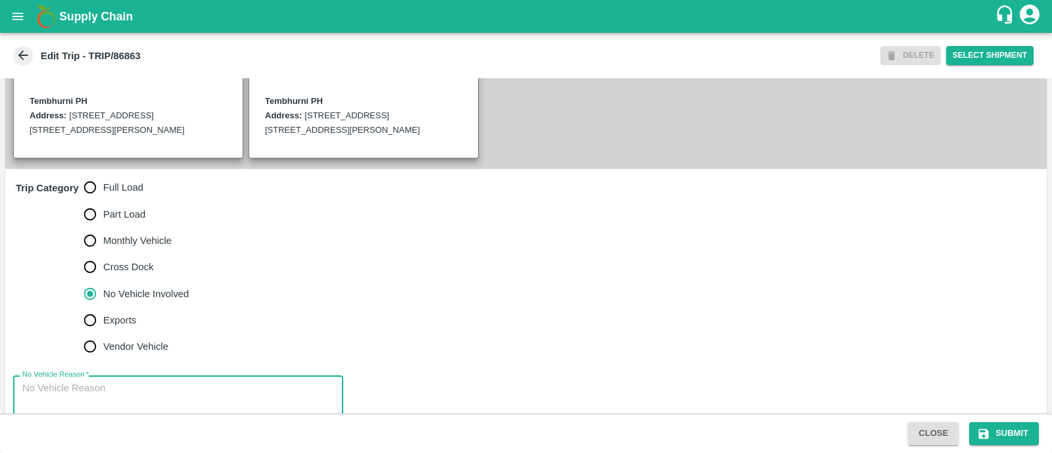
click at [106, 383] on textarea "No Vehicle Reason   *" at bounding box center [178, 401] width 312 height 41
type textarea "Field Dump"
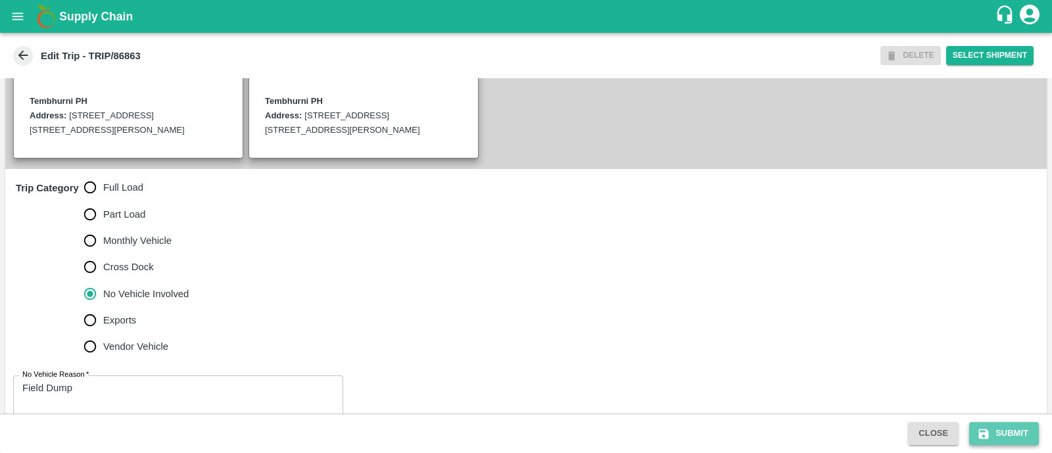
click at [996, 426] on button "Submit" at bounding box center [1005, 433] width 70 height 23
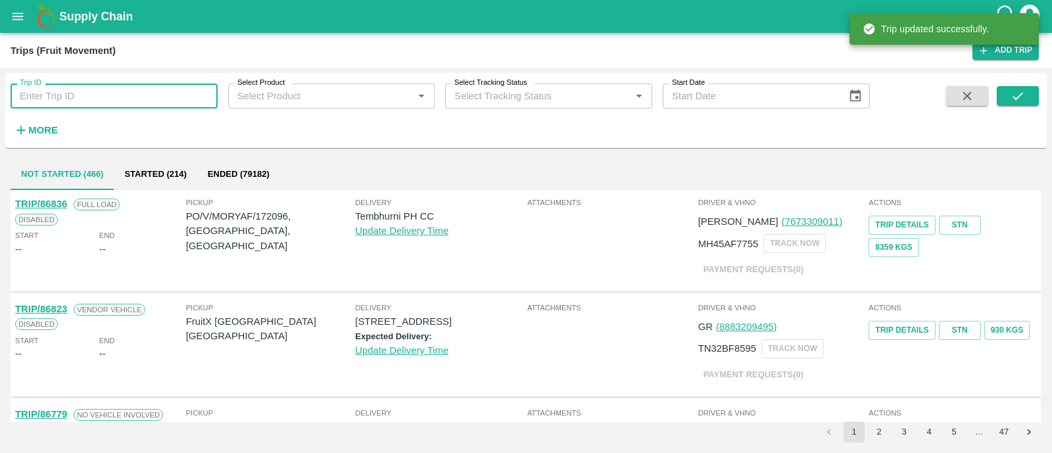
click at [155, 86] on input "Trip ID" at bounding box center [114, 96] width 207 height 25
paste input "86833"
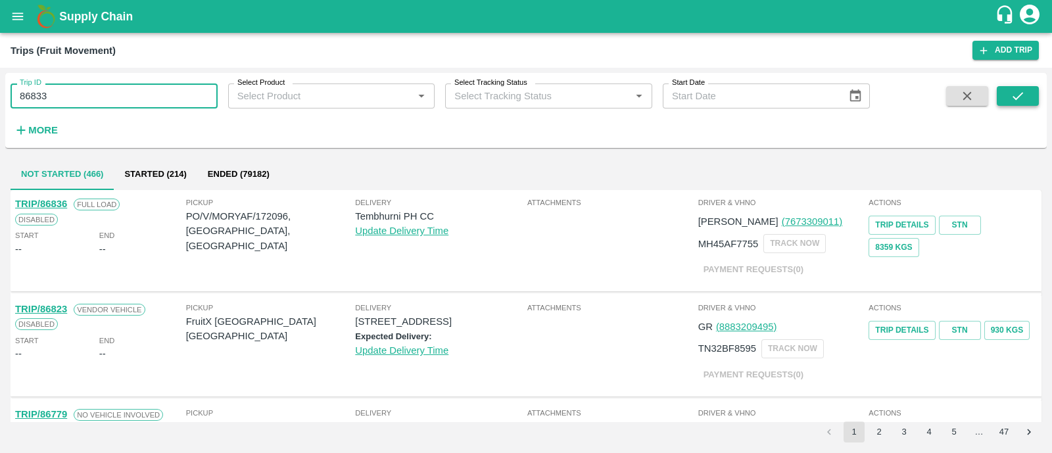
type input "86833"
click at [1017, 93] on icon "submit" at bounding box center [1018, 96] width 14 height 14
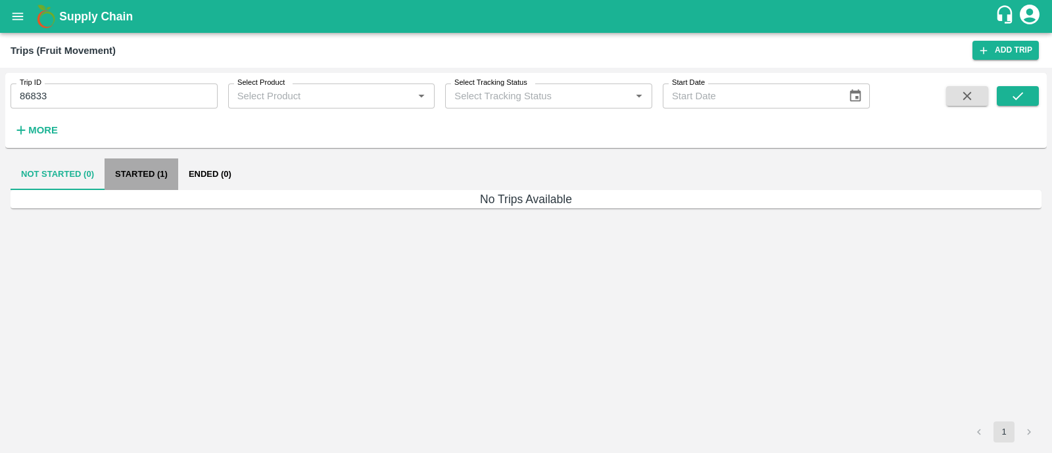
click at [155, 174] on button "Started (1)" at bounding box center [142, 175] width 74 height 32
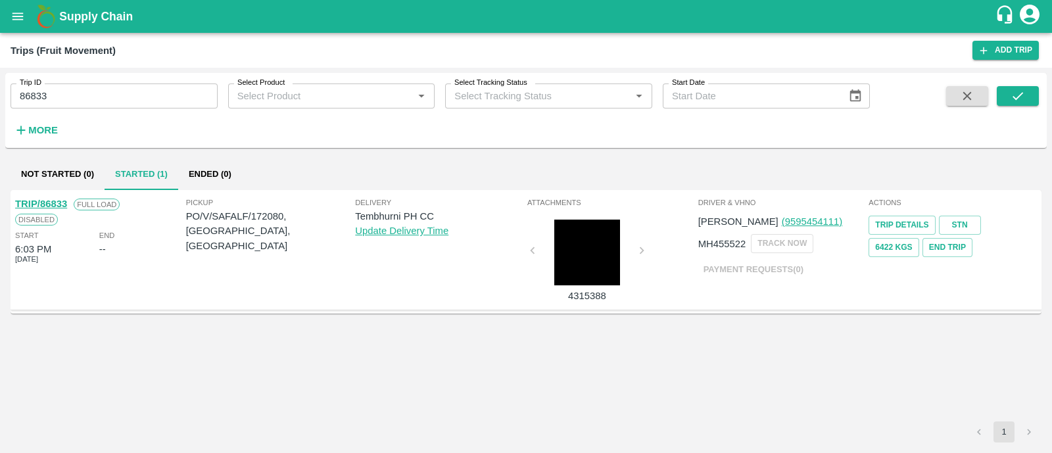
click at [59, 199] on link "TRIP/86833" at bounding box center [41, 204] width 52 height 11
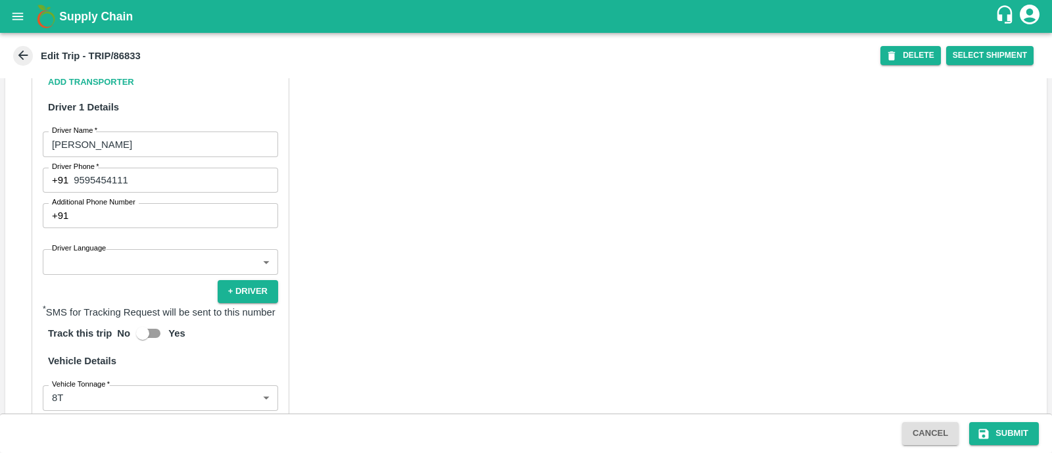
scroll to position [704, 0]
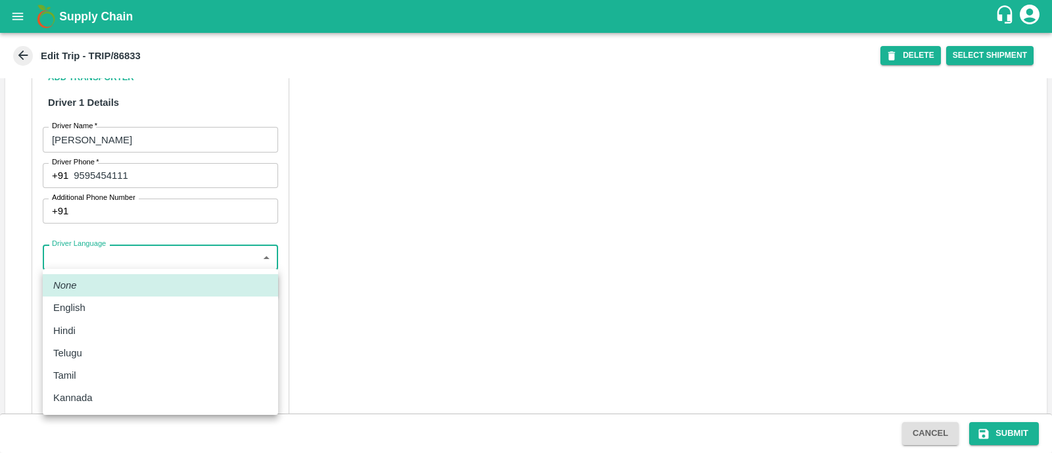
click at [117, 261] on body "Supply Chain Edit Trip - TRIP/86833 DELETE Select Shipment Trip Details Trip Ty…" at bounding box center [526, 226] width 1052 height 453
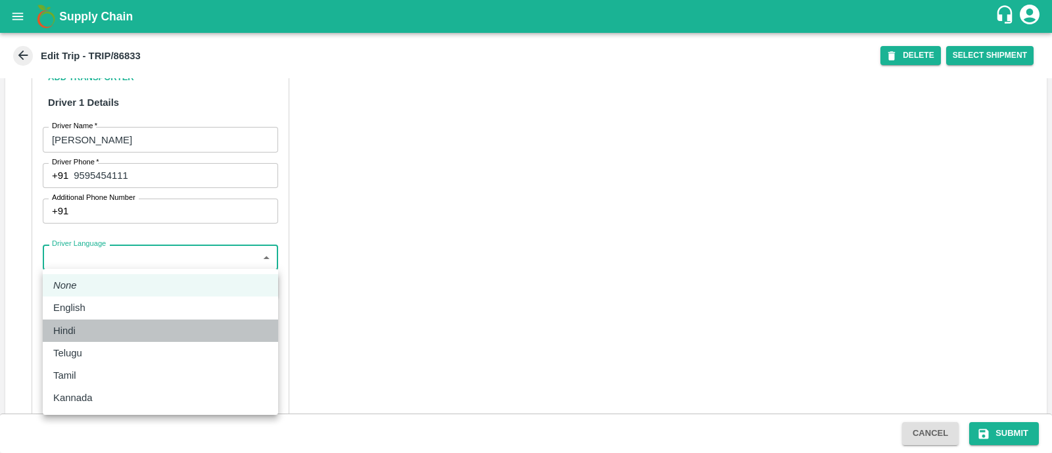
click at [99, 328] on div "Hindi" at bounding box center [160, 331] width 214 height 14
type input "hi"
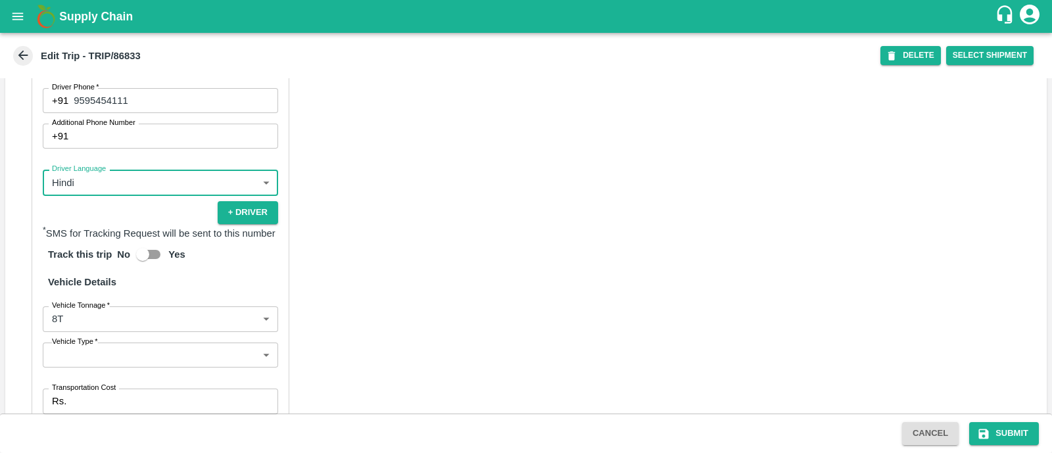
scroll to position [783, 0]
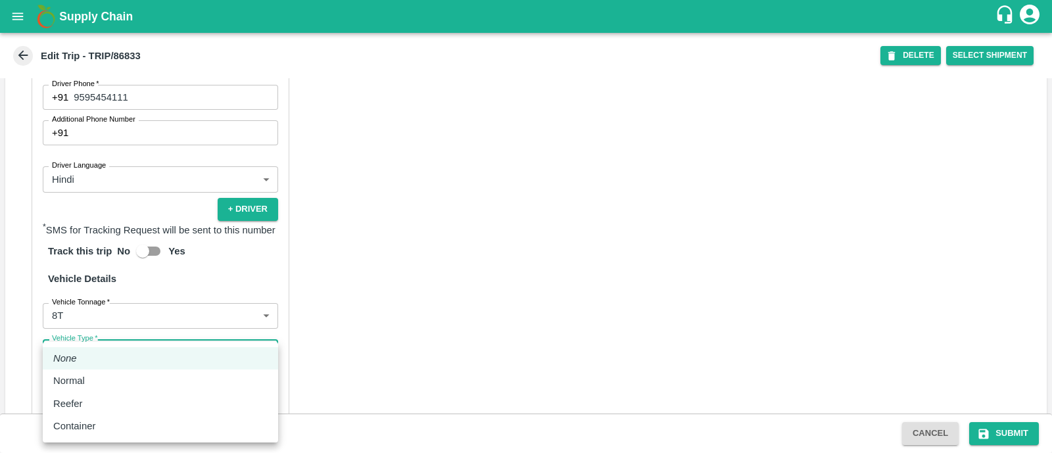
click at [100, 358] on body "Supply Chain Edit Trip - TRIP/86833 DELETE Select Shipment Trip Details Trip Ty…" at bounding box center [526, 226] width 1052 height 453
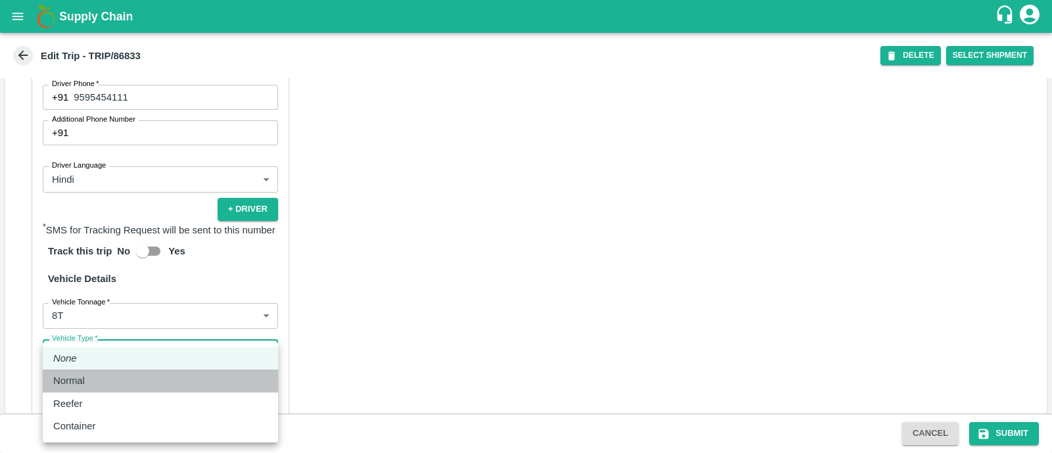
click at [95, 385] on div "Normal" at bounding box center [160, 381] width 214 height 14
type input "Normal"
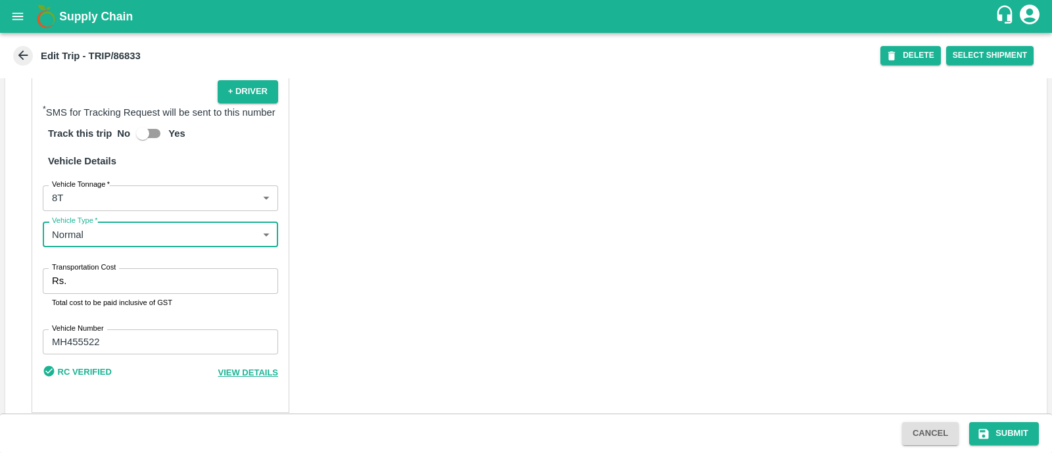
scroll to position [901, 0]
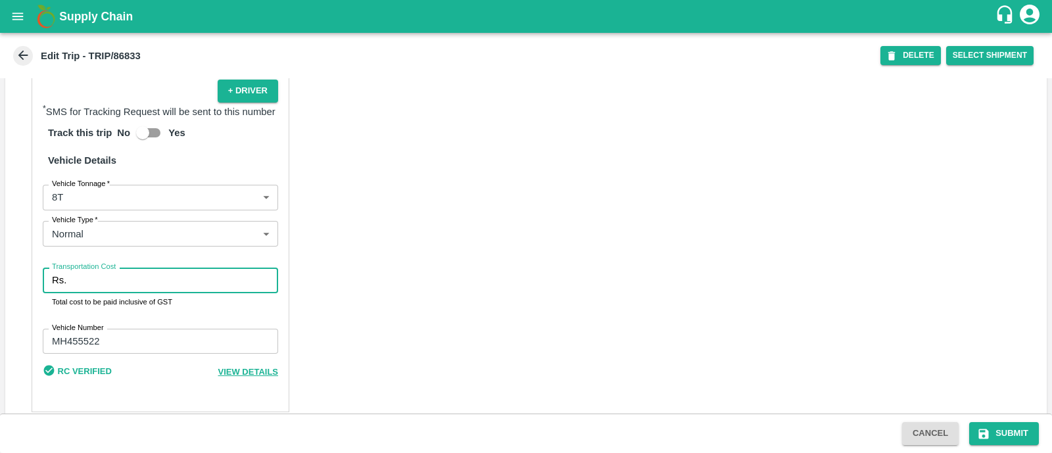
click at [116, 282] on input "Transportation Cost" at bounding box center [175, 280] width 207 height 25
type input "4000"
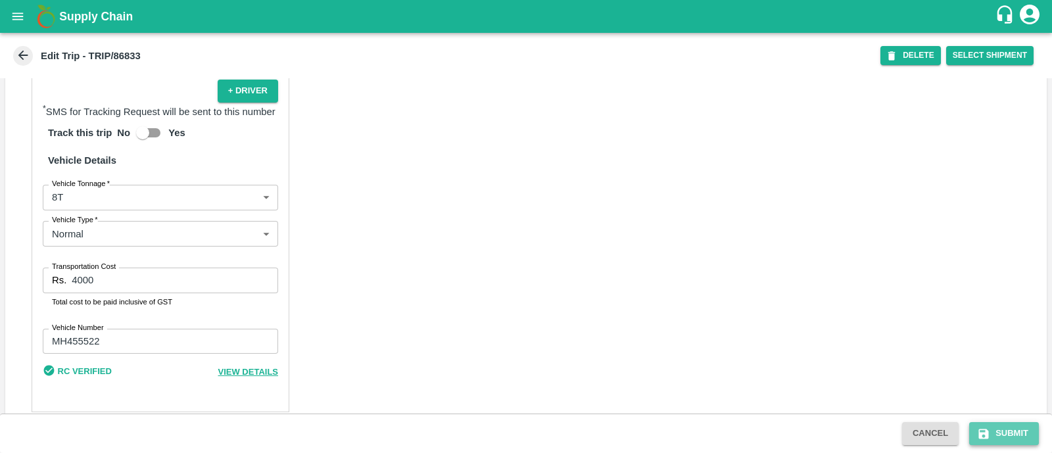
click at [989, 426] on button "Submit" at bounding box center [1005, 433] width 70 height 23
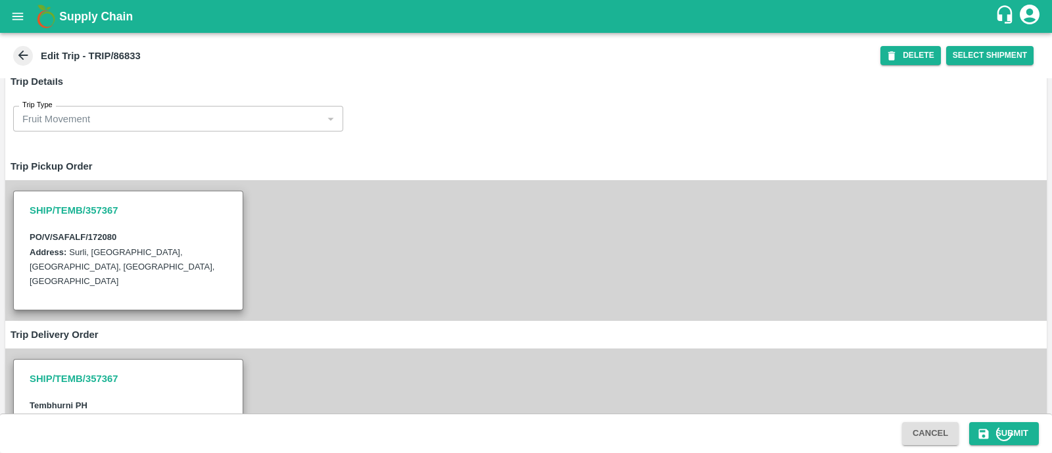
scroll to position [0, 0]
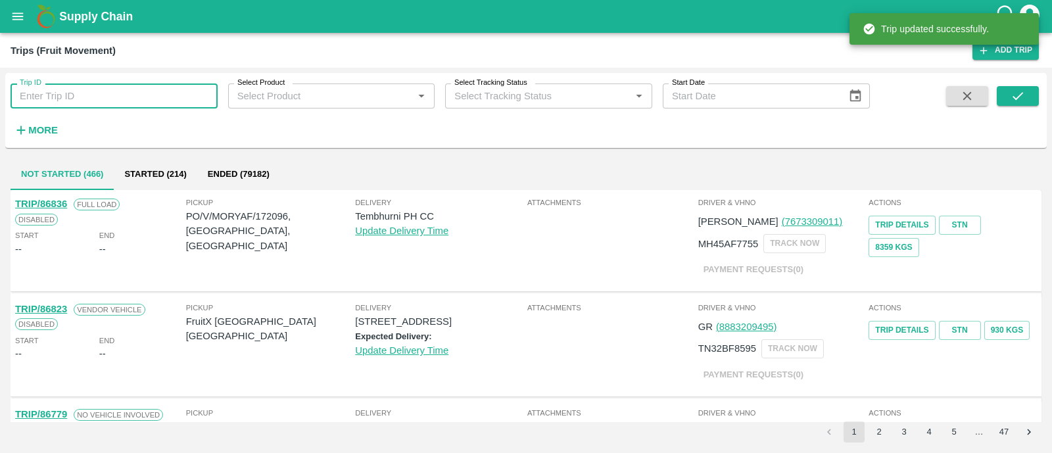
click at [142, 103] on input "Trip ID" at bounding box center [114, 96] width 207 height 25
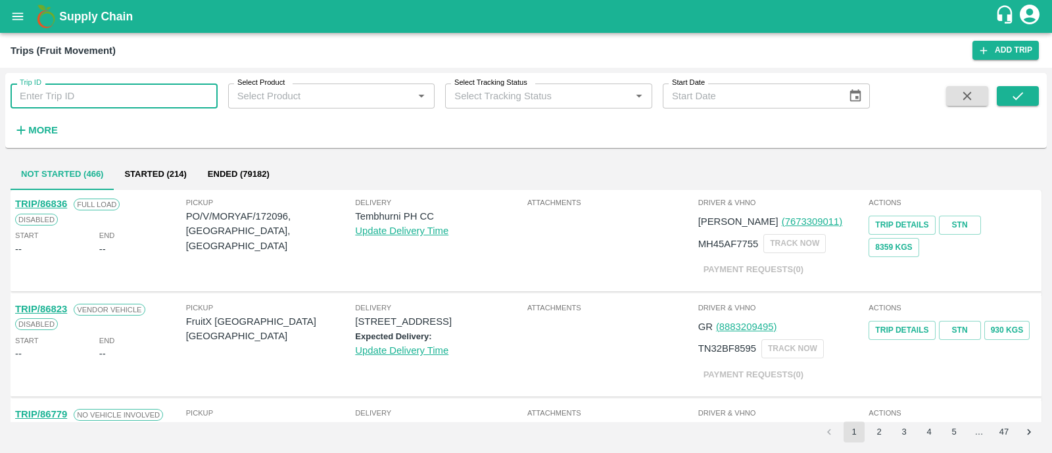
paste input "86860"
type input "86860"
click at [1014, 91] on icon "submit" at bounding box center [1018, 96] width 14 height 14
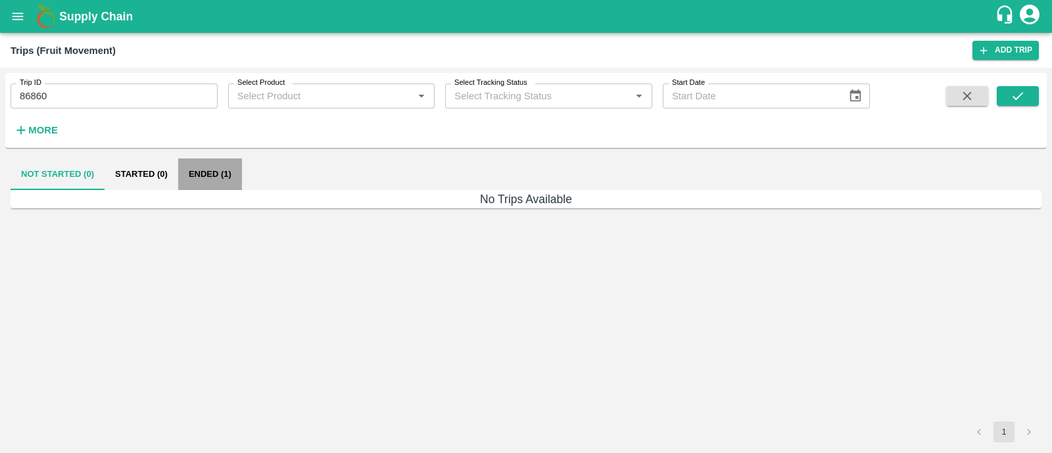
click at [224, 179] on button "Ended (1)" at bounding box center [210, 175] width 64 height 32
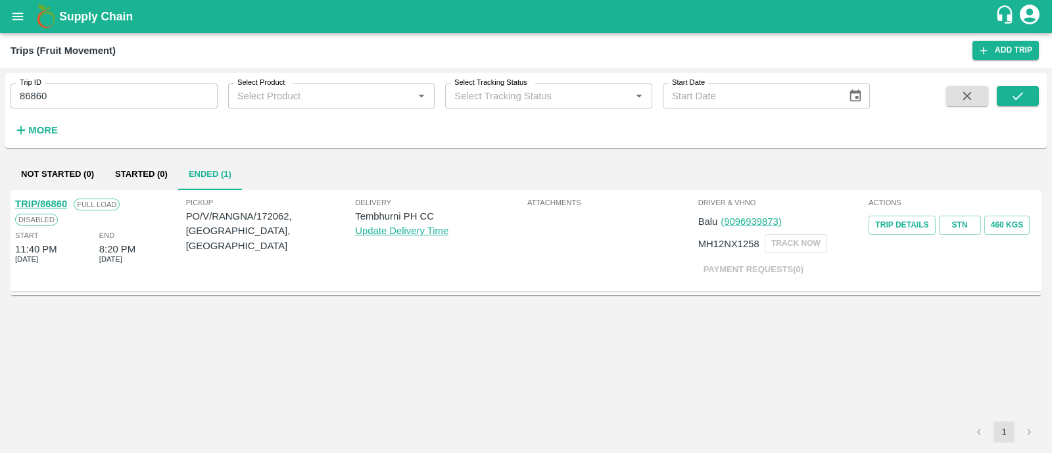
click at [55, 203] on link "TRIP/86860" at bounding box center [41, 204] width 52 height 11
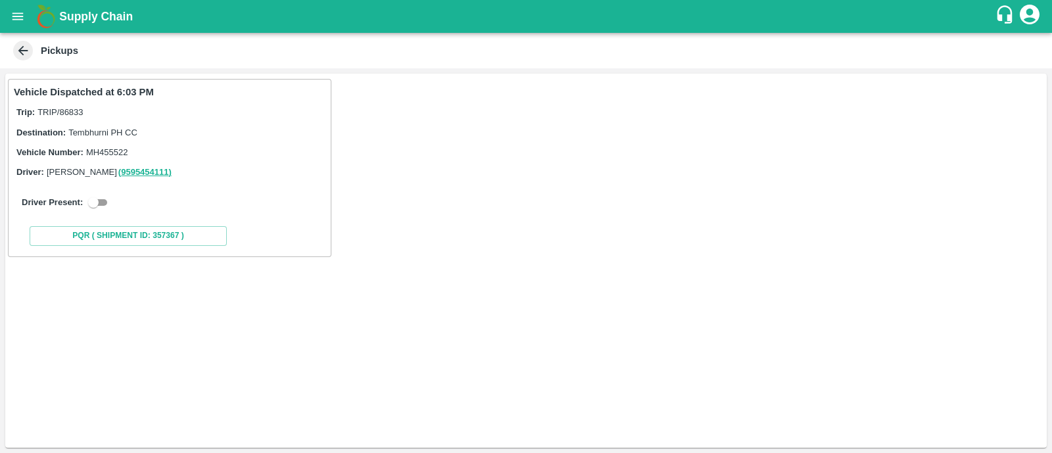
click at [105, 201] on input "checkbox" at bounding box center [93, 203] width 47 height 16
checkbox input "true"
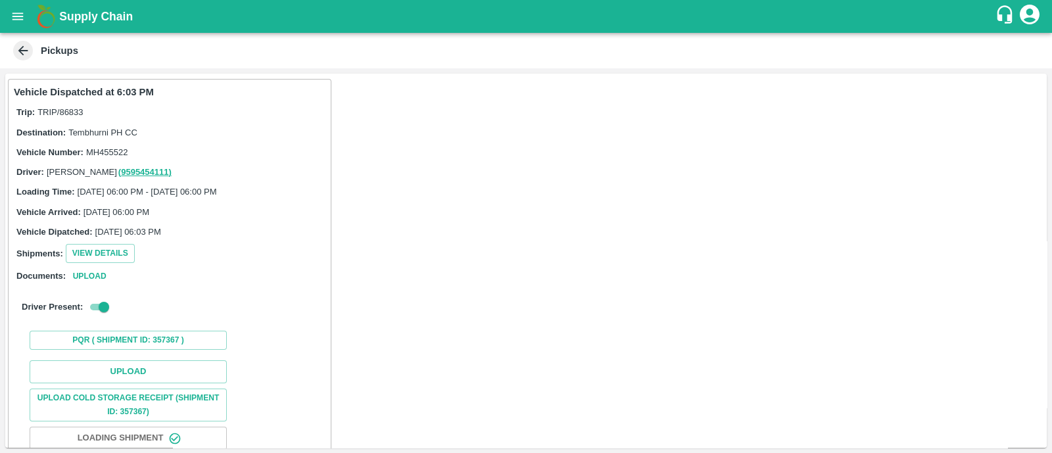
scroll to position [82, 0]
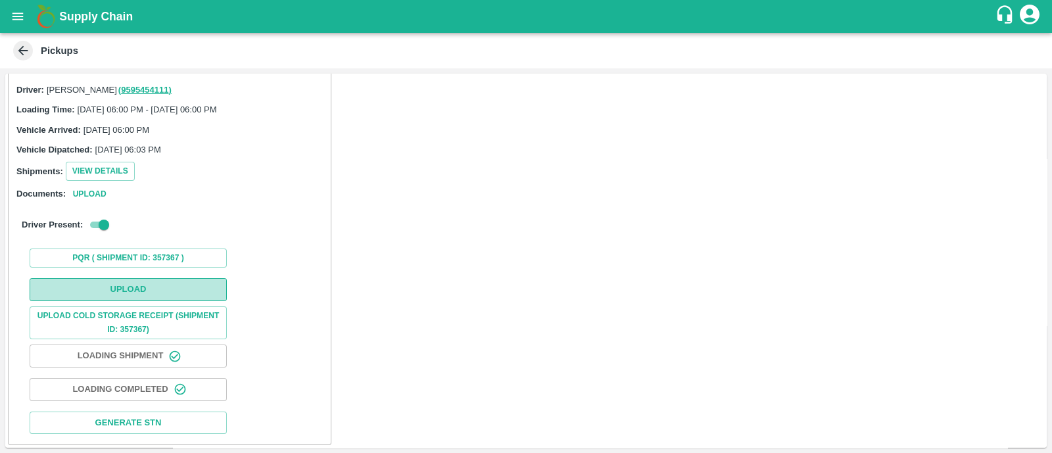
click at [118, 284] on button "Upload" at bounding box center [128, 289] width 197 height 23
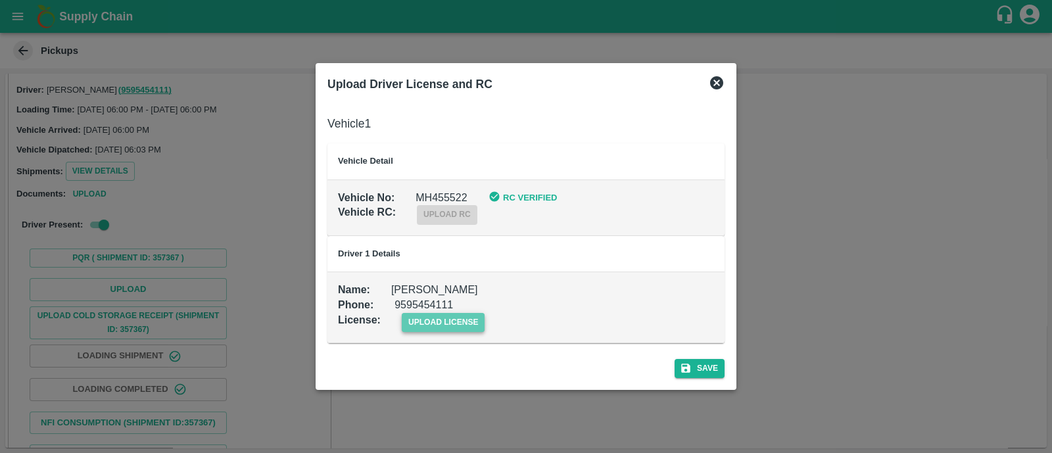
click at [433, 322] on span "upload license" at bounding box center [444, 322] width 84 height 19
click at [0, 0] on input "upload license" at bounding box center [0, 0] width 0 height 0
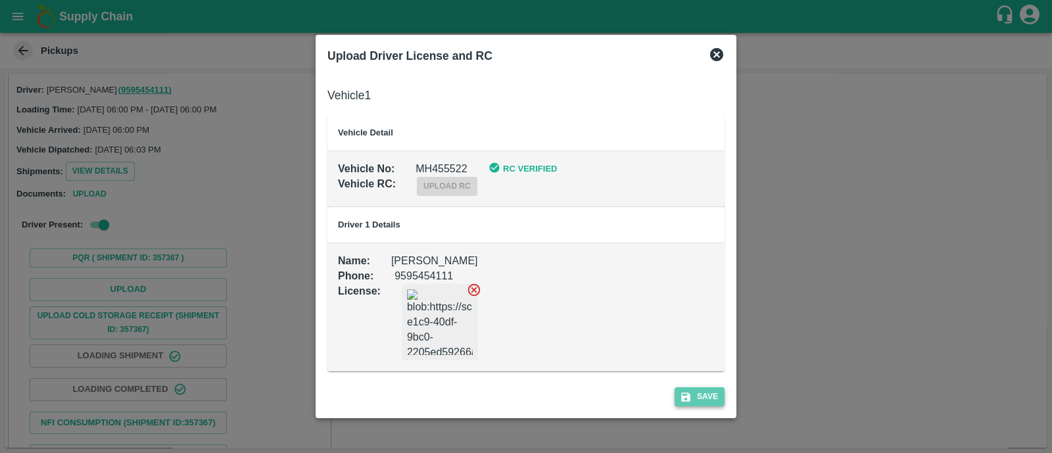
click at [693, 395] on button "Save" at bounding box center [700, 396] width 50 height 19
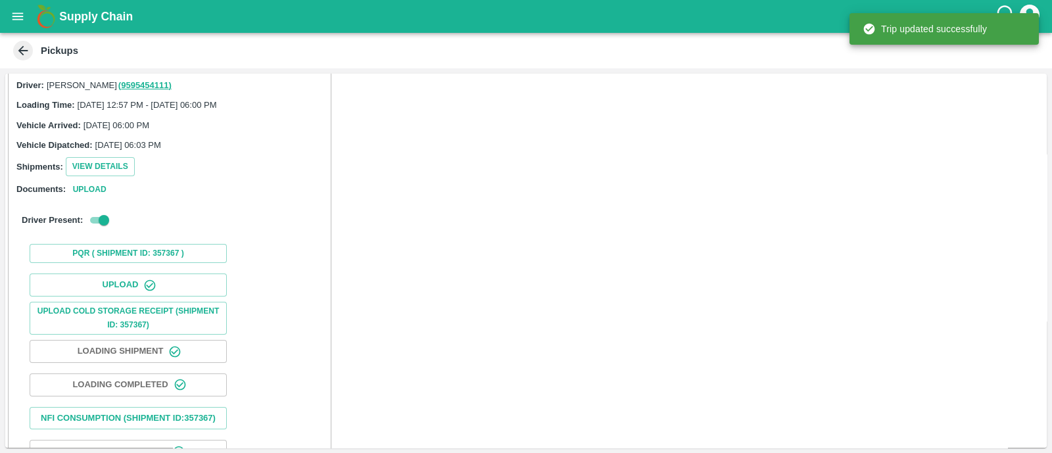
scroll to position [164, 0]
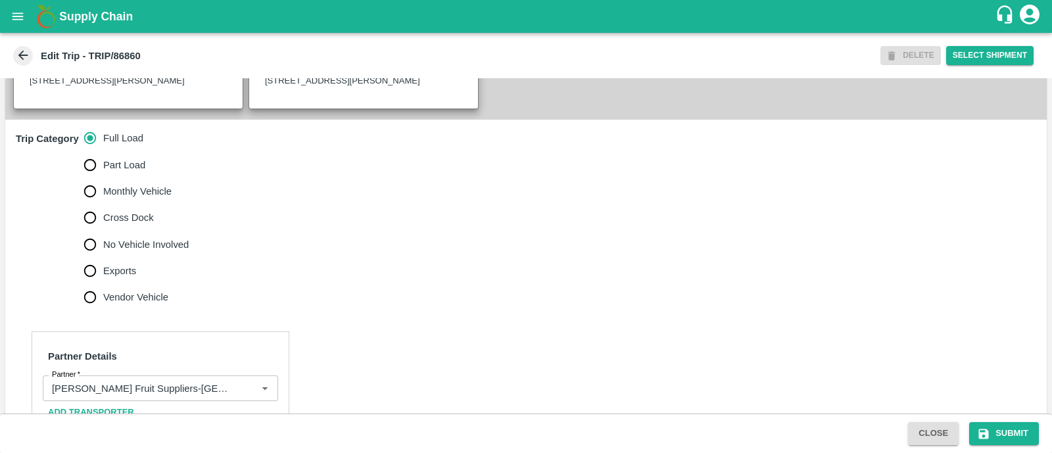
scroll to position [371, 0]
click at [86, 257] on input "No Vehicle Involved" at bounding box center [90, 243] width 26 height 26
radio input "true"
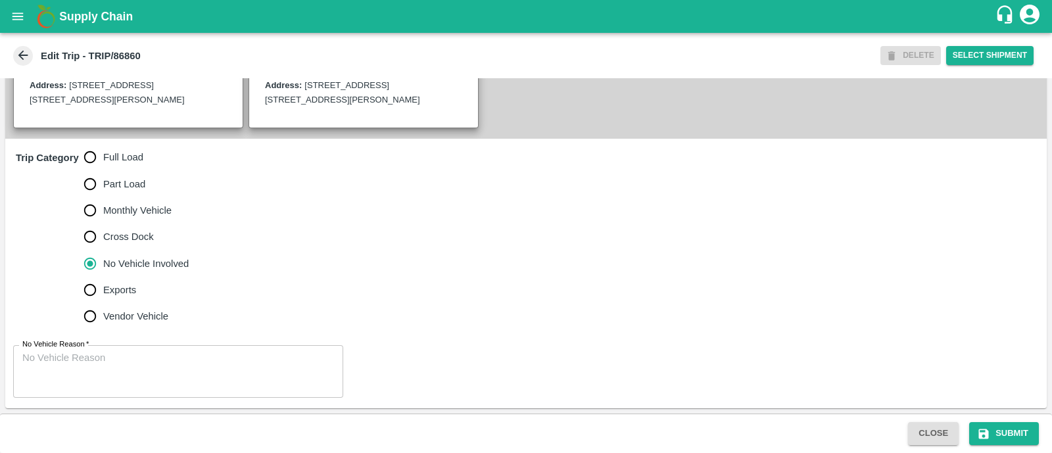
scroll to position [364, 0]
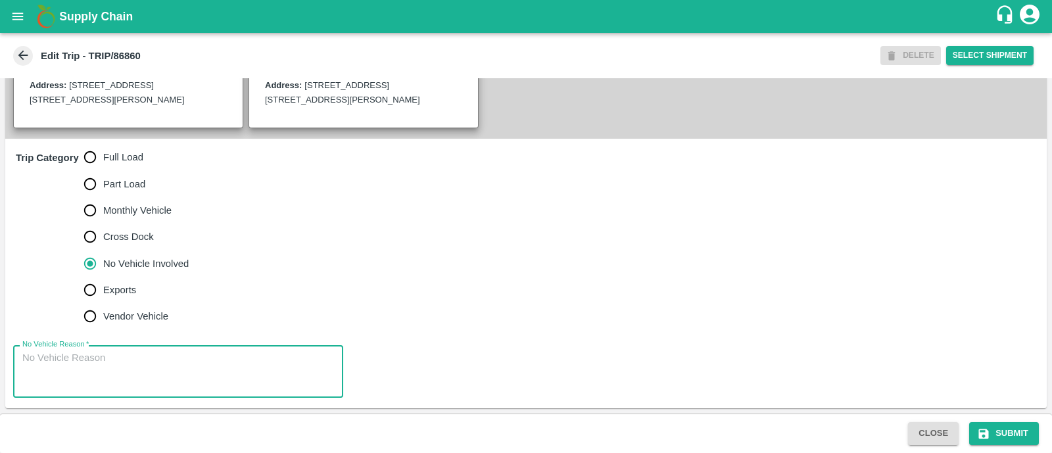
click at [97, 377] on textarea "No Vehicle Reason   *" at bounding box center [178, 371] width 312 height 41
type textarea "Field Dump"
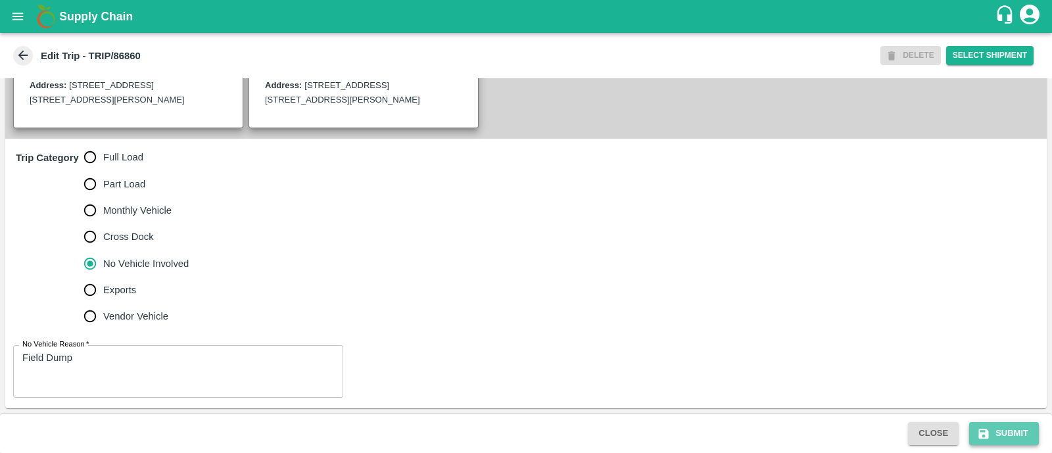
click at [997, 431] on button "Submit" at bounding box center [1005, 433] width 70 height 23
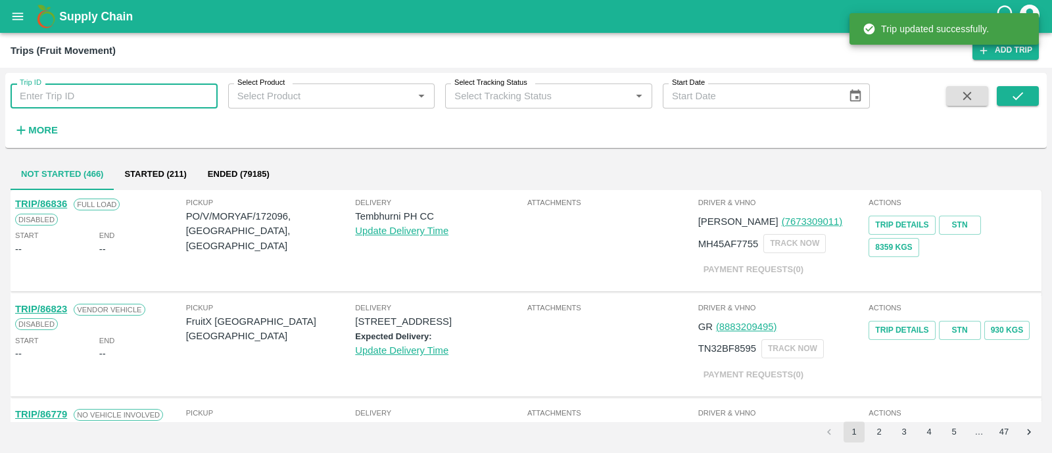
click at [174, 85] on input "Trip ID" at bounding box center [114, 96] width 207 height 25
paste input "86831"
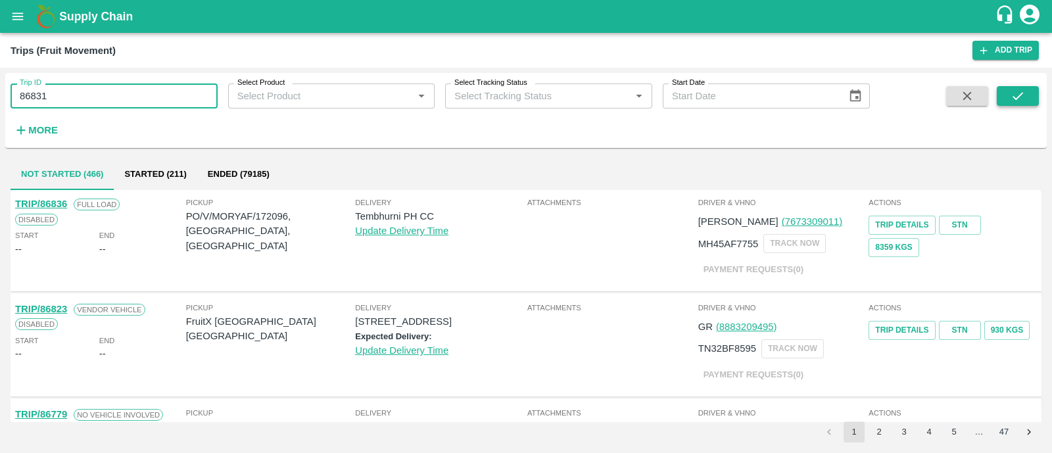
type input "86831"
click at [1024, 94] on icon "submit" at bounding box center [1018, 96] width 14 height 14
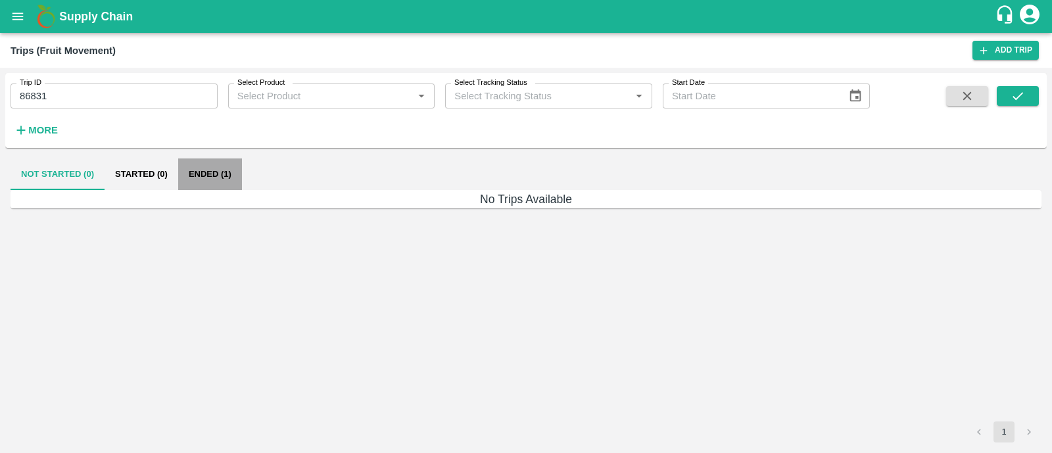
click at [185, 184] on button "Ended (1)" at bounding box center [210, 175] width 64 height 32
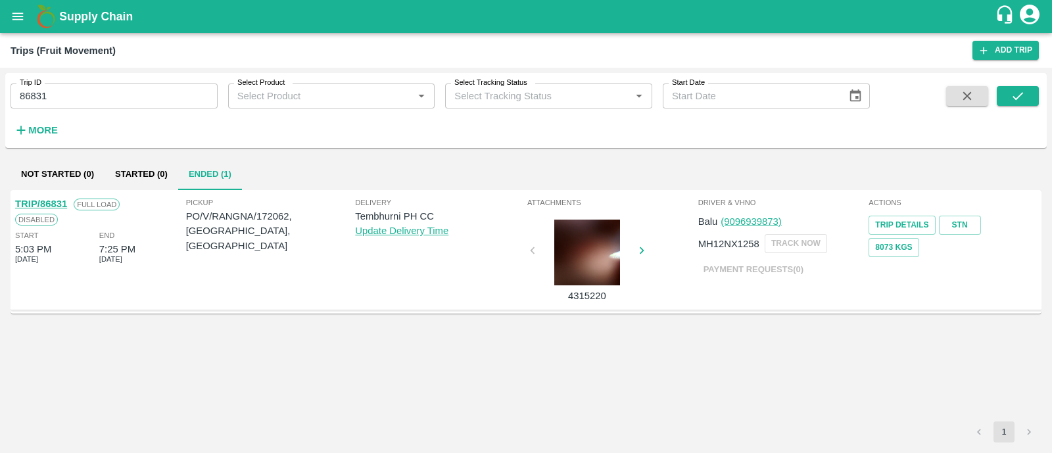
click at [51, 202] on link "TRIP/86831" at bounding box center [41, 204] width 52 height 11
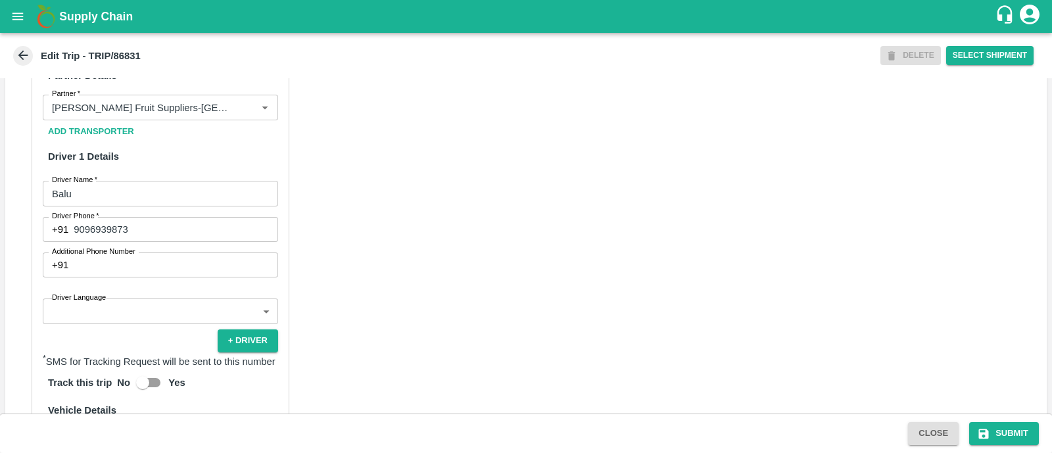
scroll to position [708, 0]
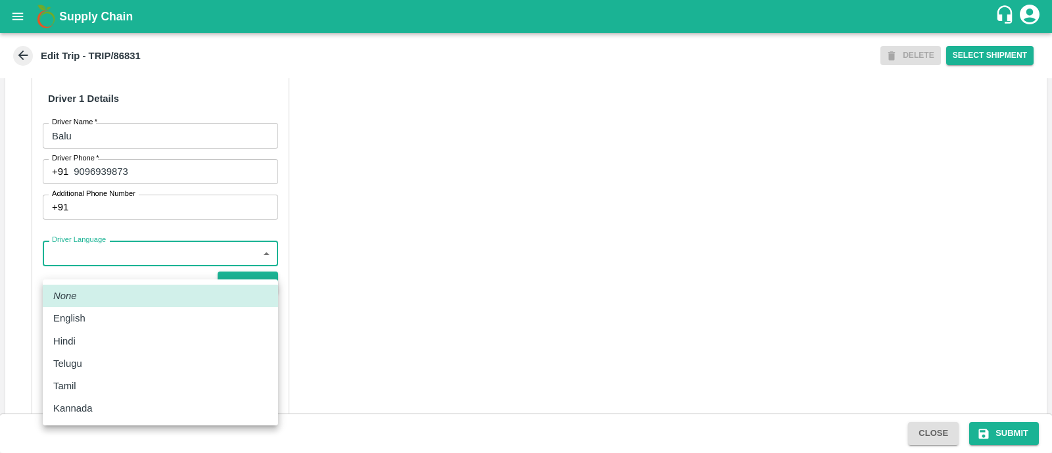
click at [162, 271] on body "Supply Chain Edit Trip - TRIP/86831 DELETE Select Shipment Trip Details Trip Ty…" at bounding box center [526, 226] width 1052 height 453
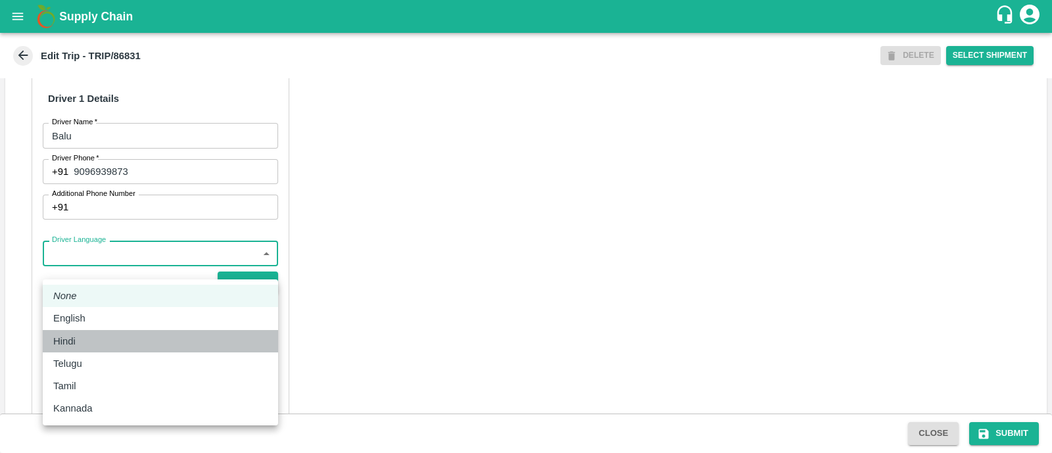
click at [109, 341] on div "Hindi" at bounding box center [160, 341] width 214 height 14
type input "hi"
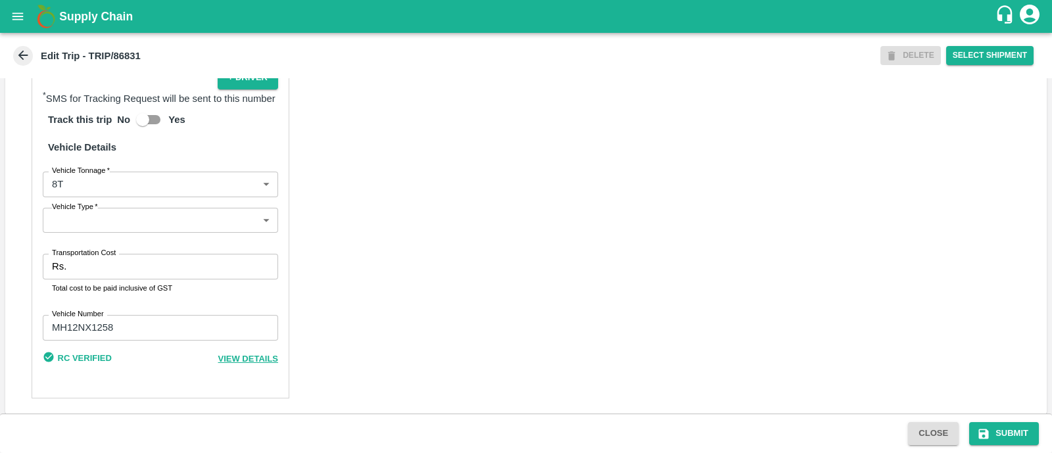
scroll to position [918, 0]
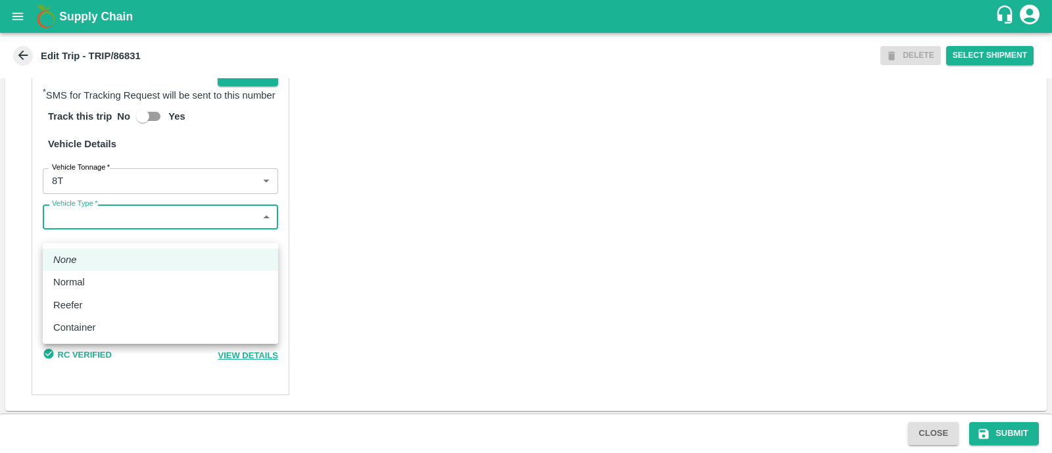
click at [118, 241] on body "Supply Chain Edit Trip - TRIP/86831 DELETE Select Shipment Trip Details Trip Ty…" at bounding box center [526, 226] width 1052 height 453
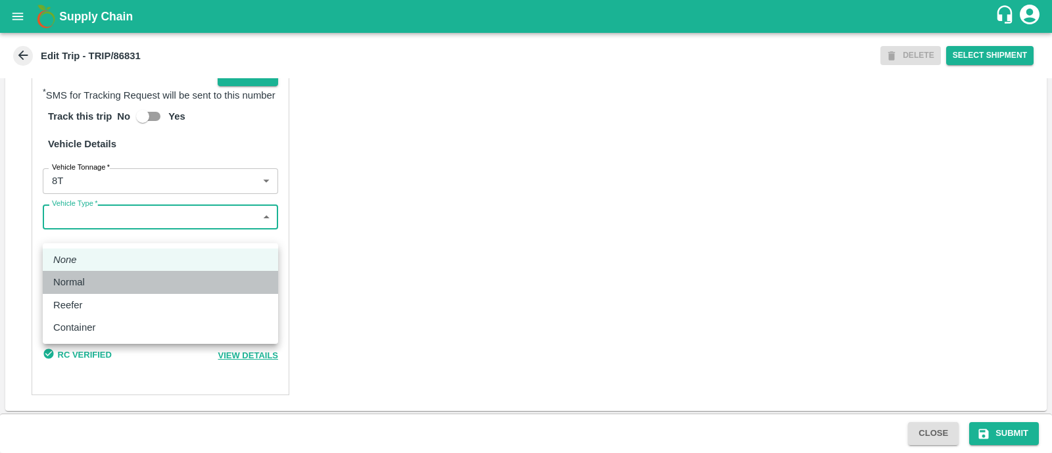
click at [111, 276] on div "Normal" at bounding box center [160, 282] width 214 height 14
type input "Normal"
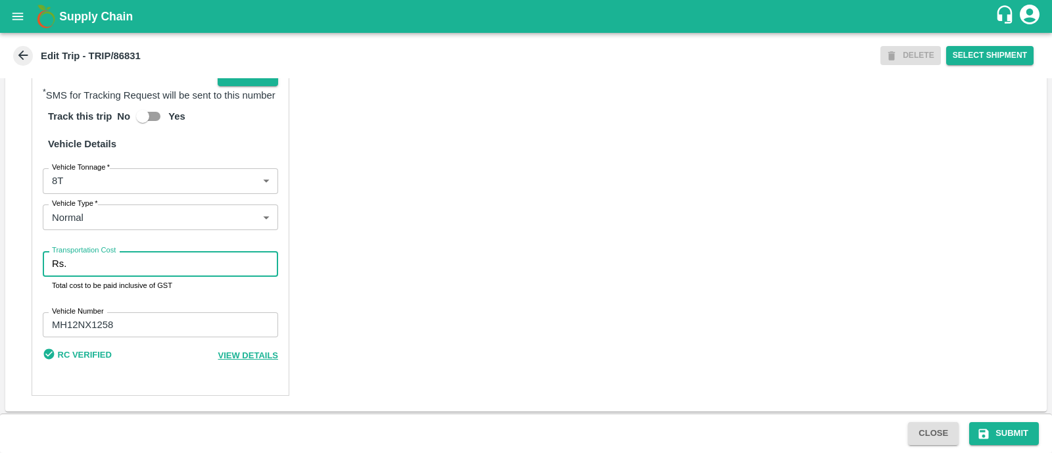
click at [111, 276] on input "Transportation Cost" at bounding box center [175, 263] width 207 height 25
type input "4000"
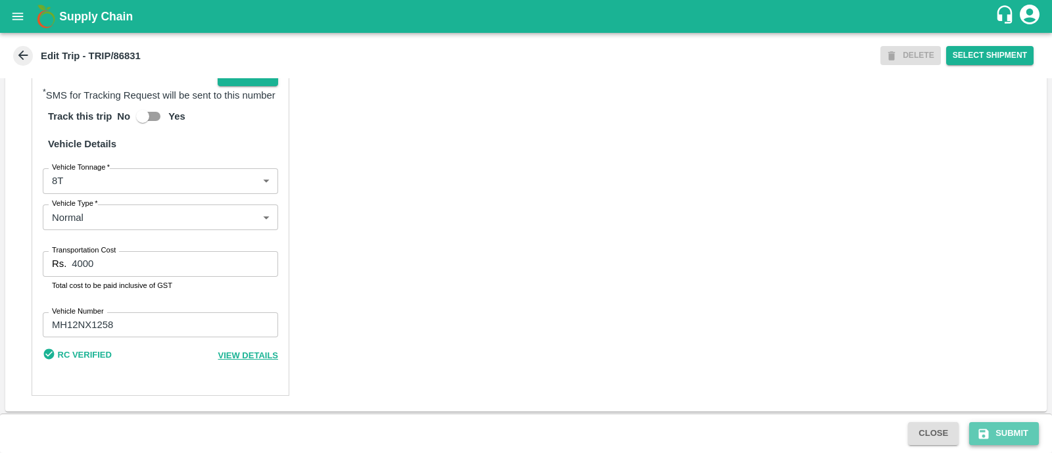
click at [996, 435] on button "Submit" at bounding box center [1005, 433] width 70 height 23
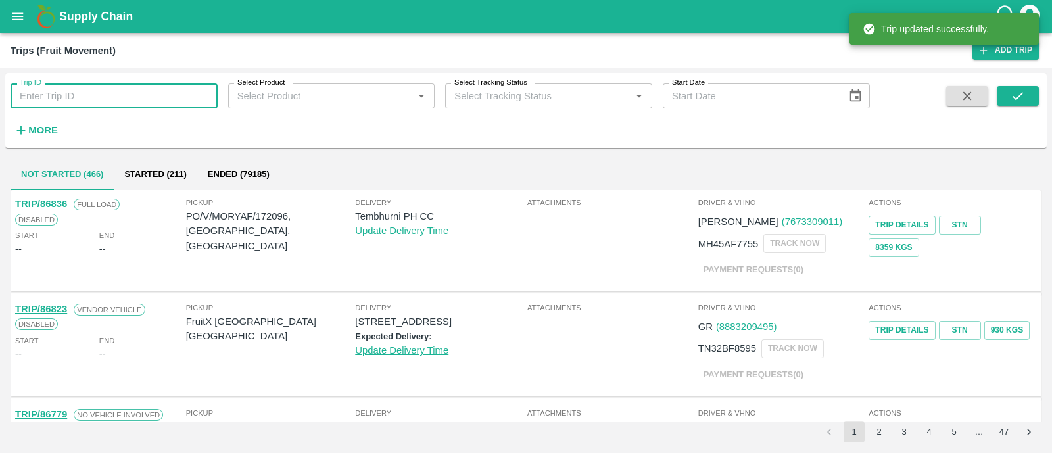
click at [90, 87] on input "Trip ID" at bounding box center [114, 96] width 207 height 25
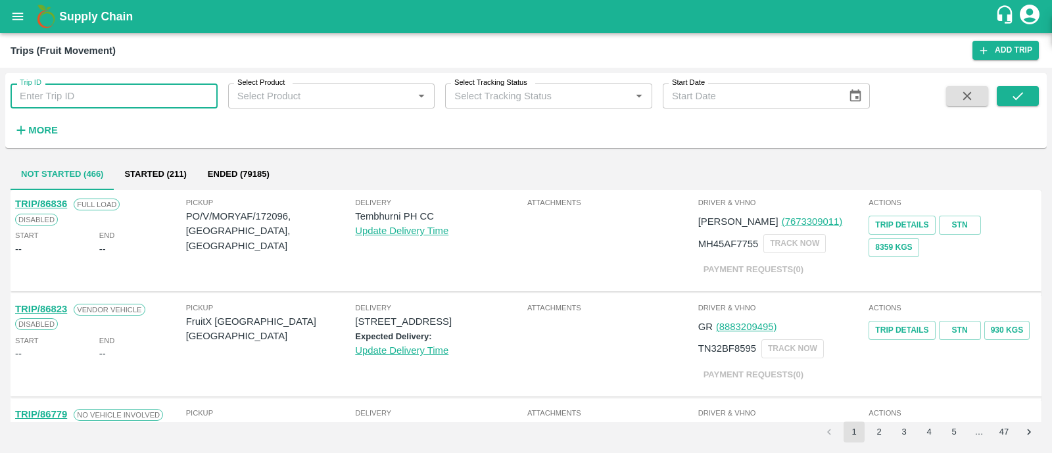
paste input "86839"
type input "86839"
click at [1023, 86] on button "submit" at bounding box center [1018, 96] width 42 height 20
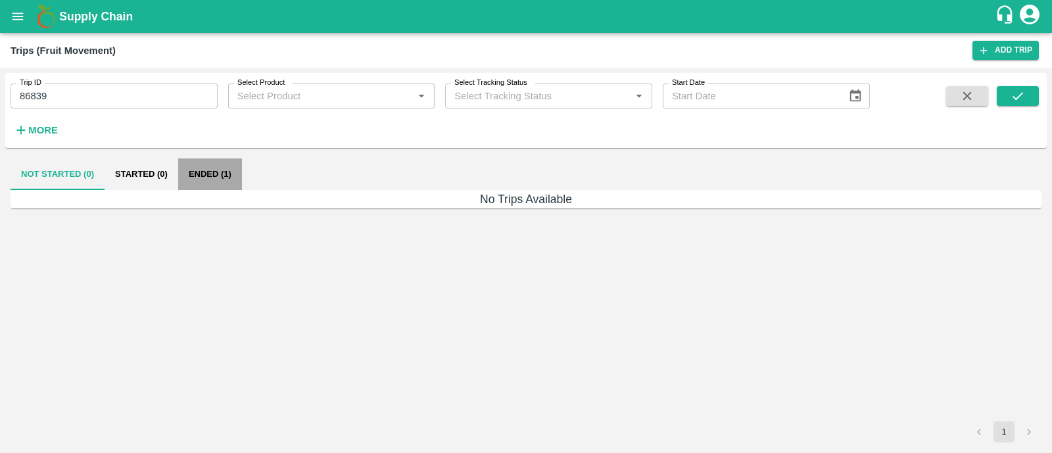
click at [224, 178] on button "Ended (1)" at bounding box center [210, 175] width 64 height 32
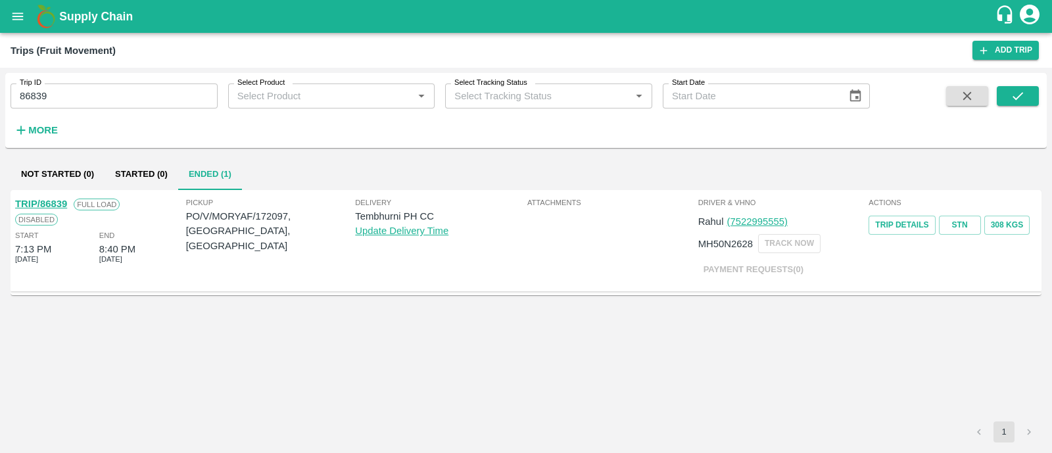
click at [61, 201] on link "TRIP/86839" at bounding box center [41, 204] width 52 height 11
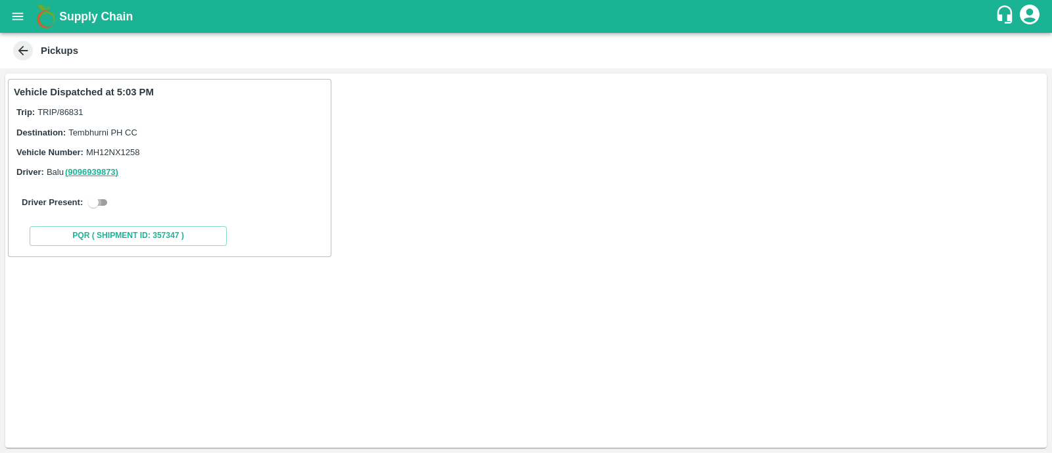
click at [102, 206] on input "checkbox" at bounding box center [93, 203] width 47 height 16
checkbox input "true"
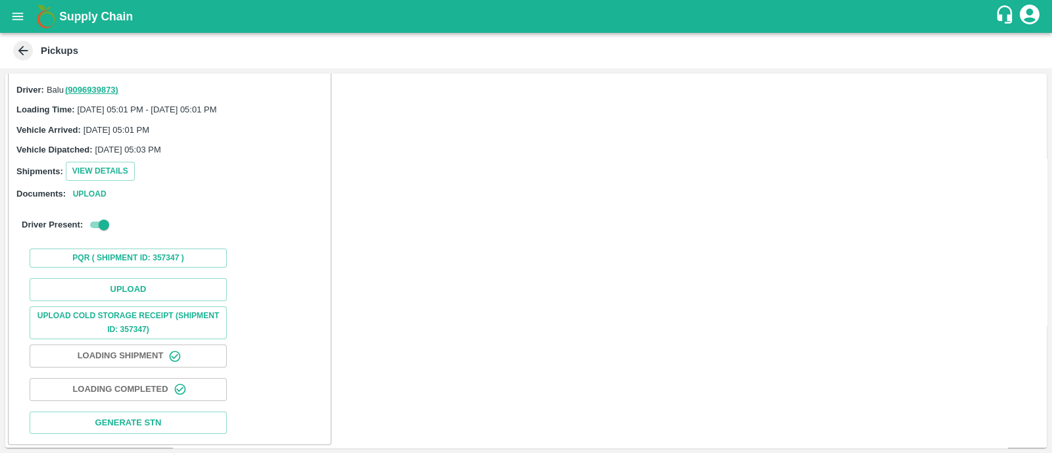
scroll to position [84, 0]
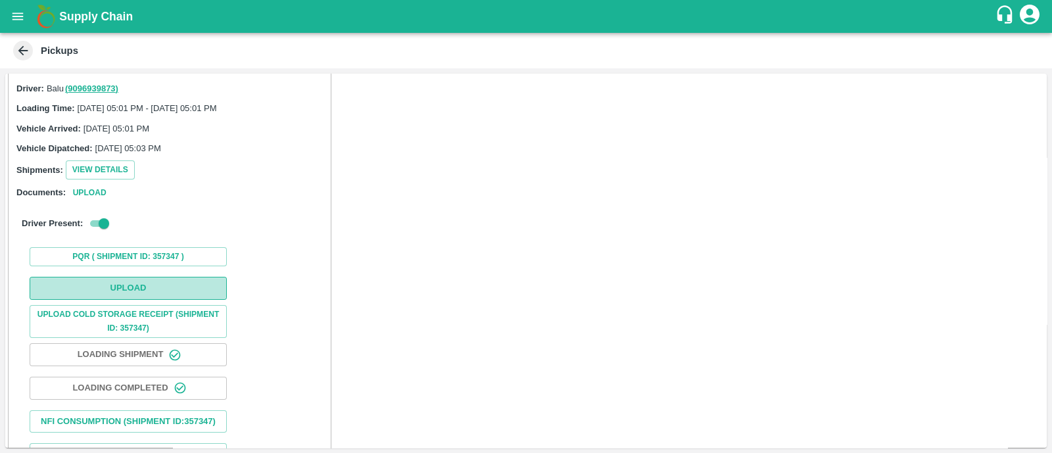
click at [118, 281] on button "Upload" at bounding box center [128, 288] width 197 height 23
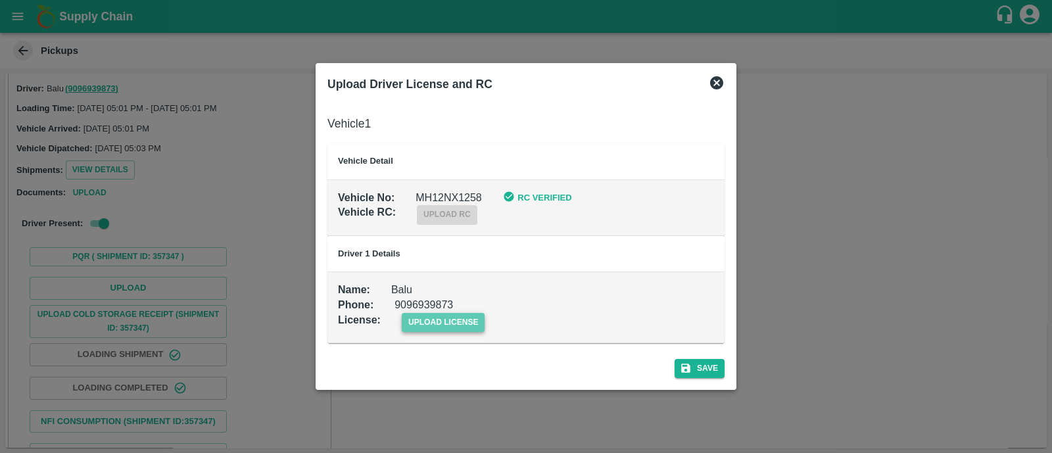
click at [435, 315] on span "upload license" at bounding box center [444, 322] width 84 height 19
click at [0, 0] on input "upload license" at bounding box center [0, 0] width 0 height 0
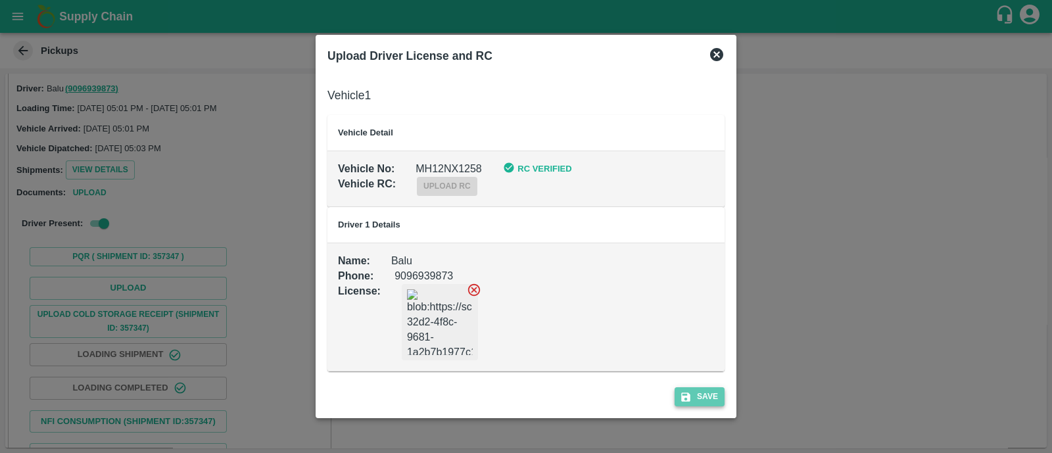
click at [704, 399] on button "Save" at bounding box center [700, 396] width 50 height 19
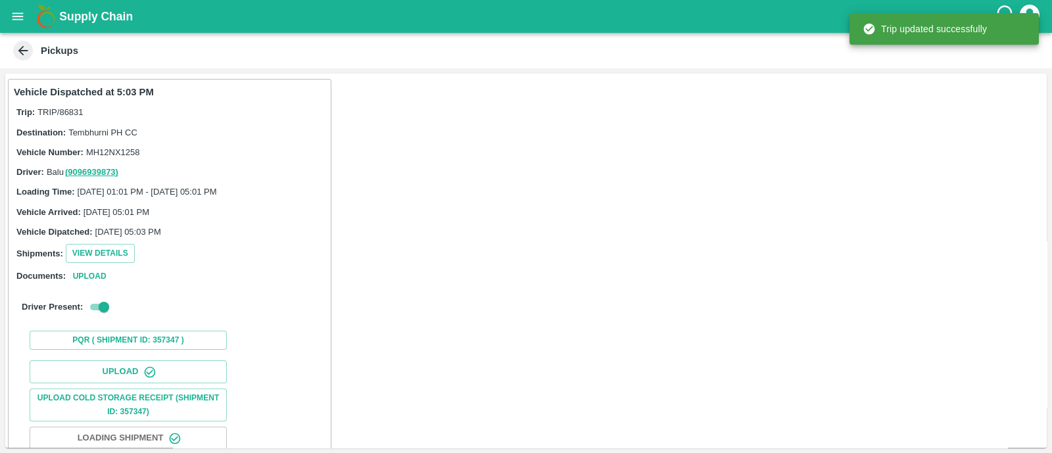
scroll to position [164, 0]
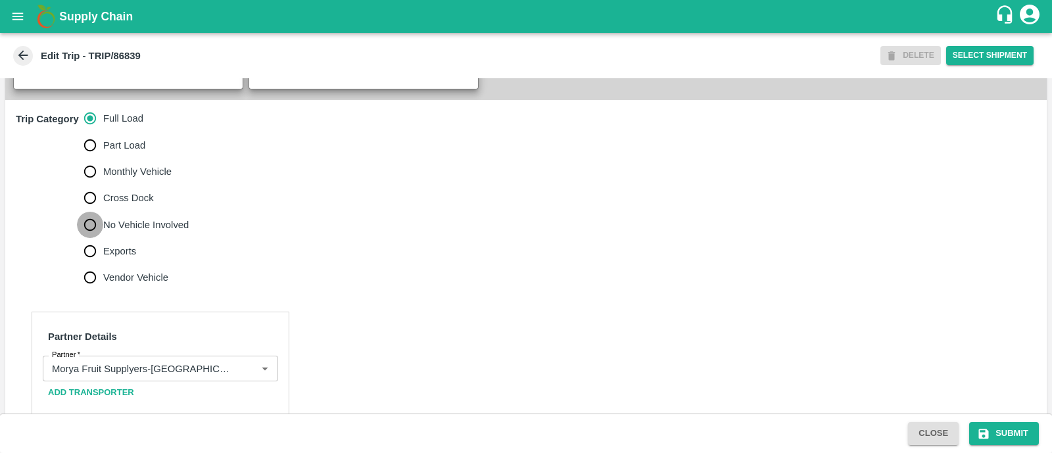
click at [96, 238] on input "No Vehicle Involved" at bounding box center [90, 225] width 26 height 26
radio input "true"
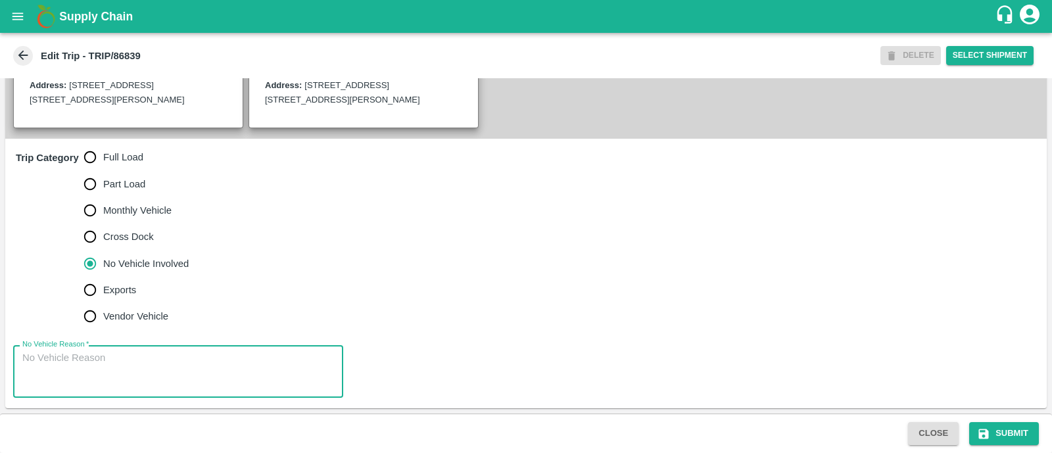
click at [118, 372] on textarea "No Vehicle Reason   *" at bounding box center [178, 371] width 312 height 41
type textarea "Field Dump"
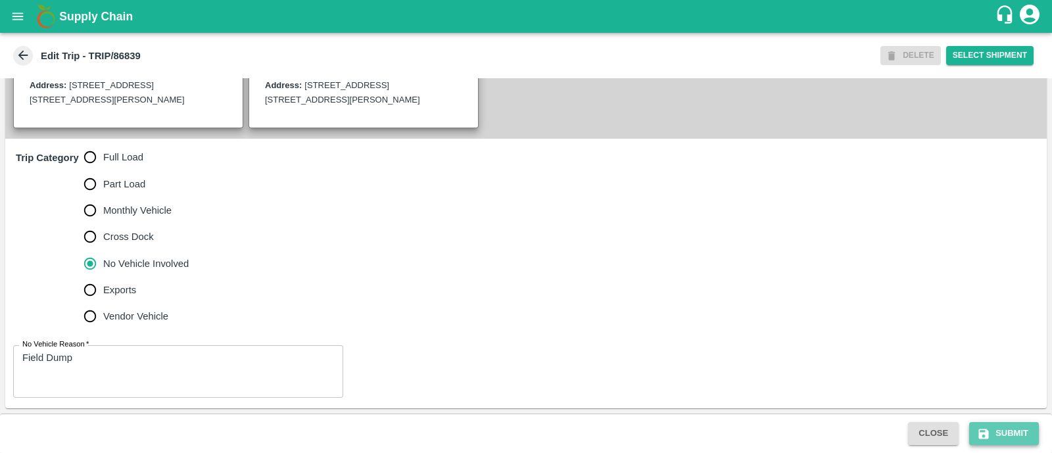
click at [993, 433] on button "Submit" at bounding box center [1005, 433] width 70 height 23
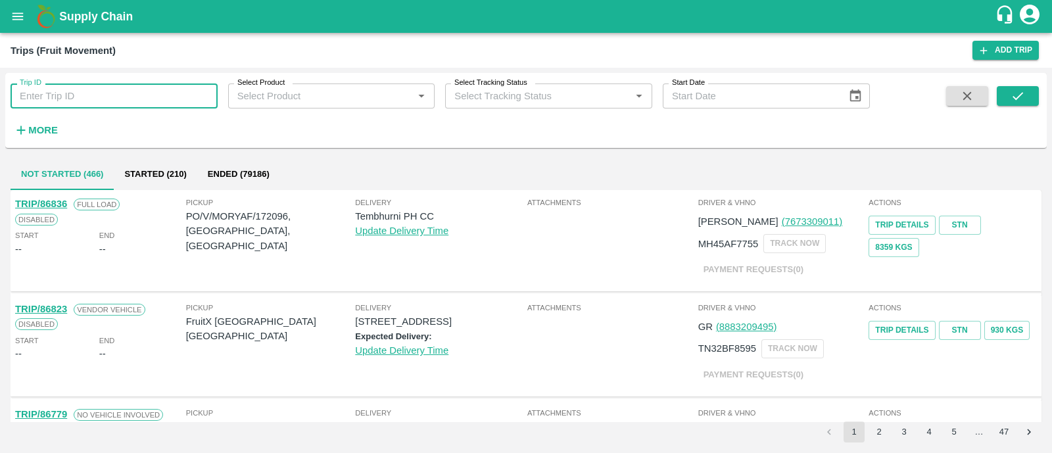
click at [149, 92] on input "Trip ID" at bounding box center [114, 96] width 207 height 25
paste input "86838"
type input "86838"
click at [1018, 99] on icon "submit" at bounding box center [1018, 96] width 11 height 8
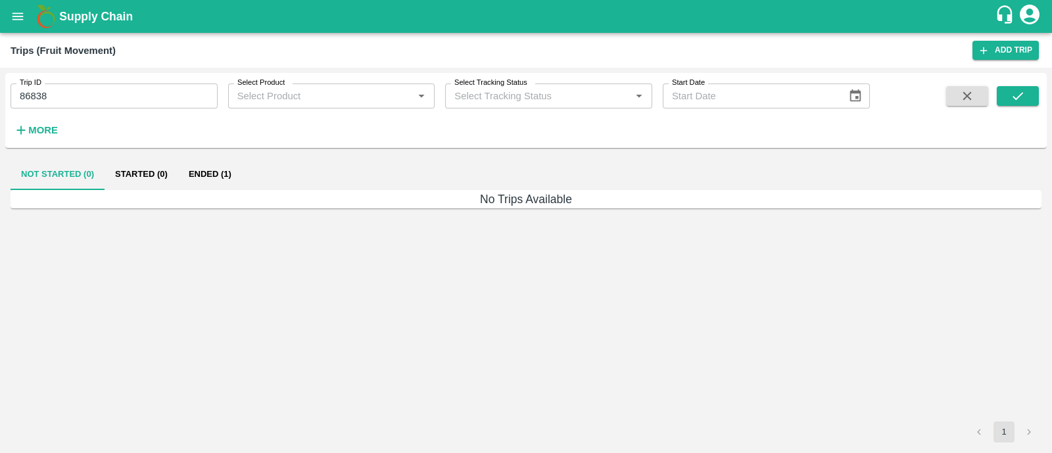
click at [230, 167] on button "Ended (1)" at bounding box center [210, 175] width 64 height 32
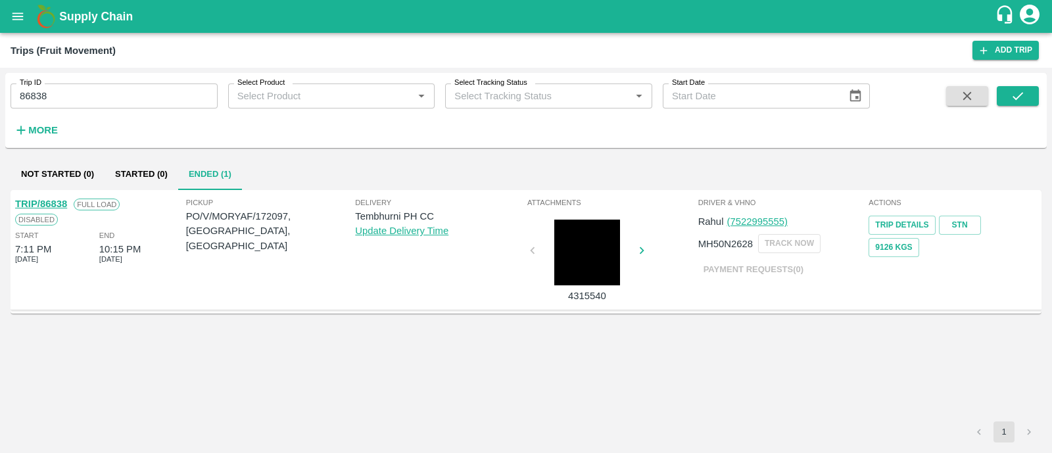
click at [57, 205] on link "TRIP/86838" at bounding box center [41, 204] width 52 height 11
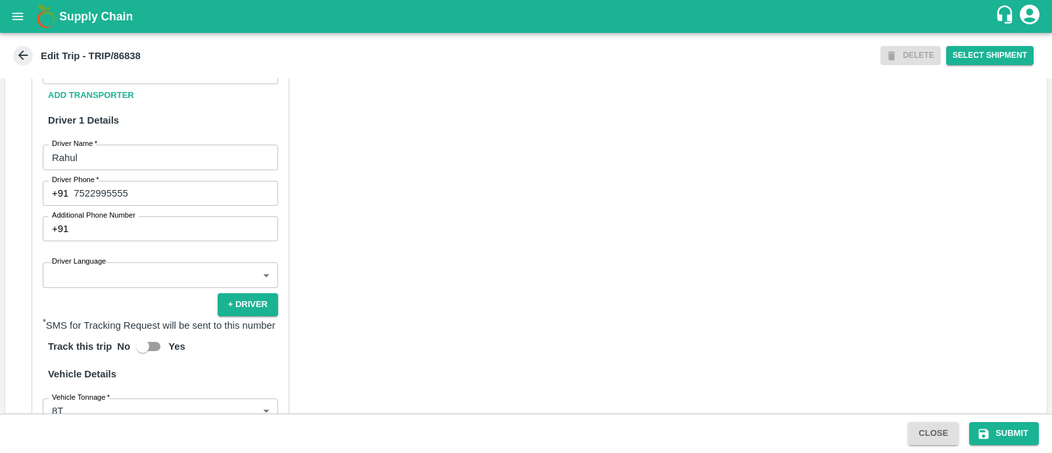
scroll to position [690, 0]
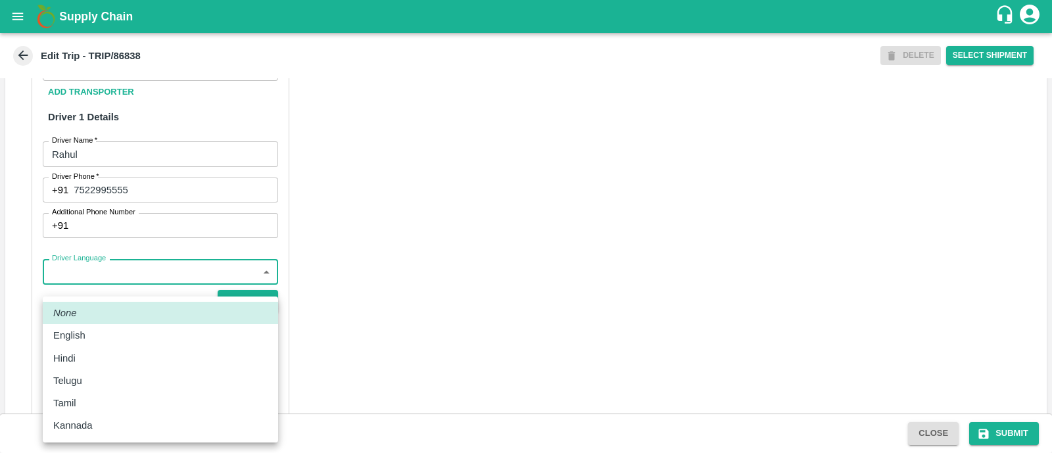
click at [141, 285] on body "Supply Chain Edit Trip - TRIP/86838 DELETE Select Shipment Trip Details Trip Ty…" at bounding box center [526, 226] width 1052 height 453
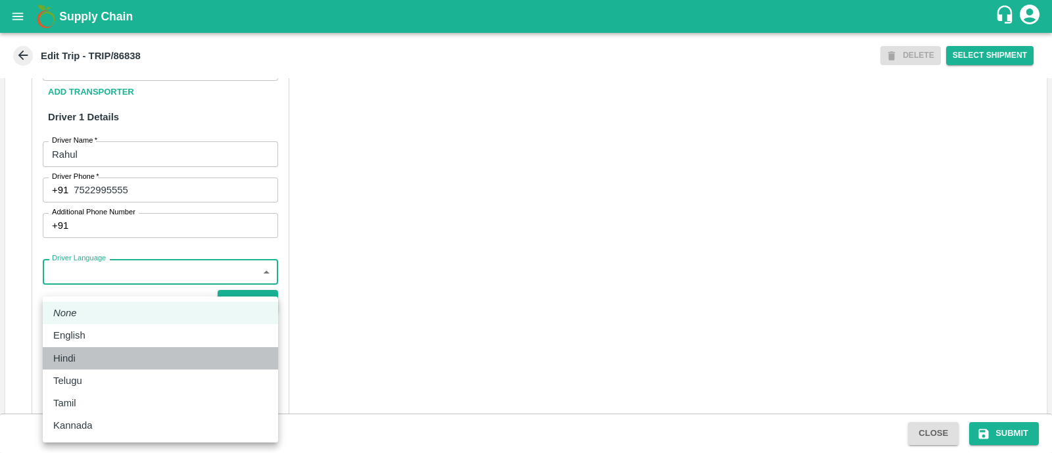
click at [94, 353] on div "Hindi" at bounding box center [160, 358] width 214 height 14
type input "hi"
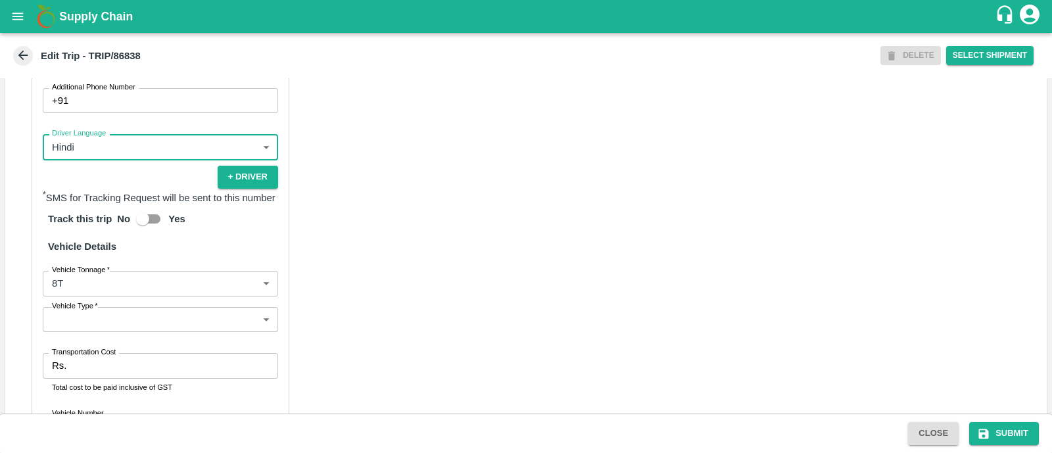
scroll to position [828, 0]
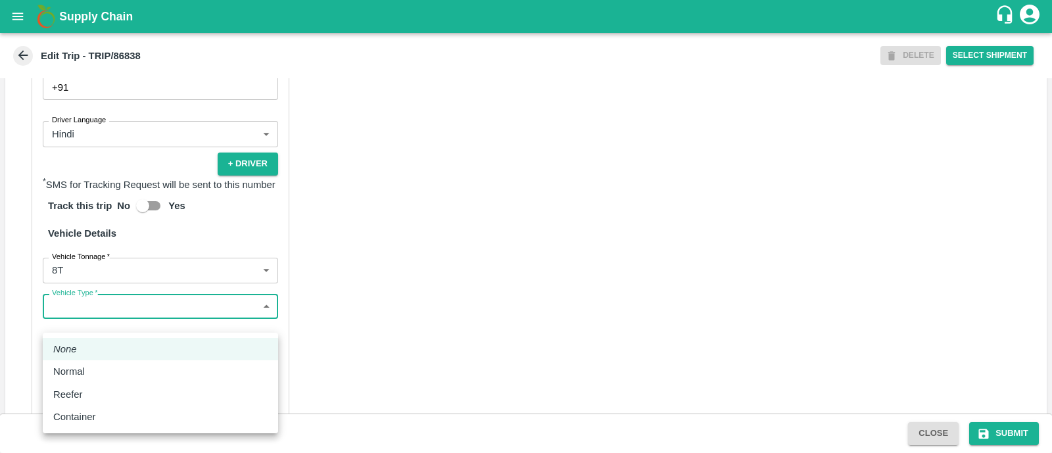
click at [119, 324] on body "Supply Chain Edit Trip - TRIP/86838 DELETE Select Shipment Trip Details Trip Ty…" at bounding box center [526, 226] width 1052 height 453
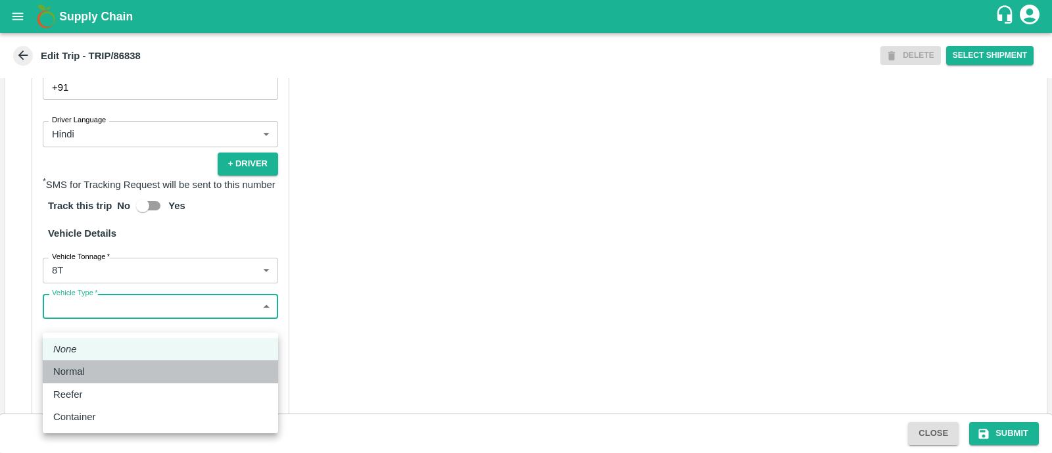
click at [112, 366] on div "Normal" at bounding box center [160, 371] width 214 height 14
type input "Normal"
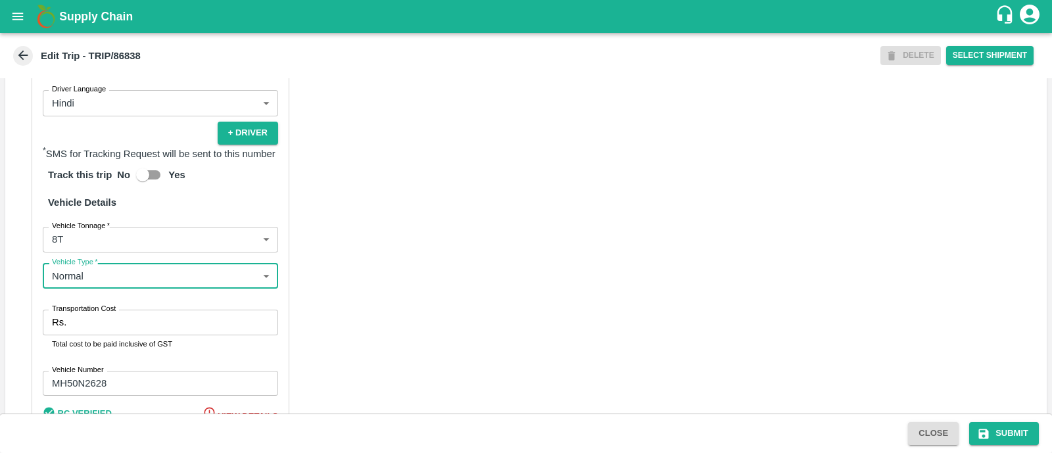
scroll to position [860, 0]
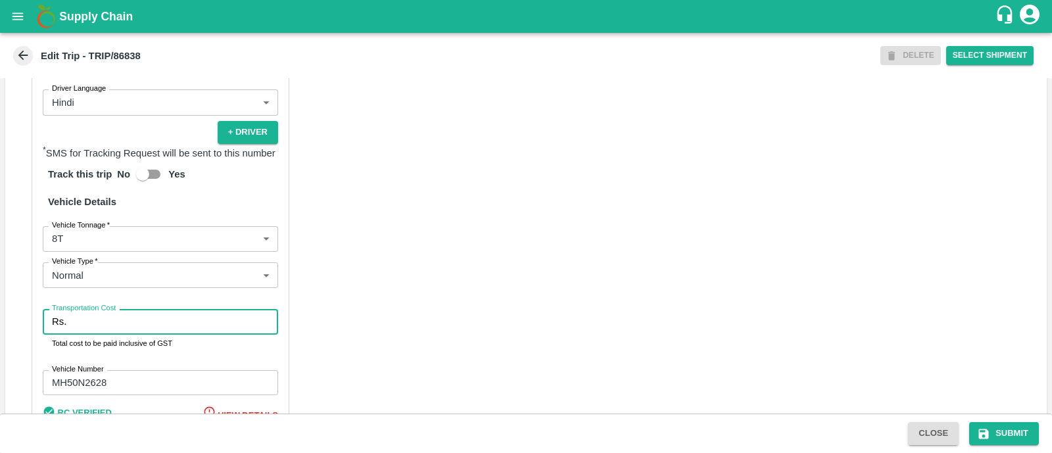
click at [112, 334] on input "Transportation Cost" at bounding box center [175, 321] width 207 height 25
type input "5000"
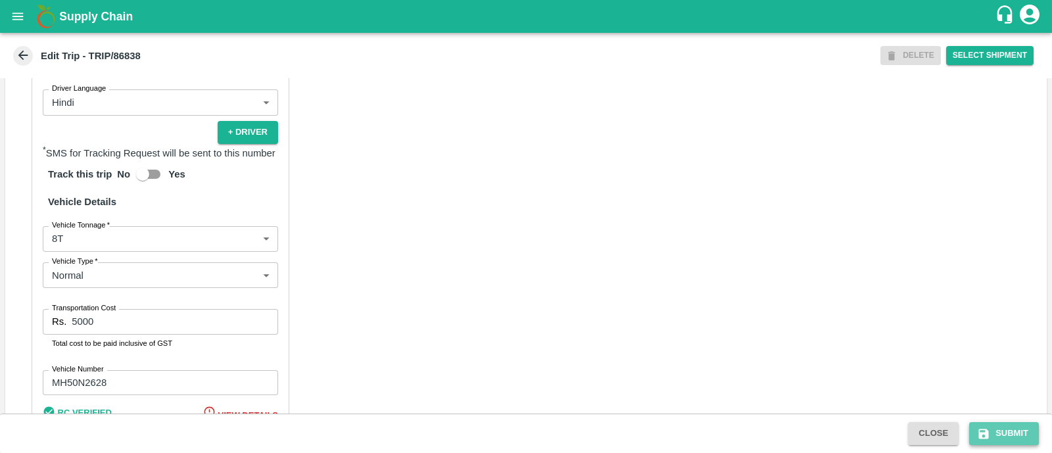
click at [989, 434] on icon "submit" at bounding box center [984, 434] width 10 height 10
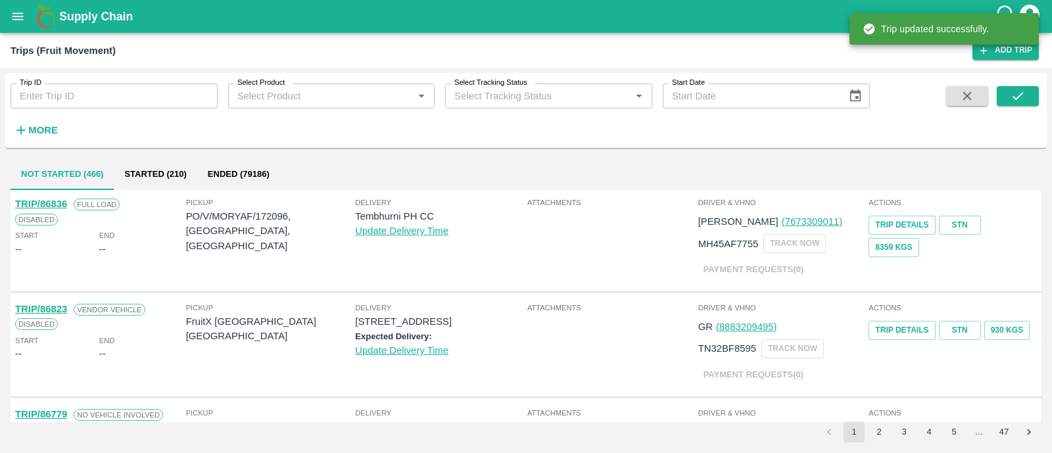
click at [72, 109] on div "Trip ID Trip ID Select Product Select Product   * Select Tracking Status Select…" at bounding box center [435, 107] width 870 height 68
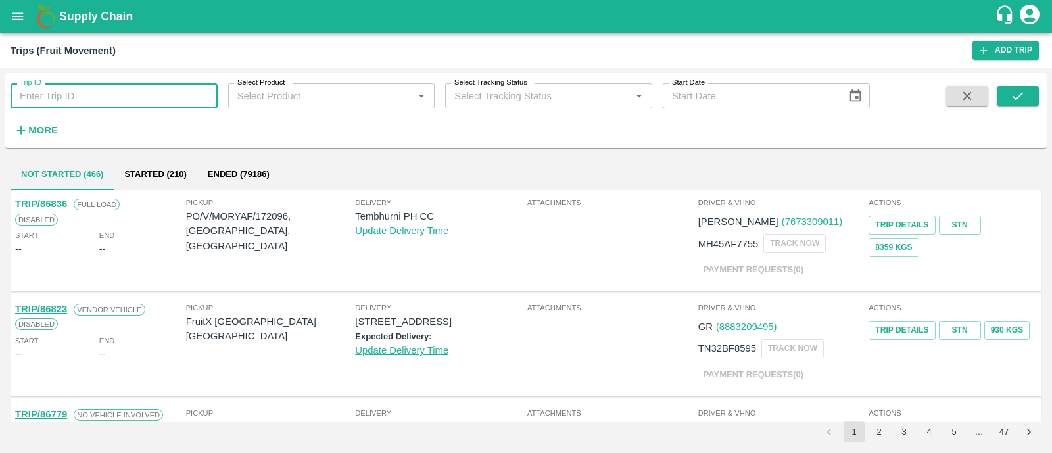
click at [103, 97] on input "Trip ID" at bounding box center [114, 96] width 207 height 25
paste input "86832"
type input "86832"
click at [1016, 89] on icon "submit" at bounding box center [1018, 96] width 14 height 14
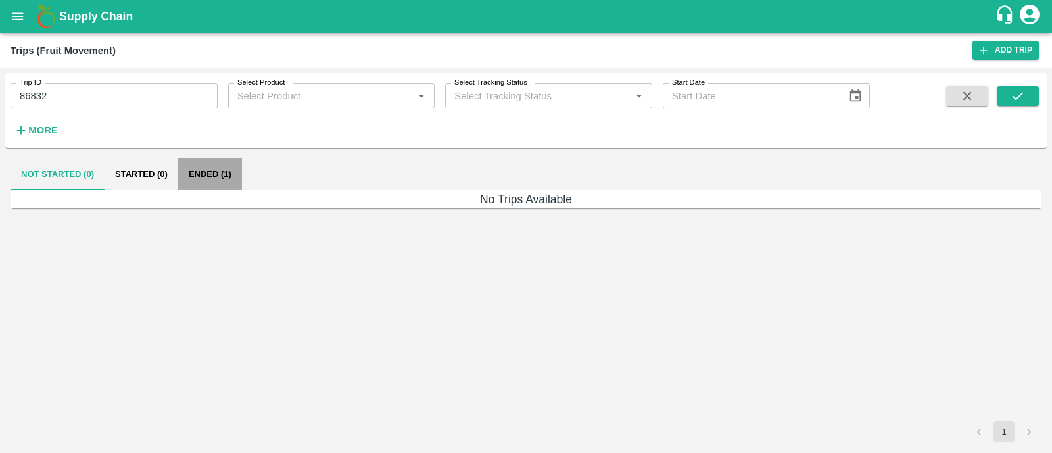
click at [212, 170] on button "Ended (1)" at bounding box center [210, 175] width 64 height 32
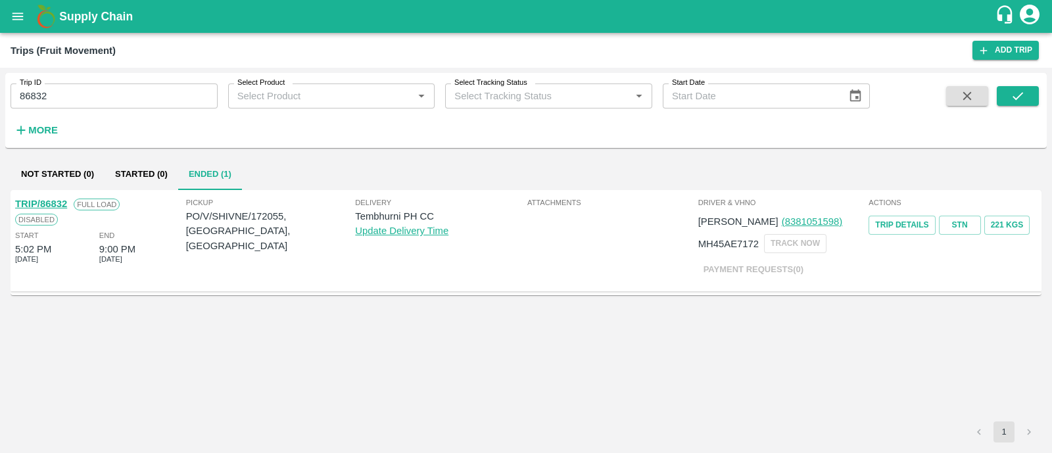
click at [52, 197] on div "TRIP/86832" at bounding box center [41, 204] width 52 height 14
click at [59, 206] on link "TRIP/86832" at bounding box center [41, 204] width 52 height 11
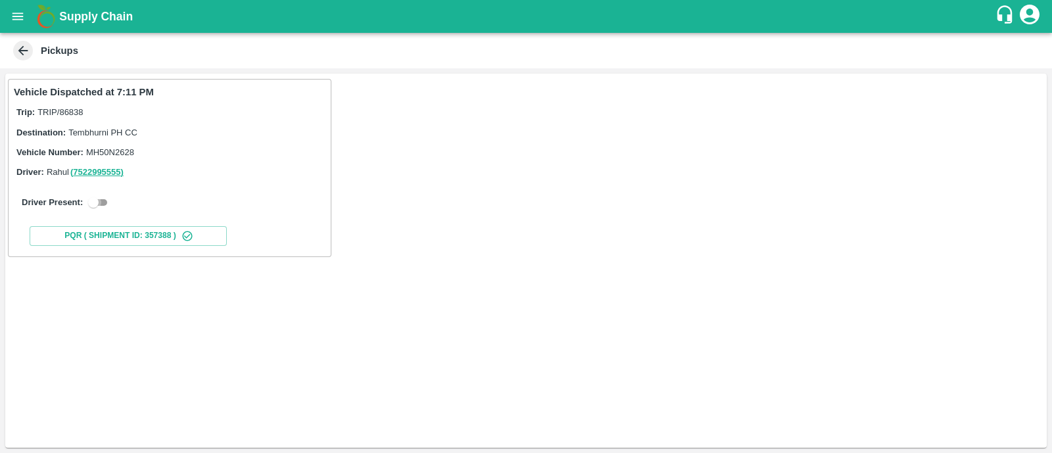
click at [105, 195] on input "checkbox" at bounding box center [93, 203] width 47 height 16
checkbox input "true"
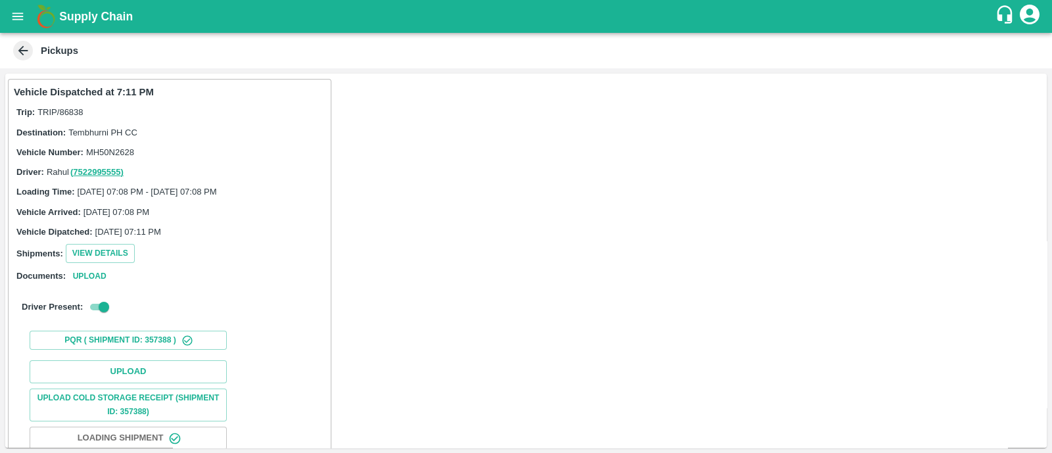
scroll to position [82, 0]
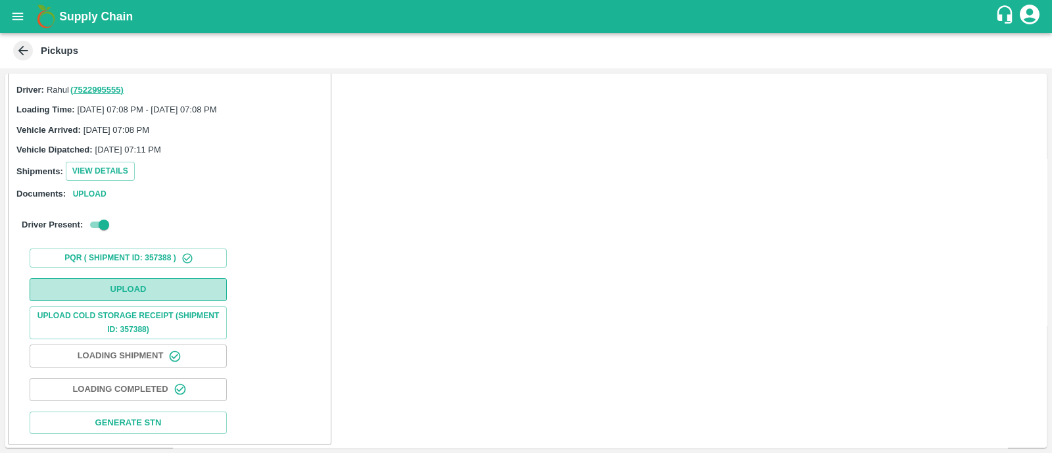
click at [112, 280] on button "Upload" at bounding box center [128, 289] width 197 height 23
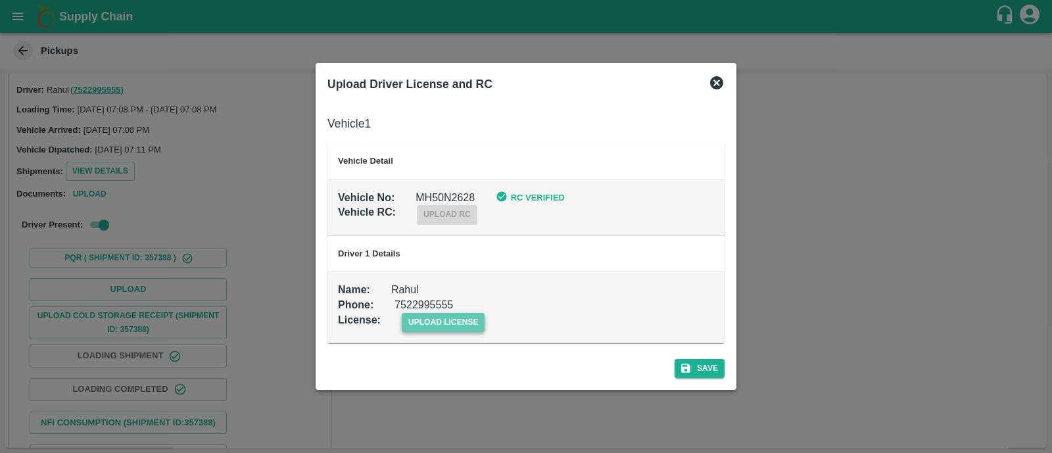
click at [435, 324] on span "upload license" at bounding box center [444, 322] width 84 height 19
click at [0, 0] on input "upload license" at bounding box center [0, 0] width 0 height 0
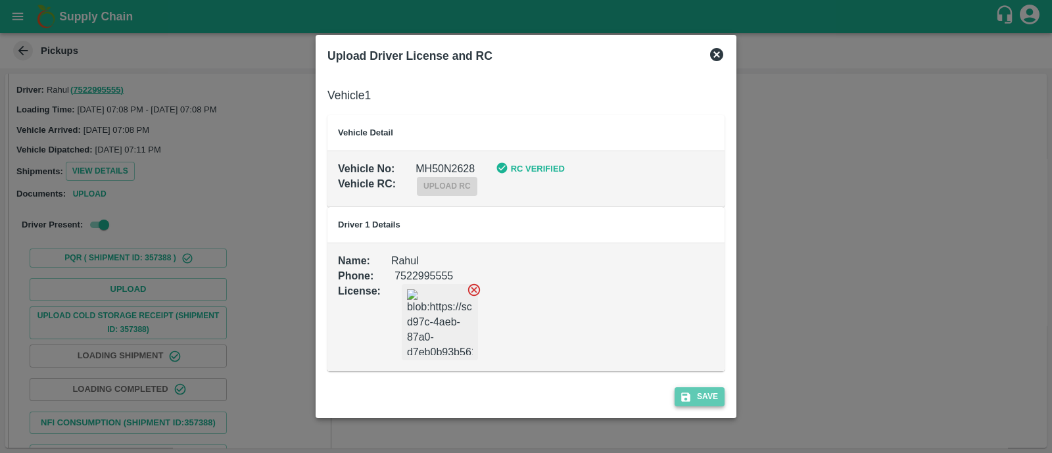
click at [682, 400] on icon "submit" at bounding box center [685, 397] width 9 height 9
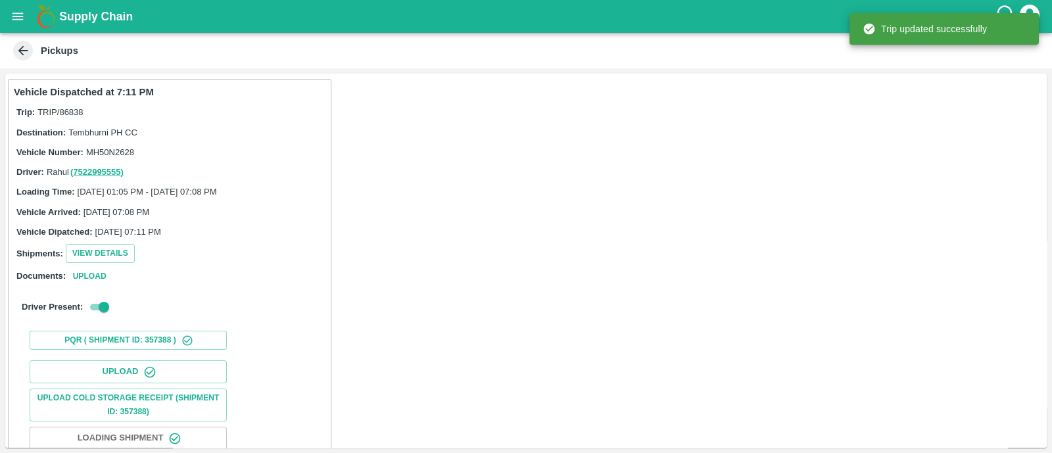
scroll to position [164, 0]
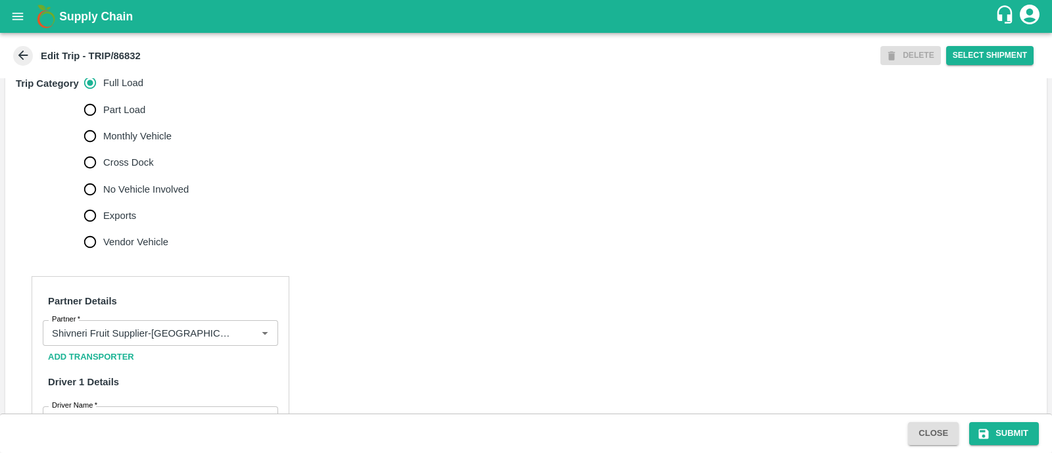
scroll to position [426, 0]
click at [101, 181] on input "No Vehicle Involved" at bounding box center [90, 189] width 26 height 26
radio input "true"
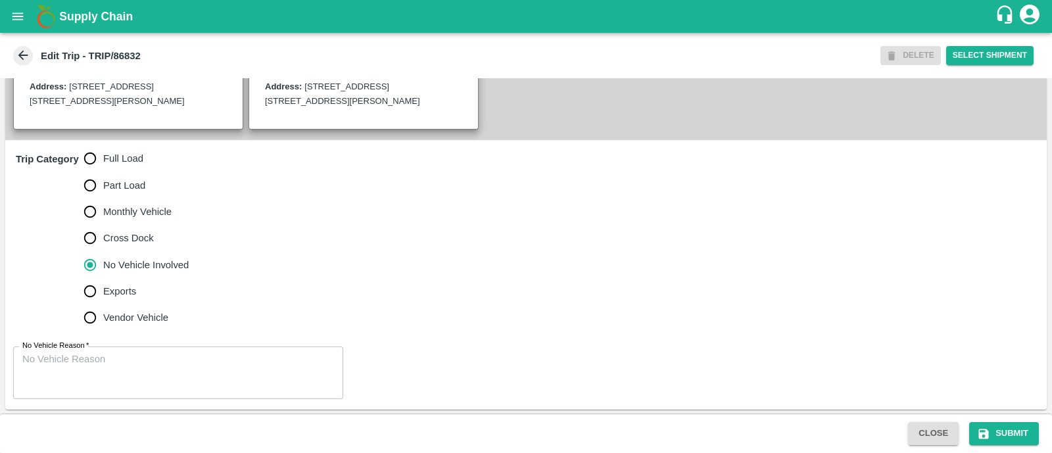
click at [72, 353] on textarea "No Vehicle Reason   *" at bounding box center [178, 373] width 312 height 41
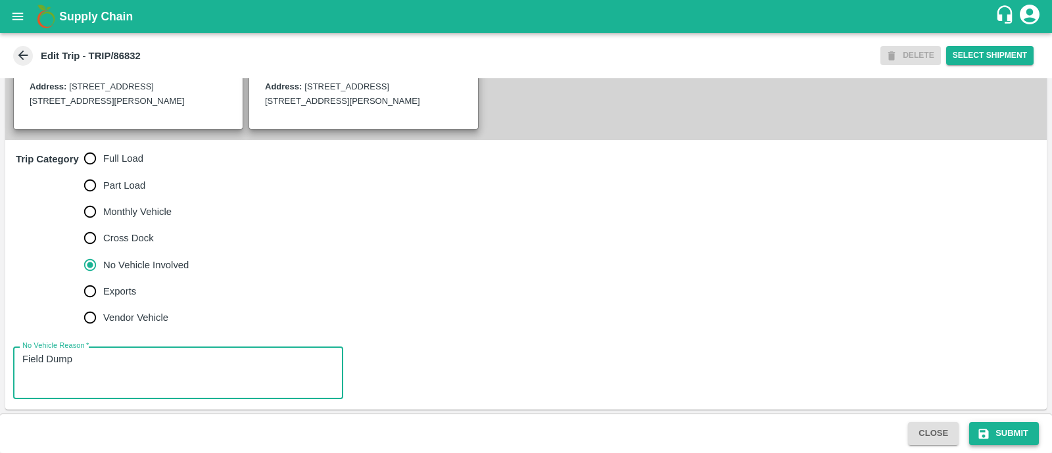
type textarea "Field Dump"
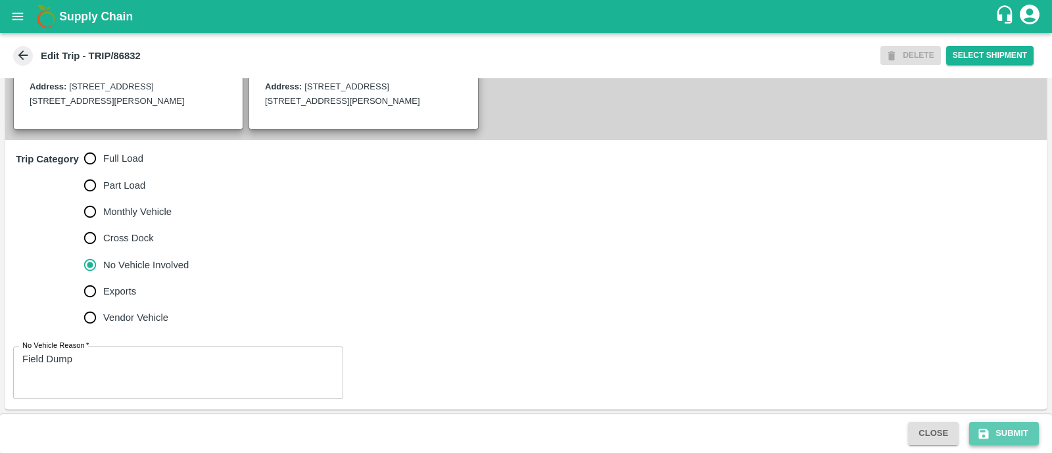
click at [1021, 432] on button "Submit" at bounding box center [1005, 433] width 70 height 23
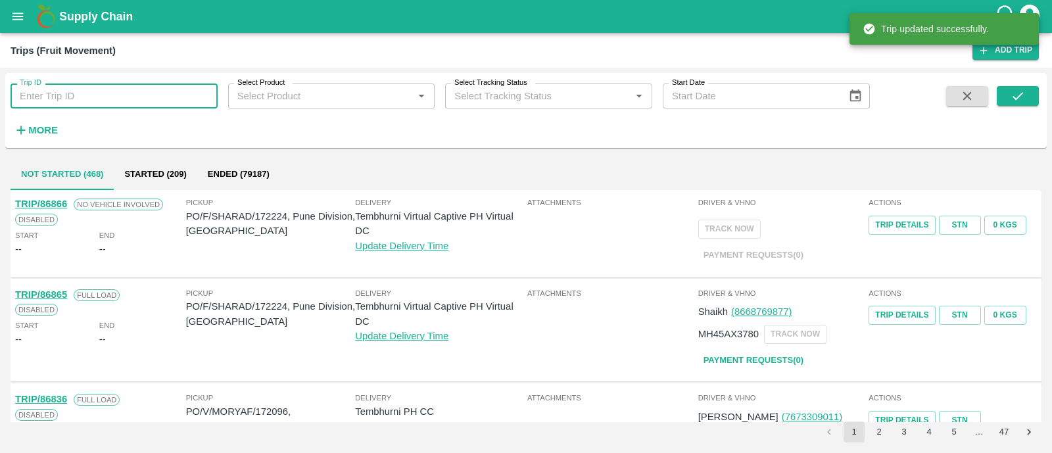
paste input "86832"
click at [82, 93] on input "86832" at bounding box center [114, 96] width 207 height 25
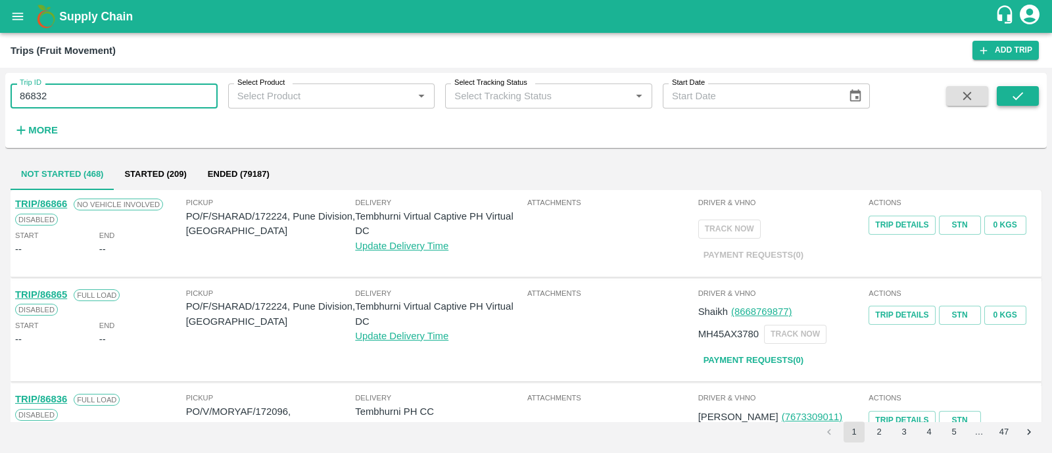
type input "86832"
click at [1021, 86] on button "submit" at bounding box center [1018, 96] width 42 height 20
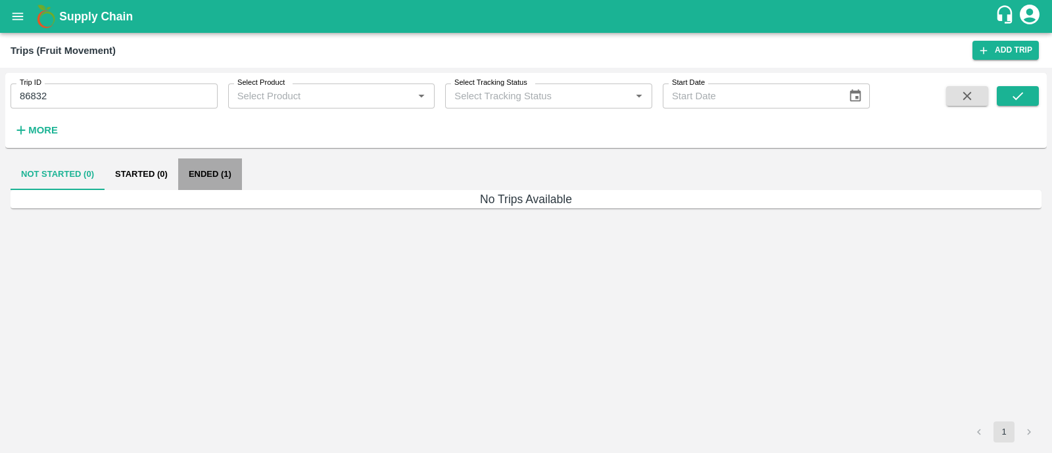
click at [205, 177] on button "Ended (1)" at bounding box center [210, 175] width 64 height 32
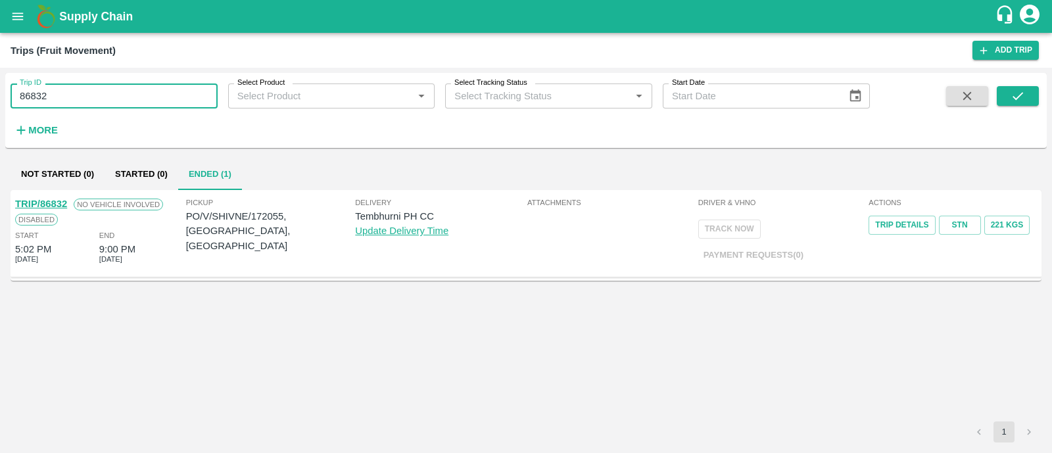
click at [67, 85] on input "86832" at bounding box center [114, 96] width 207 height 25
paste input "text"
type input "86828"
click at [1027, 93] on button "submit" at bounding box center [1018, 96] width 42 height 20
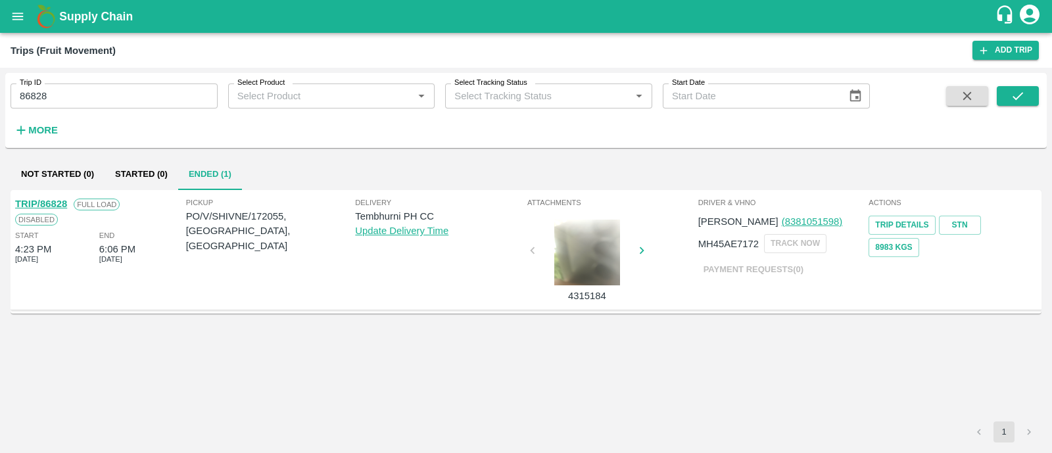
click at [61, 200] on link "TRIP/86828" at bounding box center [41, 204] width 52 height 11
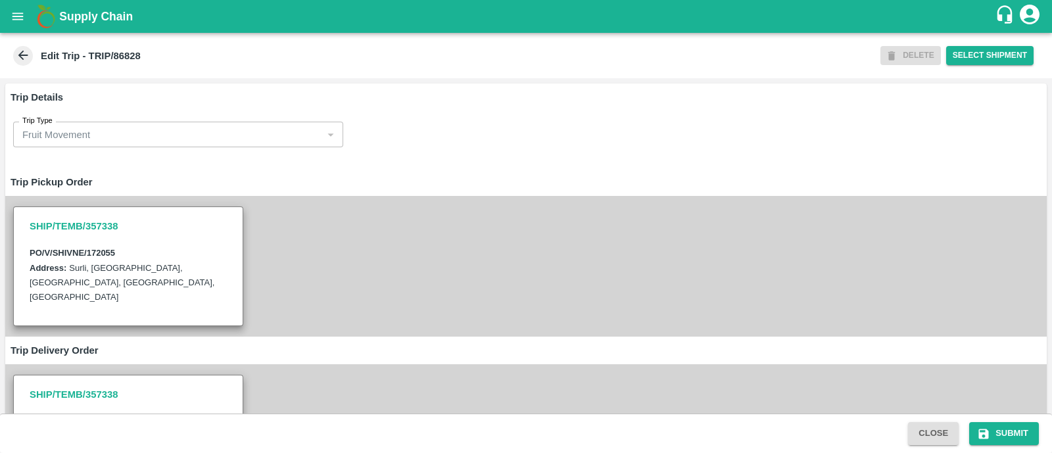
scroll to position [918, 0]
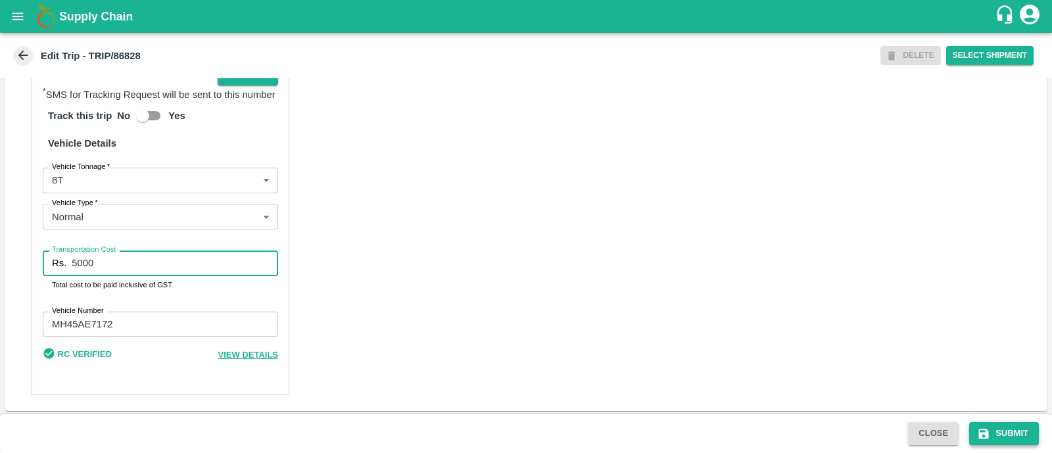
type input "5000"
click at [1002, 431] on button "Submit" at bounding box center [1005, 433] width 70 height 23
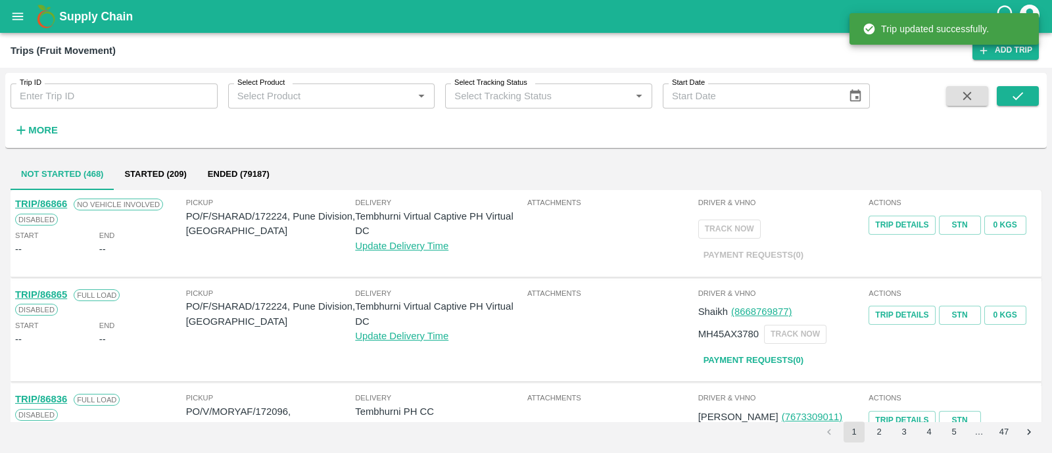
click at [154, 87] on input "Trip ID" at bounding box center [114, 96] width 207 height 25
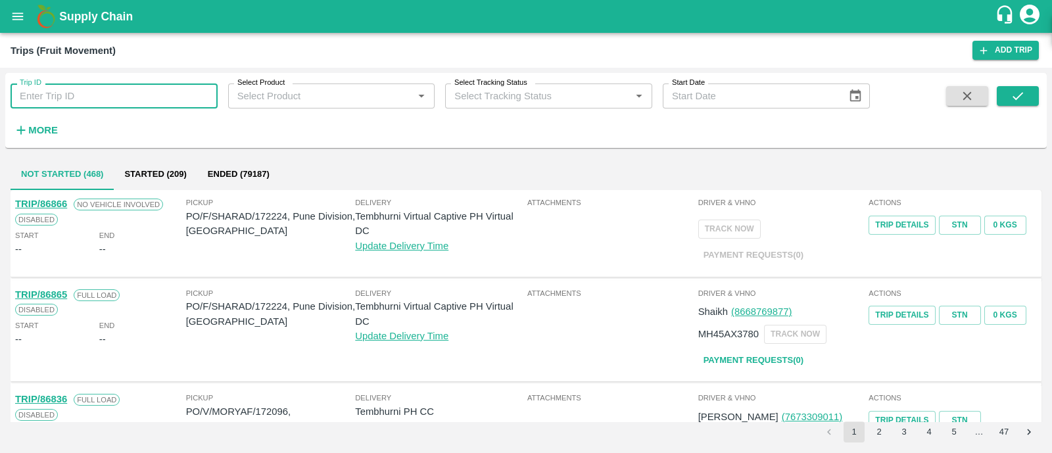
paste input "86847"
type input "86847"
drag, startPoint x: 1018, startPoint y: 84, endPoint x: 1022, endPoint y: 94, distance: 10.9
click at [1022, 94] on div "Trip ID 86847 Trip ID Select Product Select Product   * Select Tracking Status …" at bounding box center [526, 110] width 1042 height 64
click at [1022, 94] on icon "submit" at bounding box center [1018, 96] width 11 height 8
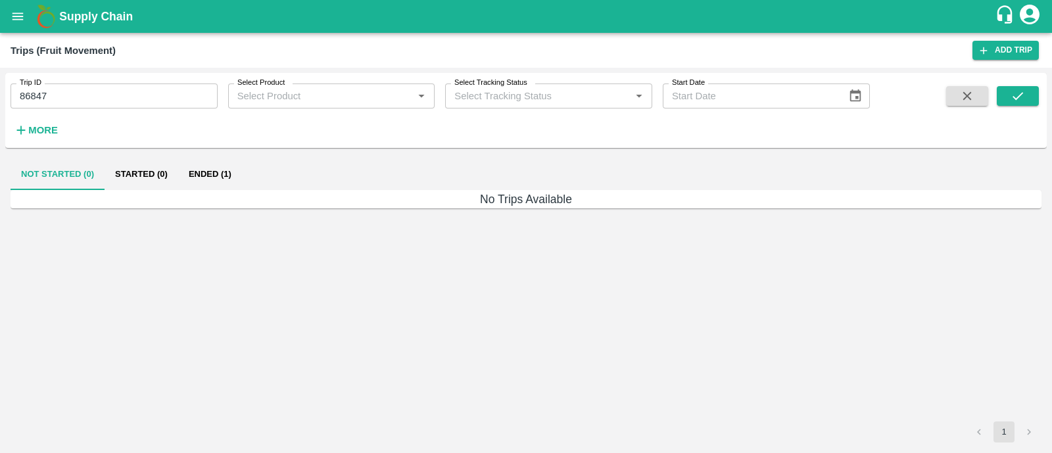
click at [204, 179] on button "Ended (1)" at bounding box center [210, 175] width 64 height 32
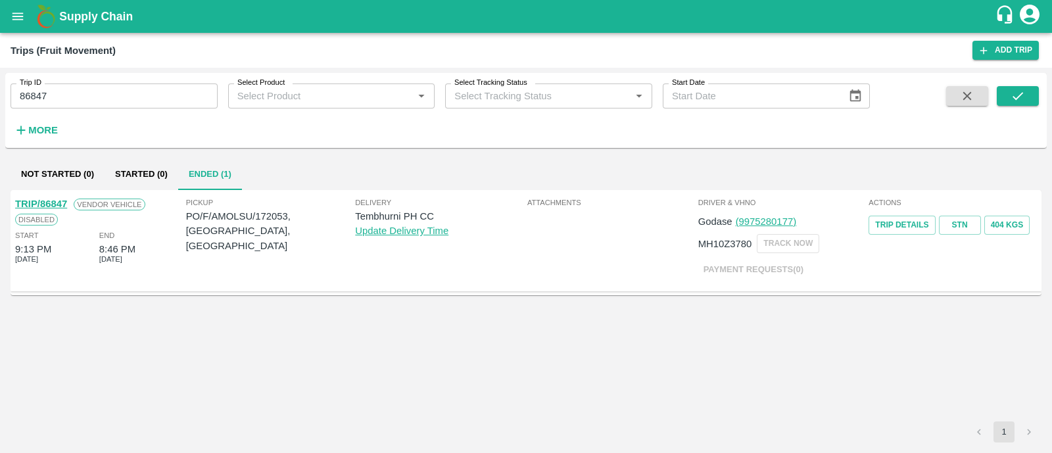
click at [55, 199] on link "TRIP/86847" at bounding box center [41, 204] width 52 height 11
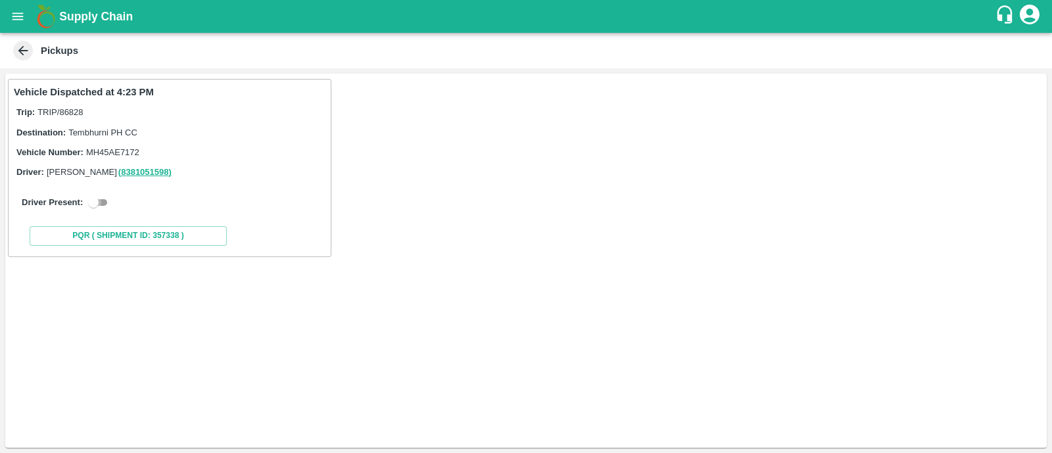
click at [107, 201] on input "checkbox" at bounding box center [93, 203] width 47 height 16
checkbox input "true"
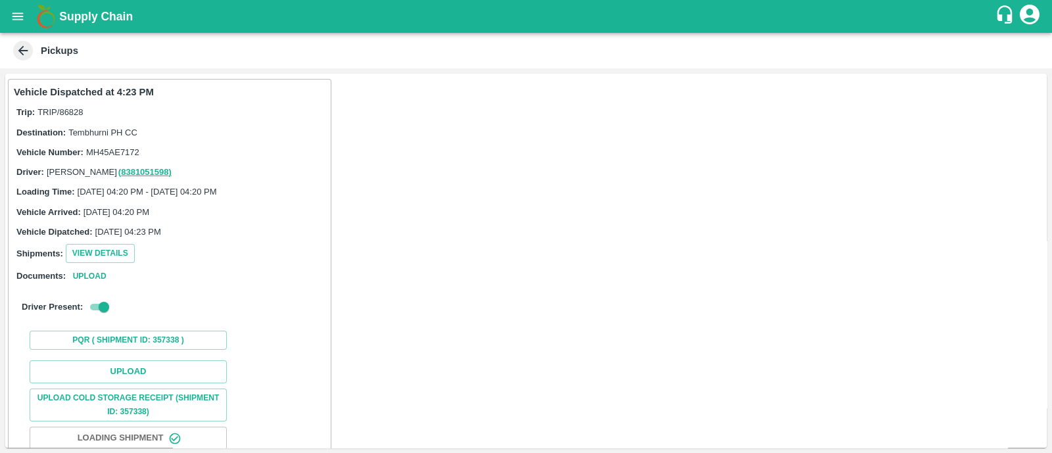
scroll to position [82, 0]
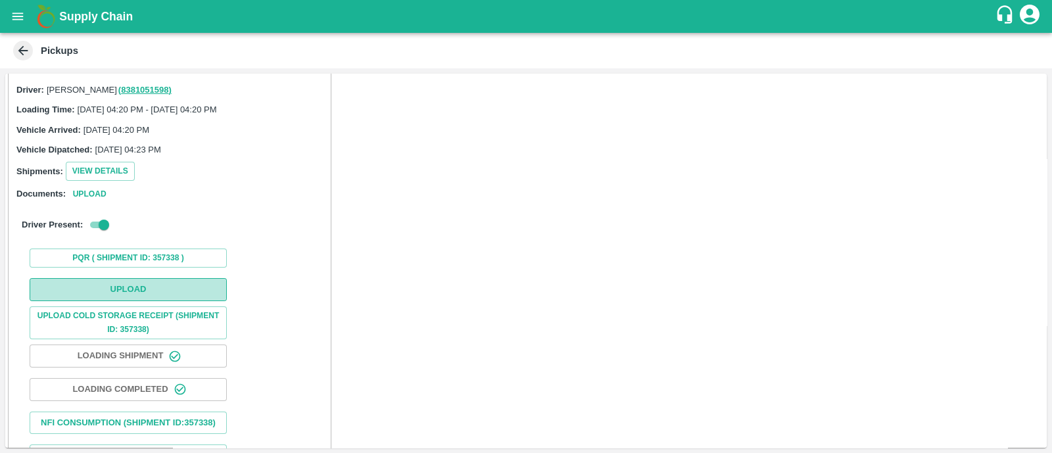
click at [115, 291] on button "Upload" at bounding box center [128, 289] width 197 height 23
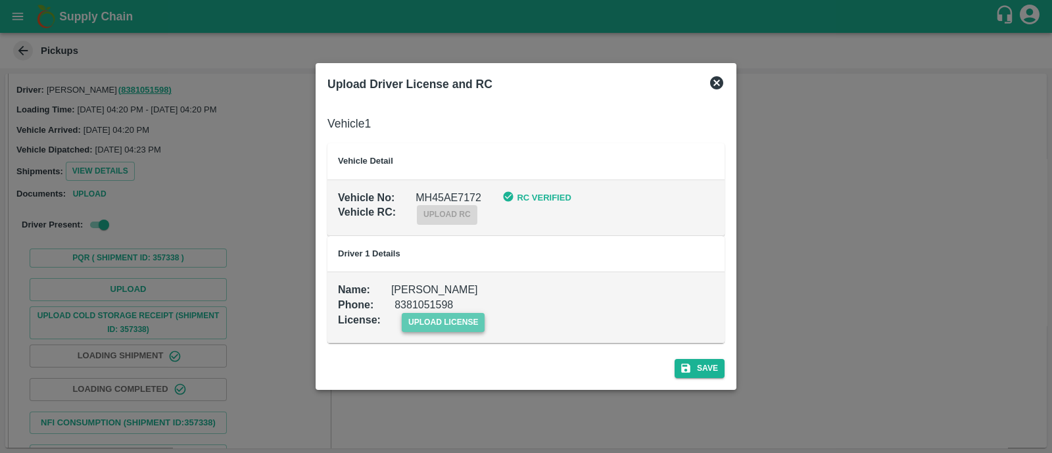
click at [441, 314] on span "upload license" at bounding box center [444, 322] width 84 height 19
click at [0, 0] on input "upload license" at bounding box center [0, 0] width 0 height 0
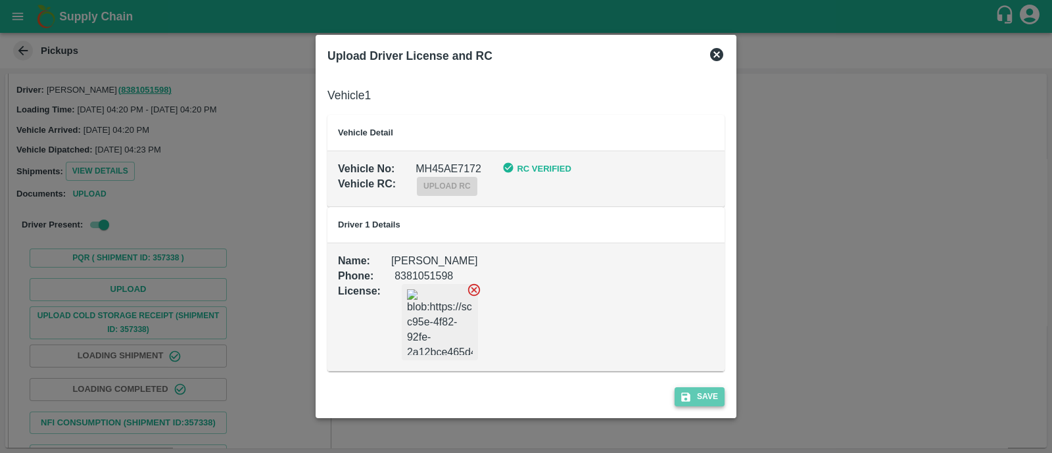
click at [691, 397] on icon "submit" at bounding box center [686, 397] width 12 height 12
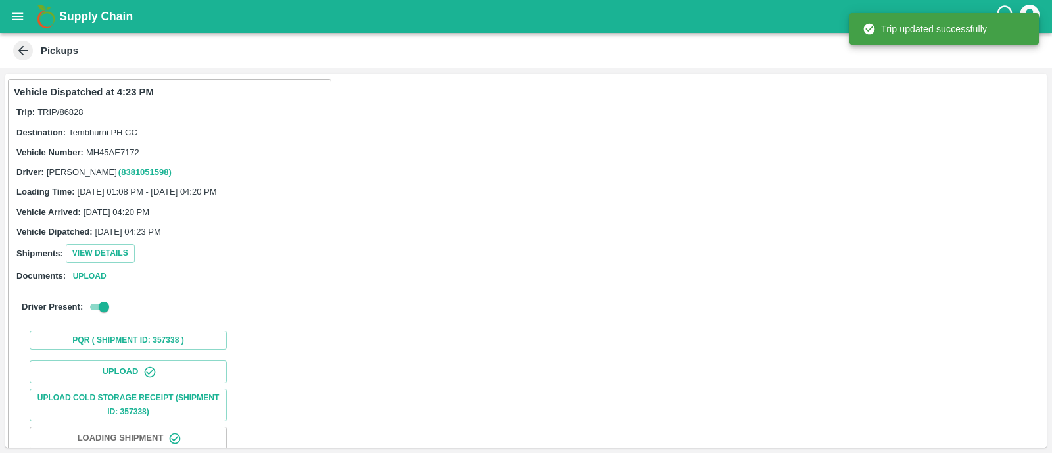
scroll to position [164, 0]
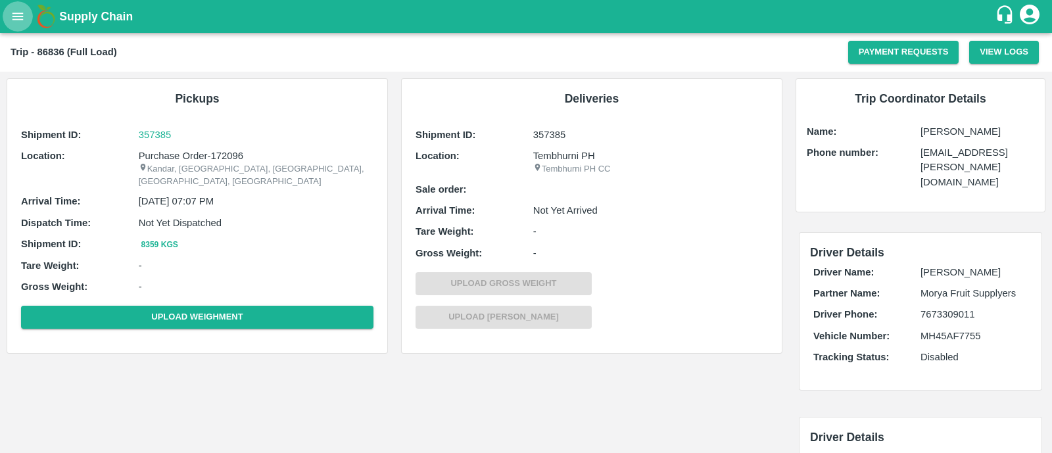
click at [16, 13] on icon "open drawer" at bounding box center [17, 15] width 11 height 7
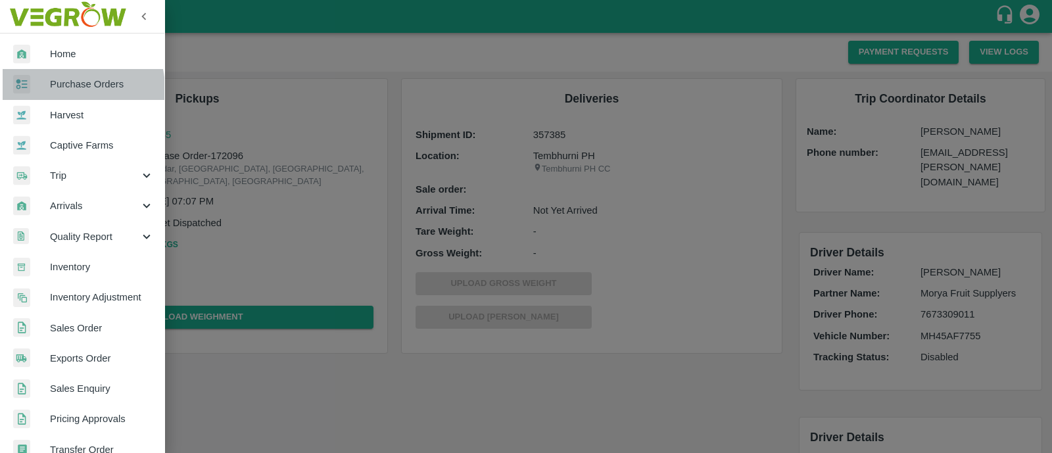
click at [64, 89] on span "Purchase Orders" at bounding box center [102, 84] width 104 height 14
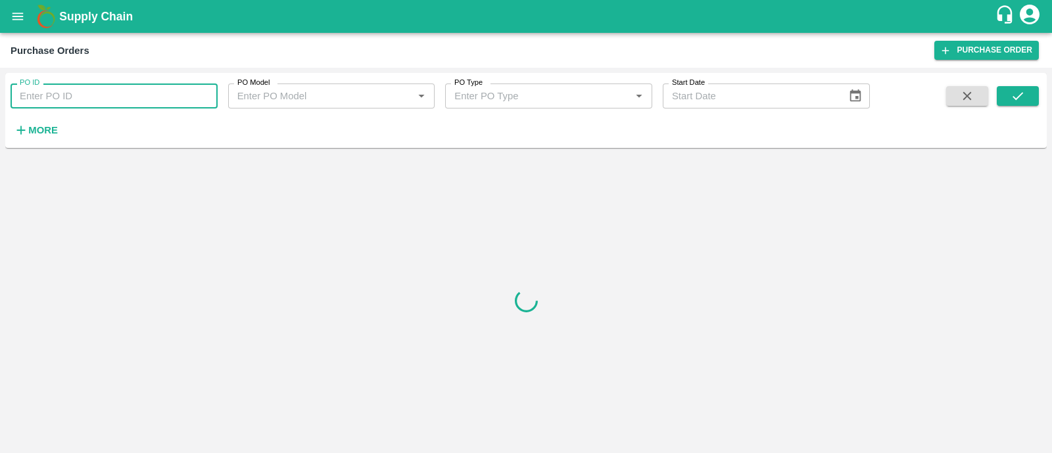
click at [69, 90] on input "PO ID" at bounding box center [114, 96] width 207 height 25
paste input "172053"
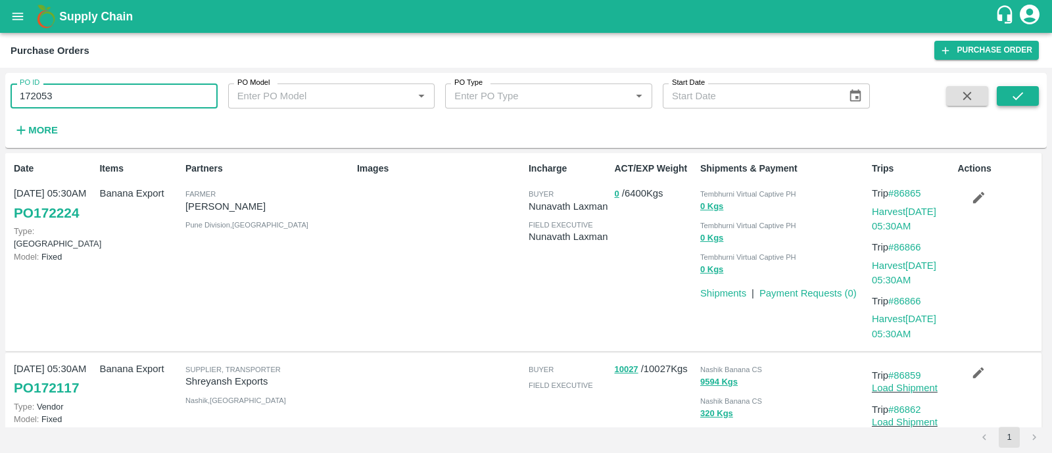
type input "172053"
click at [1016, 93] on icon "submit" at bounding box center [1018, 96] width 14 height 14
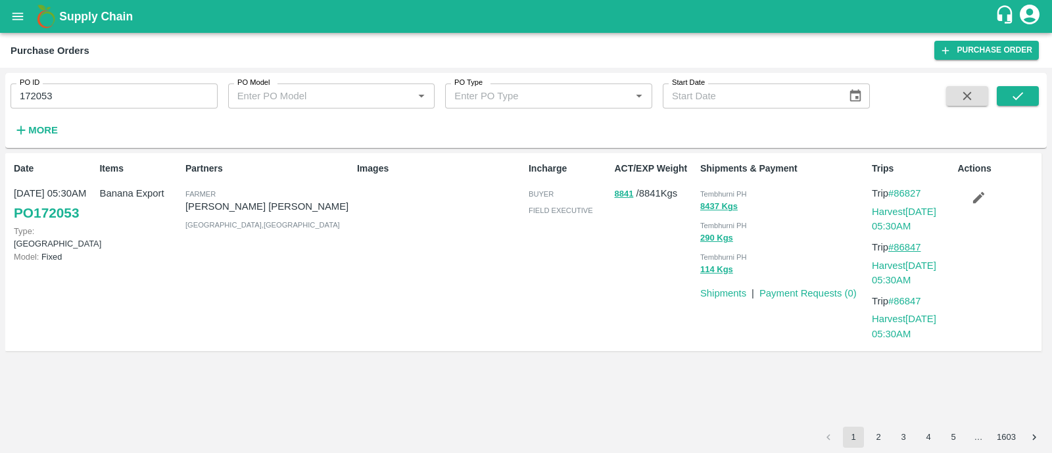
drag, startPoint x: 930, startPoint y: 243, endPoint x: 895, endPoint y: 244, distance: 34.9
click at [895, 244] on p "Trip #86847" at bounding box center [912, 247] width 80 height 14
copy link "86847"
drag, startPoint x: 927, startPoint y: 189, endPoint x: 898, endPoint y: 192, distance: 29.7
click at [898, 192] on p "Trip #86827" at bounding box center [912, 193] width 80 height 14
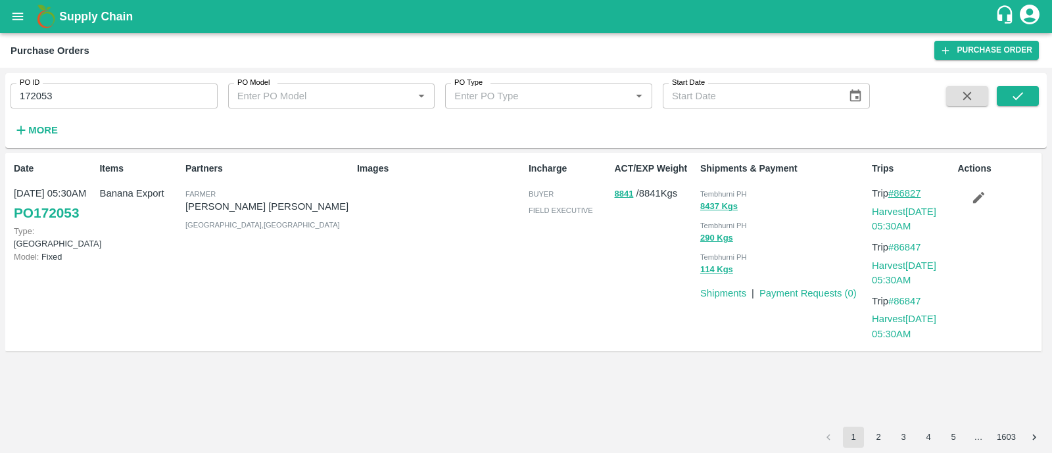
copy link "86827"
click at [893, 209] on link "Harvest 27 Aug, 05:30AM" at bounding box center [904, 219] width 64 height 25
click at [977, 195] on icon "button" at bounding box center [978, 197] width 14 height 14
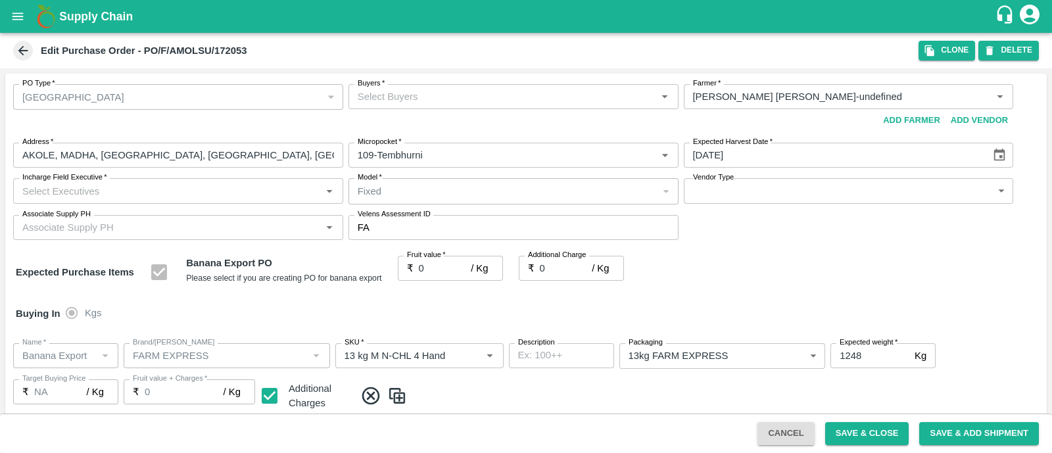
click at [397, 96] on input "Buyers   *" at bounding box center [503, 96] width 301 height 17
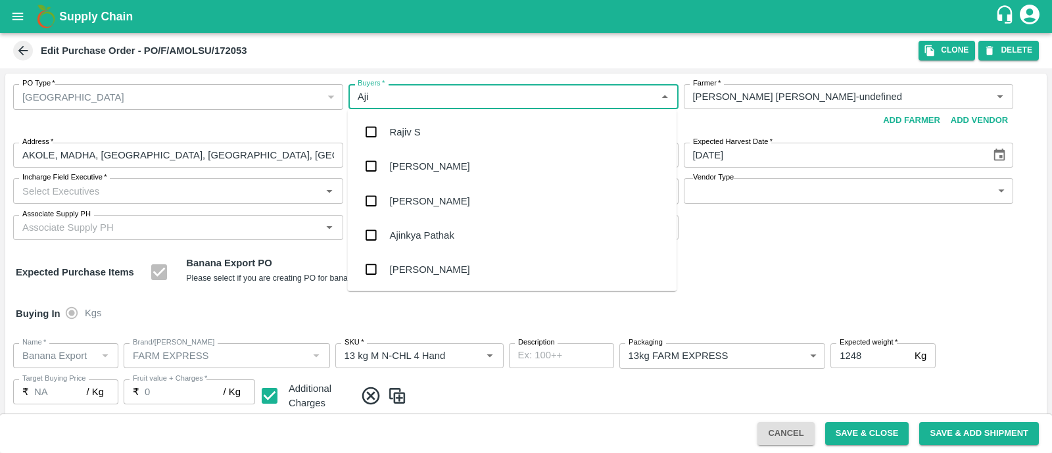
type input "Ajit"
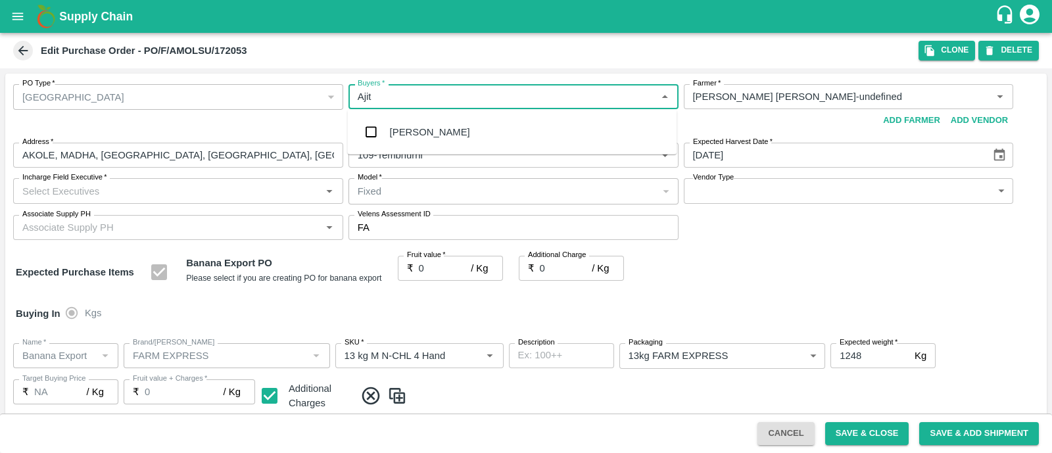
click at [397, 120] on div "Ajit Otari" at bounding box center [512, 132] width 330 height 34
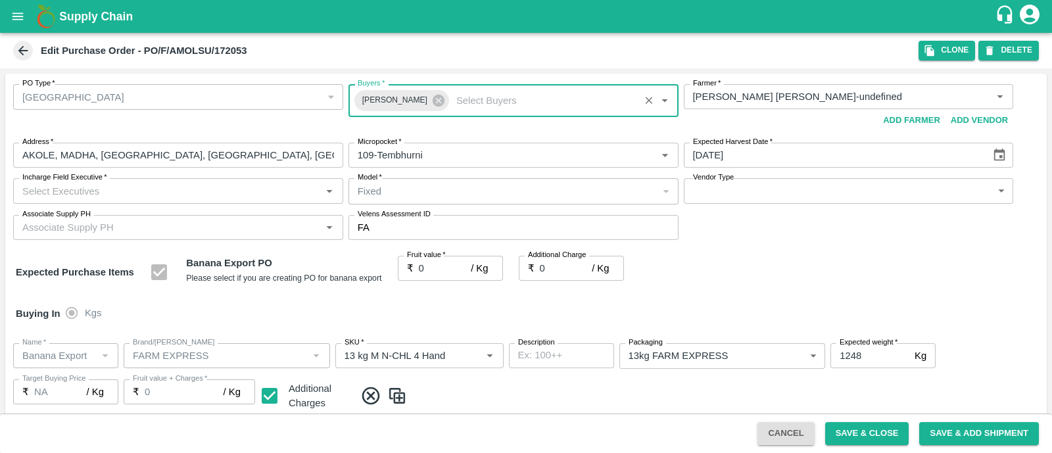
click at [224, 190] on input "Incharge Field Executive   *" at bounding box center [167, 190] width 301 height 17
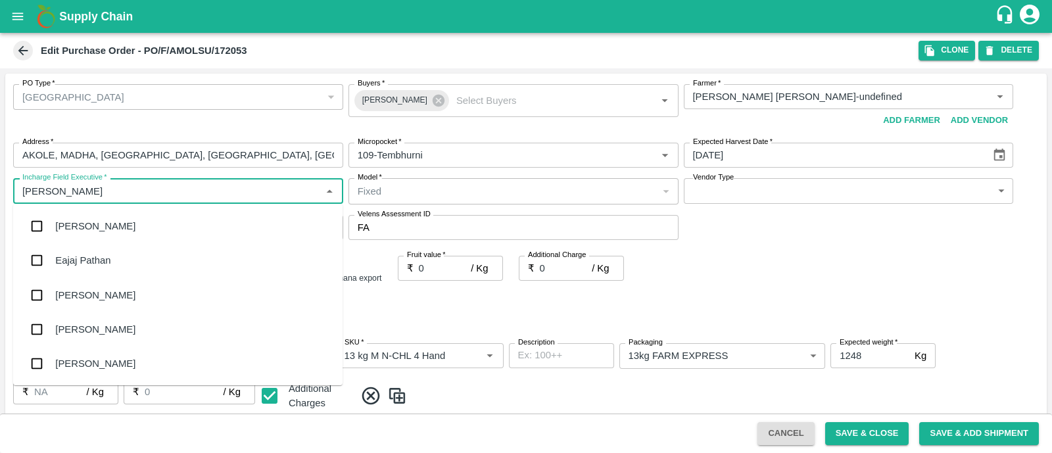
type input "Jay"
click at [150, 284] on div "jaydip Tale" at bounding box center [178, 295] width 330 height 34
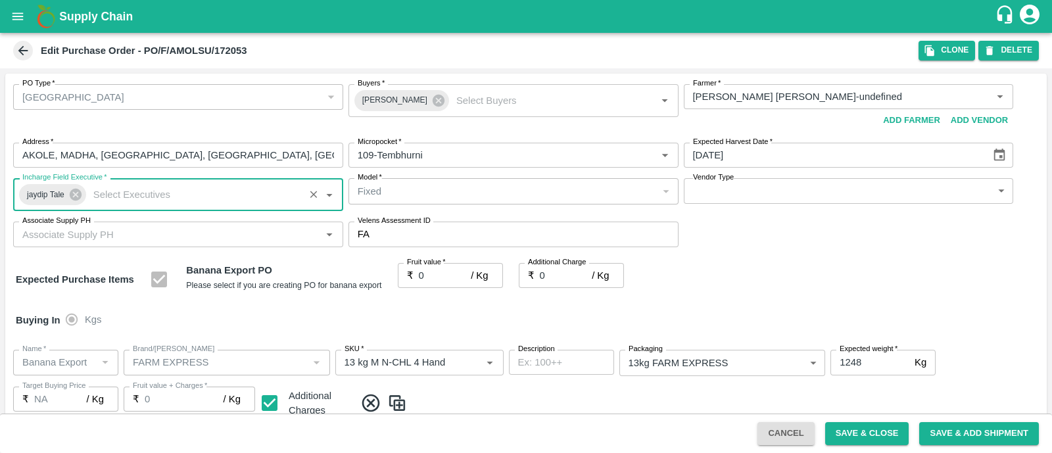
click at [756, 192] on body "Supply Chain Edit Purchase Order - PO/F/AMOLSU/172053 Clone DELETE PO Type   * …" at bounding box center [526, 226] width 1052 height 453
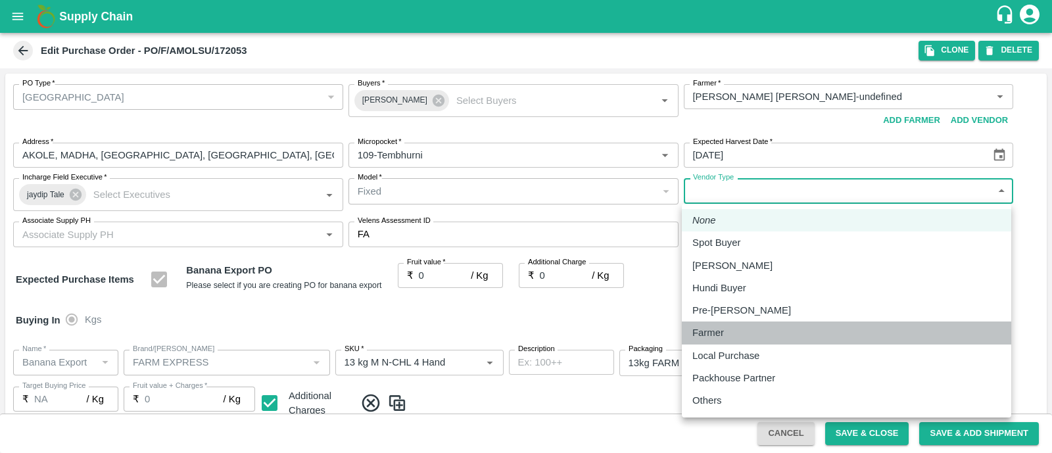
click at [714, 327] on p "Farmer" at bounding box center [709, 333] width 32 height 14
type input "FARMER"
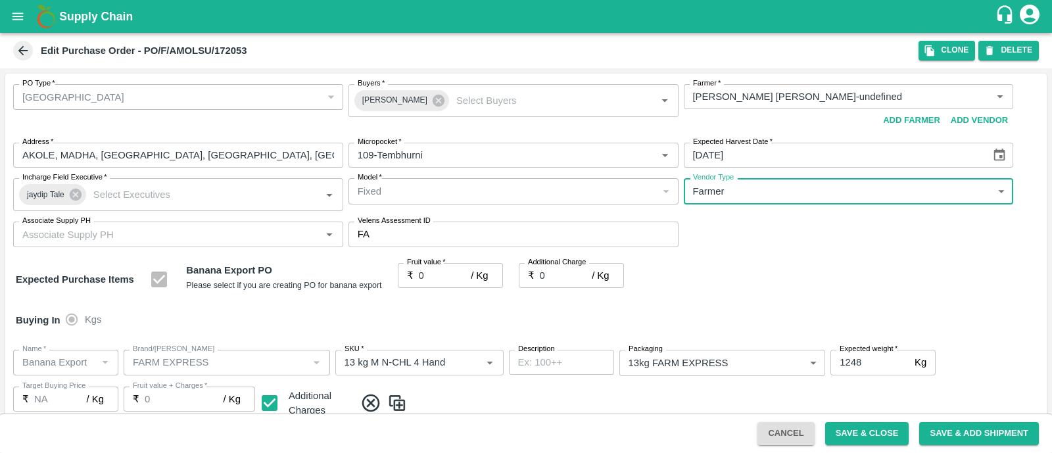
click at [195, 222] on div "Associate Supply PH" at bounding box center [178, 234] width 330 height 25
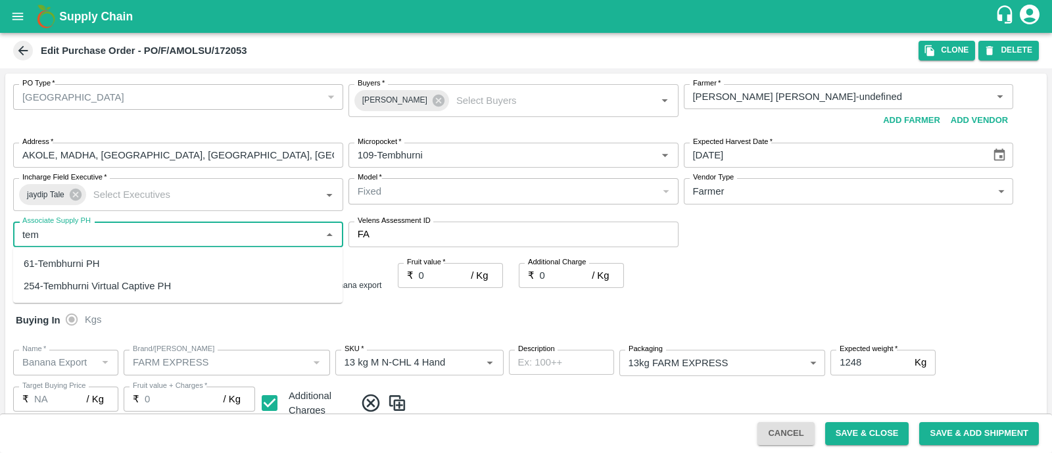
click at [157, 264] on div "61-Tembhurni PH" at bounding box center [178, 264] width 330 height 22
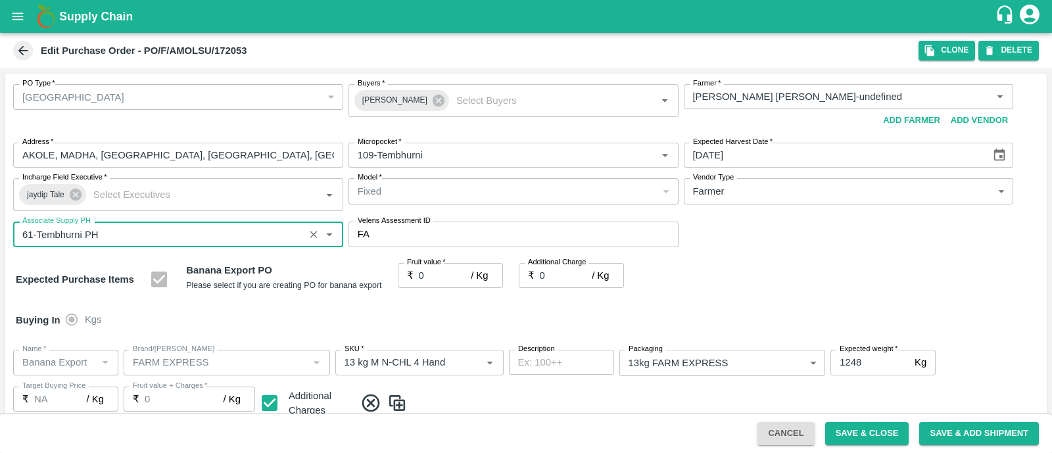
type input "61-Tembhurni PH"
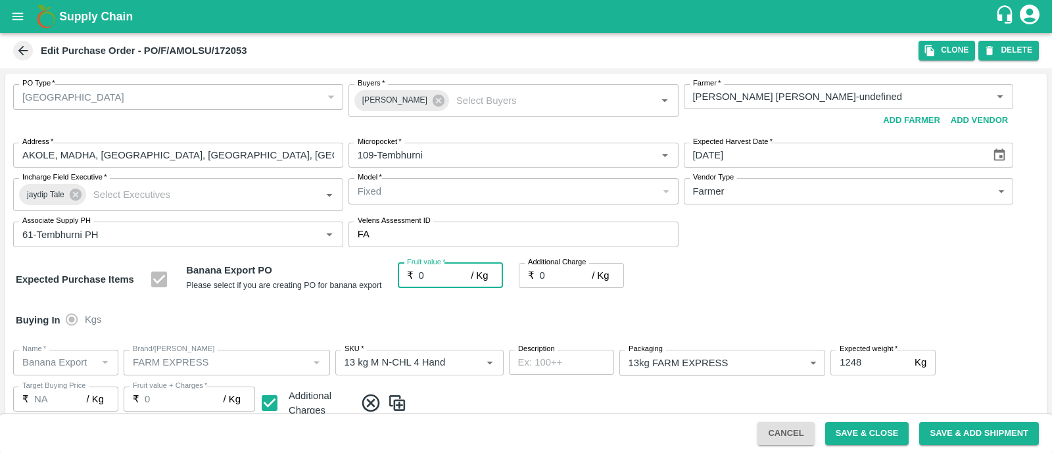
click at [441, 277] on input "0" at bounding box center [445, 275] width 53 height 25
type input "5"
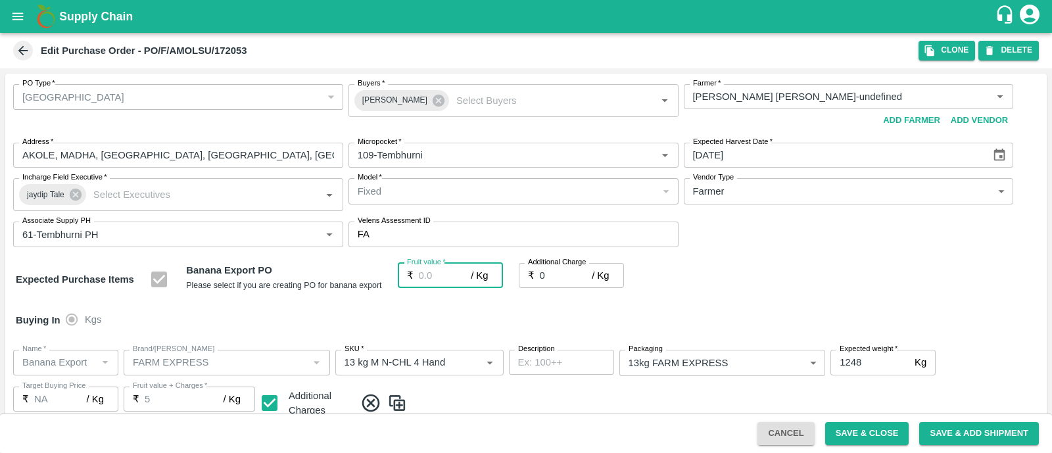
type input "5"
type input "25"
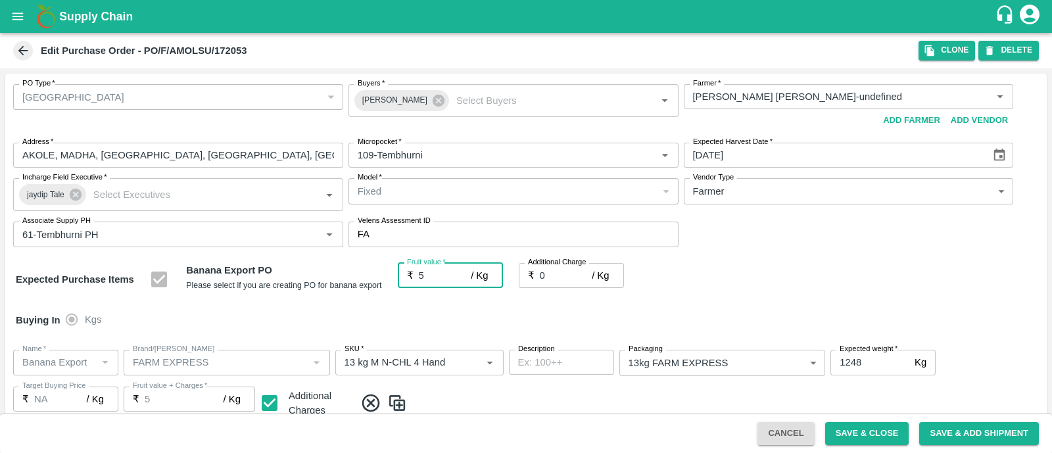
type input "25"
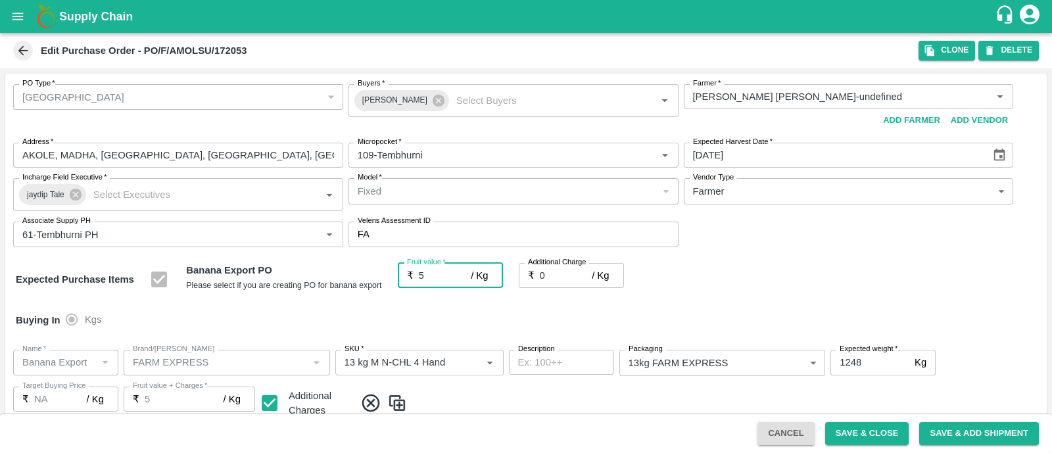
type input "25"
click at [718, 273] on div "Expected Purchase Items Banana Export PO Please select if you are creating PO f…" at bounding box center [526, 280] width 1021 height 34
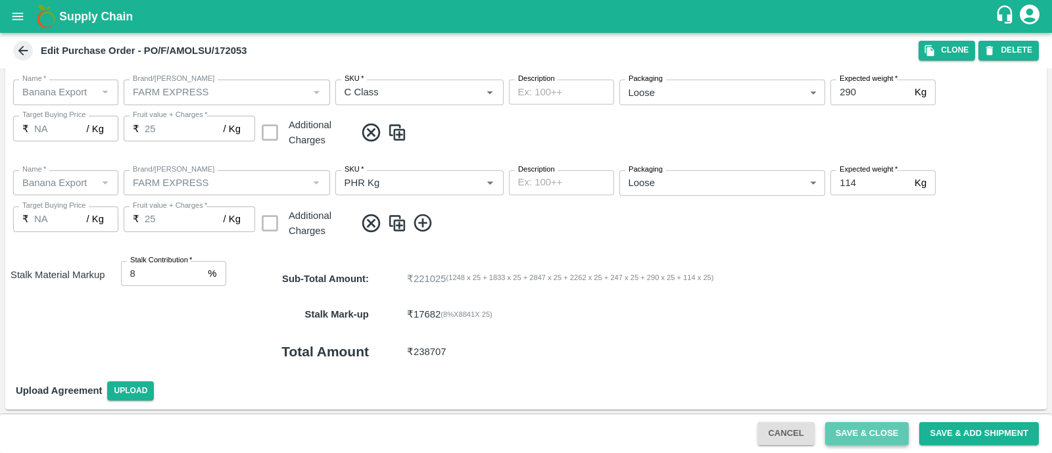
click at [849, 424] on button "Save & Close" at bounding box center [867, 433] width 84 height 23
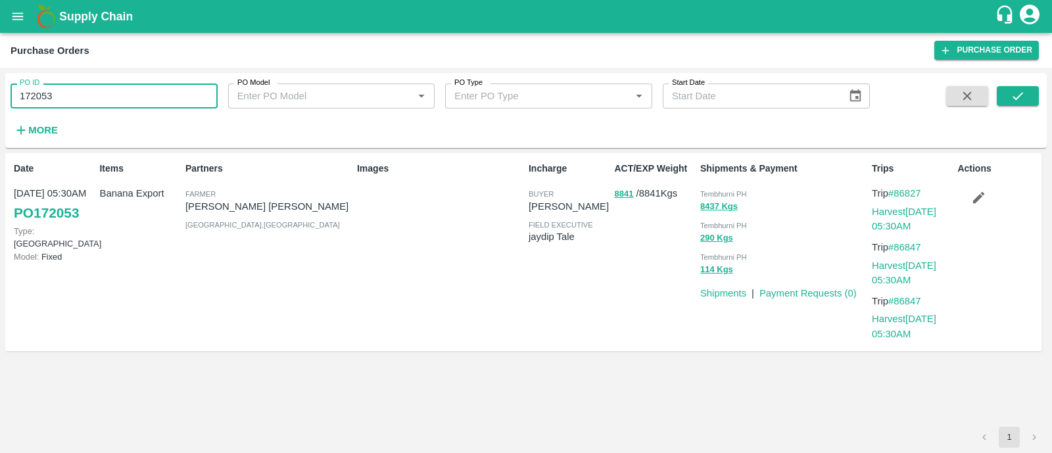
click at [72, 102] on input "172053" at bounding box center [114, 96] width 207 height 25
paste input "text"
type input "172096"
click at [1013, 93] on icon "submit" at bounding box center [1018, 96] width 14 height 14
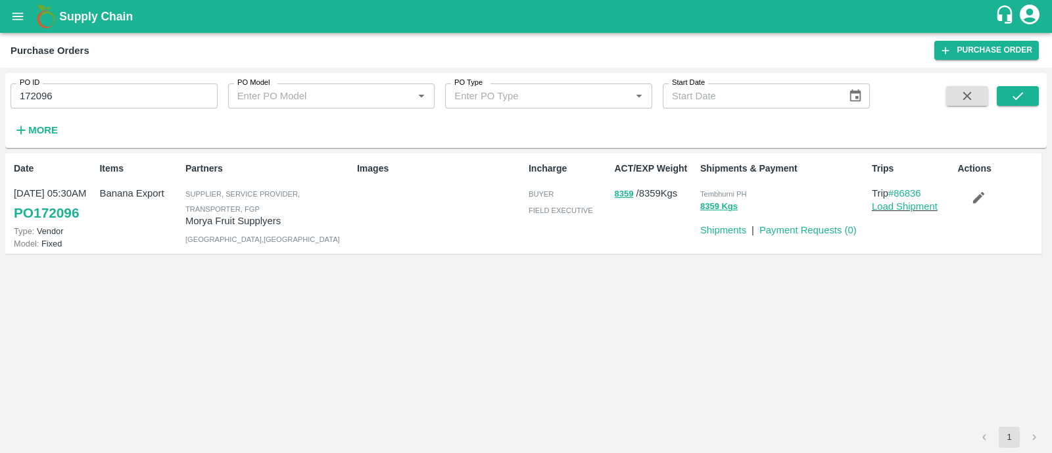
click at [583, 124] on div "PO ID 172096 PO ID PO Model PO Model   * PO Type PO Type   * Start Date Start D…" at bounding box center [435, 107] width 870 height 68
click at [477, 280] on div "Date 27 Aug, 05:30AM PO 172096 Type: Vendor Model: Fixed Items Banana Export Pa…" at bounding box center [526, 290] width 1042 height 274
click at [1019, 87] on button "submit" at bounding box center [1018, 96] width 42 height 20
click at [1020, 89] on icon "submit" at bounding box center [1018, 96] width 14 height 14
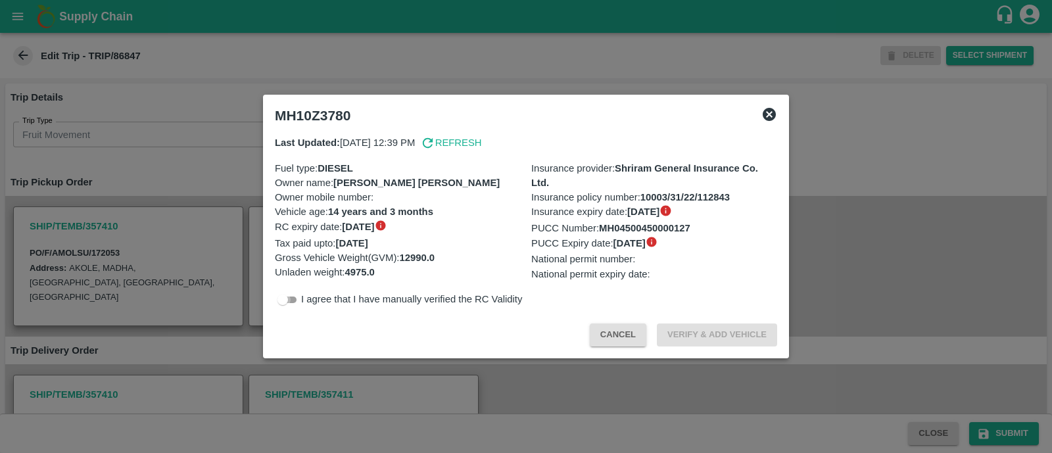
click at [296, 305] on input "checkbox" at bounding box center [282, 300] width 47 height 16
checkbox input "true"
click at [706, 337] on button "Verify & Add Vehicle" at bounding box center [717, 335] width 120 height 23
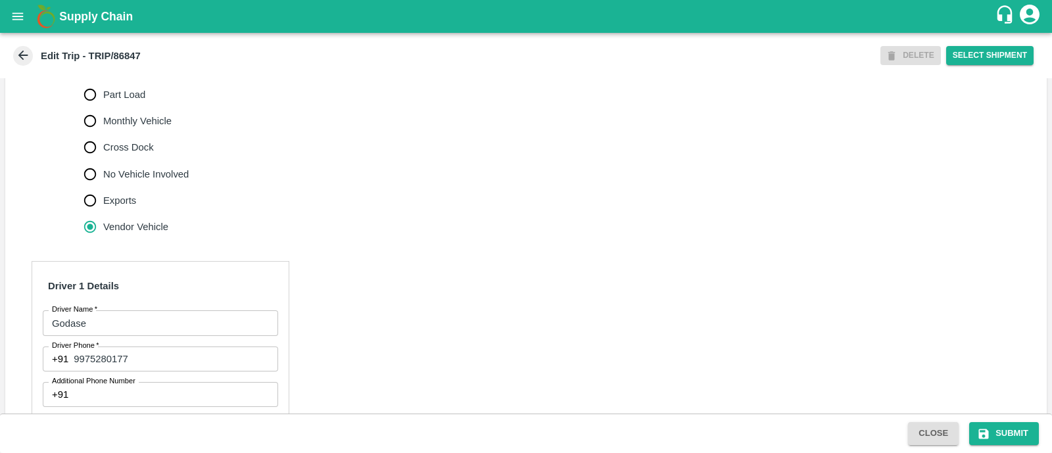
scroll to position [443, 0]
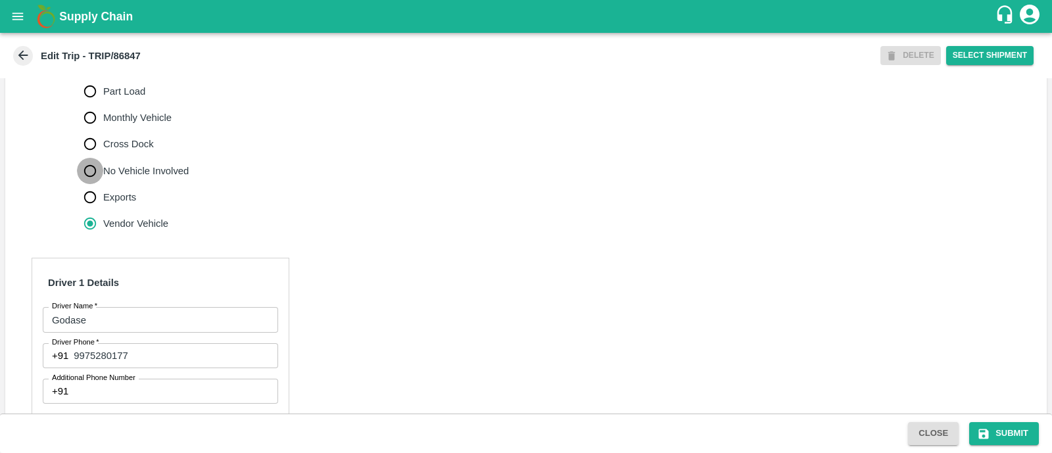
click at [86, 184] on input "No Vehicle Involved" at bounding box center [90, 171] width 26 height 26
radio input "true"
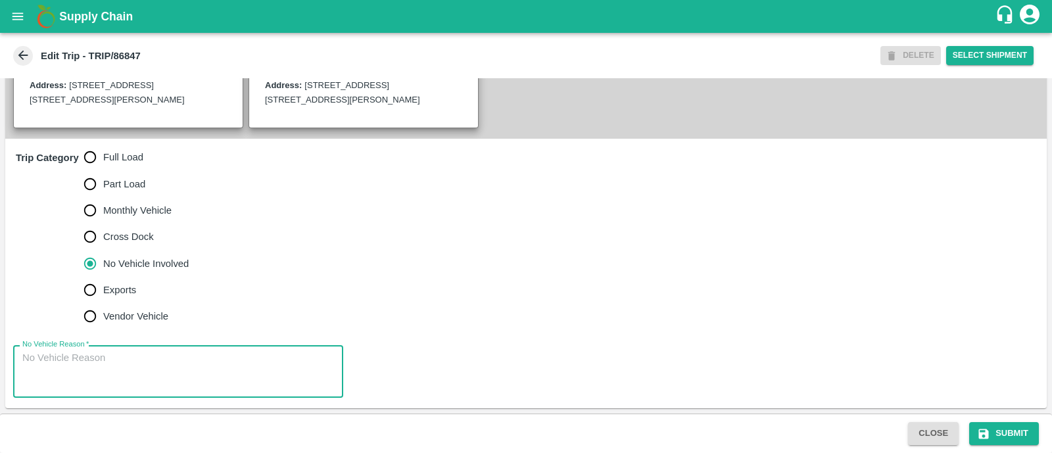
click at [87, 374] on textarea "No Vehicle Reason   *" at bounding box center [178, 371] width 312 height 41
type textarea "Field Dump"
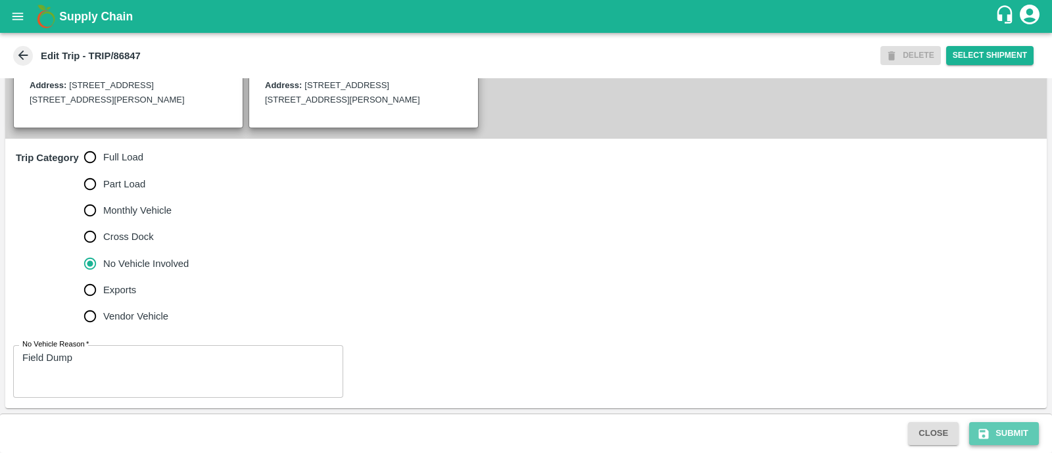
click at [1014, 439] on button "Submit" at bounding box center [1005, 433] width 70 height 23
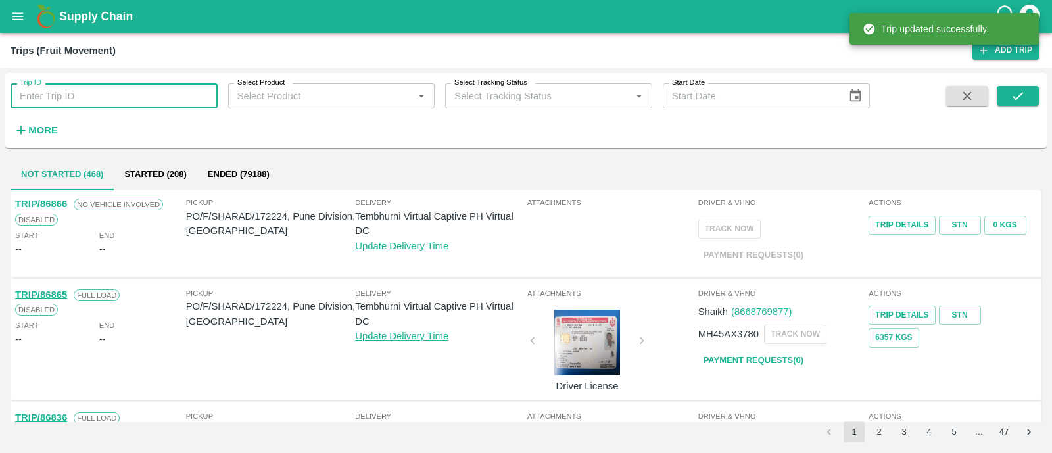
click at [160, 97] on input "Trip ID" at bounding box center [114, 96] width 207 height 25
paste input "86827"
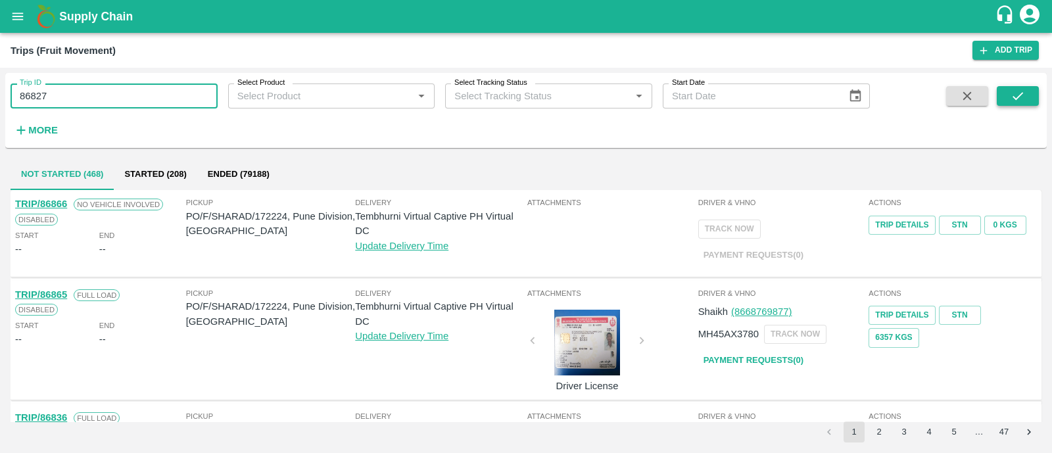
type input "86827"
click at [1035, 93] on button "submit" at bounding box center [1018, 96] width 42 height 20
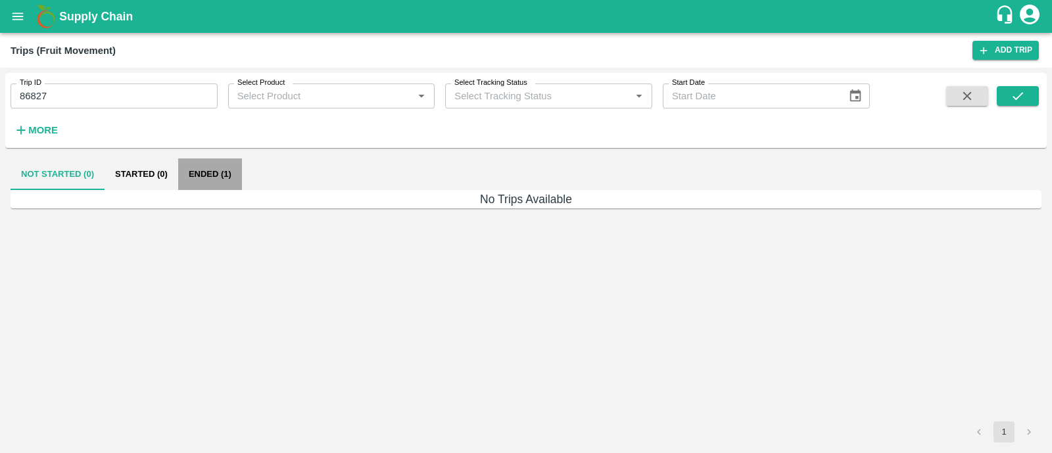
click at [216, 172] on button "Ended (1)" at bounding box center [210, 175] width 64 height 32
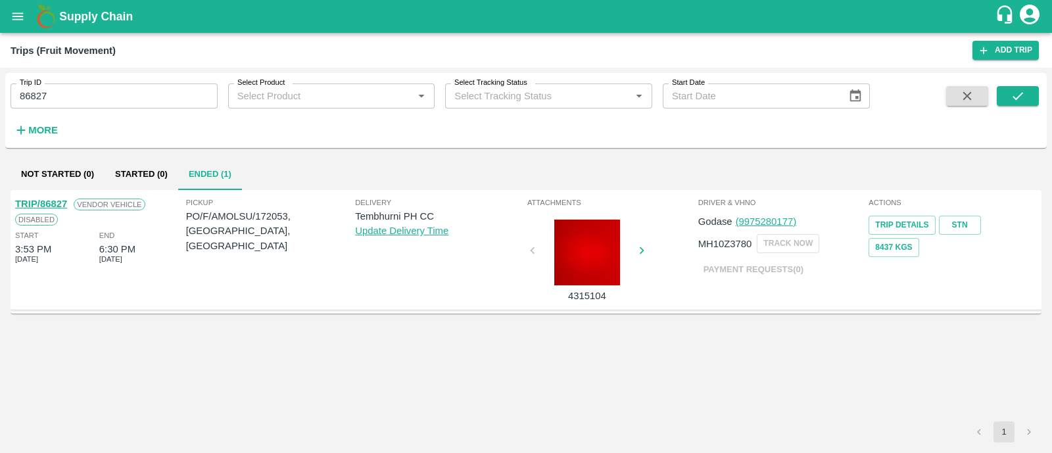
click at [50, 203] on link "TRIP/86827" at bounding box center [41, 204] width 52 height 11
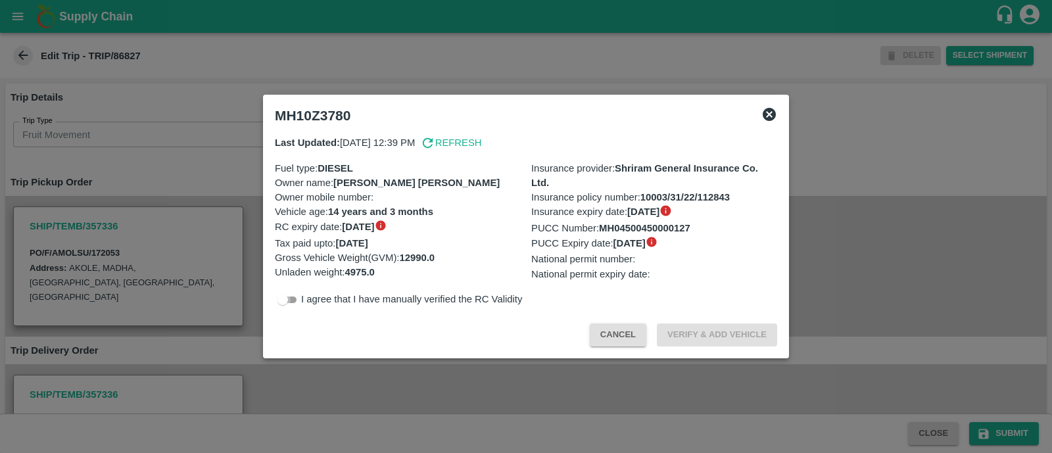
click at [278, 305] on input "checkbox" at bounding box center [282, 300] width 47 height 16
checkbox input "true"
click at [691, 335] on button "Verify & Add Vehicle" at bounding box center [717, 335] width 120 height 23
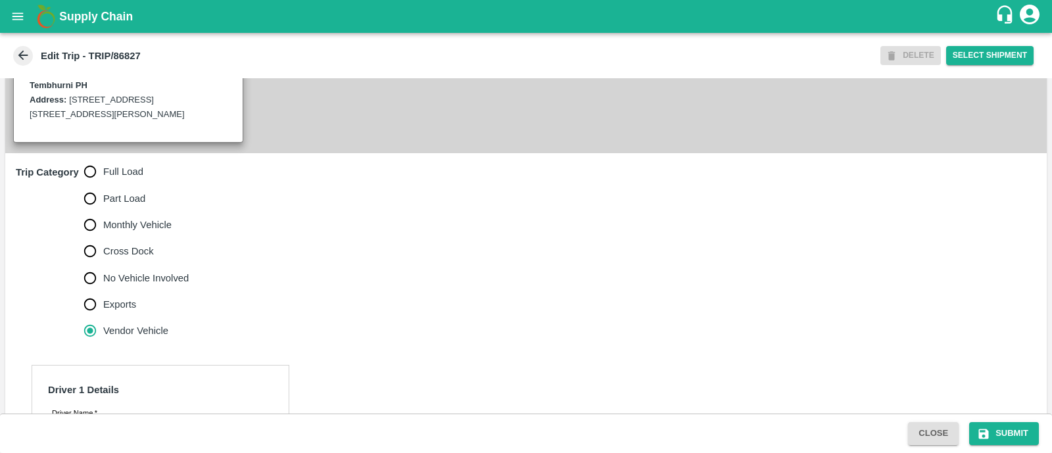
scroll to position [341, 0]
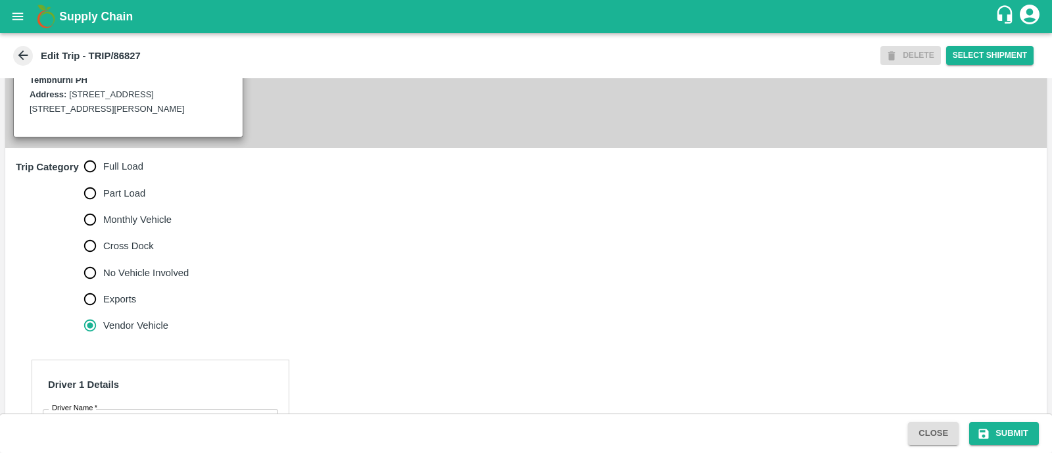
click at [86, 180] on input "Full Load" at bounding box center [90, 166] width 26 height 26
radio input "true"
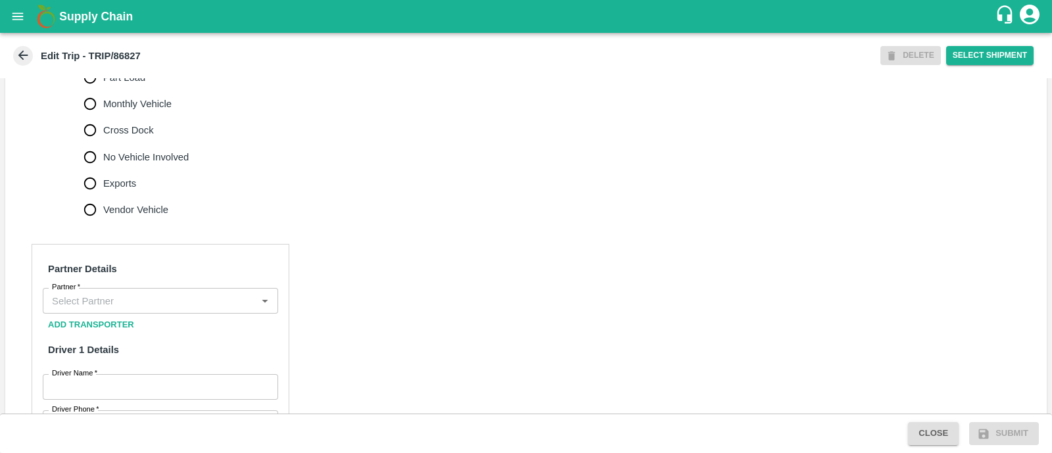
scroll to position [458, 0]
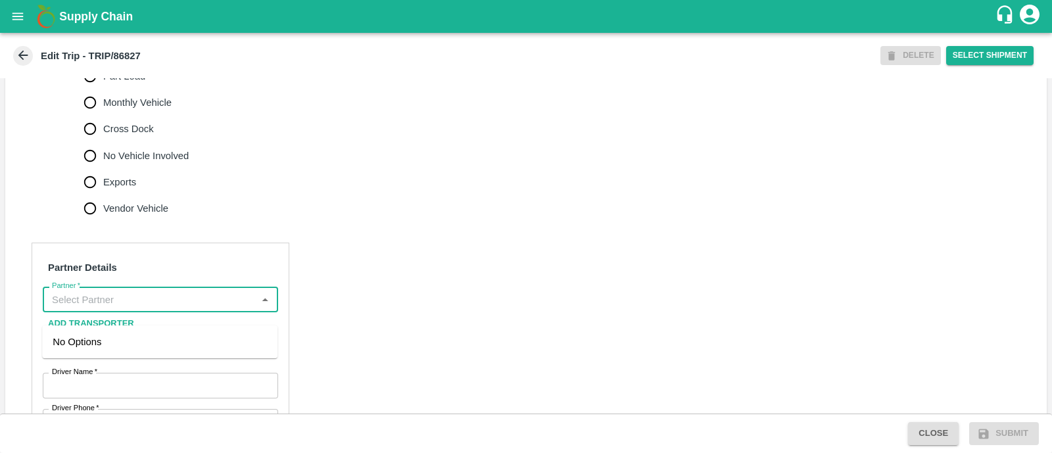
click at [109, 308] on input "Partner   *" at bounding box center [150, 299] width 206 height 17
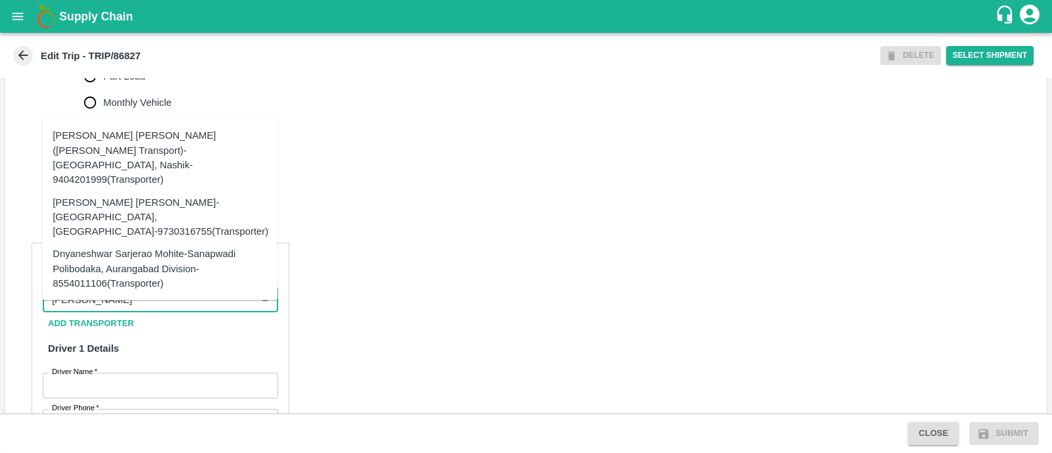
click at [197, 195] on div "[PERSON_NAME] [PERSON_NAME]-[GEOGRAPHIC_DATA], [GEOGRAPHIC_DATA]-9730316755(Tra…" at bounding box center [161, 217] width 216 height 44
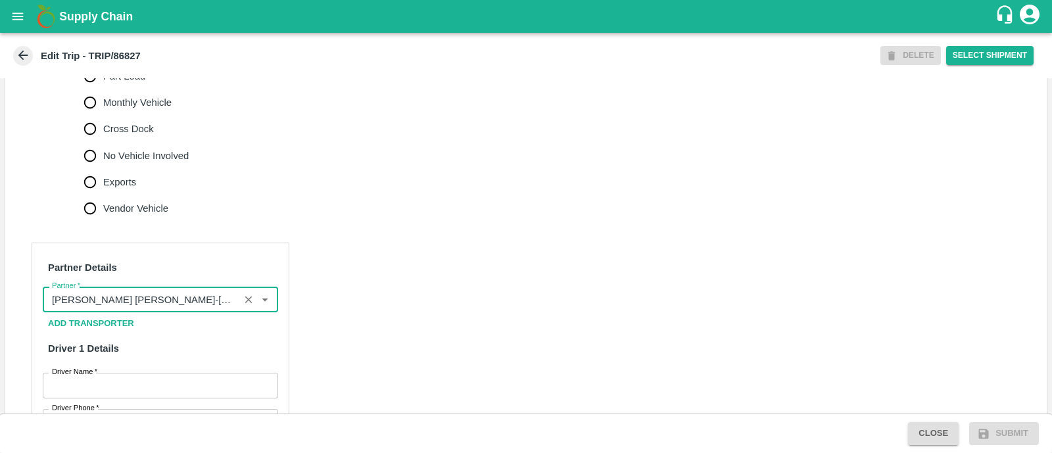
type input "[PERSON_NAME] [PERSON_NAME]-[GEOGRAPHIC_DATA], [GEOGRAPHIC_DATA]-9730316755(Tra…"
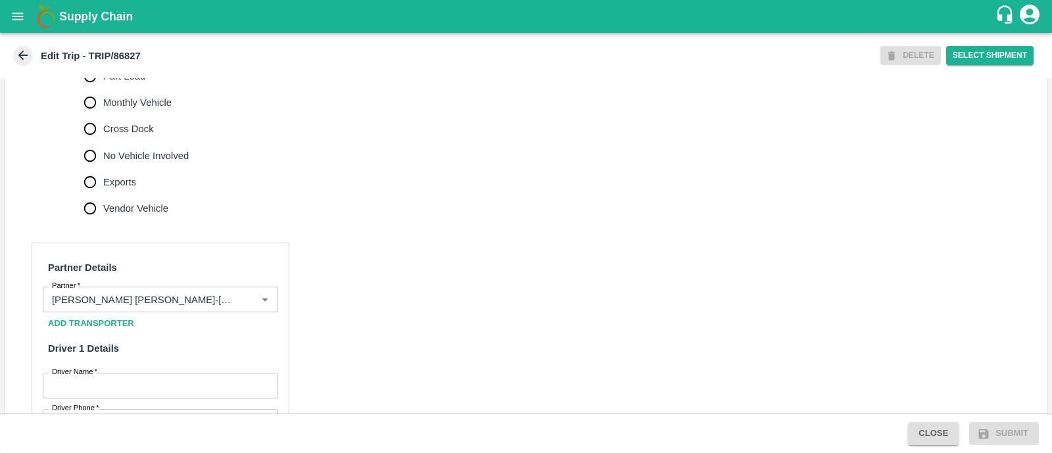
click at [166, 362] on h6 "Driver 1 Details" at bounding box center [160, 349] width 235 height 28
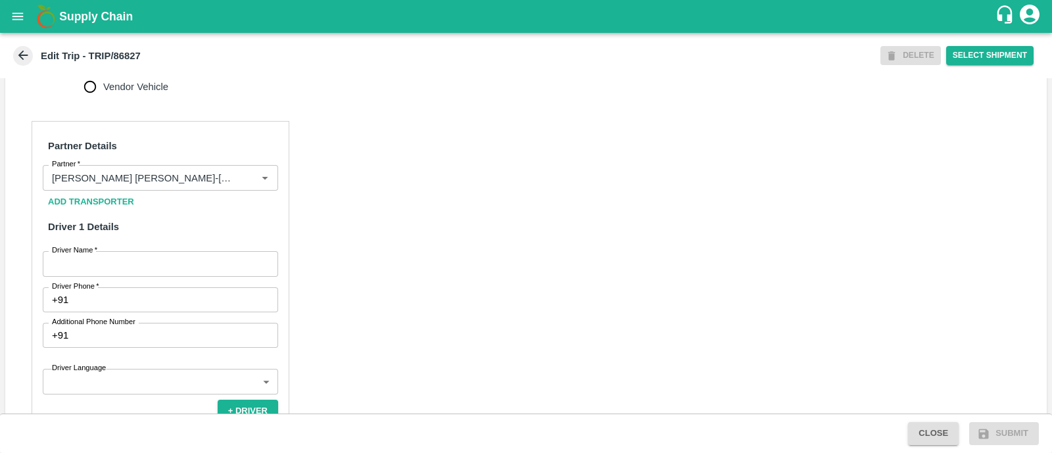
scroll to position [590, 0]
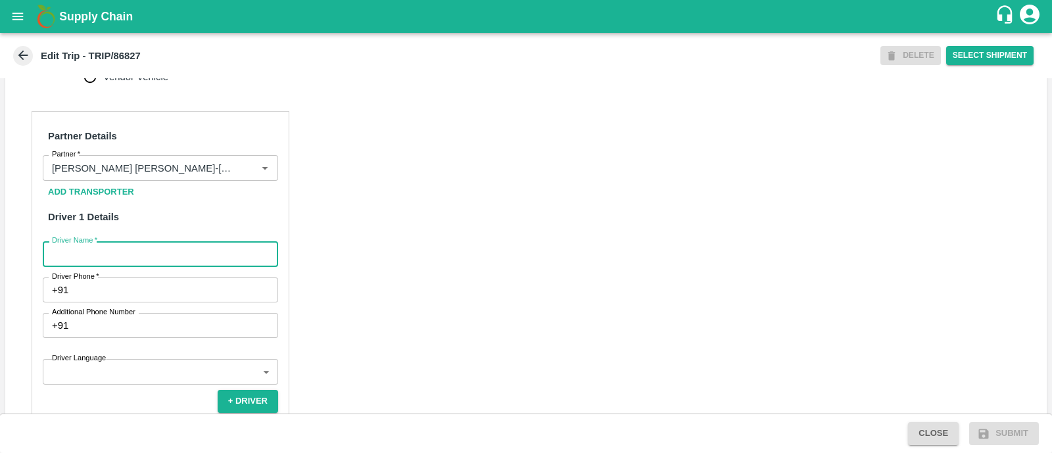
click at [147, 266] on input "Driver Name   *" at bounding box center [160, 253] width 235 height 25
type input "Godse"
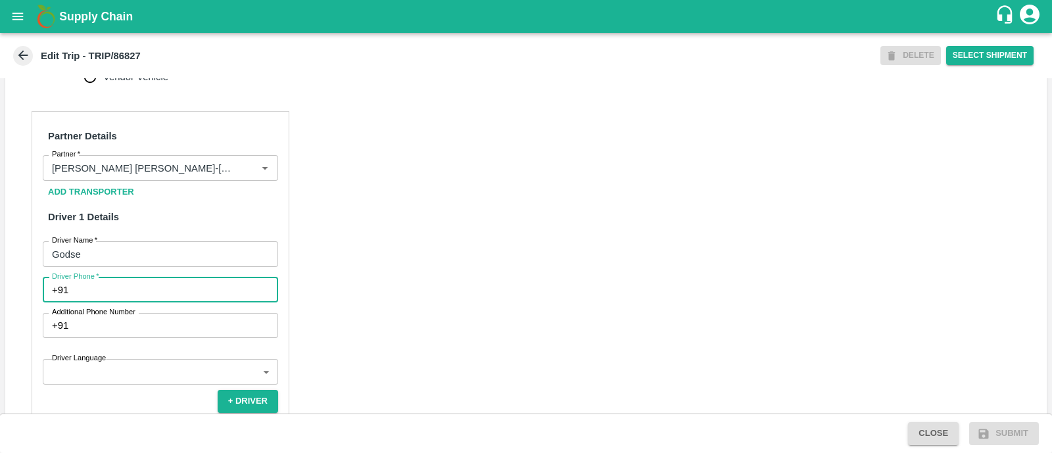
click at [141, 303] on input "Driver Phone   *" at bounding box center [176, 290] width 205 height 25
type input "9975280177"
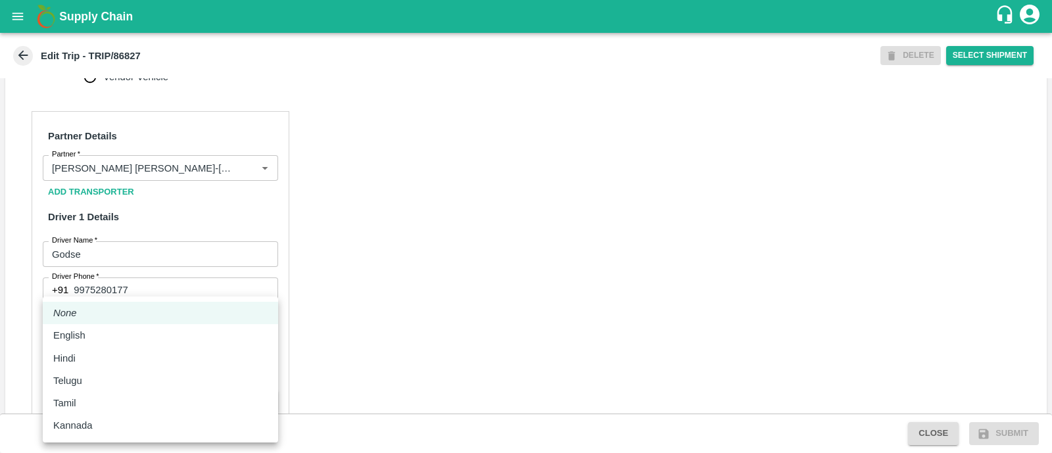
click at [155, 383] on body "Supply Chain Edit Trip - TRIP/86827 DELETE Select Shipment Trip Details Trip Ty…" at bounding box center [526, 226] width 1052 height 453
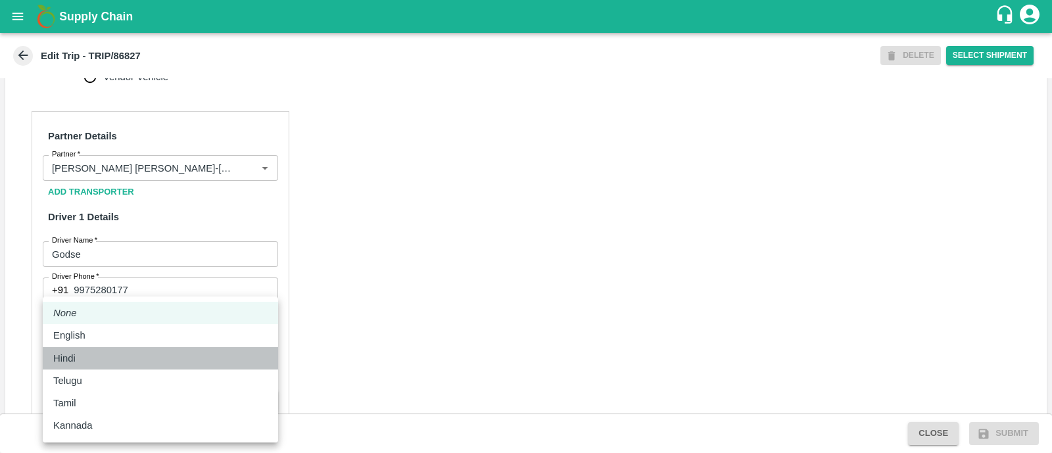
click at [109, 361] on div "Hindi" at bounding box center [160, 358] width 214 height 14
type input "hi"
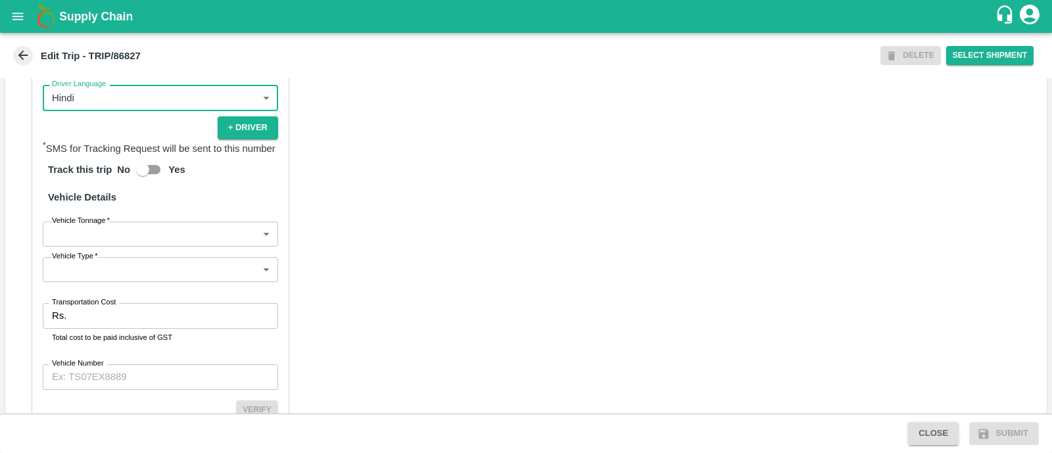
scroll to position [873, 0]
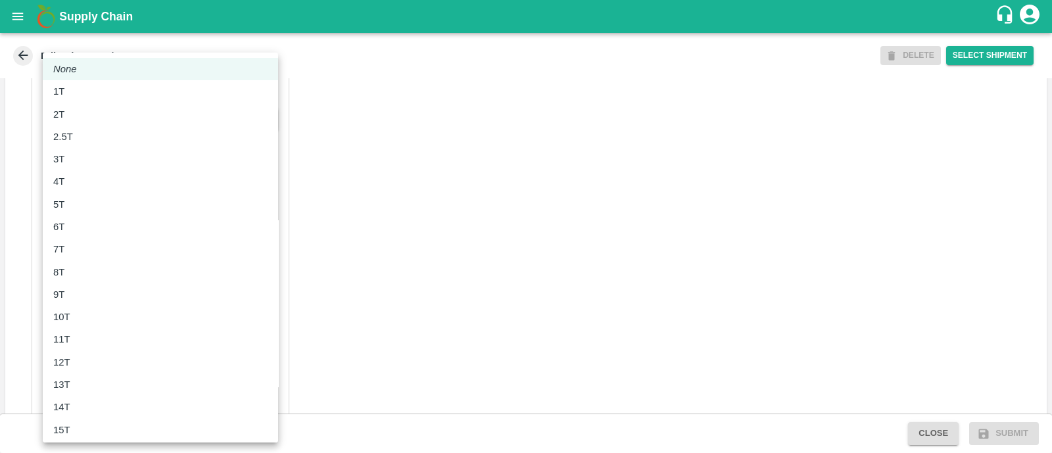
click at [135, 244] on body "Supply Chain Edit Trip - TRIP/86827 DELETE Select Shipment Trip Details Trip Ty…" at bounding box center [526, 226] width 1052 height 453
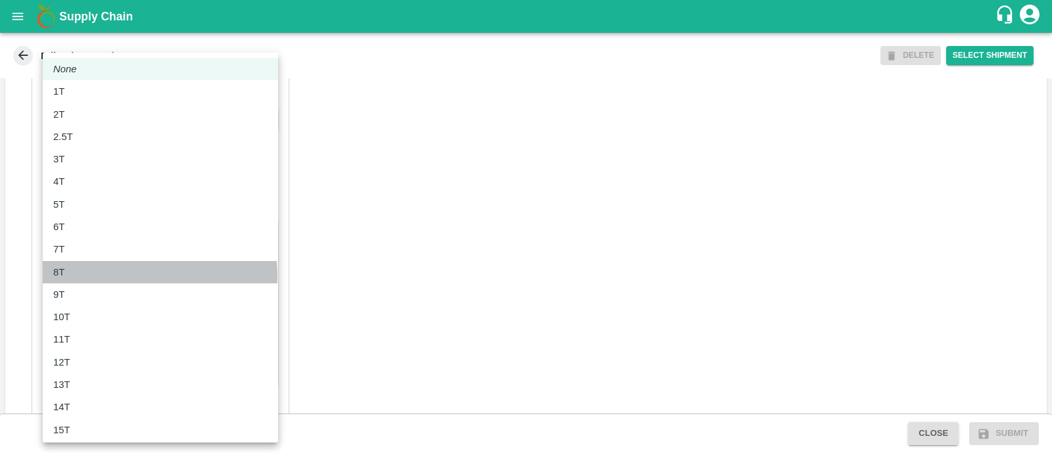
click at [111, 276] on div "8T" at bounding box center [160, 272] width 214 height 14
type input "8000"
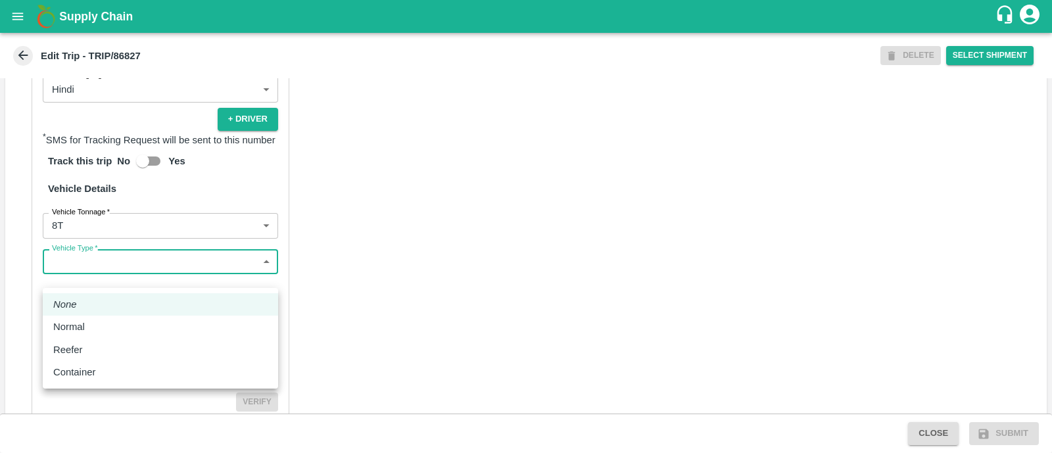
click at [111, 276] on body "Supply Chain Edit Trip - TRIP/86827 DELETE Select Shipment Trip Details Trip Ty…" at bounding box center [526, 226] width 1052 height 453
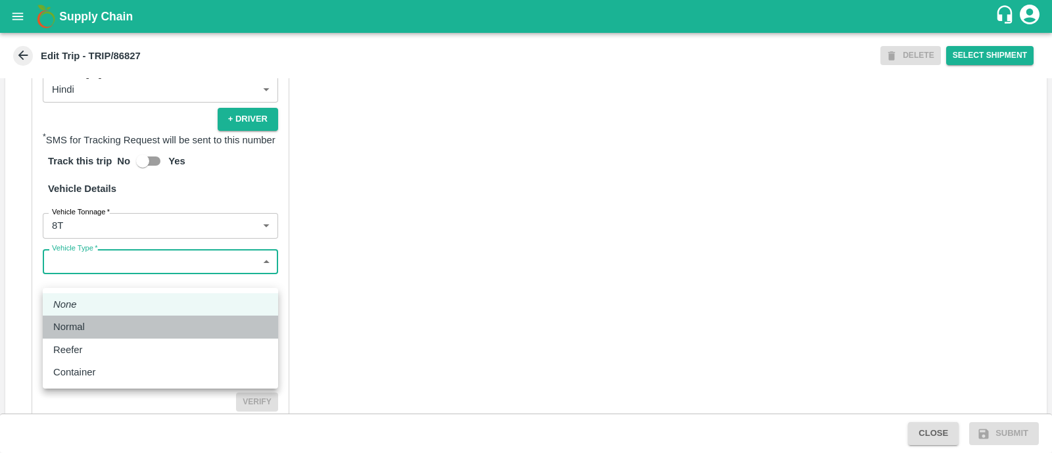
click at [92, 328] on div "Normal" at bounding box center [160, 327] width 214 height 14
type input "Normal"
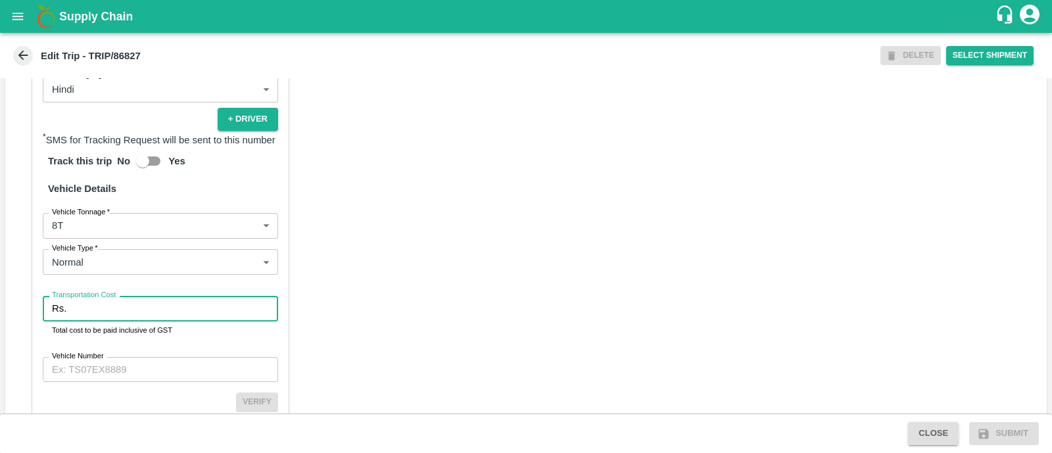
click at [116, 315] on input "Transportation Cost" at bounding box center [175, 308] width 207 height 25
type input "5786"
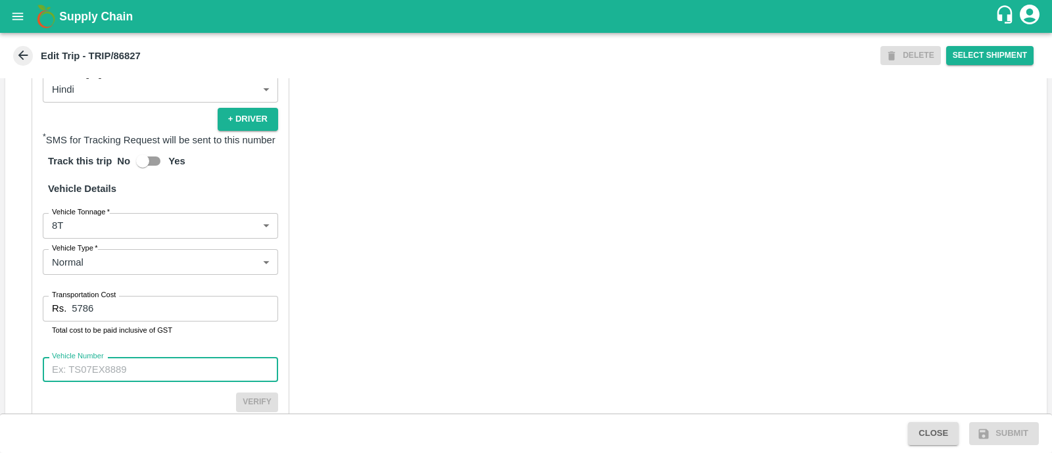
click at [172, 381] on input "Vehicle Number" at bounding box center [160, 369] width 235 height 25
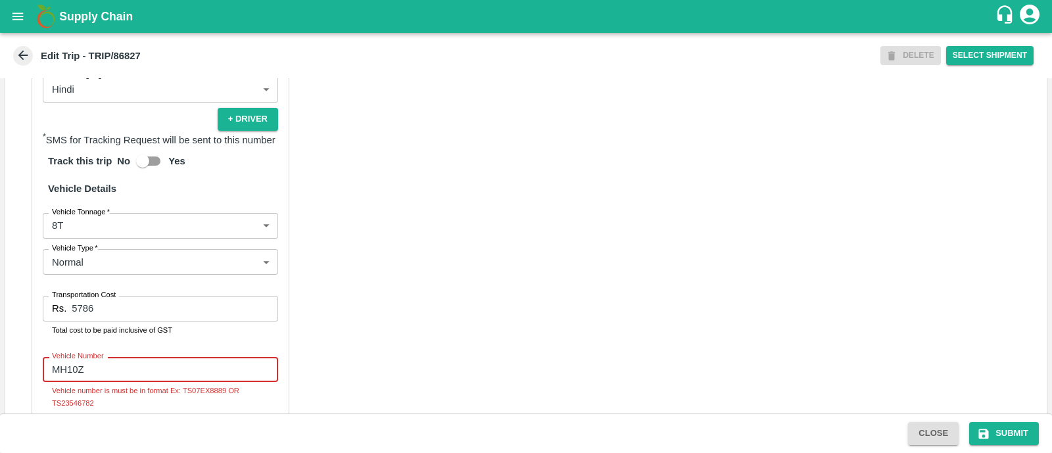
type input "MH10Z3780"
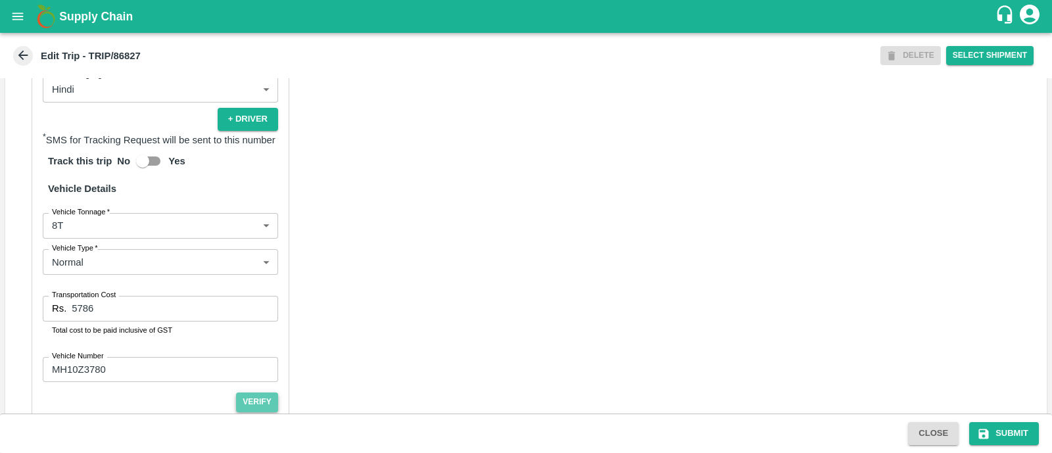
click at [263, 409] on button "Verify" at bounding box center [257, 402] width 42 height 19
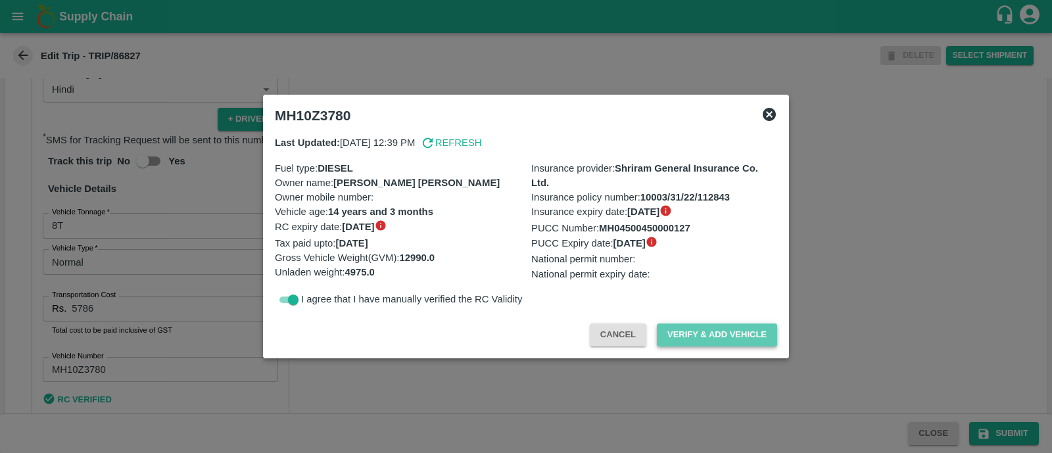
click at [737, 337] on button "Verify & Add Vehicle" at bounding box center [717, 335] width 120 height 23
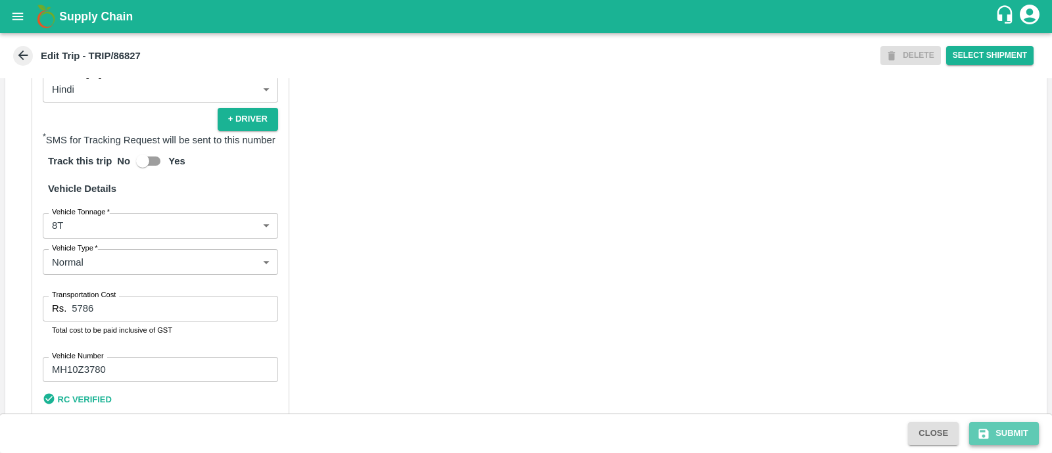
click at [998, 436] on button "Submit" at bounding box center [1005, 433] width 70 height 23
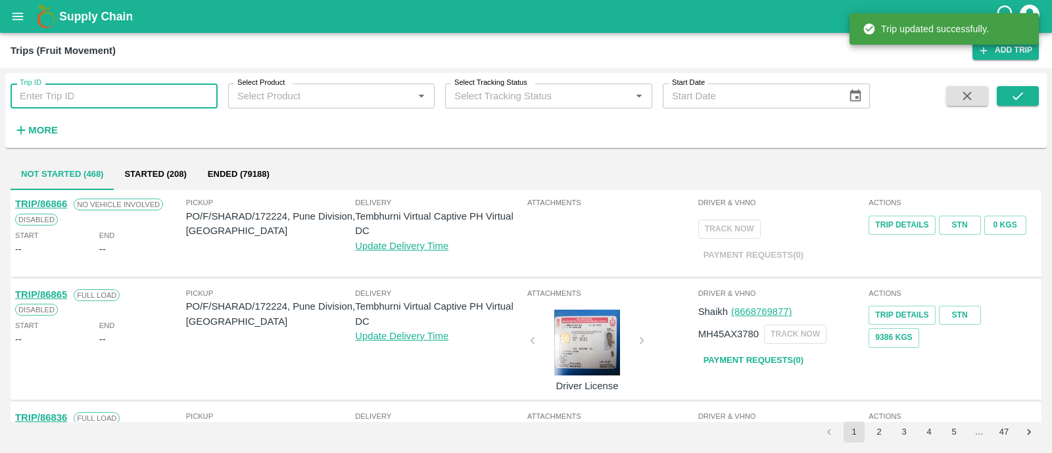
click at [72, 98] on input "Trip ID" at bounding box center [114, 96] width 207 height 25
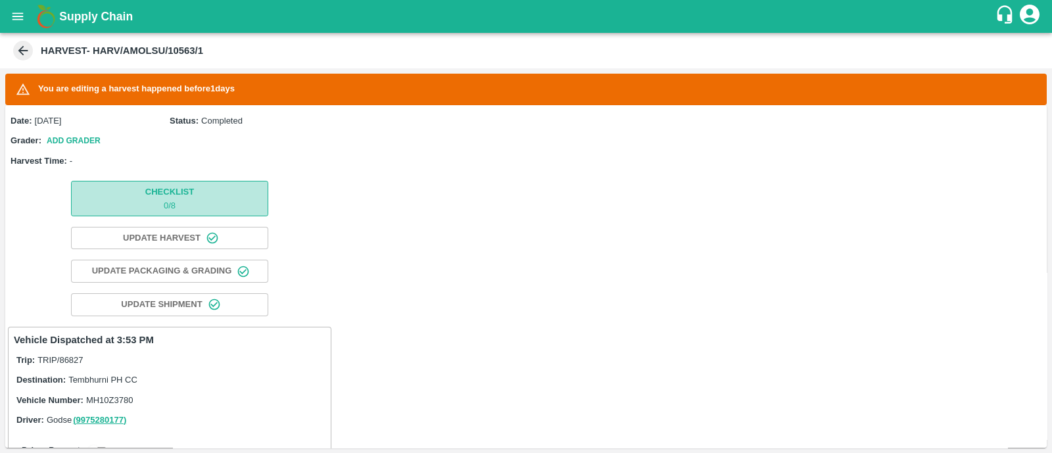
click at [137, 182] on button "Checklist 0 / 8" at bounding box center [169, 198] width 197 height 35
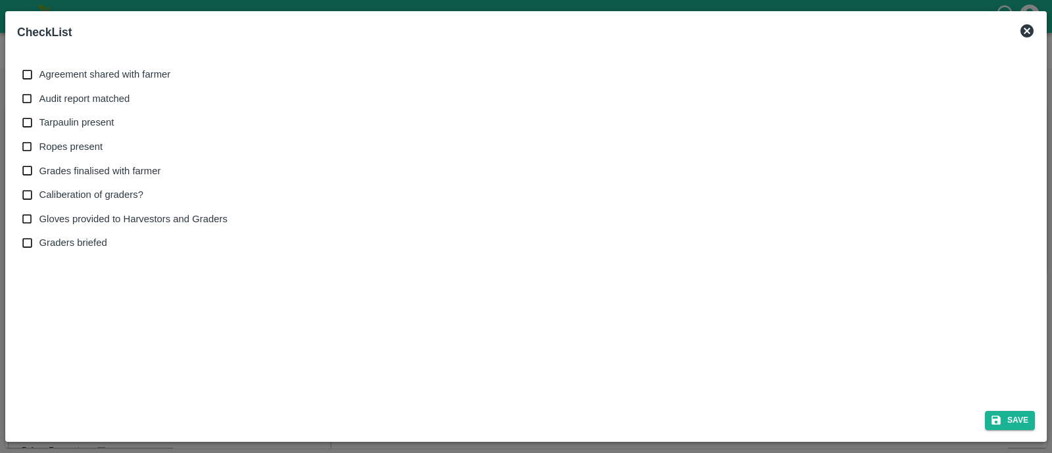
click at [149, 200] on label "Caliberation of graders?" at bounding box center [121, 195] width 212 height 24
click at [39, 200] on input "Caliberation of graders?" at bounding box center [27, 195] width 24 height 24
checkbox input "true"
click at [64, 237] on span "Graders briefed" at bounding box center [73, 242] width 68 height 14
click at [39, 237] on input "Graders briefed" at bounding box center [27, 243] width 24 height 24
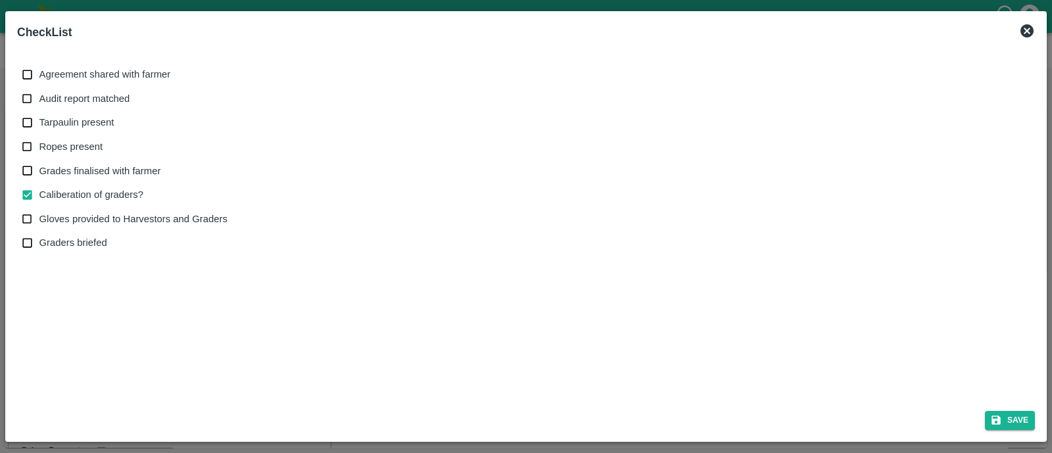
checkbox input "true"
click at [36, 215] on input "Gloves provided to Harvestors and Graders" at bounding box center [27, 219] width 24 height 24
checkbox input "true"
click at [45, 144] on span "Ropes present" at bounding box center [71, 146] width 64 height 14
click at [39, 144] on input "Ropes present" at bounding box center [27, 147] width 24 height 24
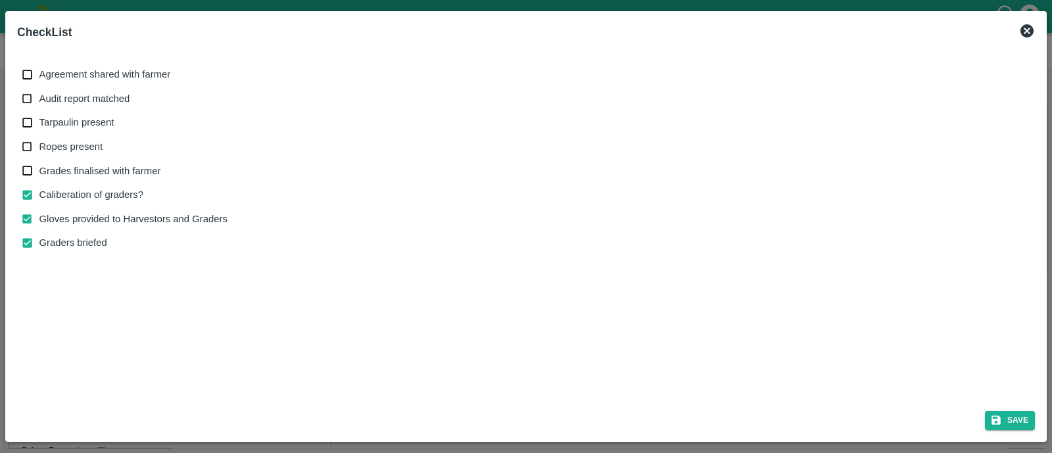
checkbox input "true"
click at [26, 120] on input "Tarpaulin present" at bounding box center [27, 123] width 24 height 24
checkbox input "true"
click at [36, 80] on input "Agreement shared with farmer" at bounding box center [27, 74] width 24 height 24
checkbox input "true"
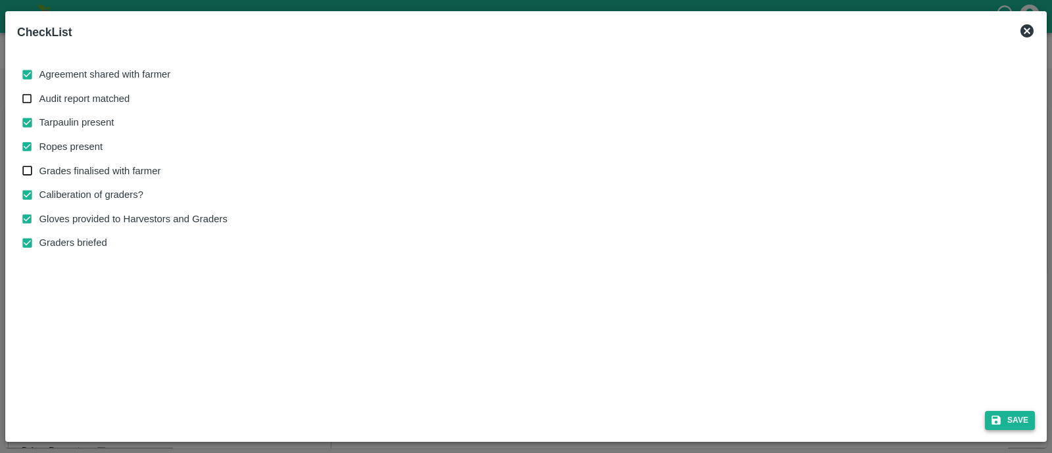
click at [1014, 429] on button "Save" at bounding box center [1010, 420] width 50 height 19
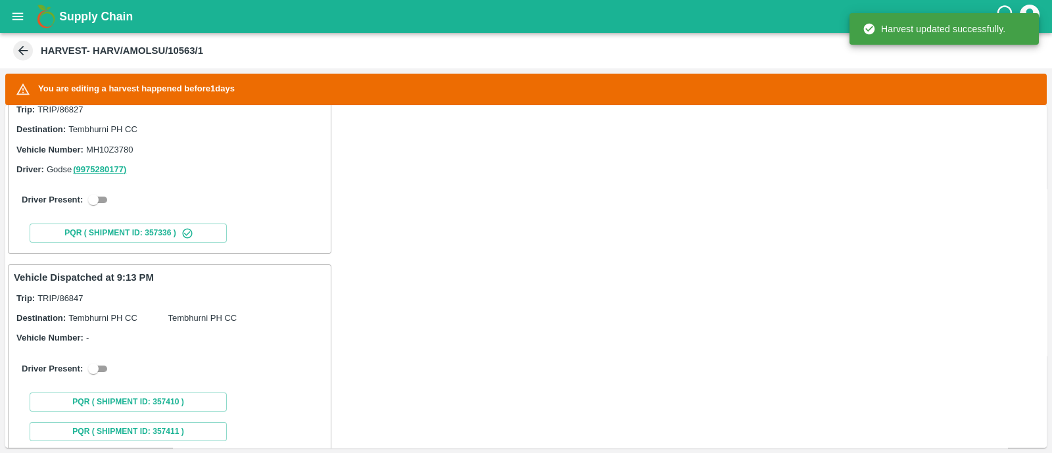
scroll to position [255, 0]
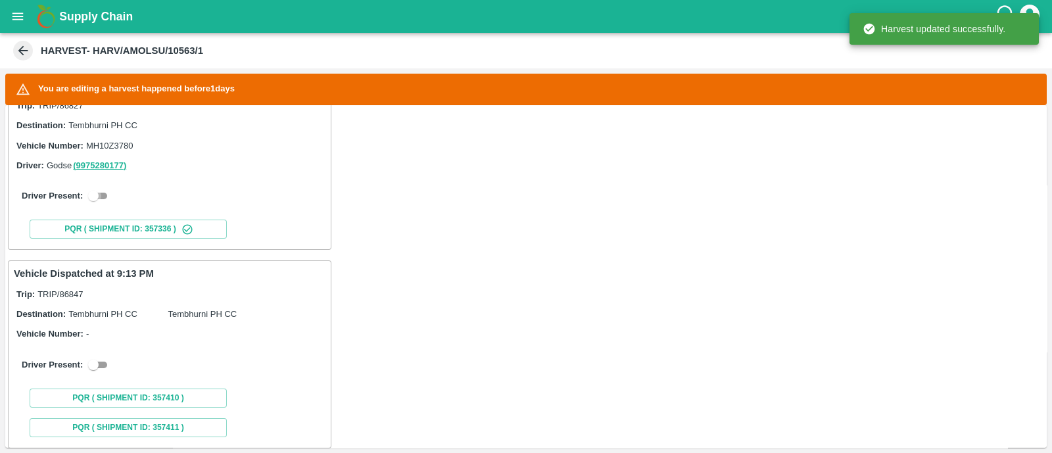
click at [101, 189] on input "checkbox" at bounding box center [93, 196] width 47 height 16
checkbox input "true"
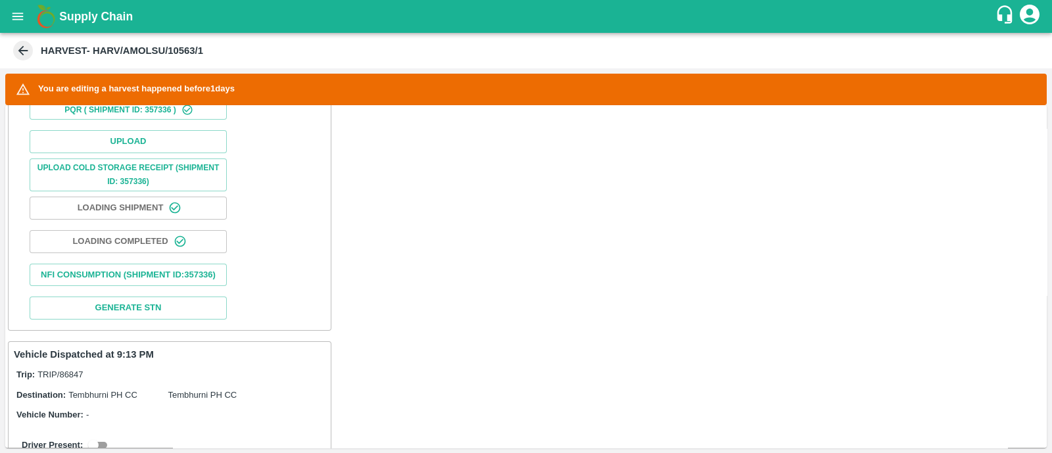
scroll to position [489, 0]
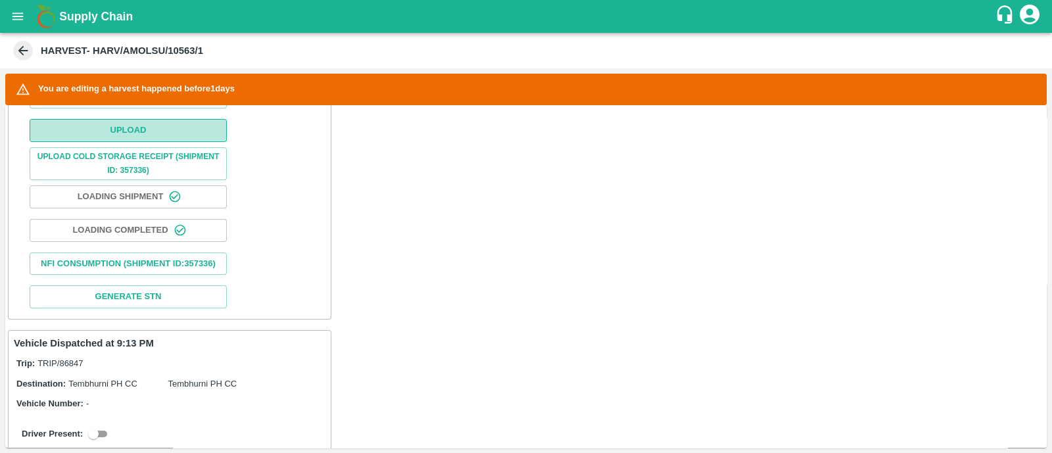
click at [155, 122] on button "Upload" at bounding box center [128, 130] width 197 height 23
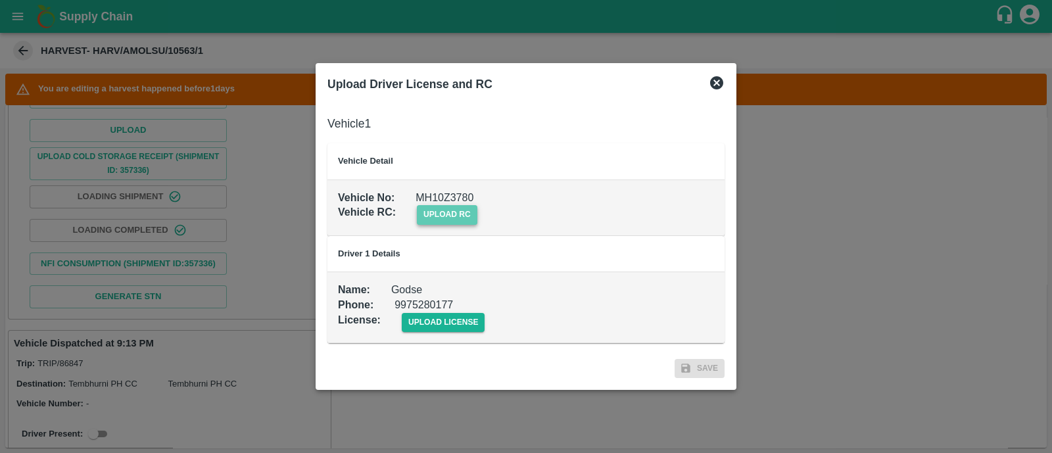
click at [448, 206] on span "upload rc" at bounding box center [447, 214] width 61 height 19
click at [0, 0] on input "upload rc" at bounding box center [0, 0] width 0 height 0
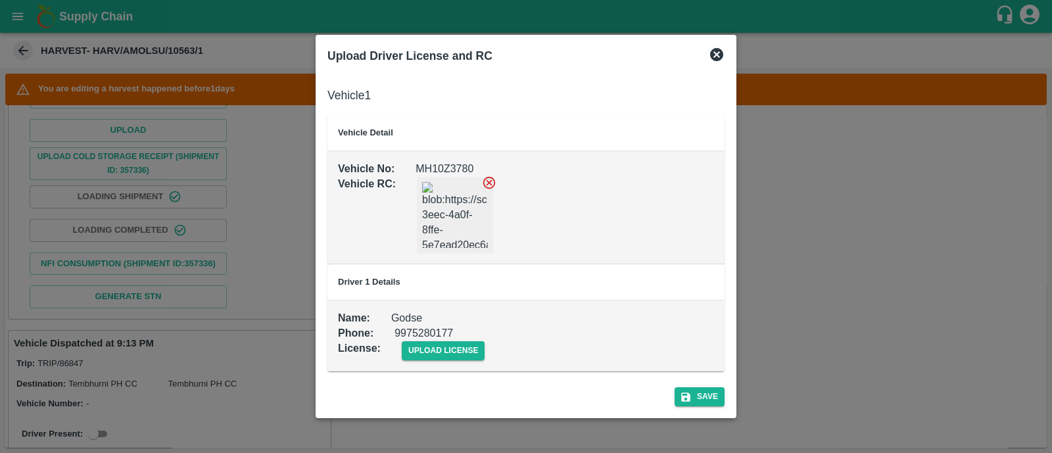
click at [487, 185] on icon at bounding box center [489, 183] width 12 height 12
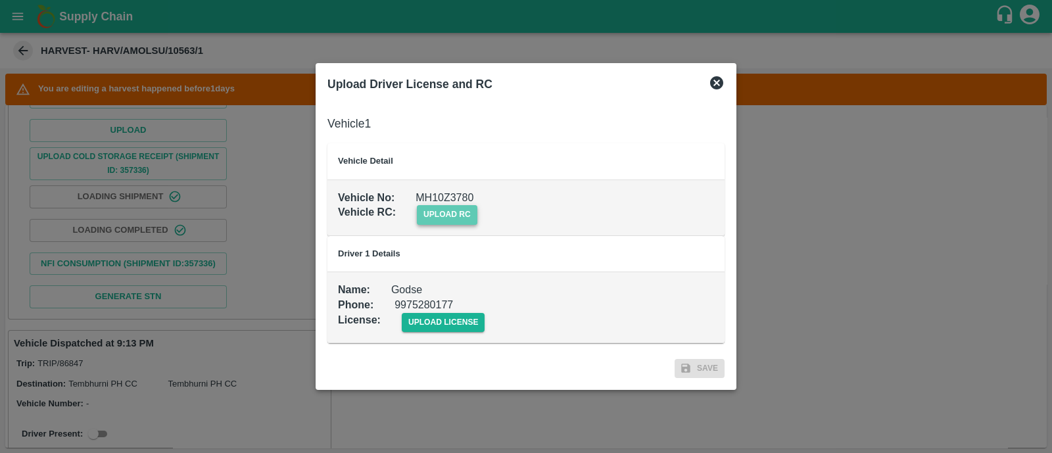
click at [467, 205] on span "upload rc" at bounding box center [447, 214] width 61 height 19
click at [0, 0] on input "upload rc" at bounding box center [0, 0] width 0 height 0
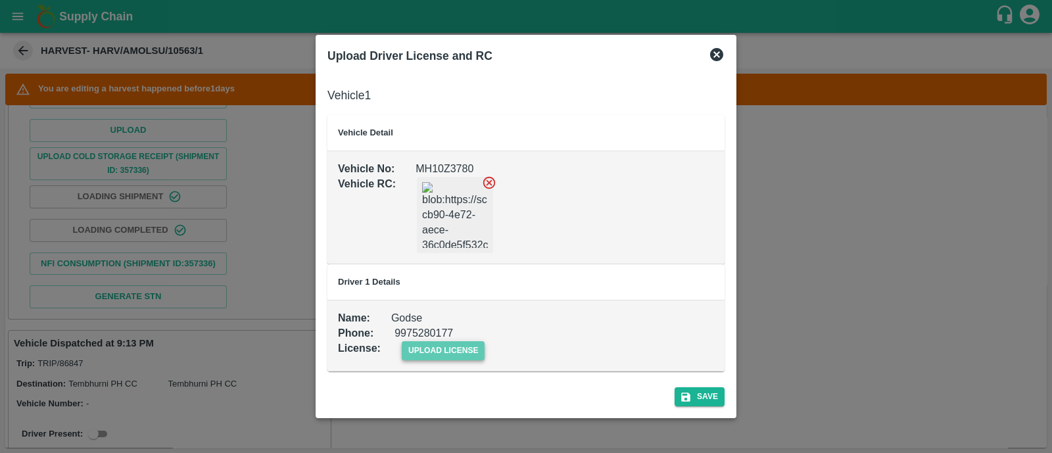
click at [460, 341] on span "upload license" at bounding box center [444, 350] width 84 height 19
click at [0, 0] on input "upload license" at bounding box center [0, 0] width 0 height 0
click at [698, 389] on button "Save" at bounding box center [700, 397] width 50 height 19
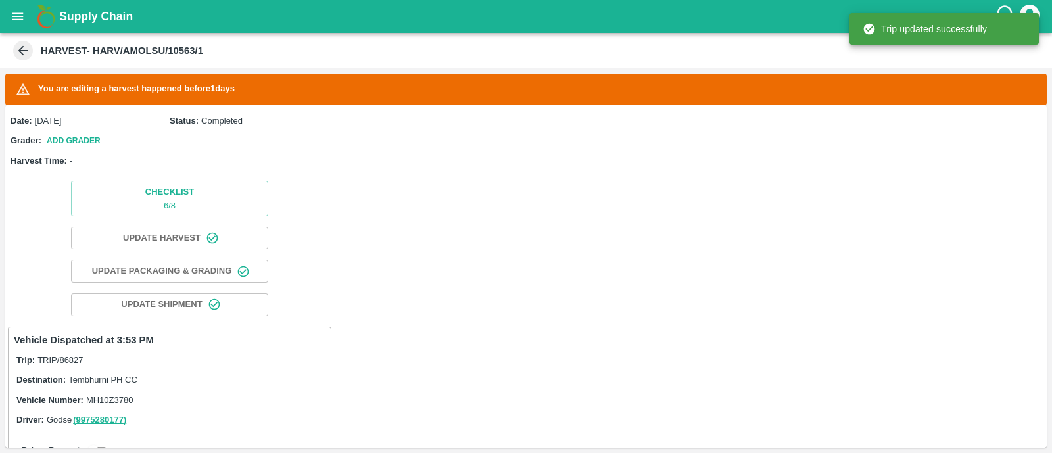
scroll to position [276, 0]
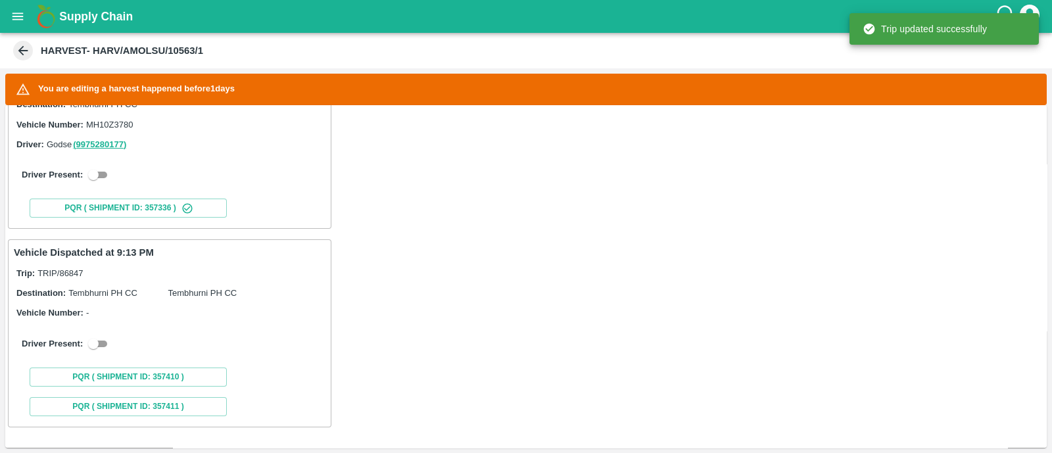
click at [103, 332] on div "Driver Present:" at bounding box center [170, 344] width 312 height 37
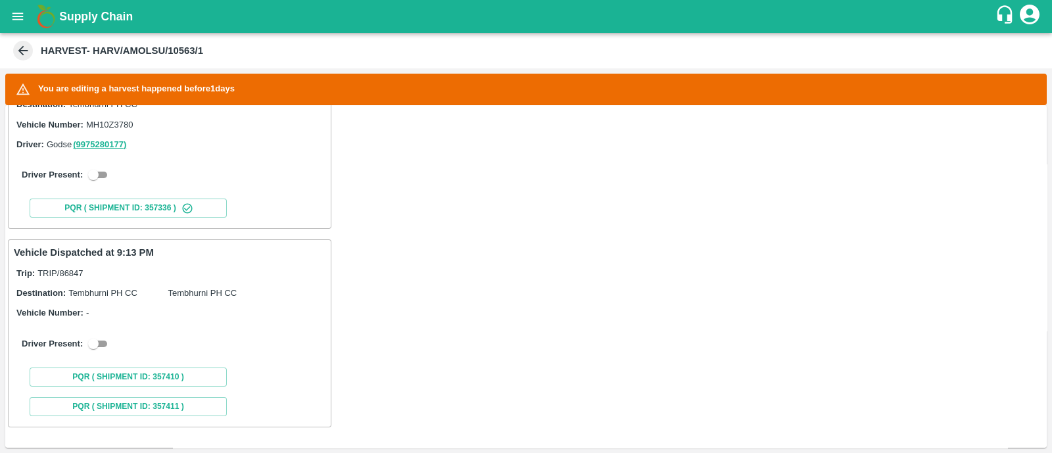
drag, startPoint x: 108, startPoint y: 162, endPoint x: 105, endPoint y: 170, distance: 8.6
click at [105, 170] on div "Driver Present:" at bounding box center [170, 175] width 312 height 37
click at [105, 170] on input "checkbox" at bounding box center [93, 175] width 47 height 16
checkbox input "true"
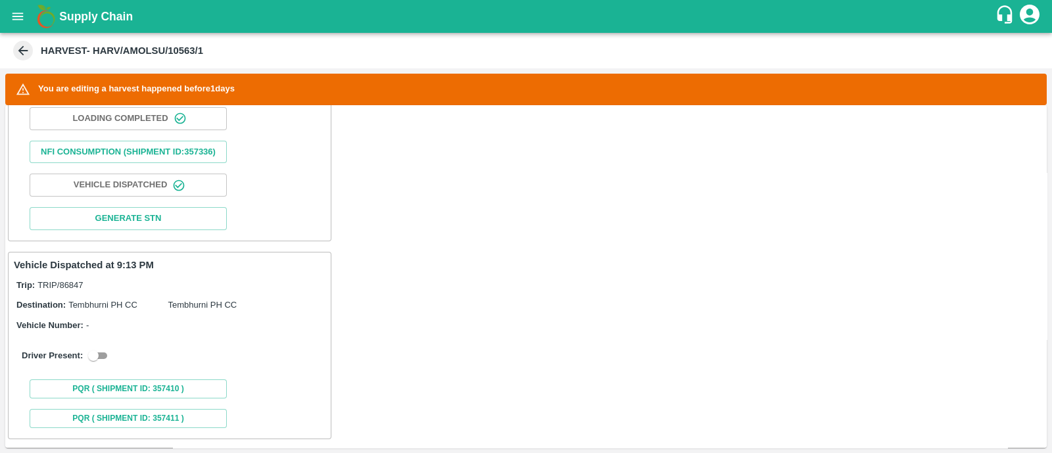
scroll to position [627, 0]
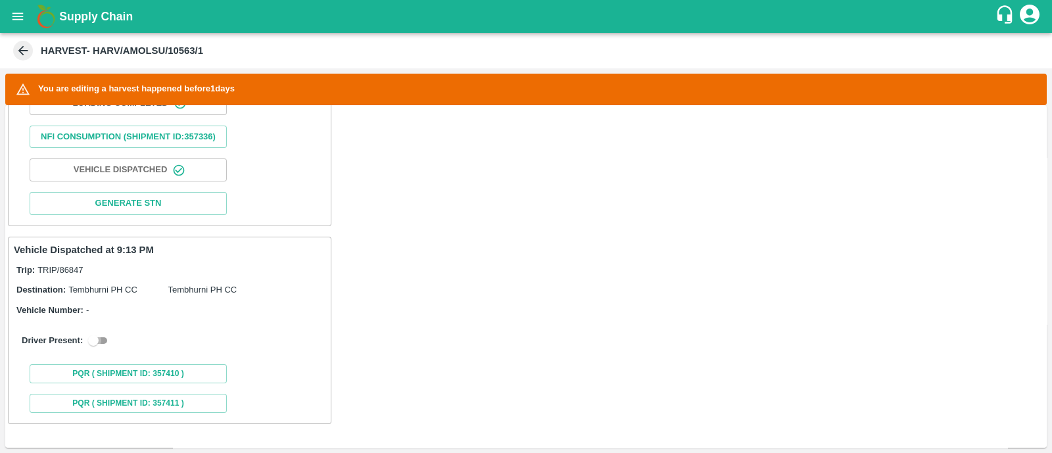
click at [102, 345] on input "checkbox" at bounding box center [93, 341] width 47 height 16
checkbox input "true"
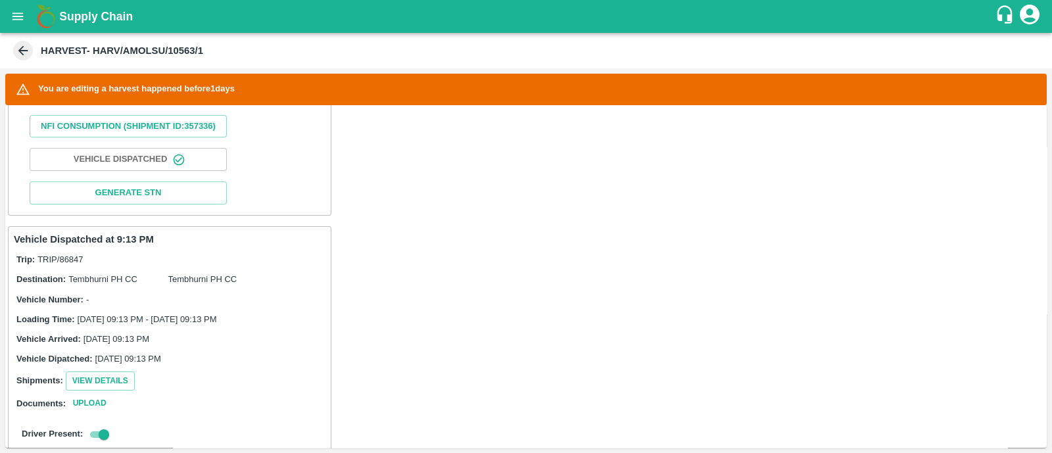
scroll to position [929, 0]
